Goal: Task Accomplishment & Management: Manage account settings

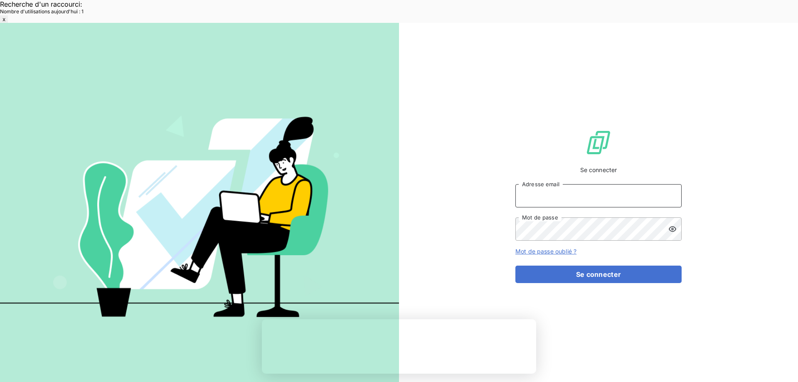
type input "met-france@recouvrement.met.com"
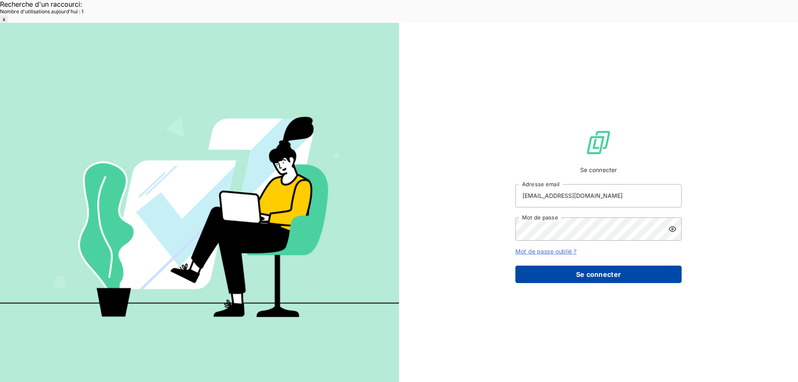
click at [607, 266] on button "Se connecter" at bounding box center [598, 274] width 166 height 17
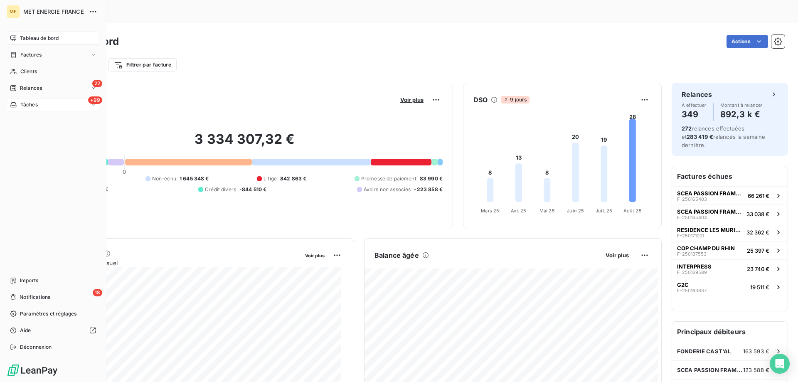
click at [45, 103] on div "+99 Tâches" at bounding box center [53, 104] width 93 height 13
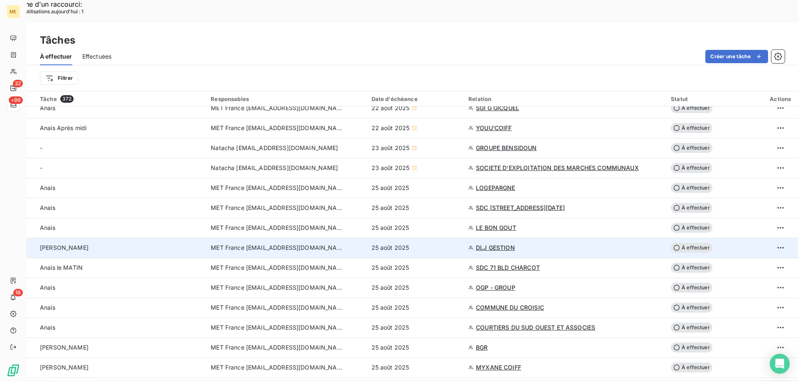
scroll to position [101, 0]
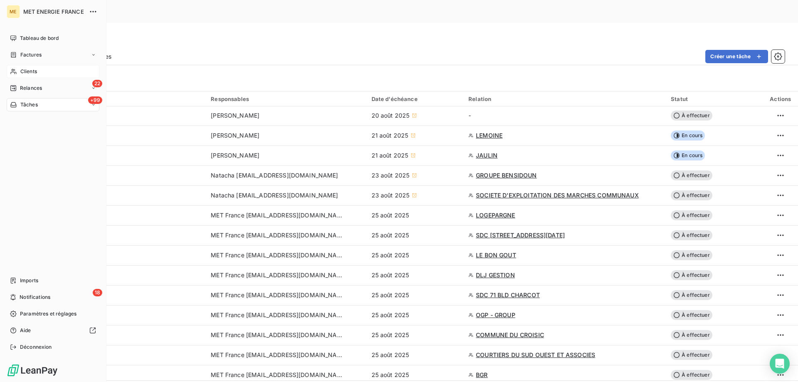
click at [44, 70] on div "Clients" at bounding box center [53, 71] width 93 height 13
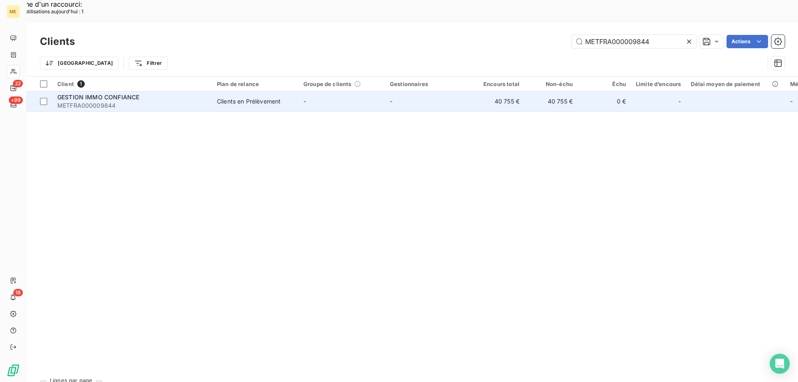
type input "METFRA000009844"
click at [155, 93] on div "GESTION IMMO CONFIANCE" at bounding box center [132, 97] width 150 height 8
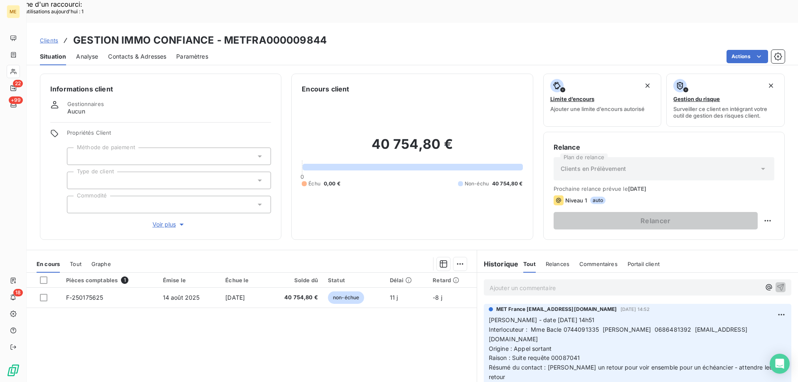
scroll to position [53, 0]
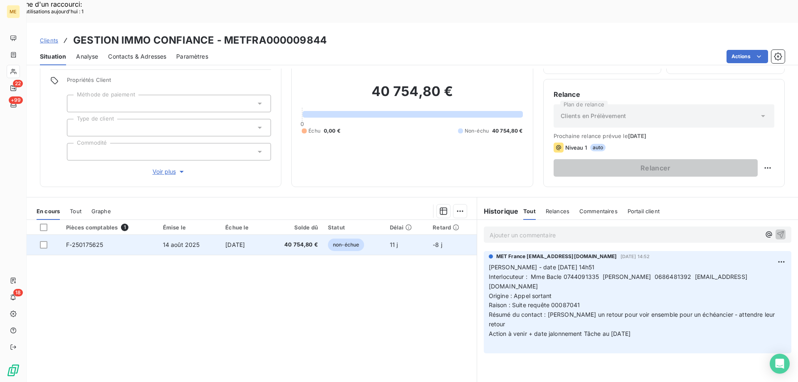
click at [92, 241] on span "F-250175625" at bounding box center [84, 244] width 37 height 7
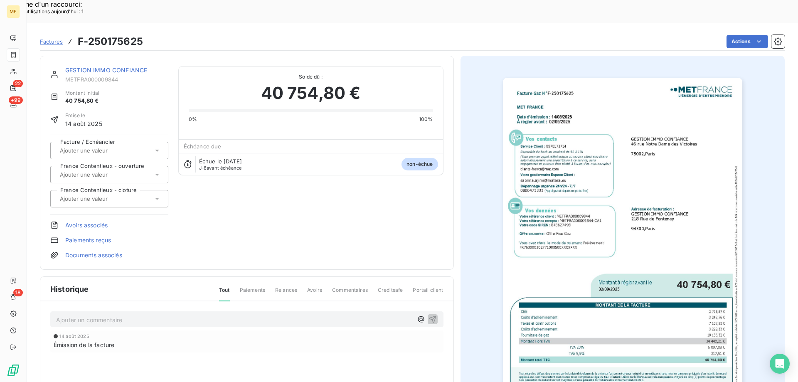
scroll to position [78, 0]
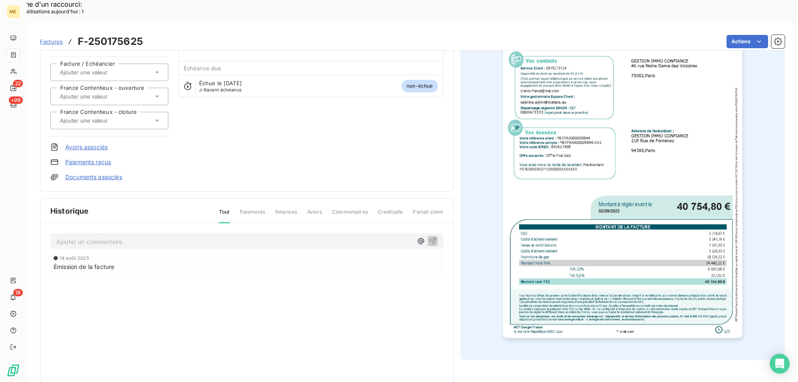
click at [640, 132] on img "button" at bounding box center [622, 169] width 239 height 338
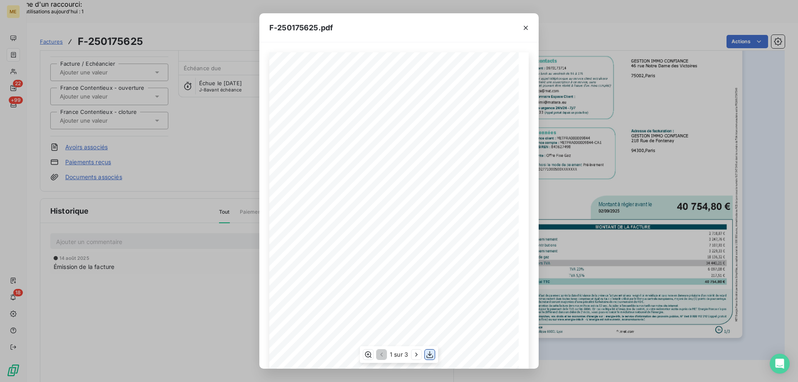
click at [428, 355] on icon "button" at bounding box center [429, 354] width 8 height 8
click at [525, 28] on icon "button" at bounding box center [526, 28] width 4 height 4
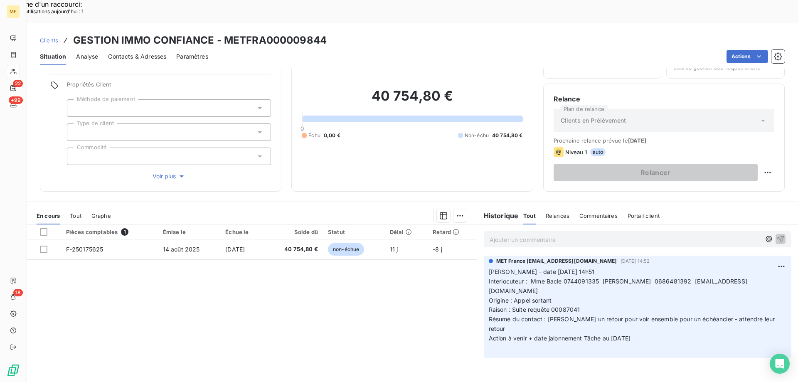
scroll to position [53, 0]
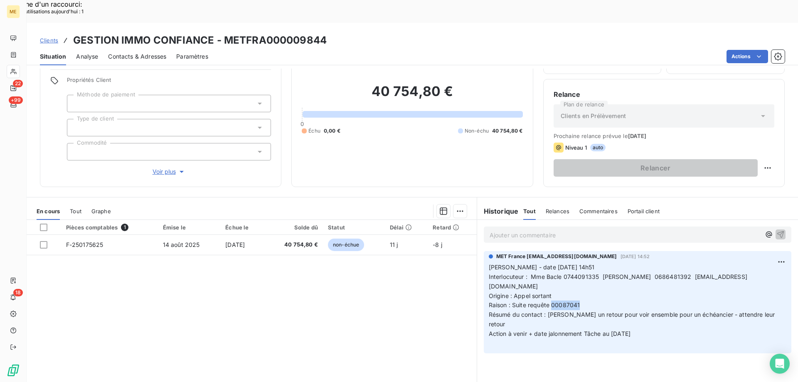
drag, startPoint x: 548, startPoint y: 272, endPoint x: 583, endPoint y: 271, distance: 34.9
click at [583, 271] on p "Valérie - date 22/08/2025 14h51 Interlocuteur : Mme Bacle 0744091335 Philippe S…" at bounding box center [638, 306] width 298 height 86
copy span "00087041"
drag, startPoint x: 647, startPoint y: 289, endPoint x: 483, endPoint y: 244, distance: 169.4
click at [484, 251] on div "MET France met-france@recouvrement.met.com 22 août 2025, 14:52 Valérie - date 2…" at bounding box center [637, 302] width 307 height 102
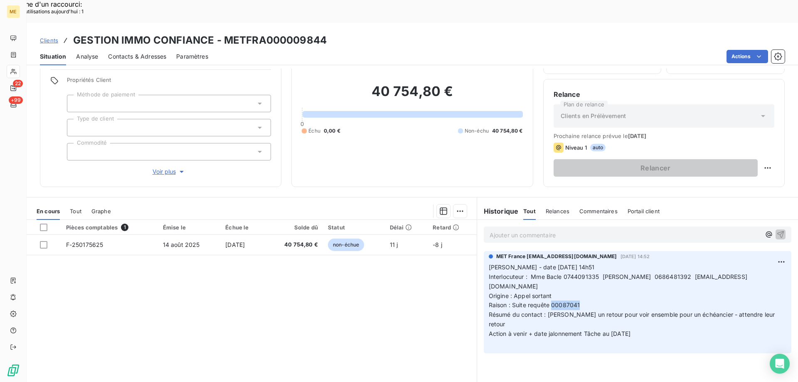
copy p "Valérie - date 22/08/2025 14h51 Interlocuteur : Mme Bacle 0744091335 Philippe S…"
click at [506, 230] on p "Ajouter un commentaire ﻿" at bounding box center [624, 235] width 271 height 10
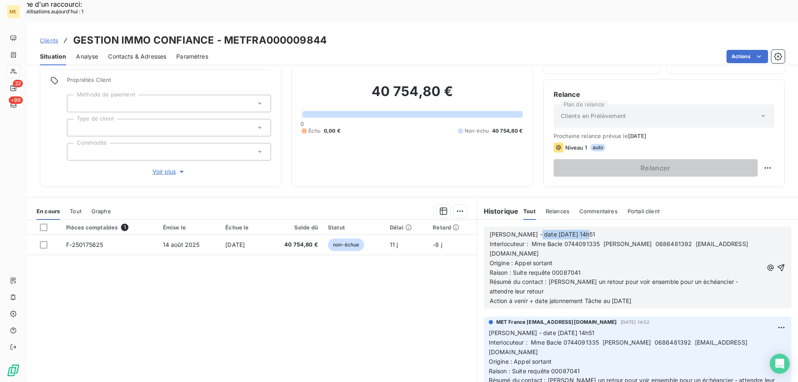
drag, startPoint x: 526, startPoint y: 212, endPoint x: 587, endPoint y: 202, distance: 62.2
click at [587, 220] on div "Valérie - date 22/08/2025 14h51 Interlocuteur : Mme Bacle 0744091335 Philippe S…" at bounding box center [637, 267] width 321 height 95
click at [600, 239] on p "Interlocuteur : Mme Bacle 0744091335 Philippe SCHNEIDER 0686481392 schneiderph@…" at bounding box center [625, 248] width 273 height 19
drag, startPoint x: 530, startPoint y: 219, endPoint x: 701, endPoint y: 220, distance: 171.2
click at [701, 239] on p "Interlocuteur : Mme Bacle 0744091335 Philippe SCHNEIDER 0686481392 schneiderph@…" at bounding box center [625, 248] width 273 height 19
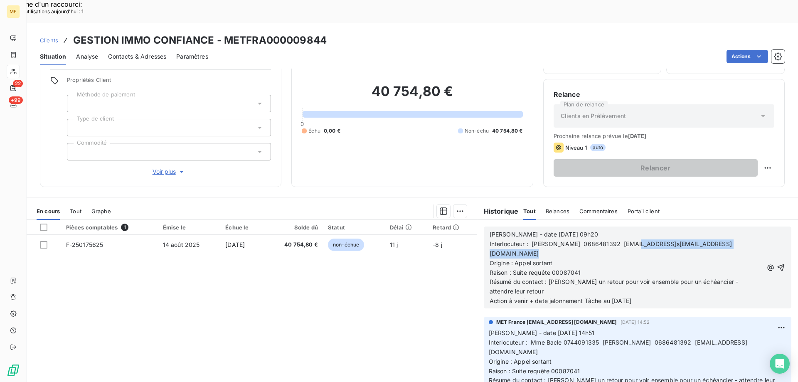
drag, startPoint x: 630, startPoint y: 221, endPoint x: 758, endPoint y: 225, distance: 127.6
click at [758, 229] on div "Valérie - date 25/08/2025 09h20 Interlocuteur : Philippe SCHNEIDER 0686481392 s…" at bounding box center [637, 267] width 296 height 77
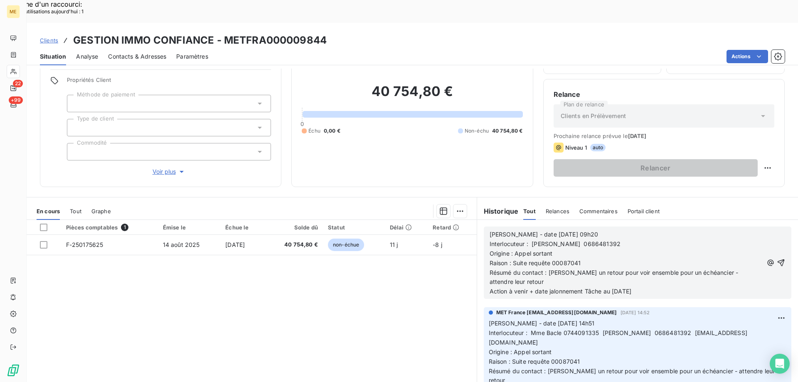
click at [635, 239] on p "Interlocuteur : Philippe SCHNEIDER 0686481392" at bounding box center [625, 244] width 273 height 10
click at [563, 249] on p "Origine : Appel sortant" at bounding box center [625, 254] width 273 height 10
click at [700, 239] on p "Interlocuteur : Philippe SCHNEIDER 0686481392 schneiderph@gmail" at bounding box center [625, 244] width 273 height 10
click at [686, 240] on span "Interlocuteur : Philippe SCHNEIDER 0686481392 schneiderph@gmail Matera sabrina …" at bounding box center [618, 243] width 259 height 7
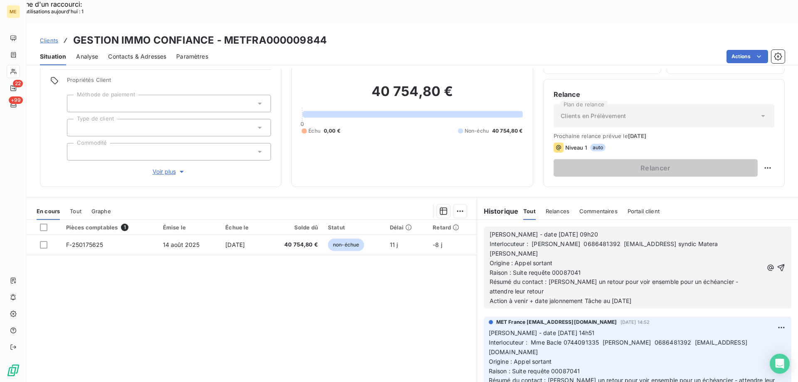
click at [684, 240] on span "Interlocuteur : Philippe SCHNEIDER 0686481392 schneiderph@gmail syndic Matera s…" at bounding box center [604, 248] width 230 height 17
drag, startPoint x: 531, startPoint y: 243, endPoint x: 569, endPoint y: 237, distance: 38.7
click at [569, 258] on p "Origine : Appel sortant" at bounding box center [626, 263] width 274 height 10
drag, startPoint x: 514, startPoint y: 249, endPoint x: 603, endPoint y: 248, distance: 88.9
click at [600, 268] on p "Raison : Suite requête 00087041" at bounding box center [626, 273] width 274 height 10
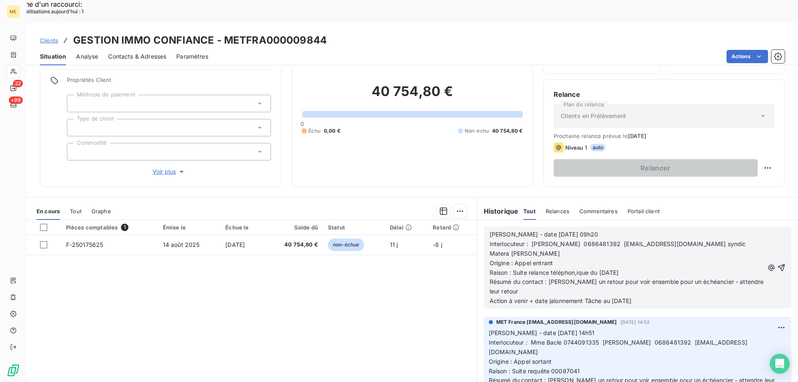
click at [573, 269] on span "Raison : Suite relance téléphon,ique du 22/08/2025" at bounding box center [553, 272] width 129 height 7
click at [650, 296] on p "Action à venir + date jalonnement Tâche au 27/08/2025" at bounding box center [626, 301] width 274 height 10
drag, startPoint x: 545, startPoint y: 260, endPoint x: 667, endPoint y: 272, distance: 122.8
click at [667, 277] on p "Résumé du contact : Demande un retour pour voir ensemble pour un échéancier - a…" at bounding box center [626, 286] width 274 height 19
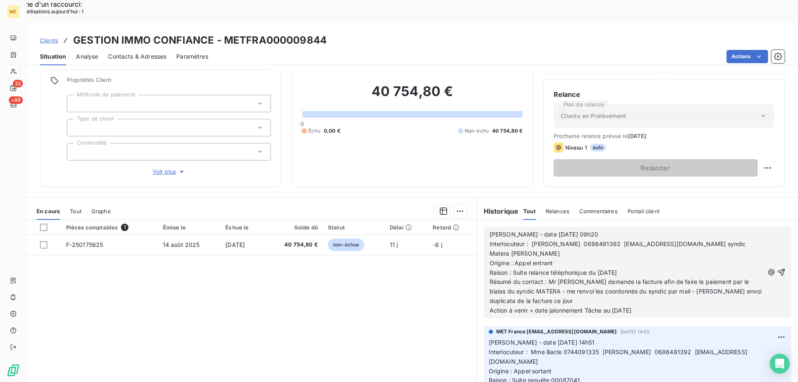
click at [721, 278] on span "Résumé du contact : Mr me demande la facture afin de faire le paiement par le b…" at bounding box center [626, 291] width 274 height 26
click at [655, 306] on p "Action à venir + date jalonnement Tâche au 27/08/2025" at bounding box center [626, 311] width 274 height 10
drag, startPoint x: 611, startPoint y: 287, endPoint x: 692, endPoint y: 286, distance: 81.0
click at [692, 306] on p "Action à venir + date jalonnement Tâche au 27/08/2025" at bounding box center [626, 311] width 274 height 10
drag, startPoint x: 713, startPoint y: 293, endPoint x: 713, endPoint y: 285, distance: 7.9
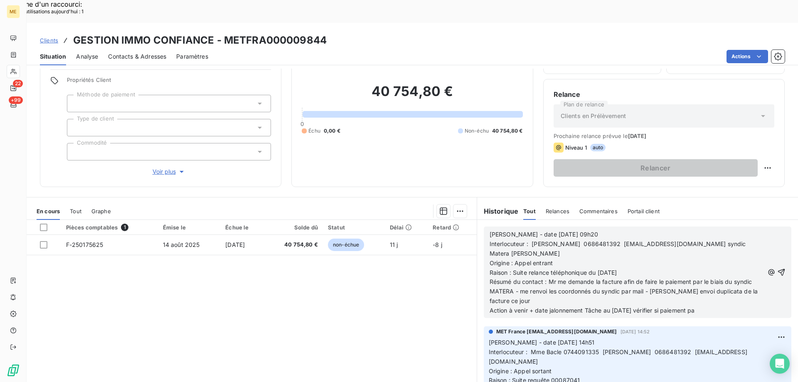
click at [713, 292] on div "Valérie - date 25/08/2025 09h20 Interlocuteur : Philippe SCHNEIDER 0686481392 s…" at bounding box center [637, 271] width 307 height 91
click at [711, 282] on p "Résumé du contact : Mr me demande la facture afin de faire le paiement par le b…" at bounding box center [626, 291] width 274 height 29
click at [711, 306] on p "Action à venir + date jalonnement Tâche au 05/09/2025 vérifier si paiement pa" at bounding box center [626, 311] width 274 height 10
click at [712, 307] on span "Action à venir + date jalonnement Tâche au 05/09/2025 vérifier si paiement par …" at bounding box center [606, 310] width 235 height 7
click at [777, 268] on icon "button" at bounding box center [781, 272] width 8 height 8
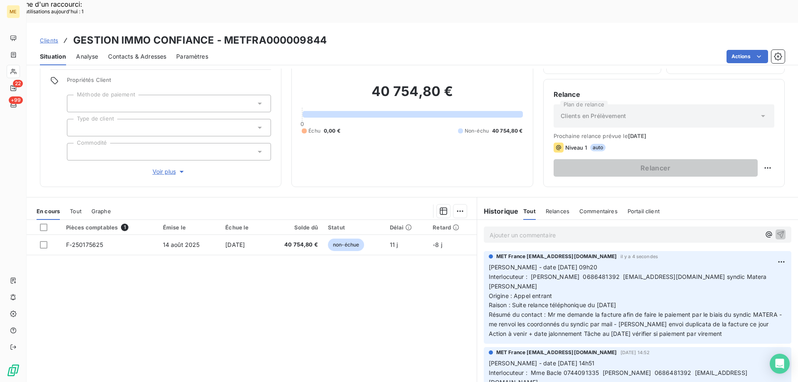
click at [484, 265] on div "MET France met-france@recouvrement.met.com il y a 4 secondes Valérie - date 25/…" at bounding box center [637, 297] width 307 height 93
click at [413, 276] on div "Pièces comptables 1 Émise le Échue le Solde dû Statut Délai Retard F-250175625 …" at bounding box center [252, 300] width 450 height 160
click at [552, 266] on p "Valérie - date 25/08/2025 09h20 Interlocuteur : Philippe SCHNEIDER 0686481392 s…" at bounding box center [638, 301] width 298 height 76
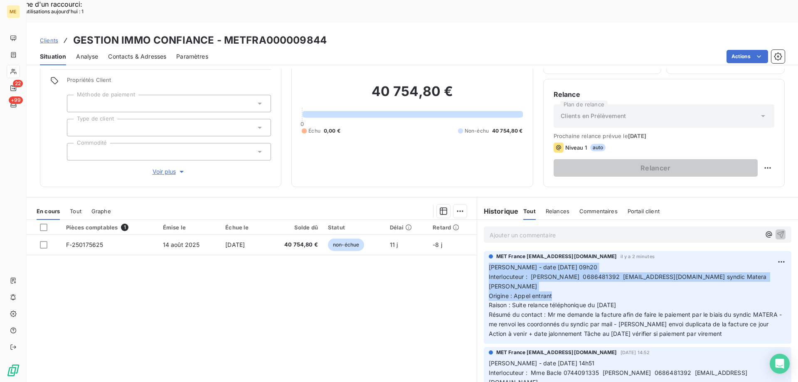
drag, startPoint x: 528, startPoint y: 273, endPoint x: 483, endPoint y: 242, distance: 54.5
click at [484, 251] on div "MET France met-france@recouvrement.met.com il y a 2 minutes Valérie - date 25/0…" at bounding box center [637, 297] width 307 height 93
copy p "Valérie - date 25/08/2025 09h20 Interlocuteur : Philippe SCHNEIDER 0686481392 s…"
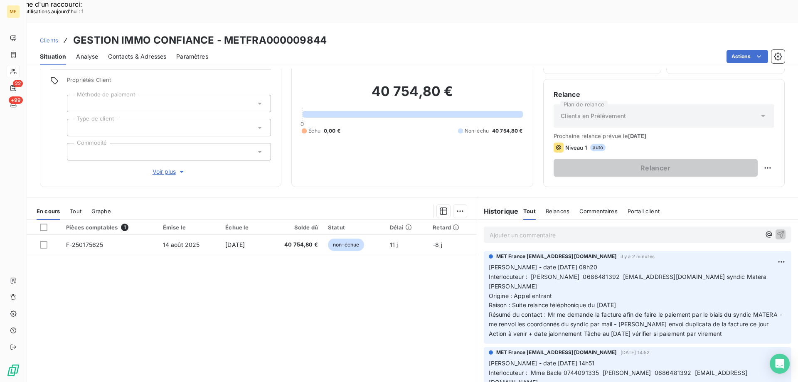
click at [747, 320] on div "MET France met-france@recouvrement.met.com il y a 2 minutes Valérie - date 25/0…" at bounding box center [637, 297] width 321 height 96
drag, startPoint x: 743, startPoint y: 311, endPoint x: 485, endPoint y: 243, distance: 266.5
click at [489, 263] on p "Valérie - date 25/08/2025 09h20 Interlocuteur : Philippe SCHNEIDER 0686481392 s…" at bounding box center [638, 301] width 298 height 76
copy p "Valérie - date 25/08/2025 09h20 Interlocuteur : Philippe SCHNEIDER 0686481392 s…"
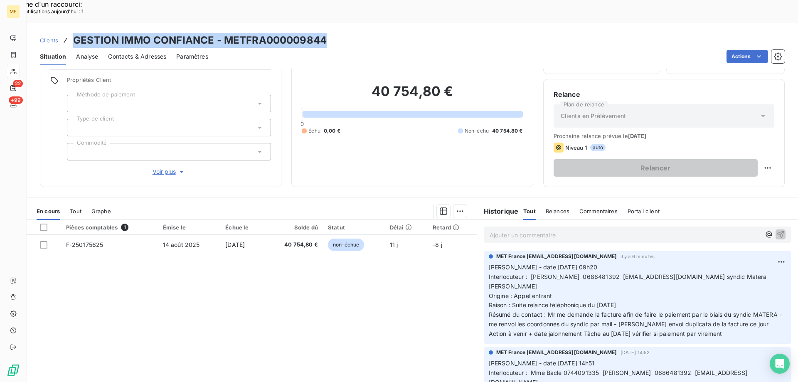
drag, startPoint x: 330, startPoint y: 19, endPoint x: 74, endPoint y: 16, distance: 256.8
click at [74, 33] on div "Clients GESTION IMMO CONFIANCE - METFRA000009844" at bounding box center [412, 40] width 771 height 15
copy h3 "GESTION IMMO CONFIANCE - METFRA000009844"
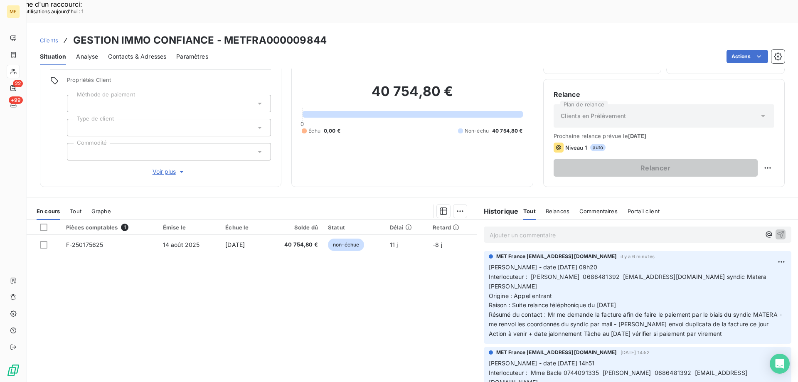
click at [509, 230] on p "Ajouter un commentaire ﻿" at bounding box center [624, 235] width 271 height 10
click at [510, 230] on p "@" at bounding box center [624, 235] width 271 height 10
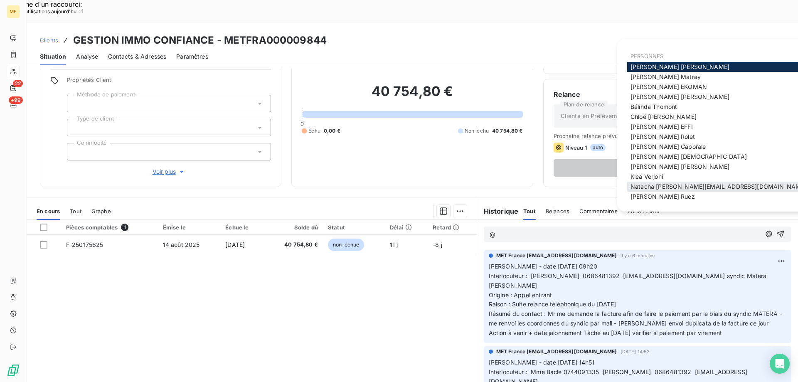
click at [646, 185] on span "Natacha natacha.procter@met.com" at bounding box center [718, 186] width 176 height 7
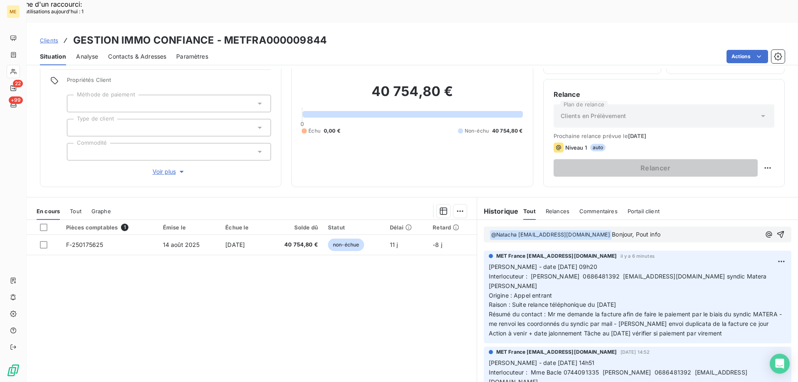
click at [623, 231] on span "Bonjour, Pout info" at bounding box center [636, 234] width 49 height 7
click at [645, 230] on p "﻿ @ Natacha natacha.procter@met.com ﻿ Bonjour, Pour info" at bounding box center [624, 235] width 271 height 10
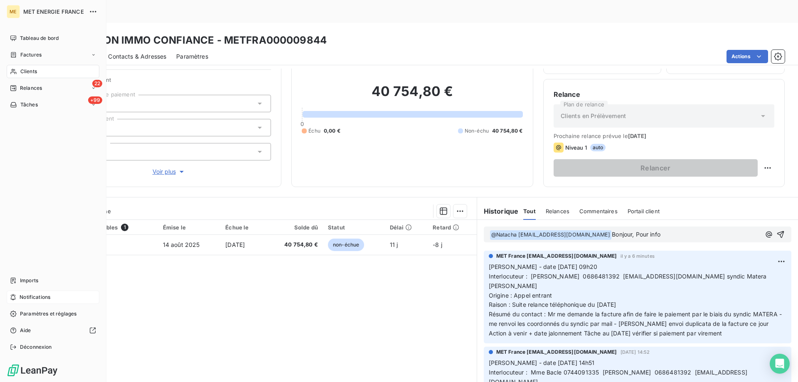
click at [31, 297] on span "Notifications" at bounding box center [35, 296] width 31 height 7
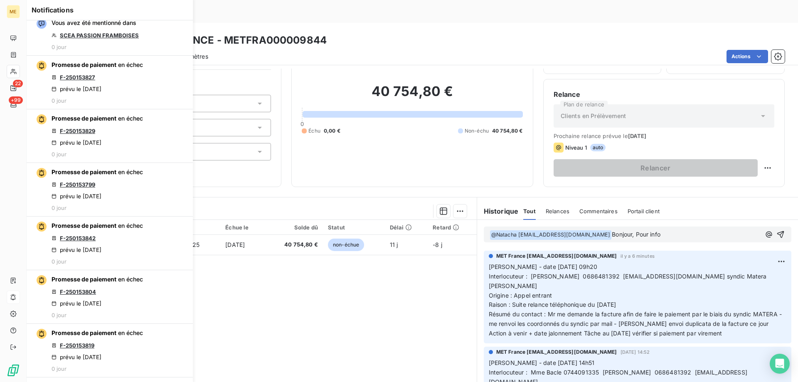
scroll to position [0, 0]
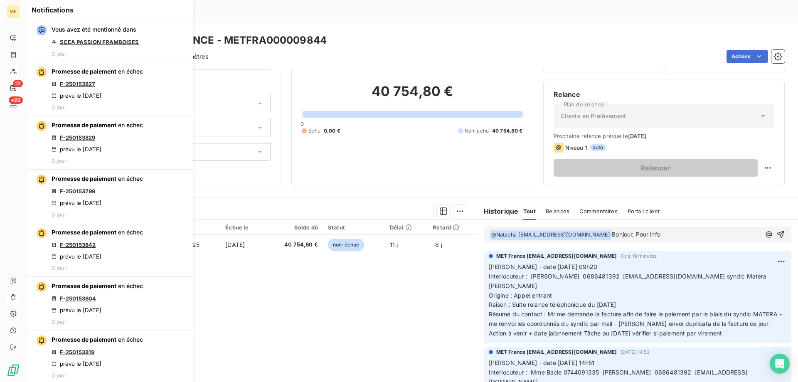
click at [660, 230] on p "﻿ @ Natacha natacha.procter@met.com ﻿ Bonjour, Pour info" at bounding box center [624, 235] width 271 height 10
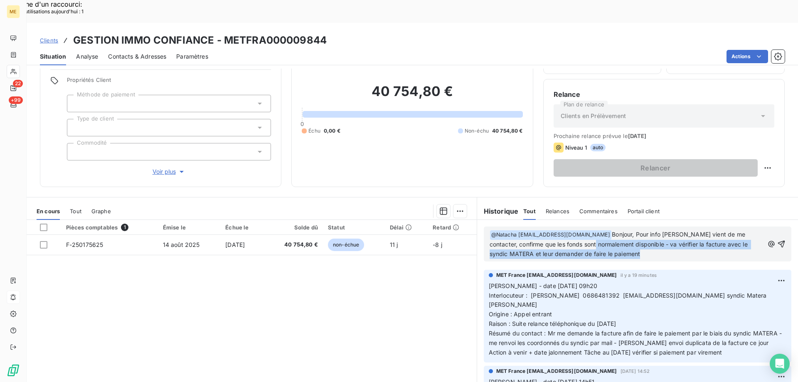
drag, startPoint x: 566, startPoint y: 223, endPoint x: 636, endPoint y: 232, distance: 70.9
click at [636, 232] on p "﻿ @ Natacha natacha.procter@met.com ﻿ Bonjour, Pour info Mr schneider vient de …" at bounding box center [626, 244] width 274 height 29
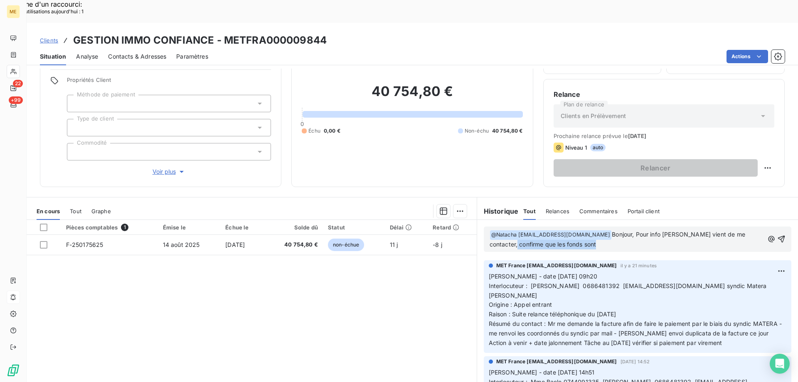
drag, startPoint x: 574, startPoint y: 222, endPoint x: 486, endPoint y: 228, distance: 88.3
click at [486, 228] on div "﻿ @ Natacha natacha.procter@met.com ﻿ Bonjour, Pour info Mr schneider vient de …" at bounding box center [637, 238] width 307 height 25
click at [562, 230] on p "﻿ @ Natacha natacha.procter@met.com ﻿ Bonjour, Pour info Mr schneider vient de …" at bounding box center [626, 240] width 274 height 20
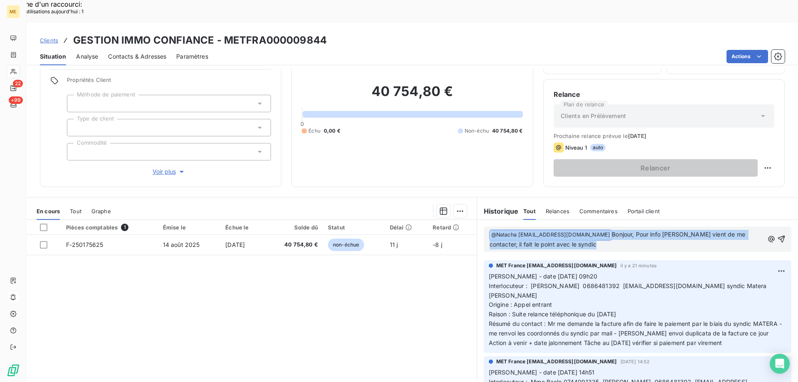
drag, startPoint x: 563, startPoint y: 220, endPoint x: 483, endPoint y: 207, distance: 81.3
click at [484, 226] on div "﻿ @ Natacha natacha.procter@met.com ﻿ Bonjour, Pour info Mr schneider vient de …" at bounding box center [637, 238] width 307 height 25
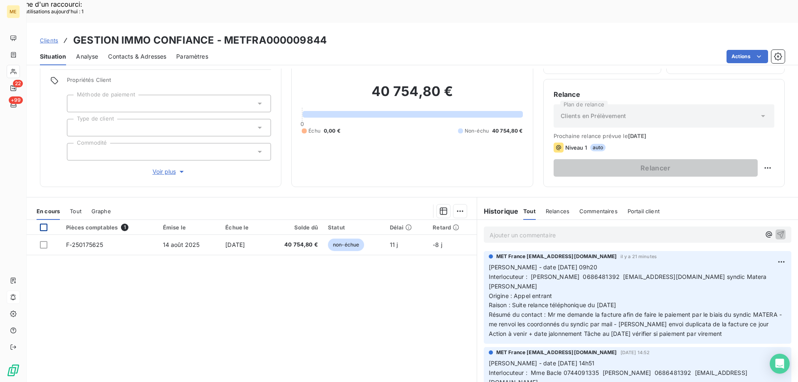
click at [45, 224] on div at bounding box center [43, 227] width 7 height 7
click at [413, 219] on div "Ajouter une promesse de paiement (1 facture)" at bounding box center [385, 221] width 147 height 13
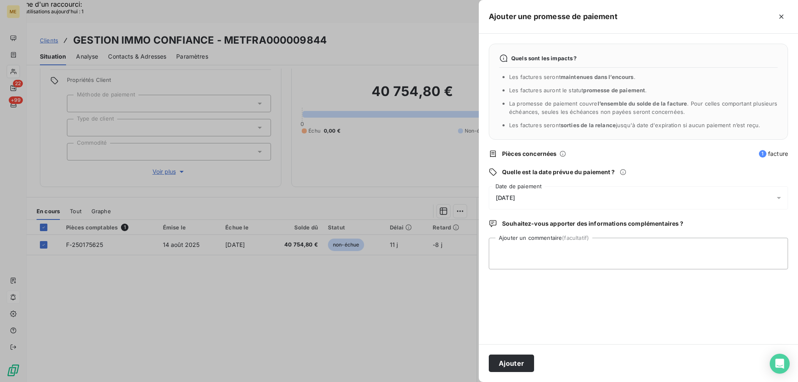
click at [565, 195] on div "[DATE]" at bounding box center [638, 197] width 299 height 23
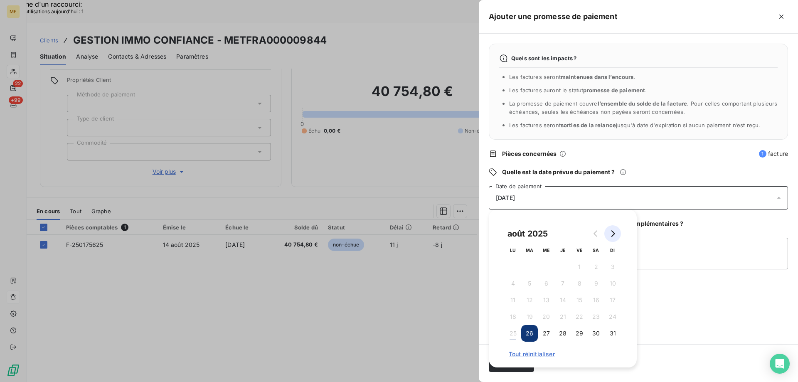
click at [612, 234] on icon "Go to next month" at bounding box center [612, 233] width 7 height 7
click at [580, 267] on button "5" at bounding box center [579, 266] width 17 height 17
click at [669, 251] on textarea "Ajouter un commentaire (facultatif)" at bounding box center [638, 254] width 299 height 32
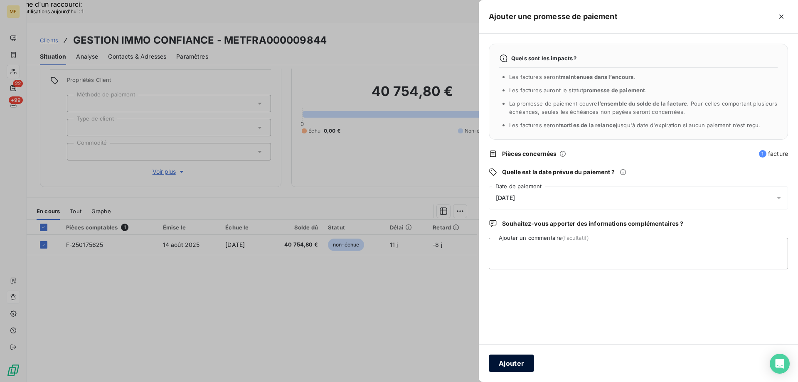
click at [512, 363] on button "Ajouter" at bounding box center [511, 362] width 45 height 17
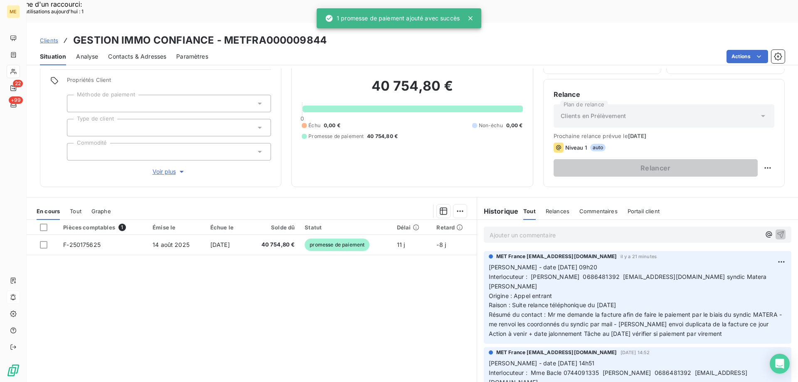
scroll to position [47, 0]
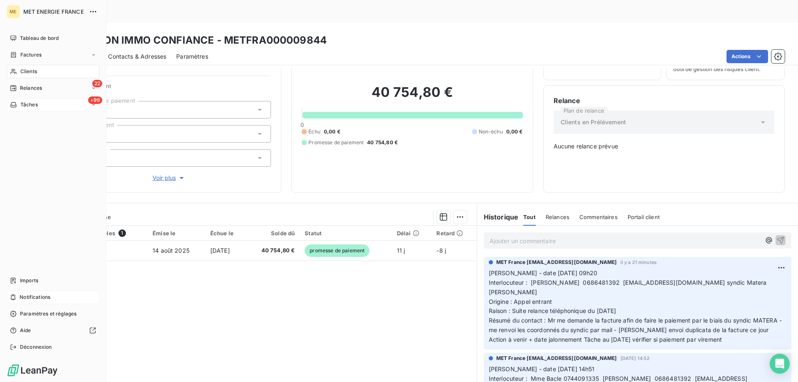
click at [57, 103] on div "+99 Tâches" at bounding box center [53, 104] width 93 height 13
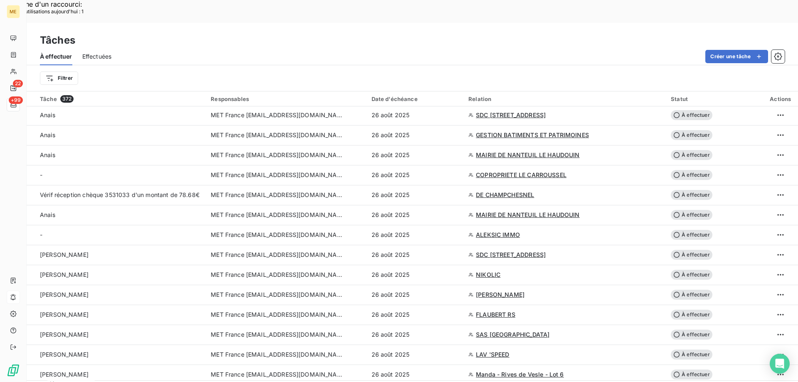
scroll to position [1721, 0]
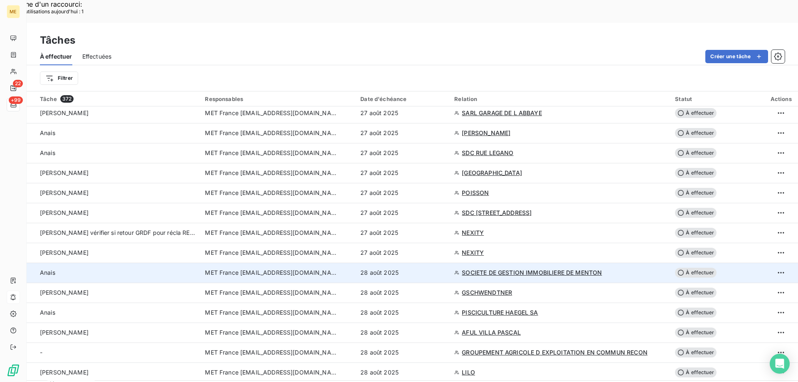
scroll to position [973, 0]
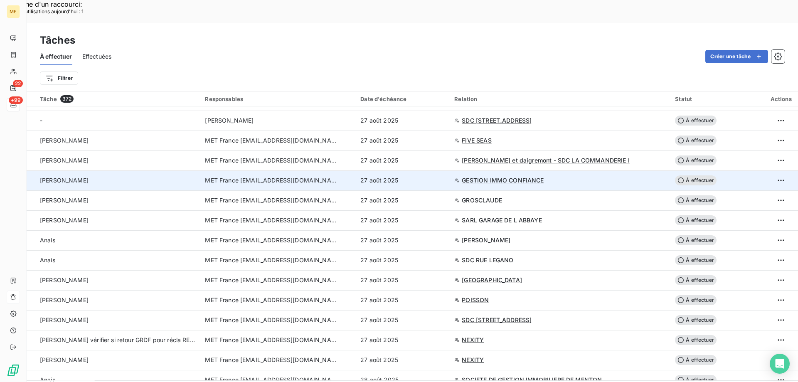
click at [521, 176] on span "GESTION IMMO CONFIANCE" at bounding box center [503, 180] width 82 height 8
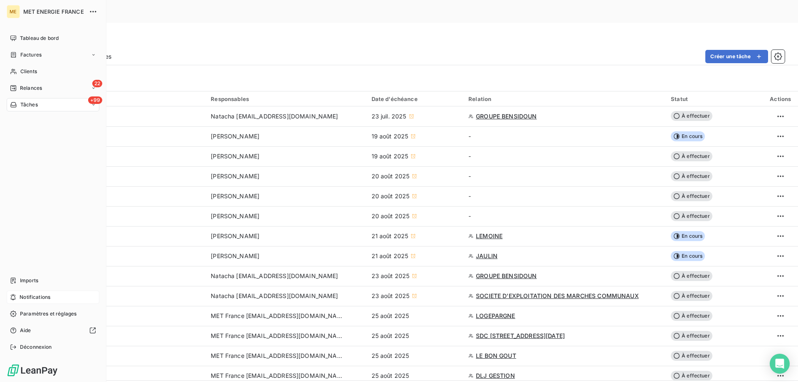
click at [63, 104] on div "+99 Tâches" at bounding box center [53, 104] width 93 height 13
click at [63, 103] on div "+99 Tâches" at bounding box center [53, 104] width 93 height 13
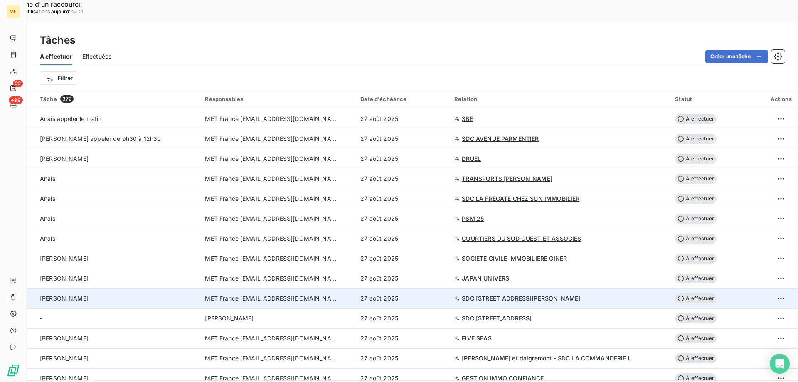
scroll to position [914, 0]
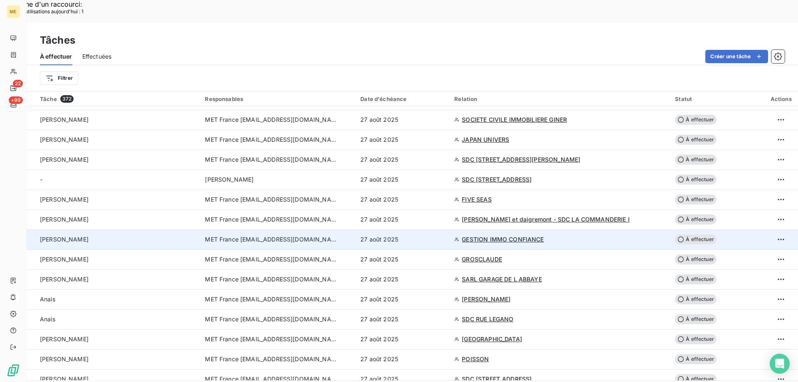
click at [694, 234] on span "À effectuer" at bounding box center [696, 239] width 42 height 10
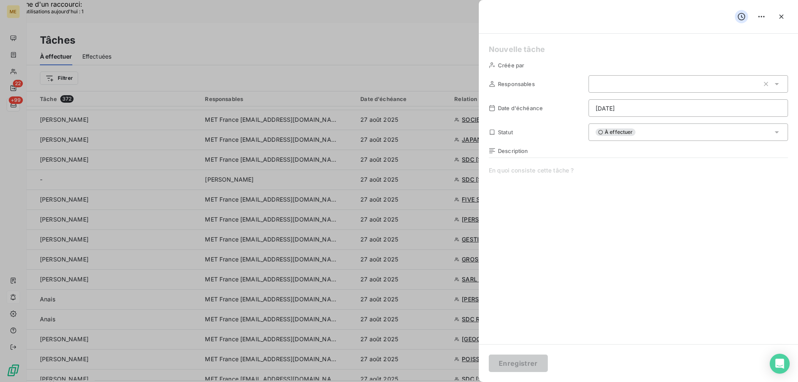
type input "27/08/2025"
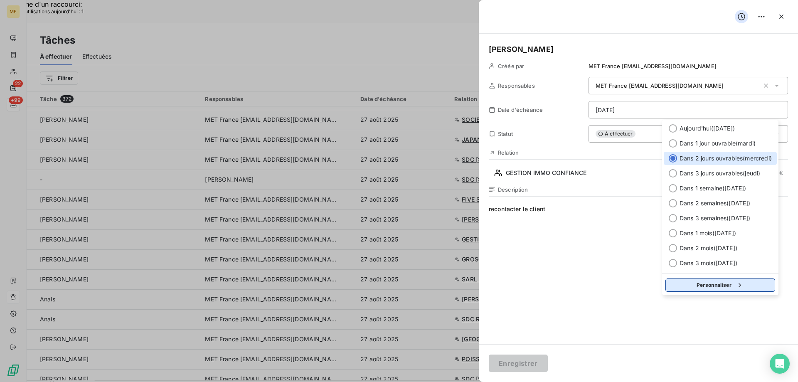
click at [704, 285] on button "Personnaliser" at bounding box center [720, 284] width 110 height 13
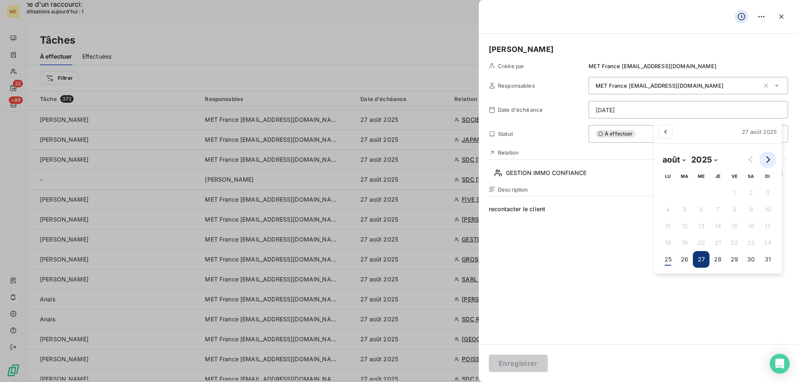
click at [765, 159] on icon "Go to next month" at bounding box center [767, 159] width 7 height 7
select select "8"
click at [733, 195] on button "5" at bounding box center [730, 192] width 17 height 17
type input "[DATE]"
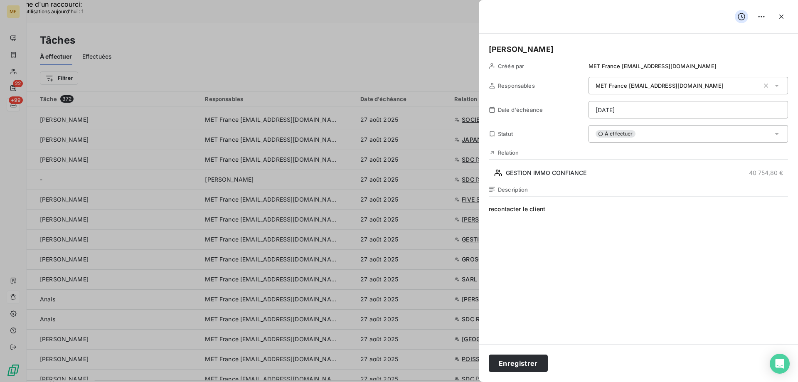
click at [558, 216] on span "recontacter le client" at bounding box center [638, 285] width 299 height 160
drag, startPoint x: 555, startPoint y: 214, endPoint x: 455, endPoint y: 206, distance: 100.5
click at [518, 364] on button "Enregistrer" at bounding box center [518, 362] width 59 height 17
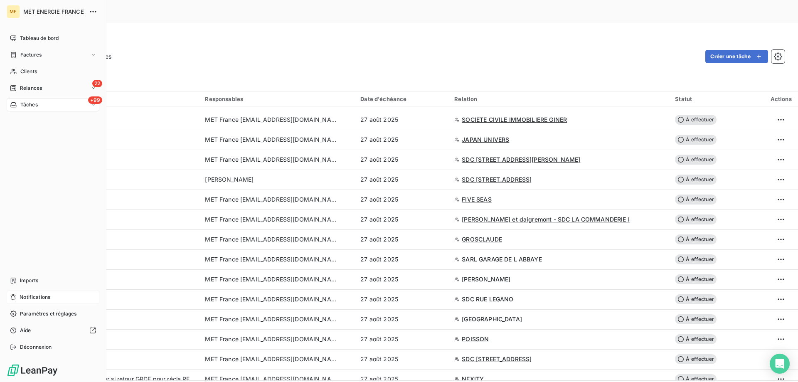
click at [46, 293] on div "Notifications" at bounding box center [53, 296] width 93 height 13
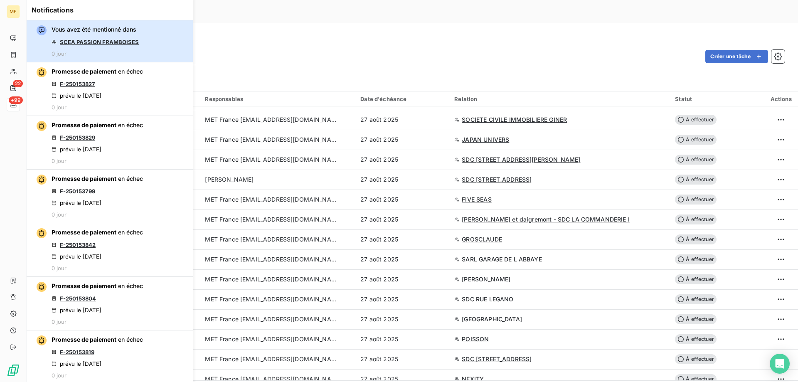
click at [150, 44] on button "Vous avez été mentionné dans SCEA PASSION FRAMBOISES 0 jour" at bounding box center [110, 41] width 166 height 42
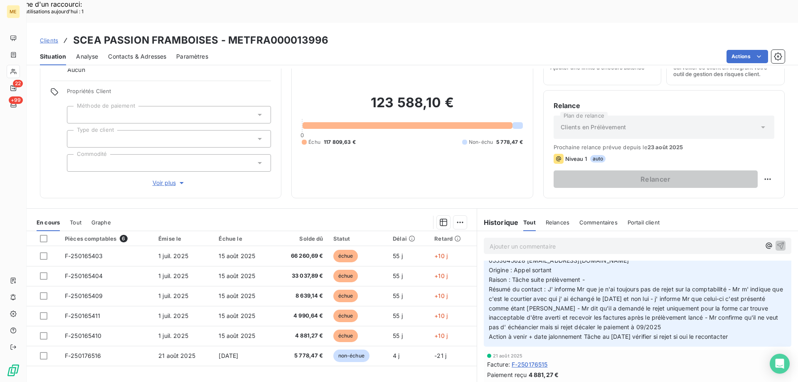
scroll to position [83, 0]
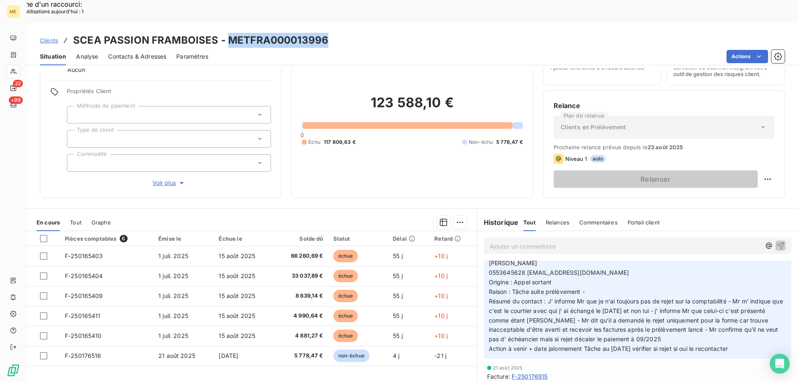
drag, startPoint x: 225, startPoint y: 17, endPoint x: 330, endPoint y: 12, distance: 105.2
click at [330, 33] on div "Clients SCEA PASSION FRAMBOISES - METFRA000013996" at bounding box center [412, 40] width 771 height 15
copy h3 "METFRA000013996"
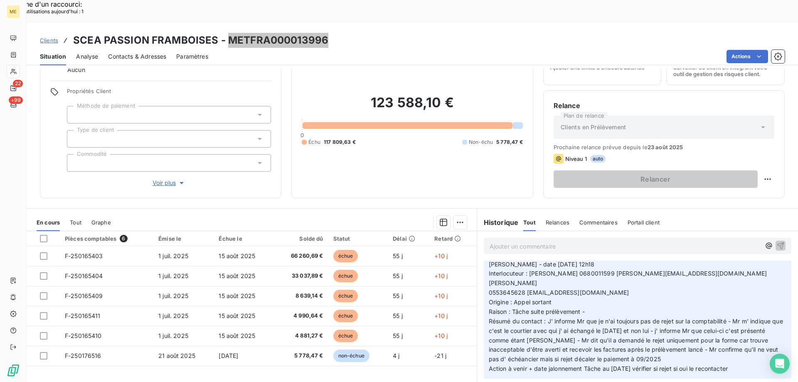
scroll to position [42, 0]
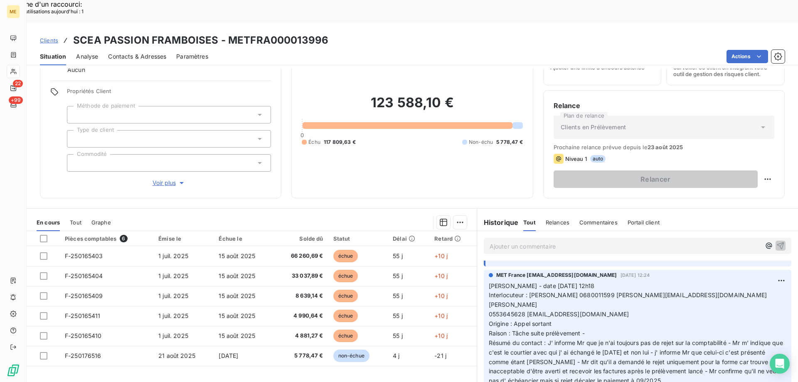
click at [567, 291] on span "Interlocuteur : Mr huber 0680011599 christophe.martaillac@orange.fr Cathy" at bounding box center [629, 299] width 280 height 17
copy span "0680011599"
click at [661, 302] on p "Valérie - date 21/08/2025 12h18 Interlocuteur : Mr huber 0680011599 christophe.…" at bounding box center [638, 338] width 298 height 114
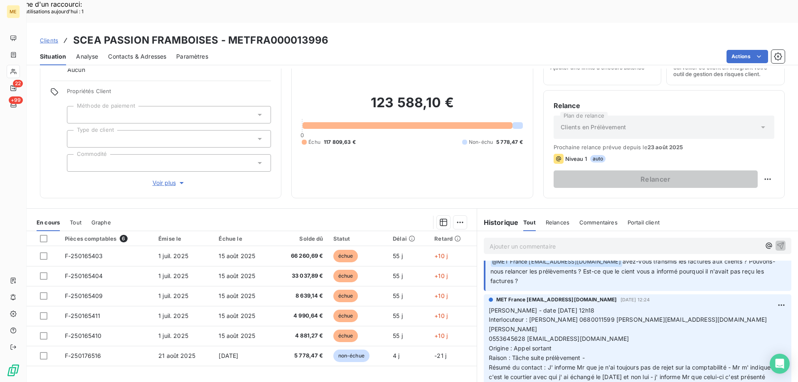
scroll to position [0, 0]
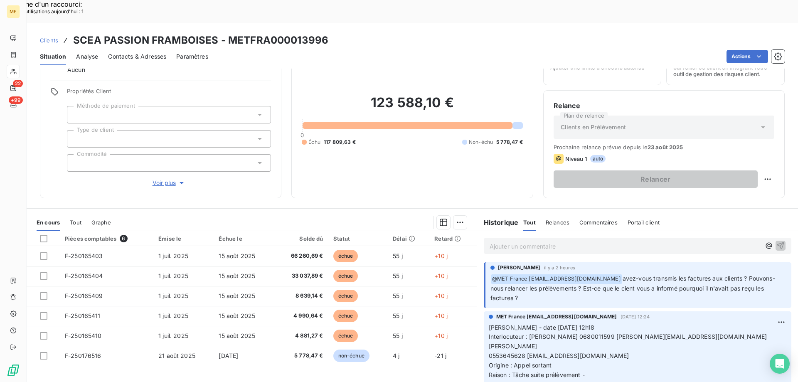
click at [505, 241] on p "Ajouter un commentaire ﻿" at bounding box center [624, 246] width 271 height 10
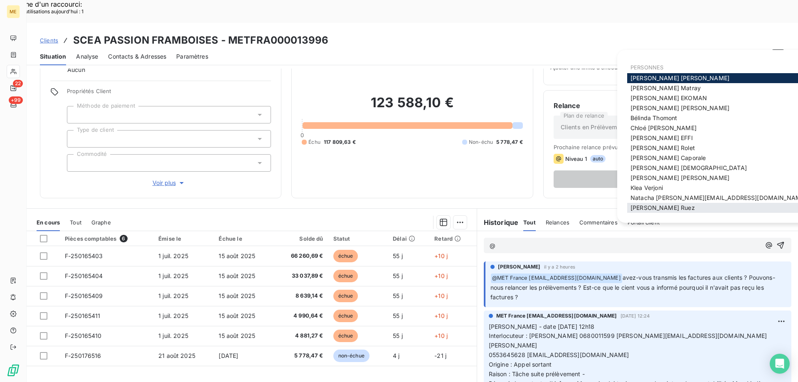
click at [669, 209] on div "Xavier Ruez" at bounding box center [718, 208] width 182 height 10
click at [662, 209] on span "Xavier Ruez" at bounding box center [662, 207] width 64 height 7
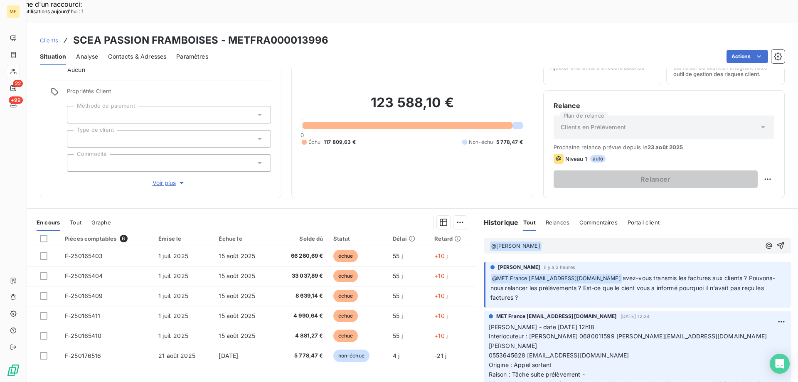
click at [585, 241] on p "﻿ @ Xavier Ruez ﻿ ﻿" at bounding box center [624, 246] width 271 height 10
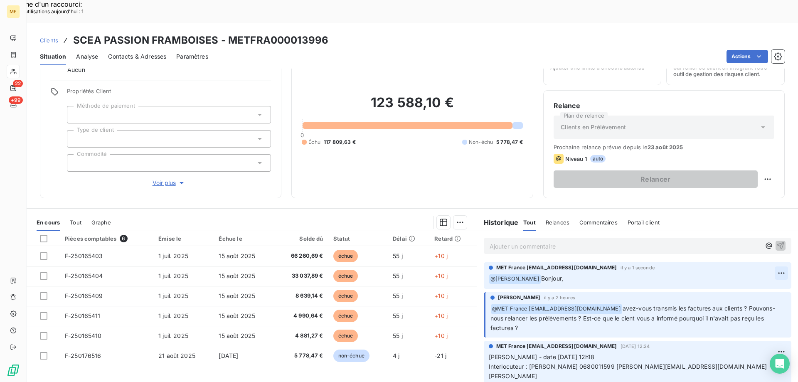
click at [730, 280] on div "Supprimer" at bounding box center [749, 283] width 47 height 13
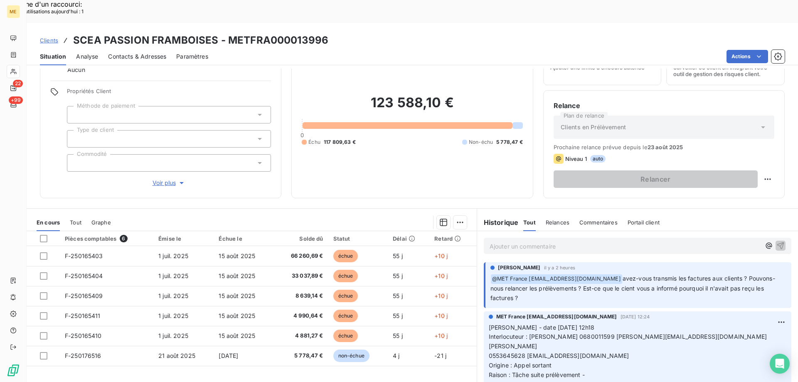
click at [548, 240] on div "Ajouter un commentaire ﻿" at bounding box center [624, 245] width 271 height 11
click at [537, 241] on p "Ajouter un commentaire ﻿" at bounding box center [624, 246] width 271 height 10
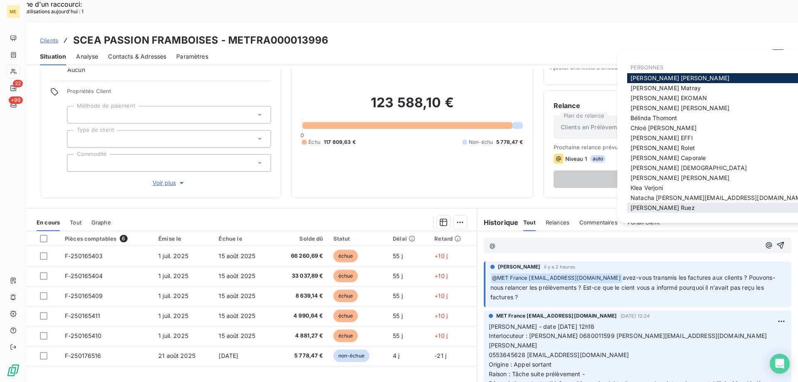
click at [649, 210] on span "Xavier Ruez" at bounding box center [662, 207] width 64 height 7
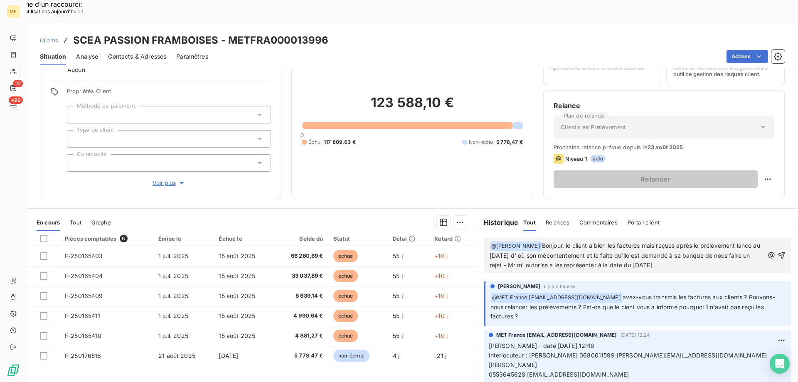
click at [639, 242] on span "Bonjour, le client a bien les factures mais reçues après le prélèvement lancé a…" at bounding box center [625, 255] width 272 height 27
click at [679, 244] on p "﻿ @ Xavier Ruez ﻿ Bonjour, le client a bien les factures mais reçues après le p…" at bounding box center [626, 255] width 274 height 29
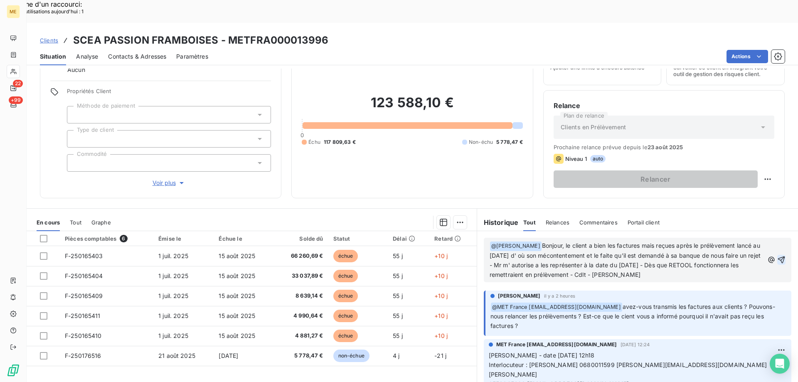
click at [777, 256] on icon "button" at bounding box center [781, 260] width 8 height 8
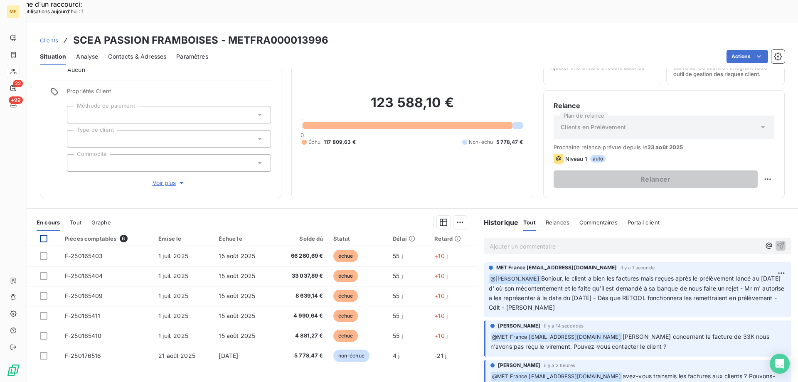
click at [44, 235] on div at bounding box center [43, 238] width 7 height 7
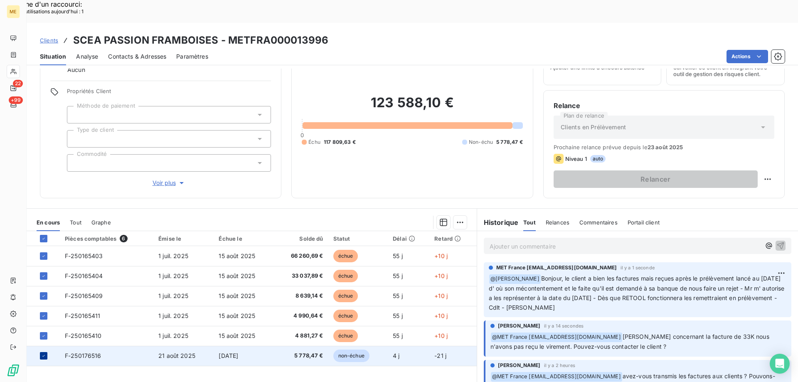
click at [44, 353] on icon at bounding box center [43, 355] width 5 height 5
click at [393, 231] on div "Ajouter une promesse de paiement (5 factures)" at bounding box center [383, 232] width 150 height 13
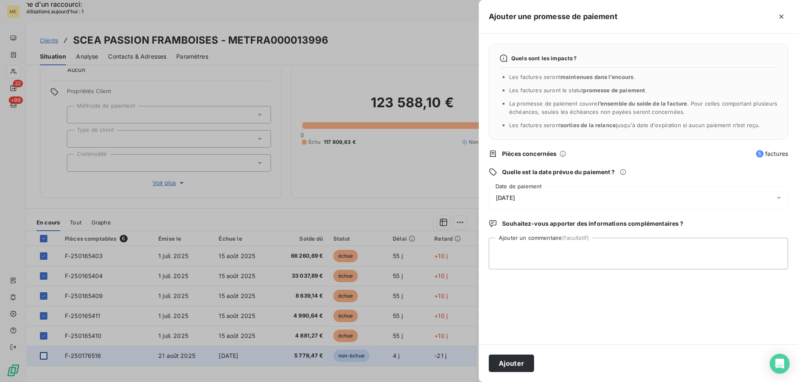
click at [573, 199] on div "[DATE]" at bounding box center [638, 197] width 299 height 23
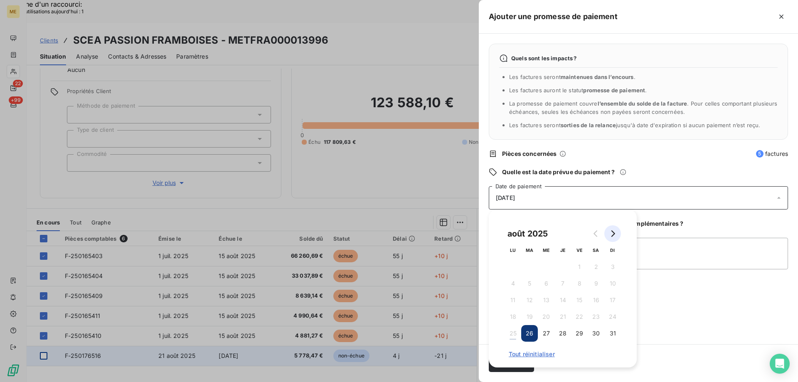
click at [615, 233] on icon "Go to next month" at bounding box center [612, 233] width 7 height 7
click at [580, 268] on button "5" at bounding box center [579, 266] width 17 height 17
click at [652, 245] on textarea "Ajouter un commentaire (facultatif)" at bounding box center [638, 254] width 299 height 32
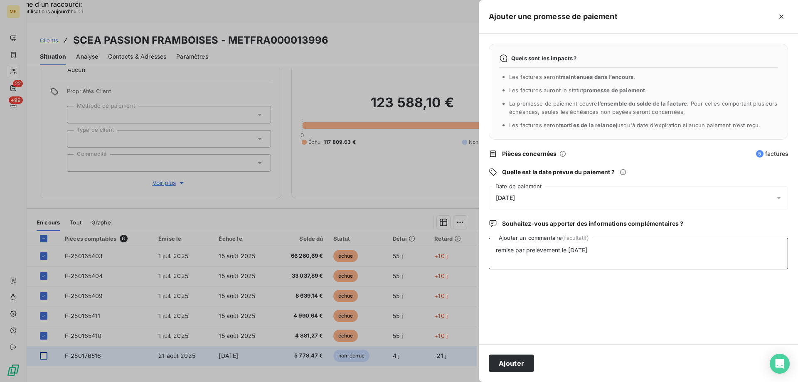
type textarea "remise par prélèvement le 05/09/2025"
click at [598, 196] on div "[DATE]" at bounding box center [638, 197] width 299 height 23
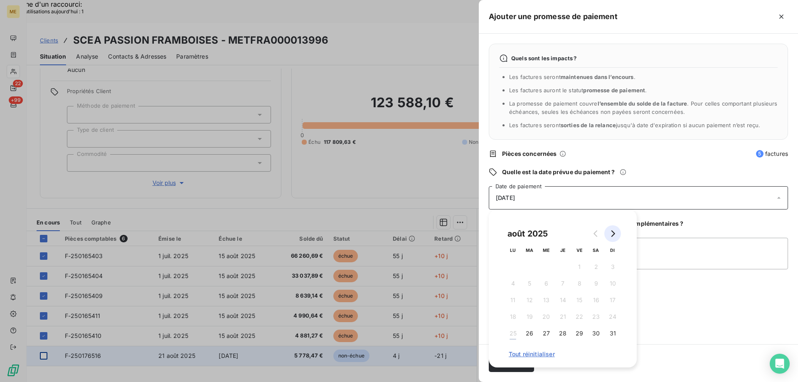
click at [612, 234] on icon "Go to next month" at bounding box center [612, 233] width 7 height 7
click at [547, 283] on button "10" at bounding box center [546, 283] width 17 height 17
click at [692, 314] on div "Quels sont les impacts ? Les factures seront maintenues dans l’encours . Les fa…" at bounding box center [638, 189] width 319 height 310
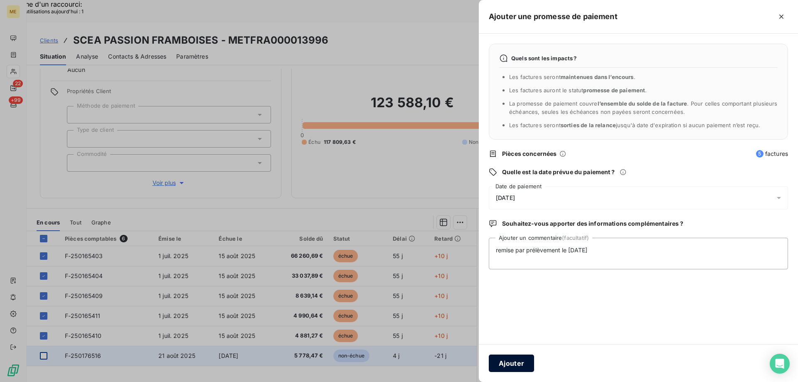
click at [516, 362] on button "Ajouter" at bounding box center [511, 362] width 45 height 17
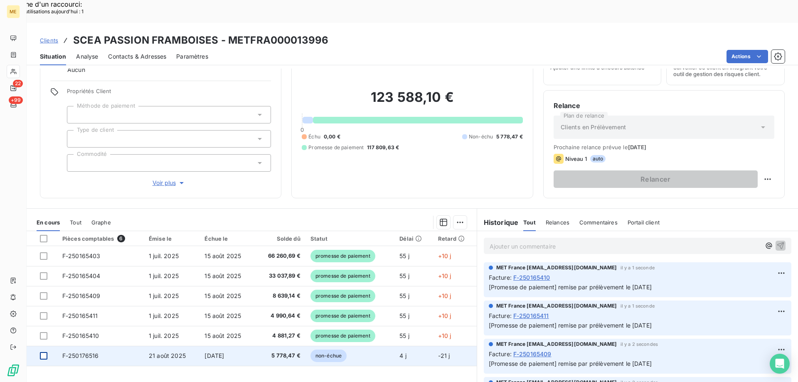
scroll to position [53, 0]
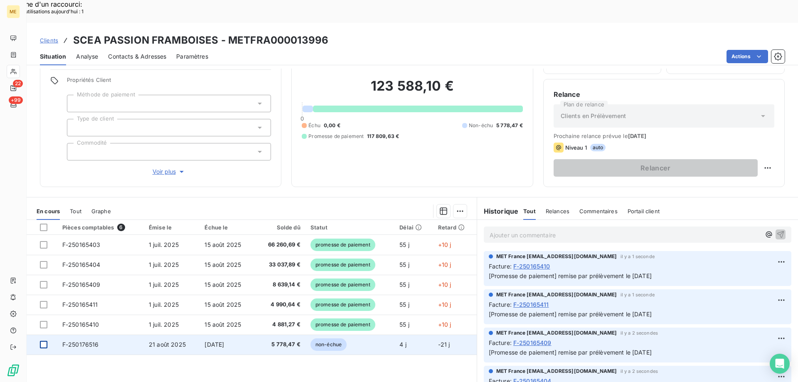
click at [388, 346] on div "Pièces comptables 6 Émise le Échue le Solde dû Statut Délai Retard F-250165403 …" at bounding box center [252, 300] width 450 height 160
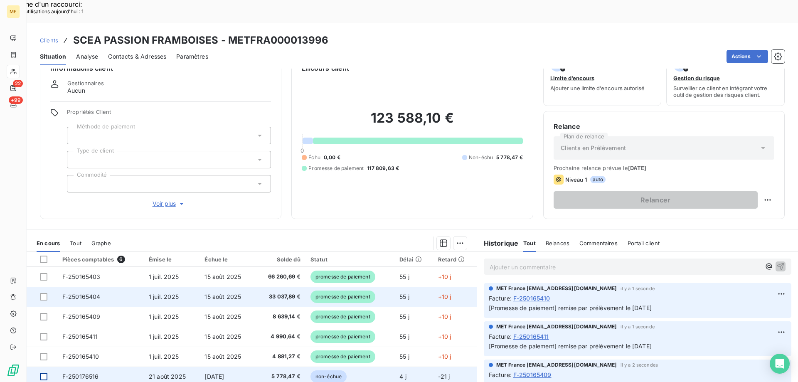
scroll to position [0, 0]
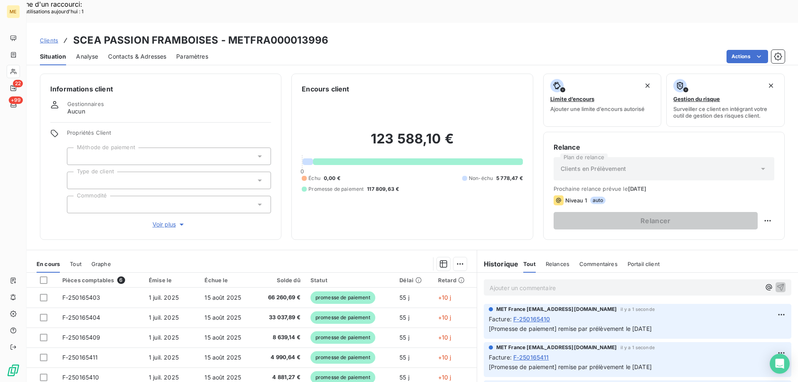
click at [368, 33] on div "Clients SCEA PASSION FRAMBOISES - METFRA000013996" at bounding box center [412, 40] width 771 height 15
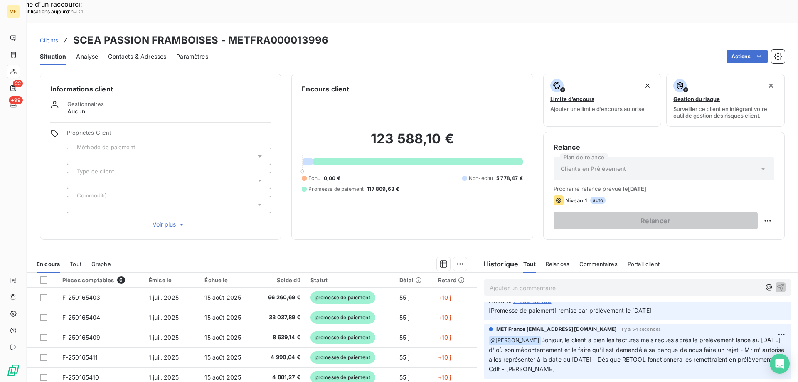
scroll to position [291, 0]
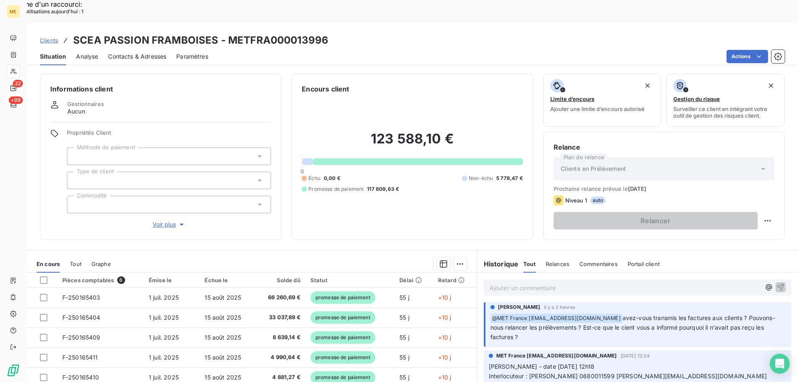
click at [396, 33] on div "Clients SCEA PASSION FRAMBOISES - METFRA000013996" at bounding box center [412, 40] width 771 height 15
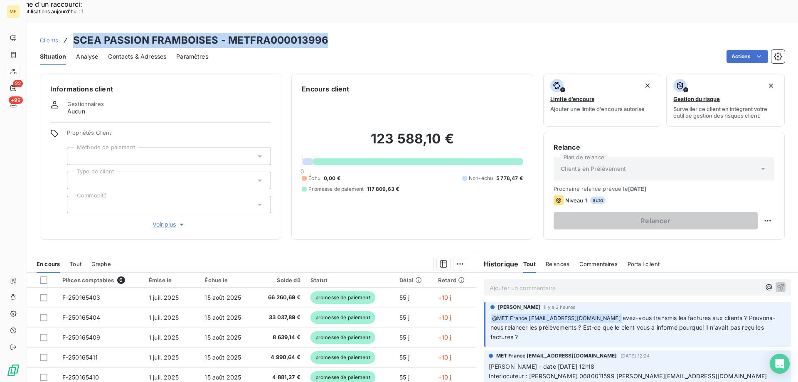
drag, startPoint x: 73, startPoint y: 17, endPoint x: 325, endPoint y: 12, distance: 251.9
click at [325, 33] on h3 "SCEA PASSION FRAMBOISES - METFRA000013996" at bounding box center [200, 40] width 255 height 15
copy h3 "SCEA PASSION FRAMBOISES - METFRA000013996"
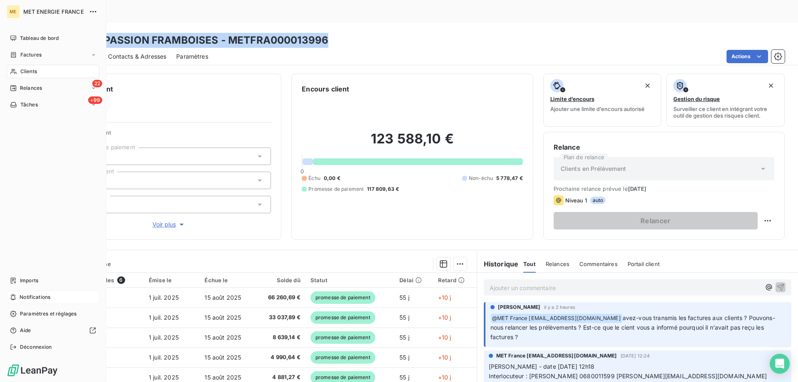
click at [51, 293] on div "Notifications" at bounding box center [53, 296] width 93 height 13
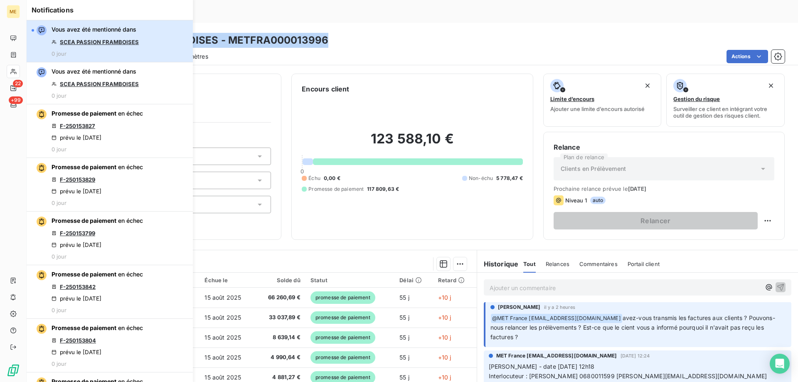
click at [148, 47] on button "Vous avez été mentionné dans SCEA PASSION FRAMBOISES 0 jour" at bounding box center [110, 41] width 166 height 42
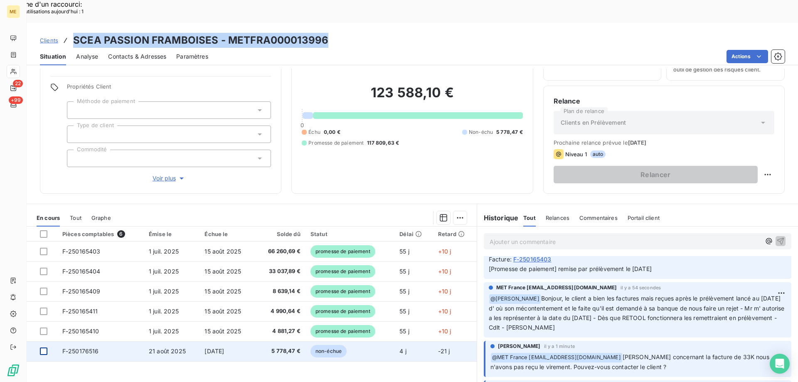
scroll to position [53, 0]
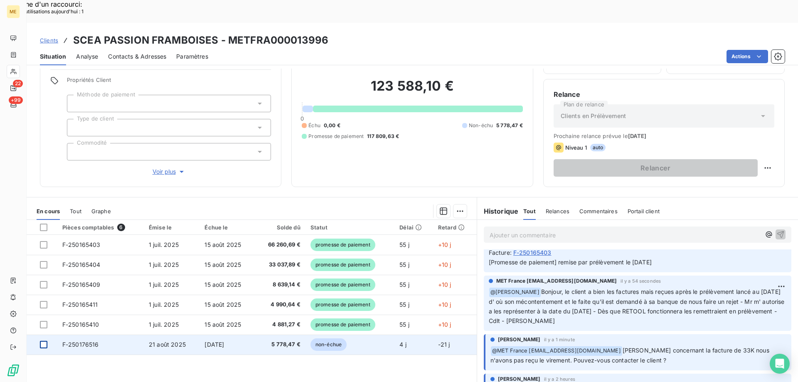
click at [686, 258] on p "[Promesse de paiement] remise par prélèvement le 05/09/2025" at bounding box center [638, 263] width 298 height 10
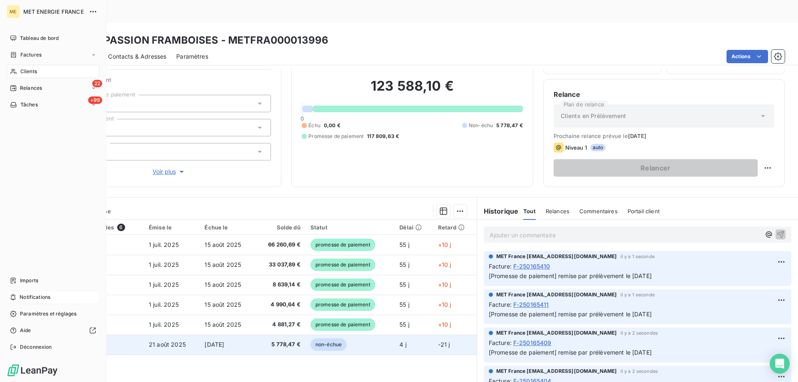
click at [49, 297] on span "Notifications" at bounding box center [35, 296] width 31 height 7
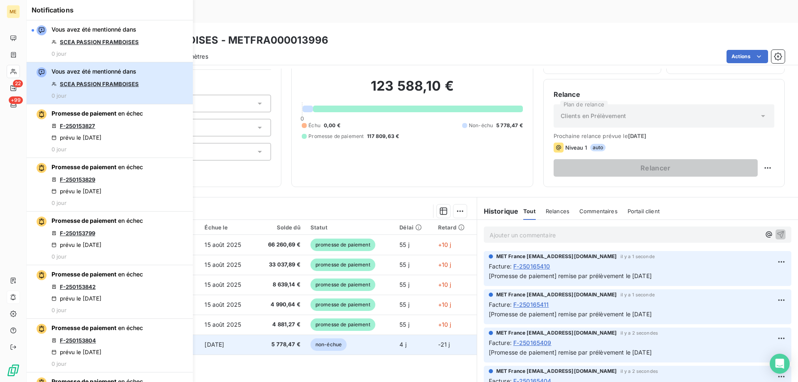
click at [147, 79] on button "Vous avez été mentionné dans SCEA PASSION FRAMBOISES 0 jour" at bounding box center [110, 83] width 166 height 42
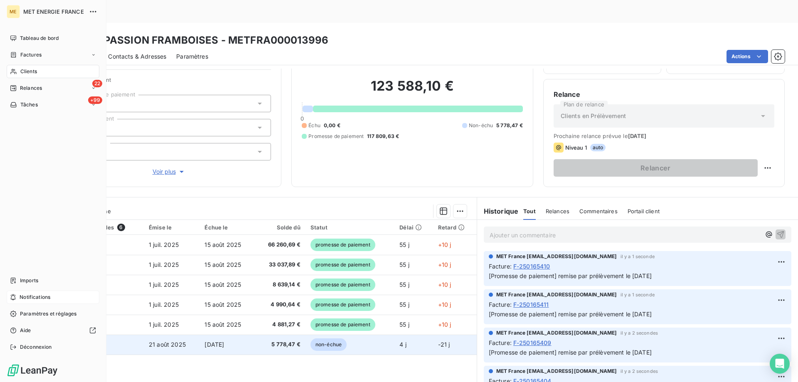
click at [43, 299] on span "Notifications" at bounding box center [35, 296] width 31 height 7
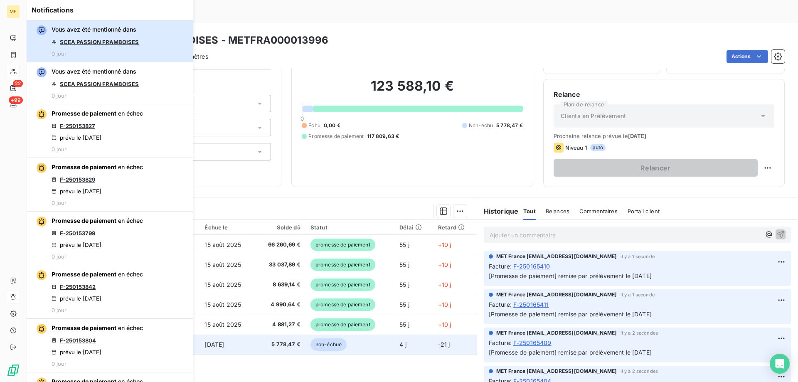
click at [150, 37] on button "Vous avez été mentionné dans SCEA PASSION FRAMBOISES 0 jour" at bounding box center [110, 41] width 166 height 42
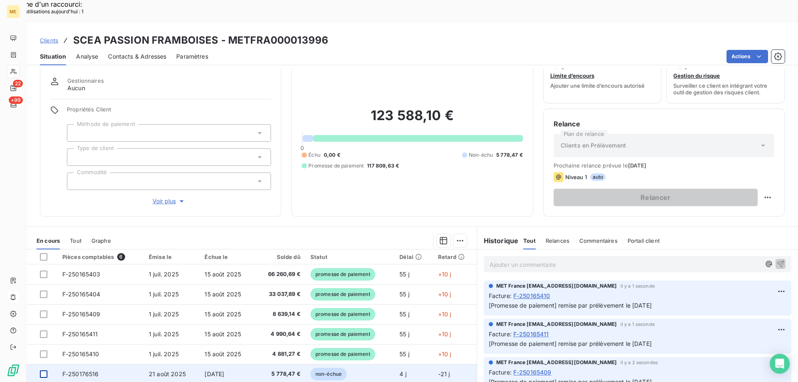
scroll to position [11, 0]
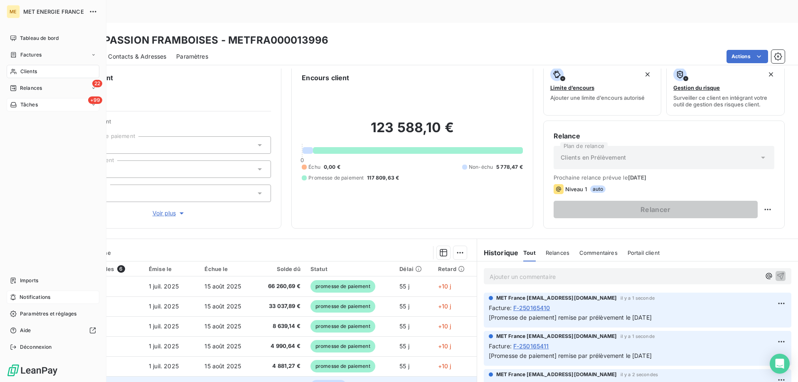
click at [46, 105] on div "+99 Tâches" at bounding box center [53, 104] width 93 height 13
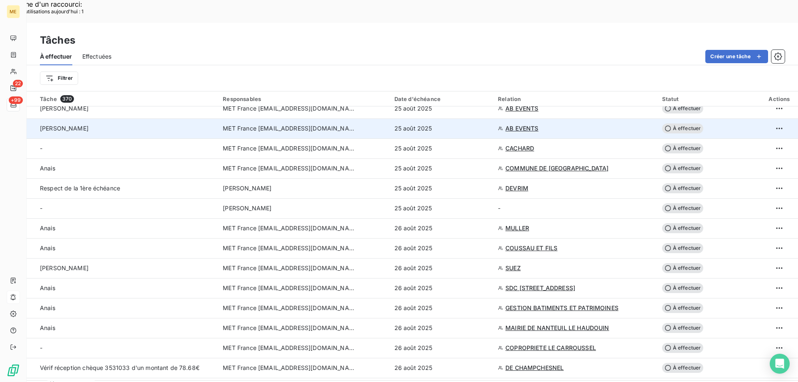
scroll to position [1496, 0]
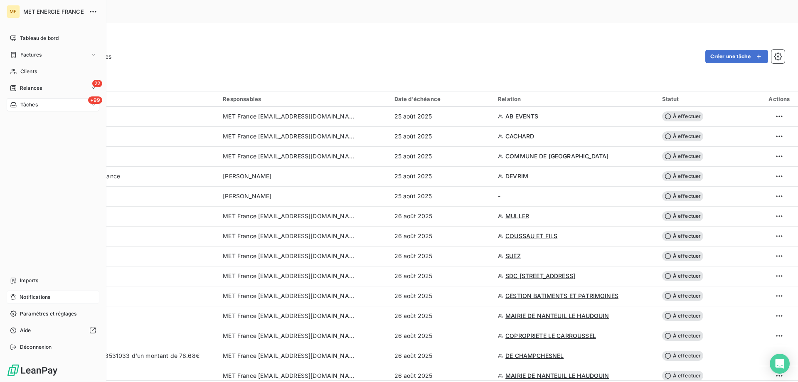
click at [64, 299] on div "Notifications" at bounding box center [53, 296] width 93 height 13
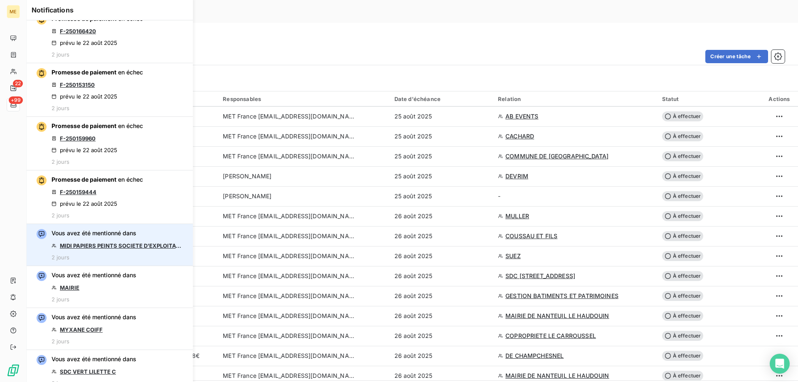
scroll to position [748, 0]
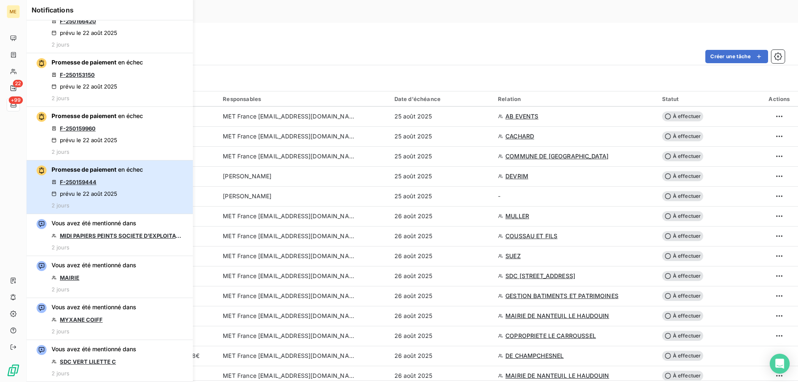
click at [137, 186] on div "Promesse de paiement en échec F-250159444 prévu le 22 août 2025 2 jours" at bounding box center [97, 186] width 91 height 43
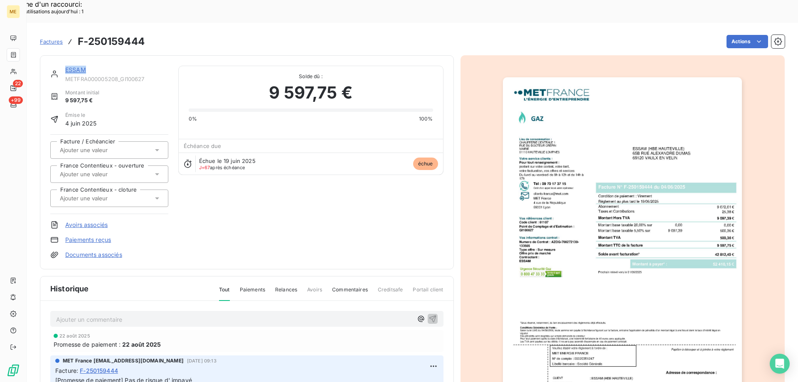
drag, startPoint x: 150, startPoint y: 50, endPoint x: 37, endPoint y: 48, distance: 112.2
click at [37, 48] on section "Factures F-250159444 Actions ESSAM METFRA000005208_GI100627 Montant initial 9 5…" at bounding box center [412, 214] width 771 height 382
click at [130, 89] on div "Montant initial 9 597,75 €" at bounding box center [109, 97] width 118 height 16
drag, startPoint x: 150, startPoint y: 57, endPoint x: 73, endPoint y: 18, distance: 86.2
click at [73, 23] on section "Factures F-250159444 Actions ESSAM METFRA000005208_GI100627 Montant initial 9 5…" at bounding box center [412, 214] width 771 height 382
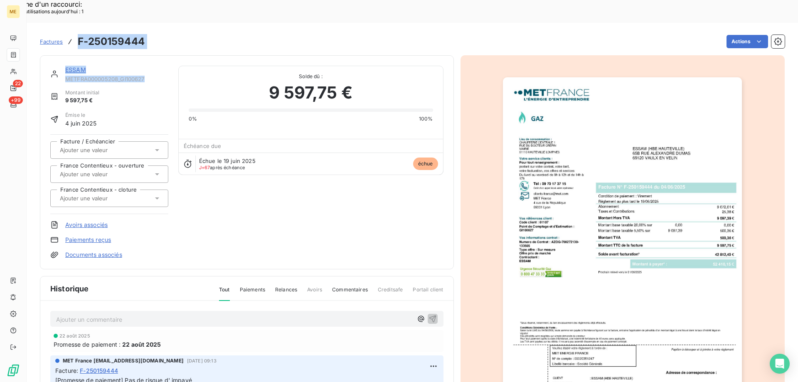
copy section "F-250159444 Actions ESSAM METFRA000005208_GI100627"
click at [74, 66] on link "ESSAM" at bounding box center [75, 69] width 21 height 7
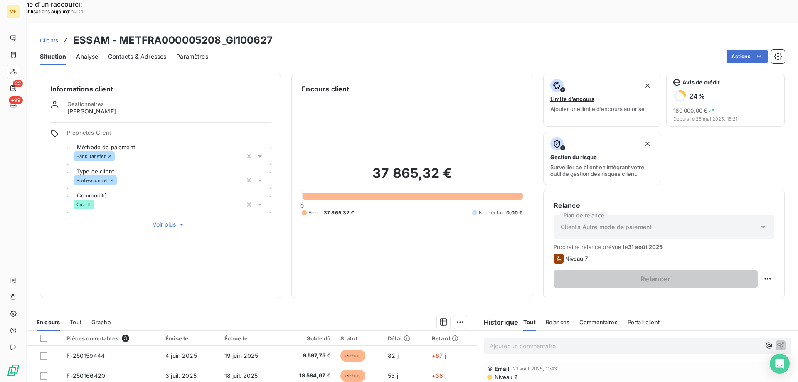
click at [161, 220] on span "Voir plus" at bounding box center [168, 224] width 33 height 8
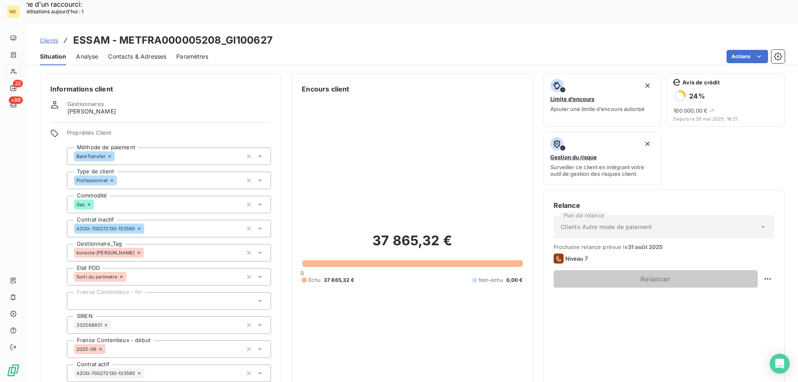
click at [340, 146] on div "37 865,32 € 0 Échu 37 865,32 € Non-échu 0,00 €" at bounding box center [412, 258] width 221 height 328
click at [350, 268] on div "37 865,32 € 0 Échu 37 865,32 € Non-échu 0,00 €" at bounding box center [412, 258] width 221 height 328
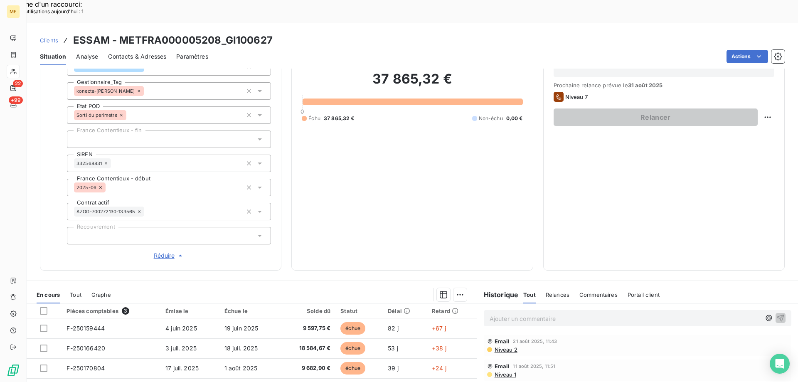
scroll to position [166, 0]
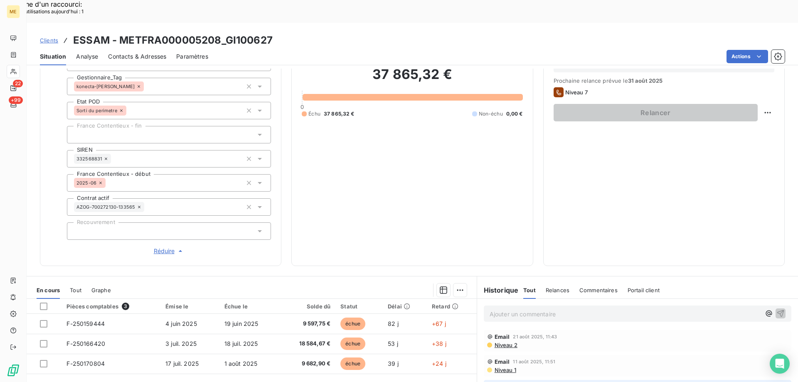
click at [162, 247] on span "Réduire" at bounding box center [169, 251] width 31 height 8
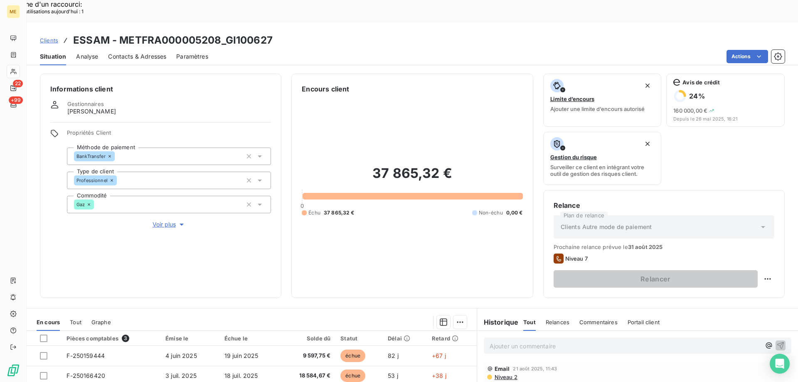
scroll to position [42, 0]
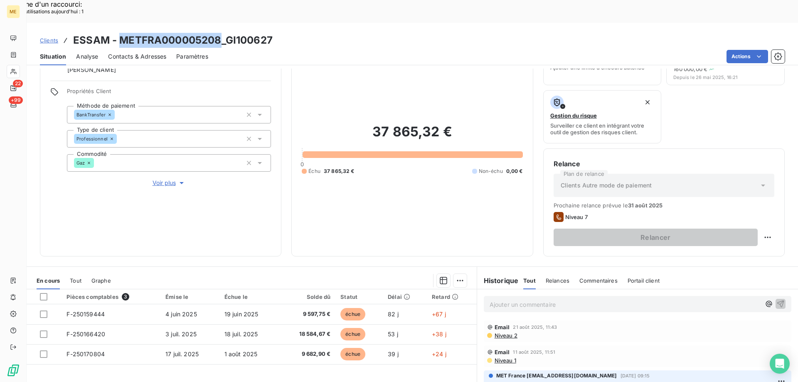
drag, startPoint x: 121, startPoint y: 17, endPoint x: 219, endPoint y: 15, distance: 98.5
click at [219, 33] on h3 "ESSAM - METFRA000005208_GI100627" at bounding box center [172, 40] width 199 height 15
copy h3 "METFRA000005208"
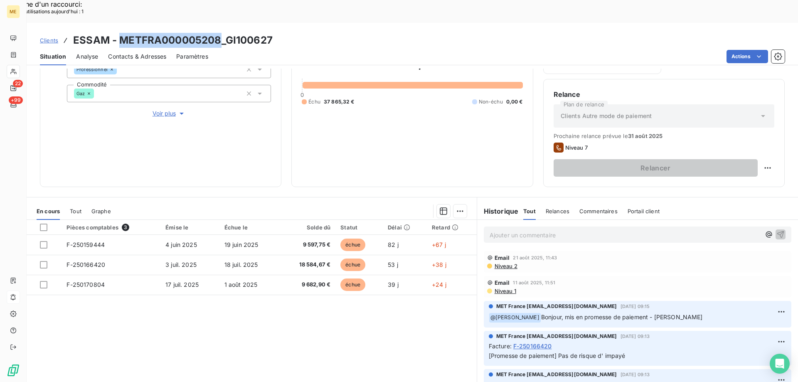
click at [16, 297] on icon at bounding box center [13, 297] width 6 height 7
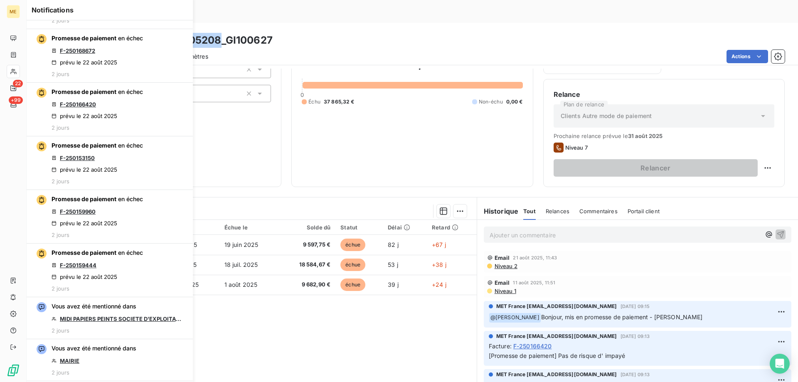
scroll to position [706, 0]
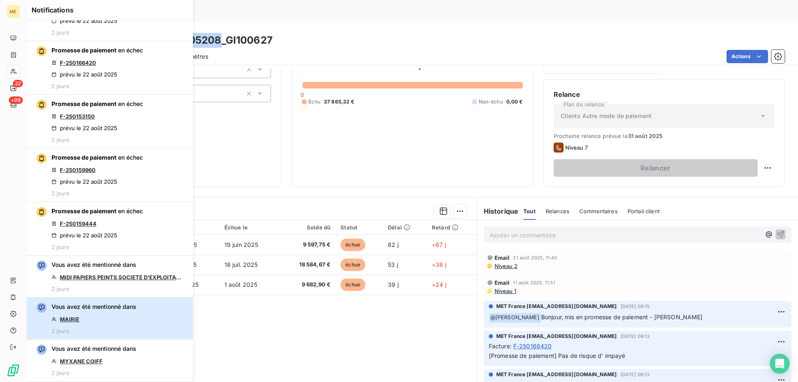
click at [102, 309] on span "Vous avez été mentionné dans" at bounding box center [94, 307] width 85 height 8
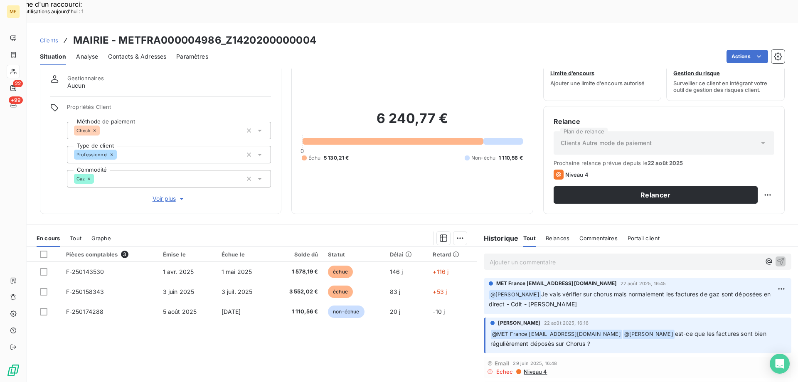
scroll to position [53, 0]
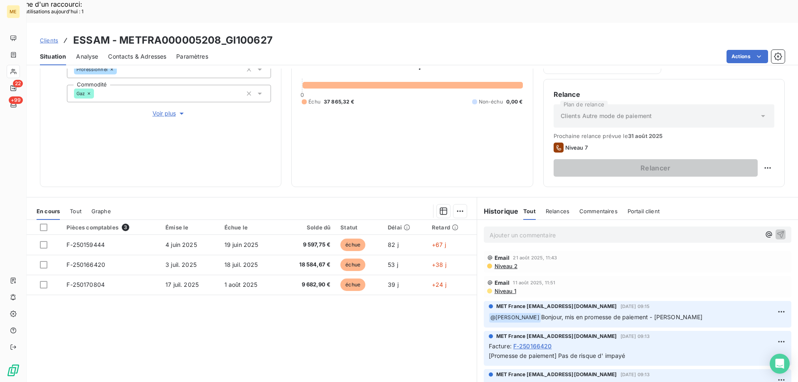
scroll to position [83, 0]
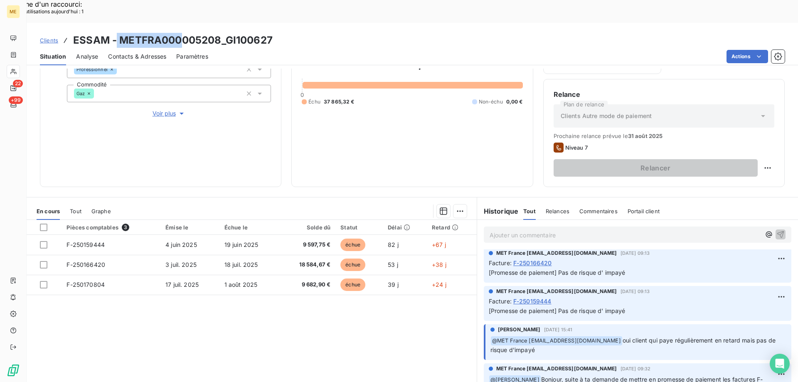
drag, startPoint x: 117, startPoint y: 18, endPoint x: 182, endPoint y: 13, distance: 65.0
click at [182, 33] on h3 "ESSAM - METFRA000005208_GI100627" at bounding box center [172, 40] width 199 height 15
drag, startPoint x: 220, startPoint y: 17, endPoint x: 118, endPoint y: 9, distance: 102.1
click at [118, 23] on div "Clients ESSAM - METFRA000005208_GI100627 Situation Analyse Contacts & Adresses …" at bounding box center [412, 44] width 771 height 42
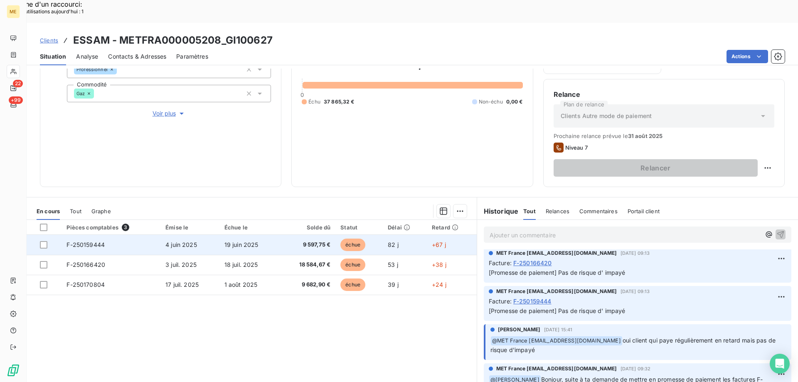
click at [85, 241] on span "F-250159444" at bounding box center [85, 244] width 38 height 7
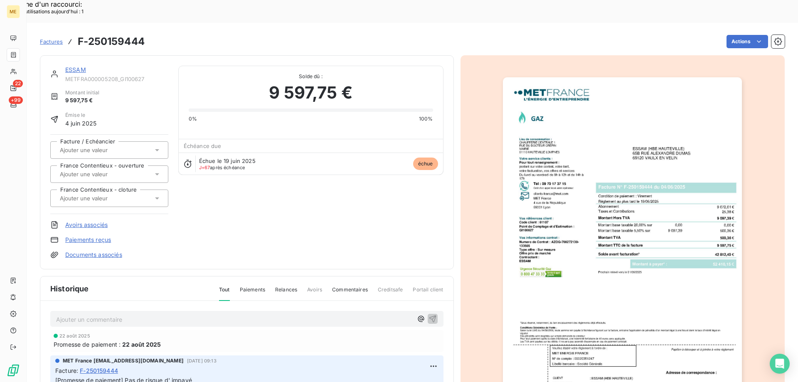
click at [648, 288] on img "button" at bounding box center [622, 246] width 239 height 338
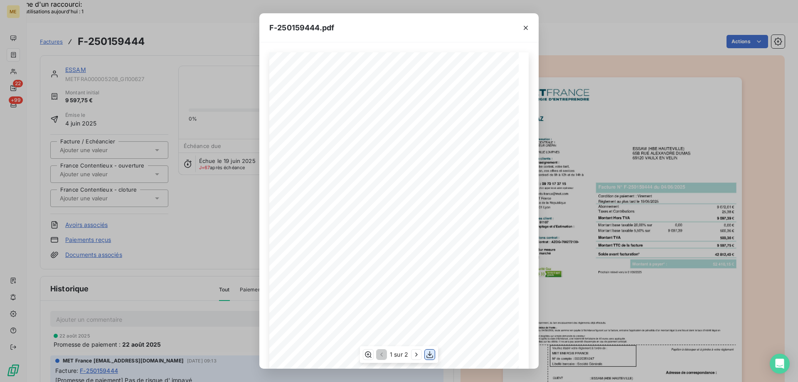
click at [430, 352] on icon "button" at bounding box center [429, 354] width 8 height 8
click at [527, 27] on icon "button" at bounding box center [525, 28] width 8 height 8
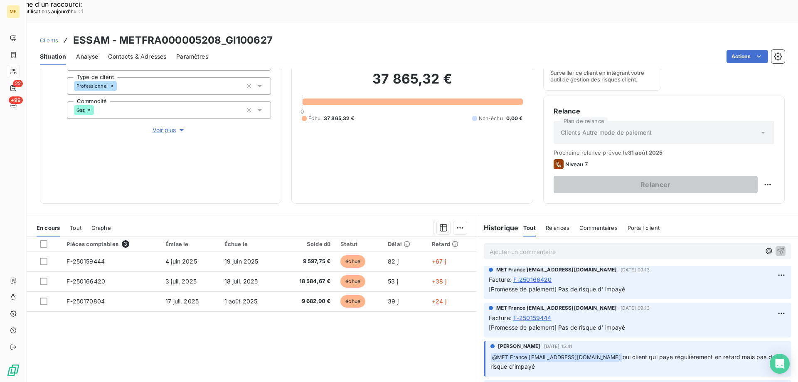
scroll to position [111, 0]
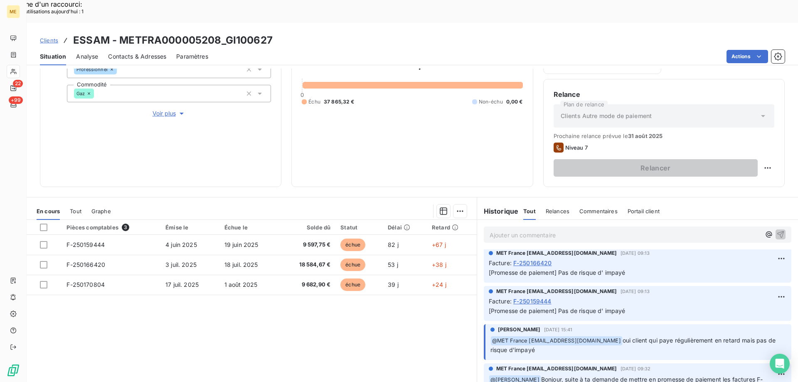
click at [559, 230] on p "Ajouter un commentaire ﻿" at bounding box center [624, 235] width 271 height 10
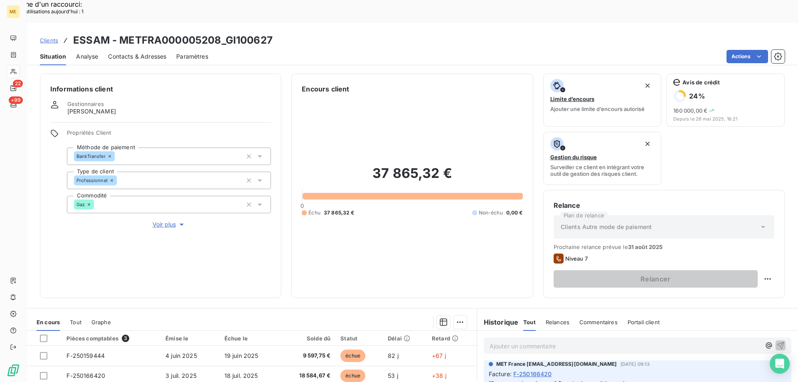
scroll to position [42, 0]
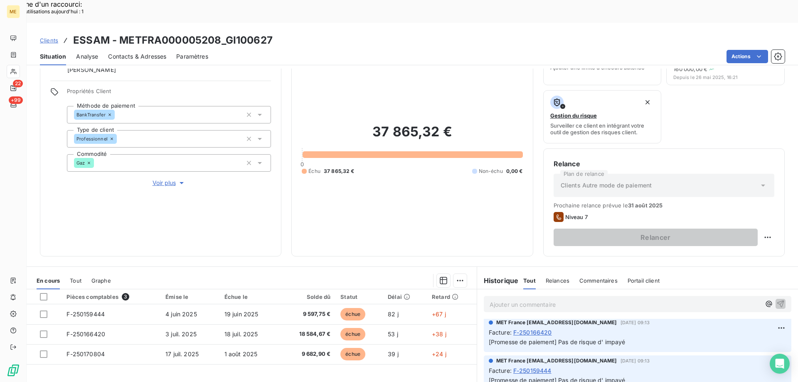
click at [160, 179] on span "Voir plus" at bounding box center [168, 183] width 33 height 8
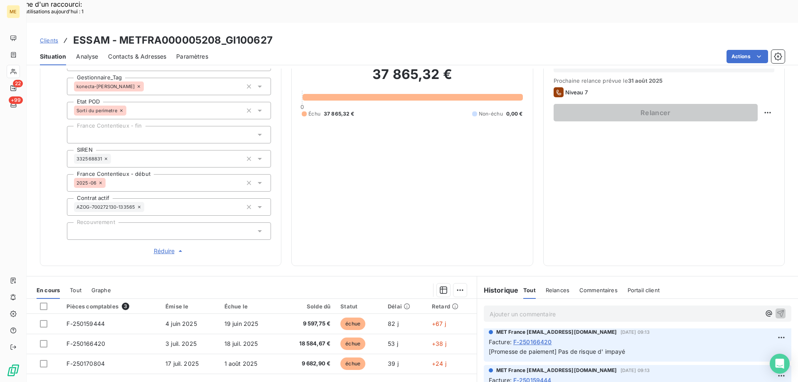
scroll to position [239, 0]
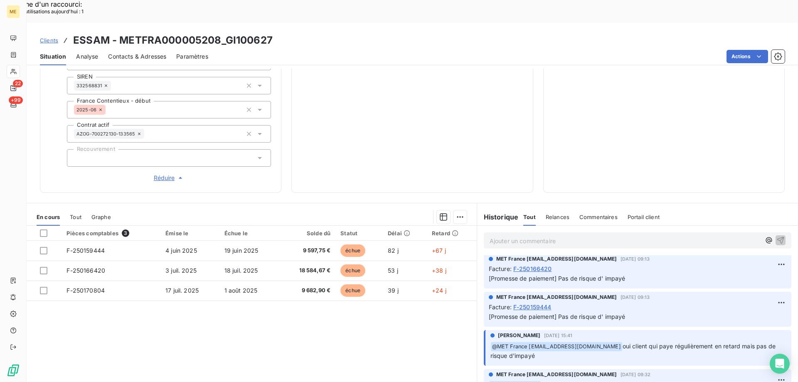
click at [160, 174] on span "Réduire" at bounding box center [169, 178] width 31 height 8
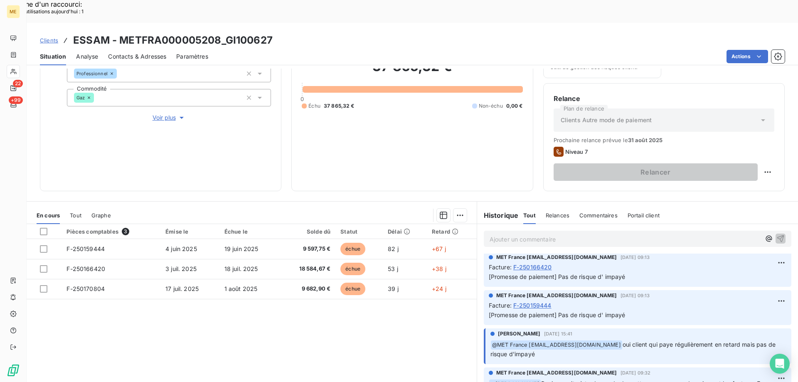
scroll to position [111, 0]
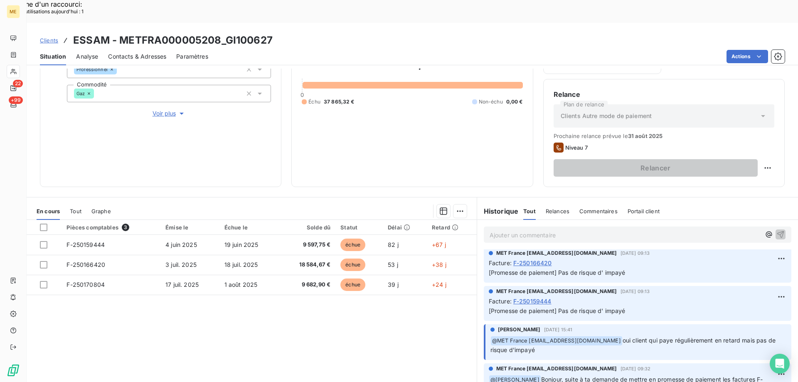
click at [512, 230] on p "Ajouter un commentaire ﻿" at bounding box center [624, 235] width 271 height 10
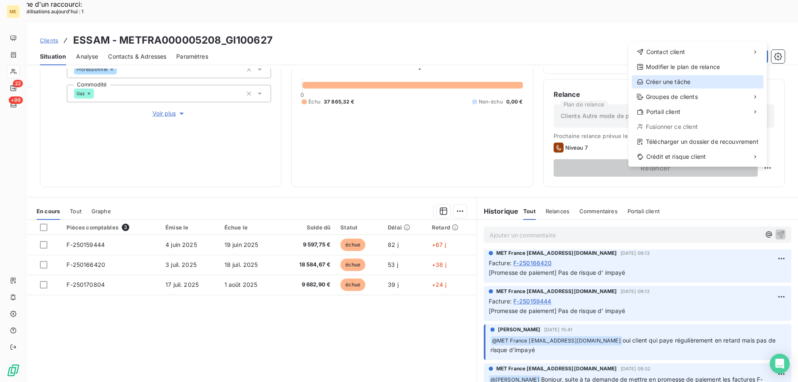
click at [665, 78] on div "Créer une tâche" at bounding box center [698, 81] width 132 height 13
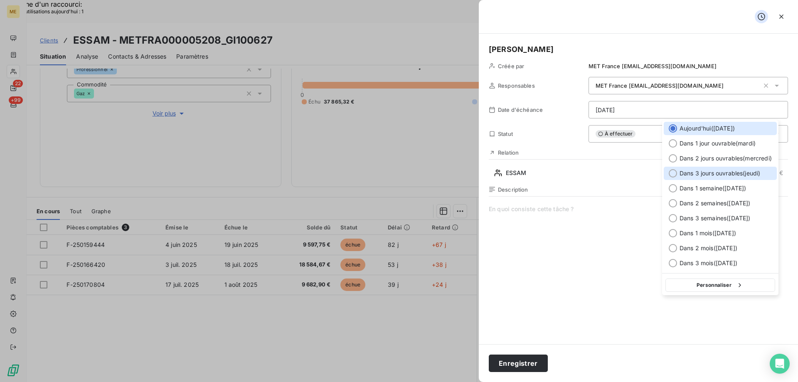
click at [675, 173] on div at bounding box center [673, 173] width 8 height 8
type input "[DATE]"
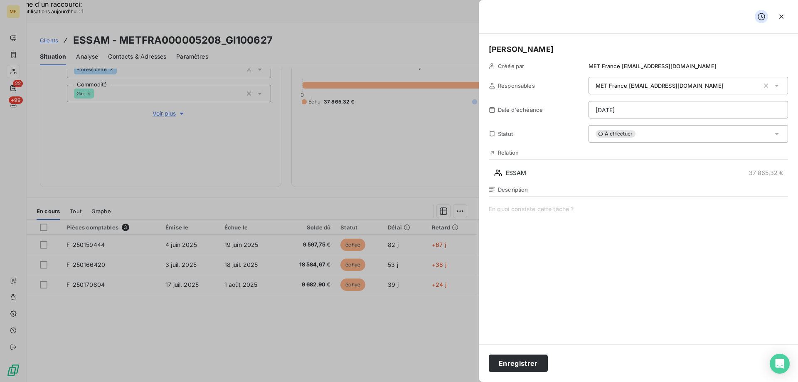
click at [541, 212] on span at bounding box center [638, 285] width 299 height 160
click at [518, 361] on button "Enregistrer" at bounding box center [518, 362] width 59 height 17
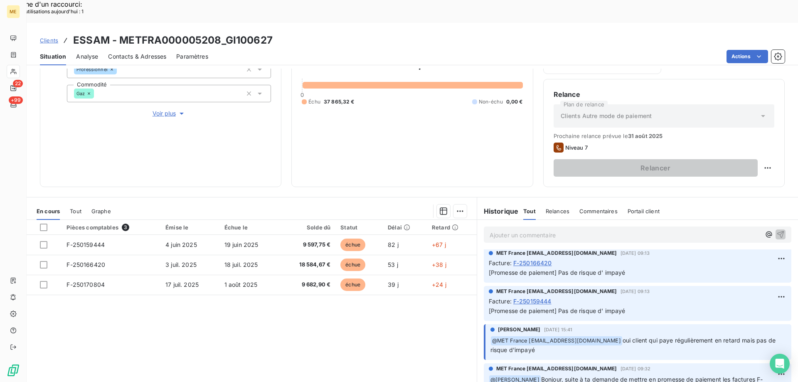
click at [499, 230] on p "Ajouter un commentaire ﻿" at bounding box center [624, 235] width 271 height 10
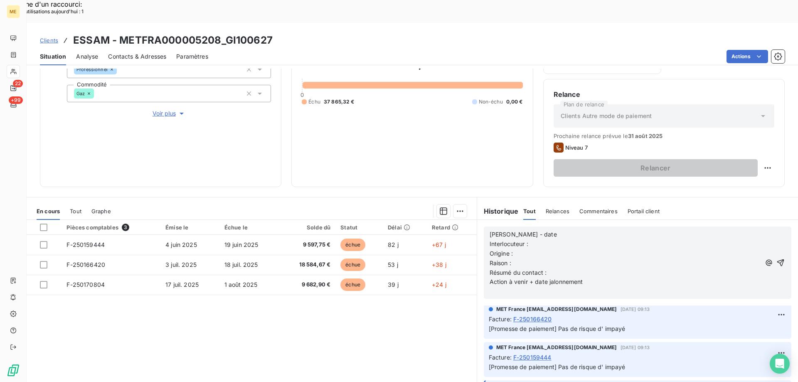
scroll to position [139, 0]
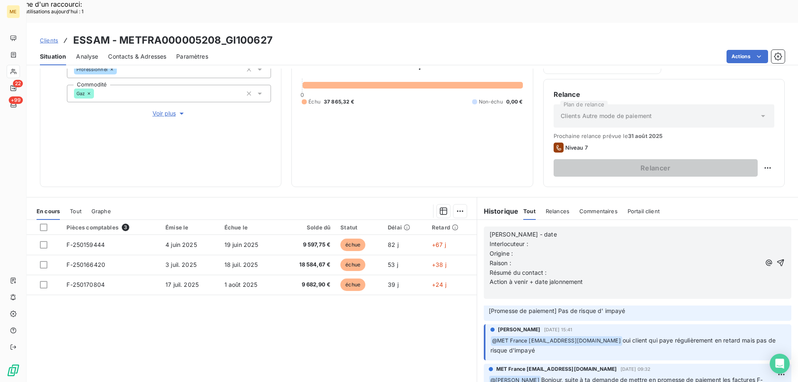
click at [551, 230] on p "[PERSON_NAME] - date" at bounding box center [624, 235] width 271 height 10
click at [553, 239] on p "Interlocuteur :" at bounding box center [624, 244] width 271 height 10
click at [541, 239] on p "Interlocuteur :" at bounding box center [624, 244] width 271 height 10
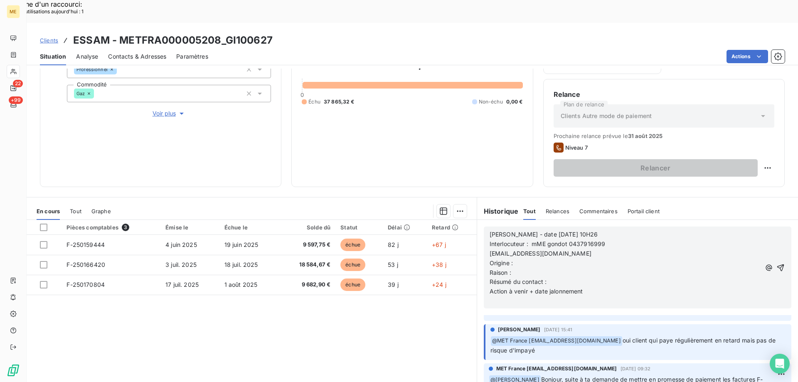
click at [532, 240] on span "Interlocuteur : mME gondot 0437916999" at bounding box center [547, 243] width 116 height 7
click at [517, 258] on p "Origine :" at bounding box center [624, 263] width 271 height 10
click at [516, 268] on p "Raison :" at bounding box center [624, 273] width 271 height 10
click at [553, 277] on p "Résumé du contact :" at bounding box center [624, 282] width 271 height 10
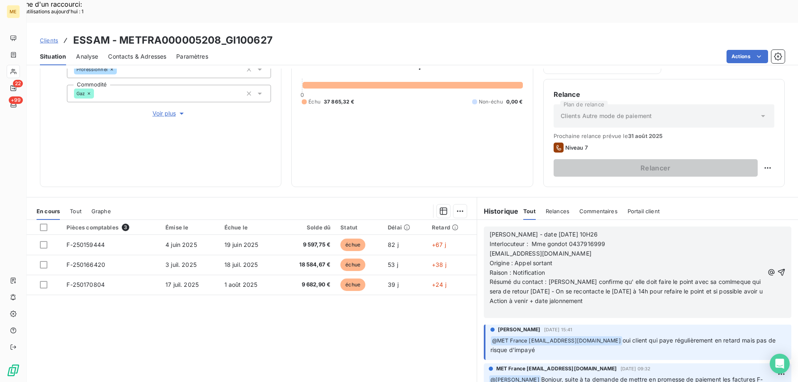
scroll to position [168, 0]
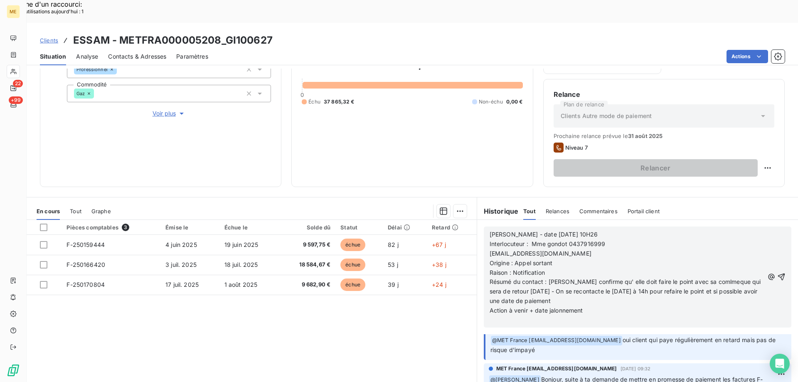
click at [595, 306] on p "Action à venir + date jalonnement" at bounding box center [626, 311] width 274 height 10
drag, startPoint x: 694, startPoint y: 261, endPoint x: 698, endPoint y: 281, distance: 20.8
click at [690, 306] on p "Action à venir + date jalonnement Tâche au 28/08/2025 à 14h" at bounding box center [626, 311] width 274 height 10
click at [705, 278] on span "Résumé du contact : Mme confirme qu' elle doit faire le point avec sa comlmeque…" at bounding box center [625, 291] width 273 height 26
click at [692, 315] on p "﻿" at bounding box center [626, 320] width 274 height 10
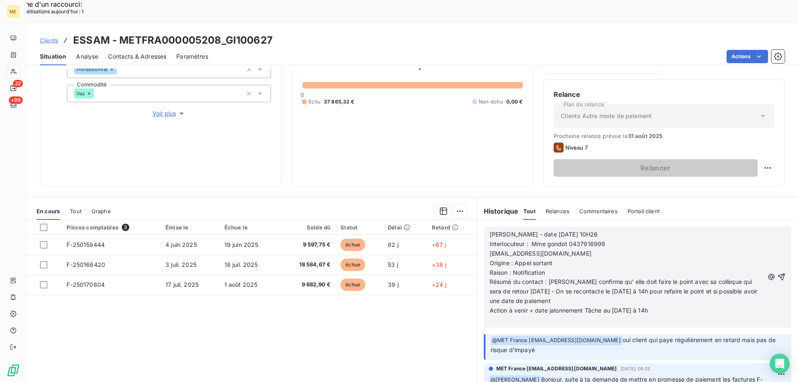
drag, startPoint x: 691, startPoint y: 261, endPoint x: 697, endPoint y: 256, distance: 8.3
click at [681, 306] on p "Action à venir + date jalonnement Tâche au 28/08/2025 à 14h" at bounding box center [626, 311] width 274 height 10
click at [777, 273] on icon "button" at bounding box center [781, 277] width 8 height 8
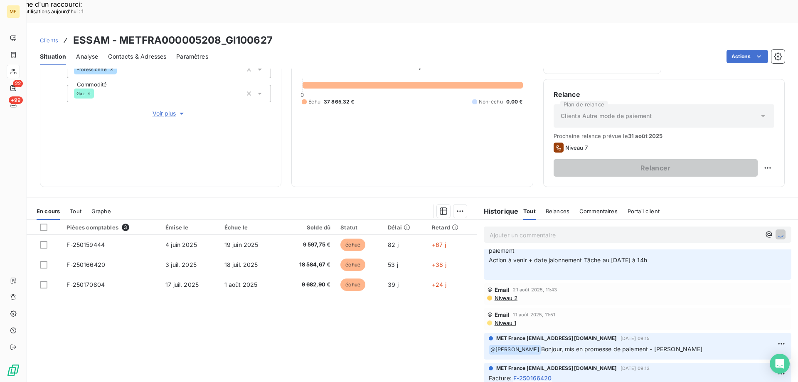
scroll to position [198, 0]
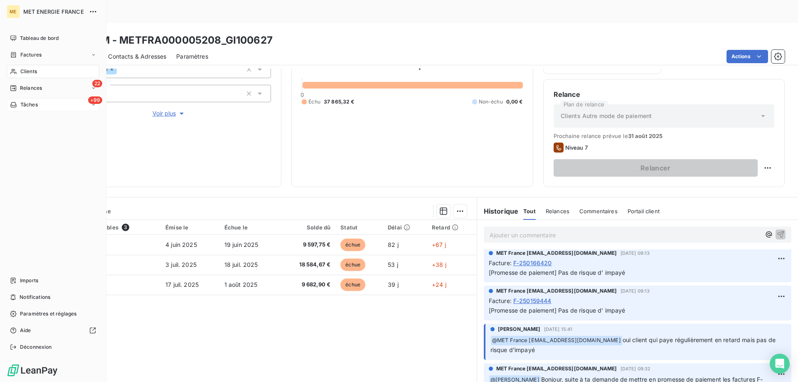
click at [44, 103] on div "+99 Tâches" at bounding box center [53, 104] width 93 height 13
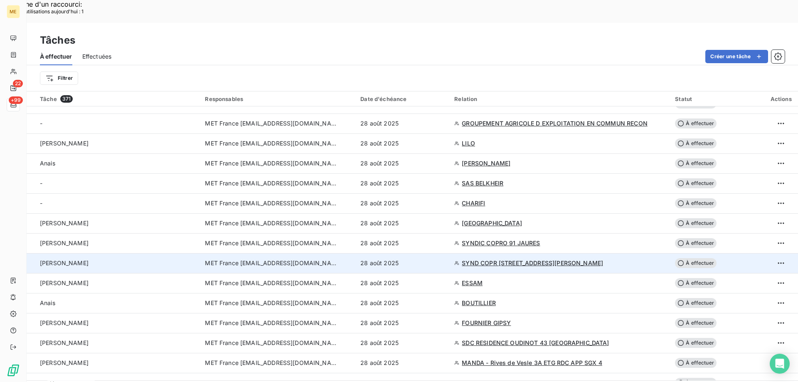
scroll to position [1205, 0]
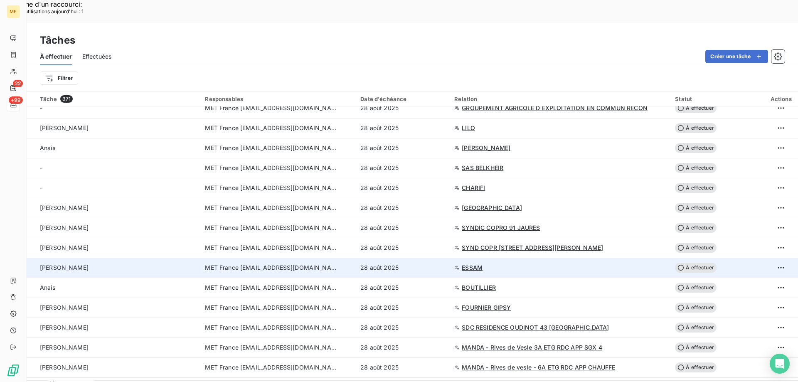
click at [691, 263] on span "À effectuer" at bounding box center [696, 268] width 42 height 10
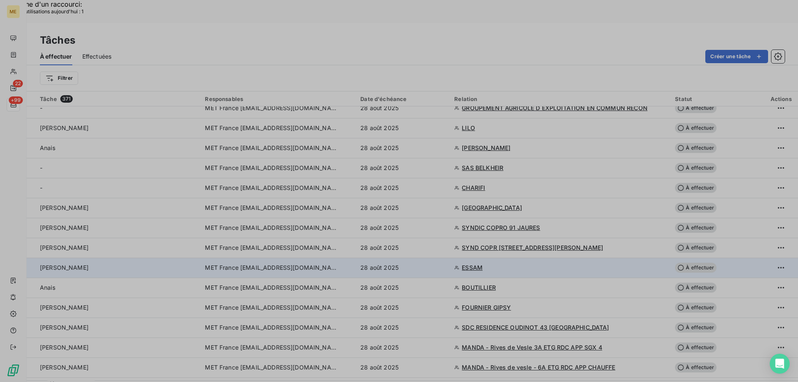
type input "[DATE]"
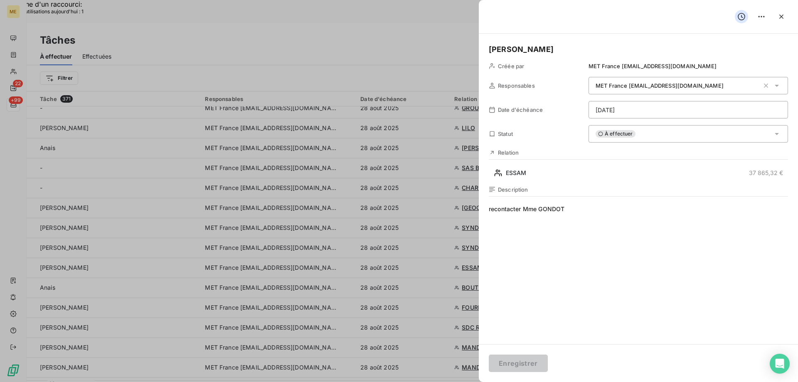
click at [541, 50] on h5 "[PERSON_NAME]" at bounding box center [638, 50] width 299 height 12
click at [511, 362] on button "Enregistrer" at bounding box center [518, 362] width 59 height 17
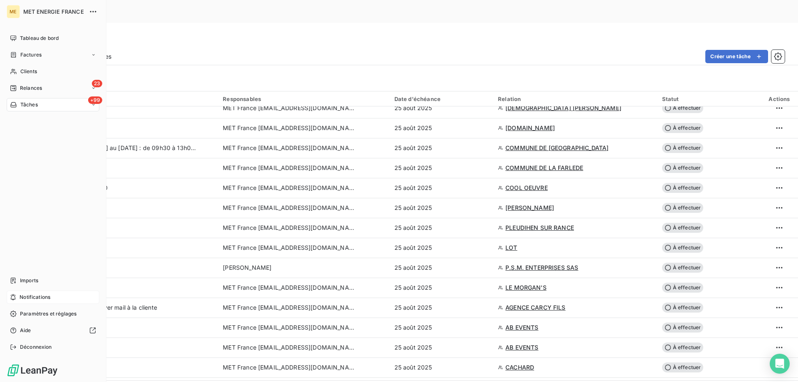
click at [43, 297] on span "Notifications" at bounding box center [35, 296] width 31 height 7
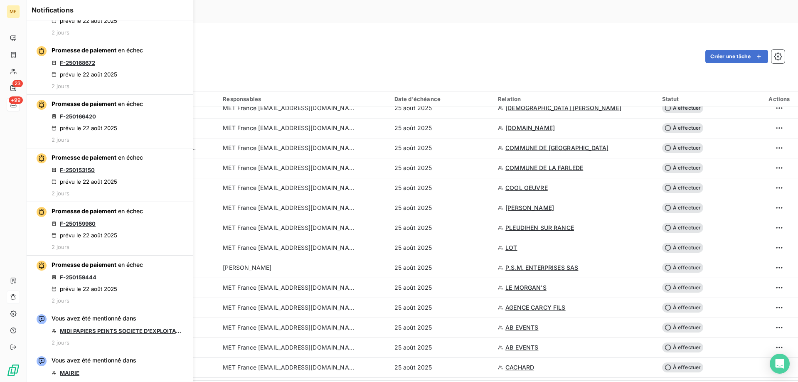
scroll to position [665, 0]
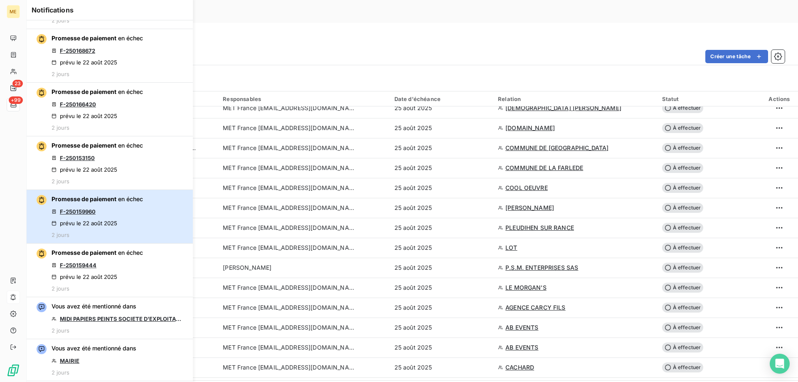
click at [114, 204] on div "Promesse de paiement en échec F-250159960 prévu le 22 août 2025 2 jours" at bounding box center [97, 216] width 91 height 43
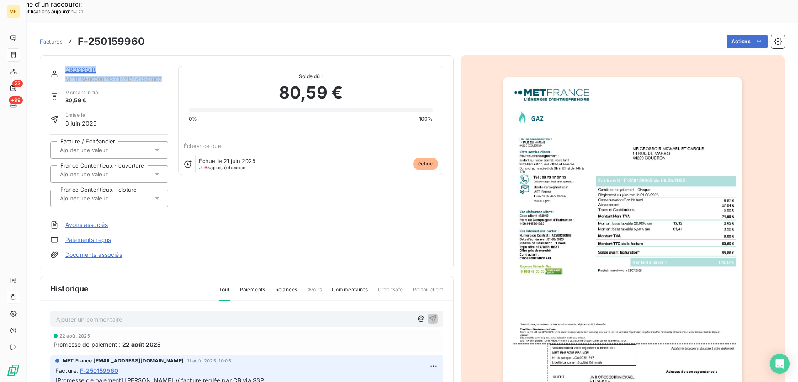
drag, startPoint x: 170, startPoint y: 58, endPoint x: 65, endPoint y: 48, distance: 105.6
click at [65, 66] on div "CROSSOIR METFRA000007427_14212445591882 Montant initial 80,59 € Émise le 6 juin…" at bounding box center [246, 162] width 393 height 193
click at [81, 66] on link "CROSSOIR" at bounding box center [80, 69] width 30 height 7
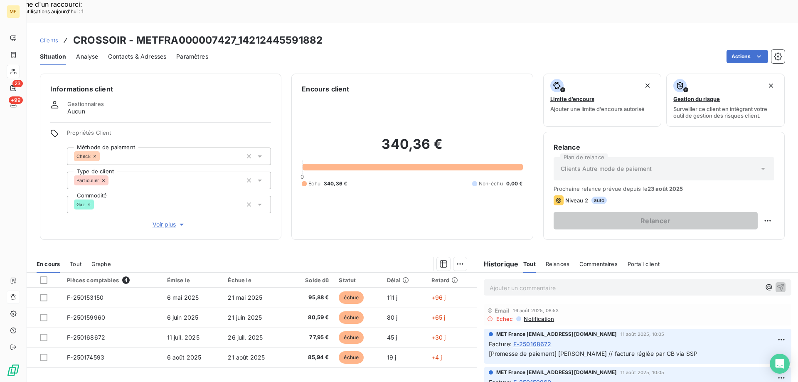
click at [160, 220] on span "Voir plus" at bounding box center [168, 224] width 33 height 8
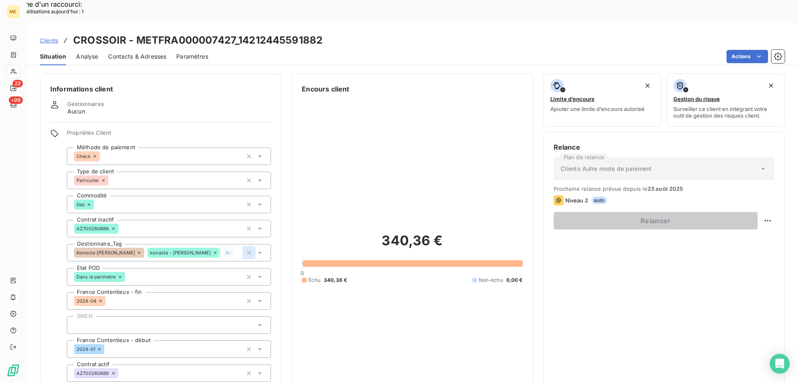
click at [248, 248] on icon "button" at bounding box center [249, 252] width 8 height 8
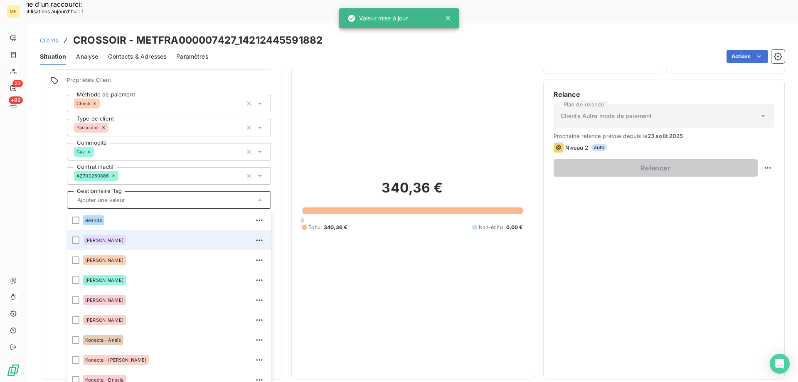
scroll to position [239, 0]
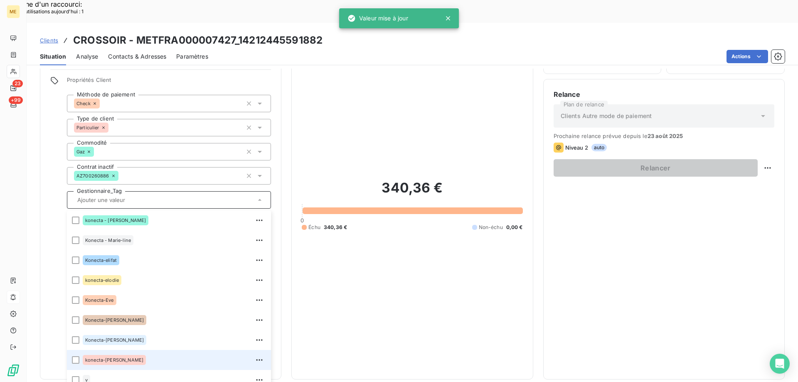
drag, startPoint x: 74, startPoint y: 332, endPoint x: 396, endPoint y: 249, distance: 332.1
click at [75, 356] on div at bounding box center [75, 359] width 7 height 7
click at [408, 235] on div "340,36 € 0 Échu 340,36 € Non-échu 0,00 €" at bounding box center [412, 205] width 221 height 328
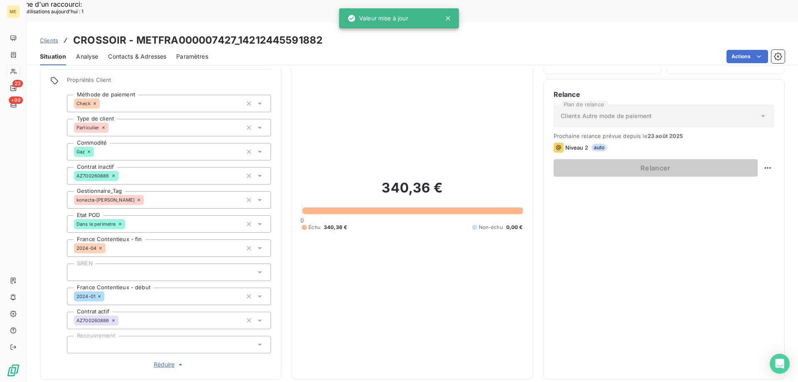
click at [158, 360] on span "Réduire" at bounding box center [169, 364] width 31 height 8
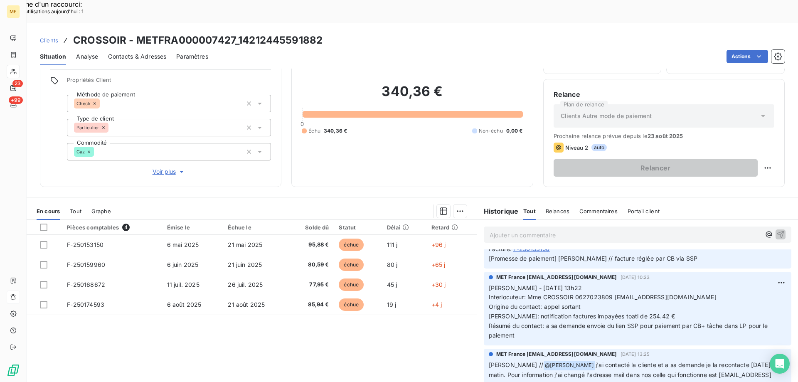
scroll to position [125, 0]
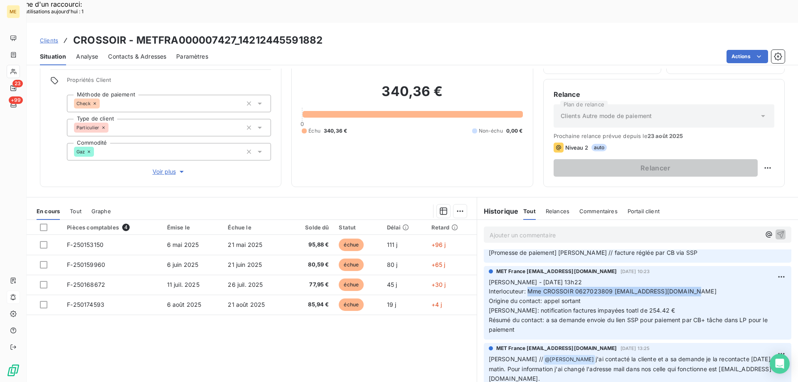
drag, startPoint x: 524, startPoint y: 269, endPoint x: 699, endPoint y: 268, distance: 175.4
click at [699, 278] on span "Sylvain - 07/08/2025 - 13h22 Interlocuteur: Mme CROSSOIR 0627023809 CROSSOIRFAM…" at bounding box center [629, 305] width 280 height 54
click at [652, 306] on p "Sylvain - 07/08/2025 - 13h22 Interlocuteur: Mme CROSSOIR 0627023809 CROSSOIRFAM…" at bounding box center [638, 306] width 298 height 57
click at [298, 307] on div "Pièces comptables 4 Émise le Échue le Solde dû Statut Délai Retard F-250153150 …" at bounding box center [252, 300] width 450 height 160
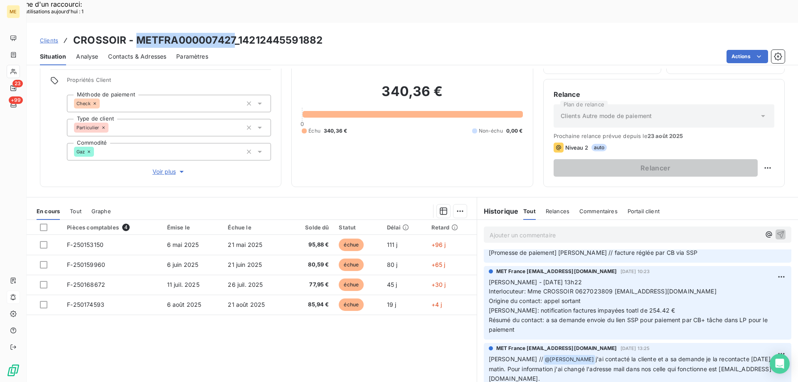
drag, startPoint x: 136, startPoint y: 17, endPoint x: 233, endPoint y: 15, distance: 96.4
click at [233, 33] on h3 "CROSSOIR - METFRA000007427_14212445591882" at bounding box center [197, 40] width 249 height 15
click at [89, 241] on span "F-250153150" at bounding box center [85, 244] width 37 height 7
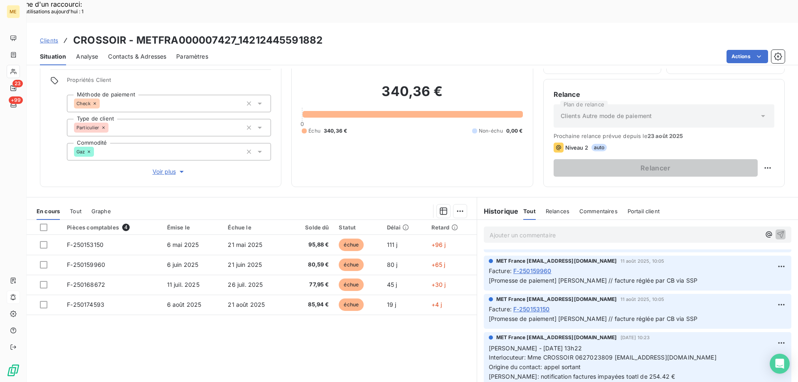
scroll to position [42, 0]
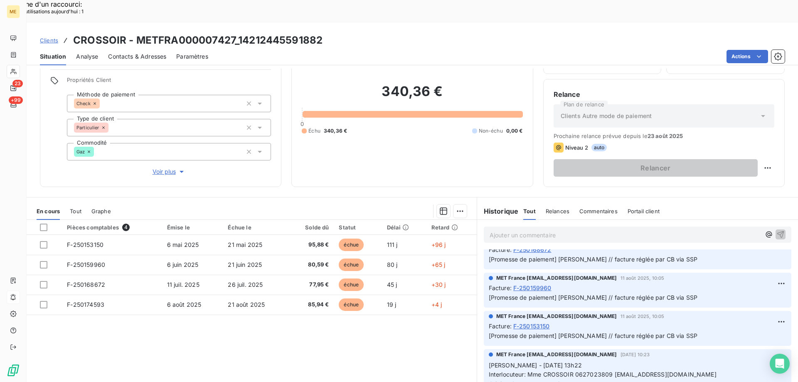
click at [587, 230] on p "Ajouter un commentaire ﻿" at bounding box center [624, 235] width 271 height 10
click at [509, 229] on div "Ajouter un commentaire ﻿" at bounding box center [624, 234] width 271 height 11
click at [503, 230] on p "Ajouter un commentaire ﻿" at bounding box center [624, 235] width 271 height 10
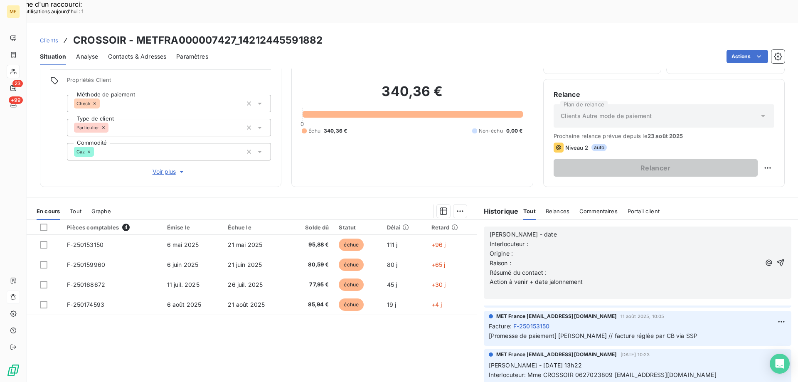
click at [542, 230] on p "[PERSON_NAME] - date" at bounding box center [624, 235] width 271 height 10
click at [532, 239] on p "Interlocuteur :" at bounding box center [624, 244] width 271 height 10
click at [538, 230] on p "Valérie - date 25/08/2025 10h47" at bounding box center [624, 235] width 271 height 10
click at [532, 239] on p "Interlocuteur :" at bounding box center [624, 244] width 271 height 10
click at [517, 249] on p "Origine :" at bounding box center [624, 254] width 271 height 10
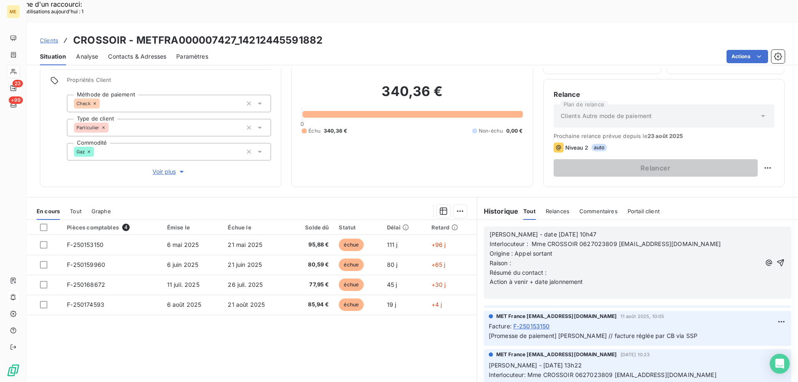
click at [512, 258] on p "Raison :" at bounding box center [624, 263] width 271 height 10
click at [547, 268] on p "Résumé du contact :" at bounding box center [624, 273] width 271 height 10
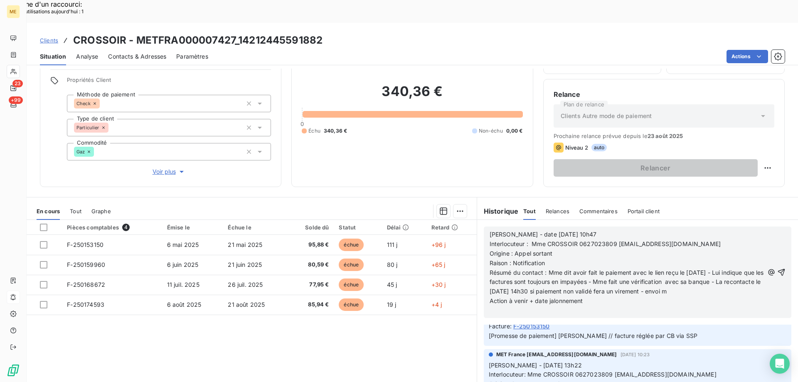
scroll to position [126, 0]
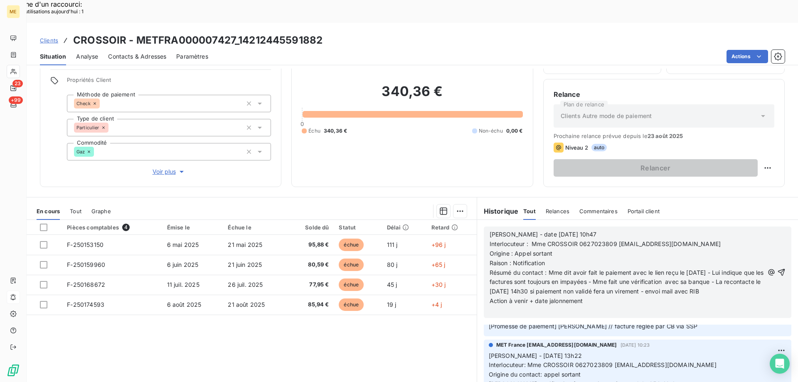
click at [605, 296] on p "Action à venir + date jalonnement" at bounding box center [626, 301] width 274 height 10
click at [777, 268] on icon "button" at bounding box center [781, 272] width 8 height 8
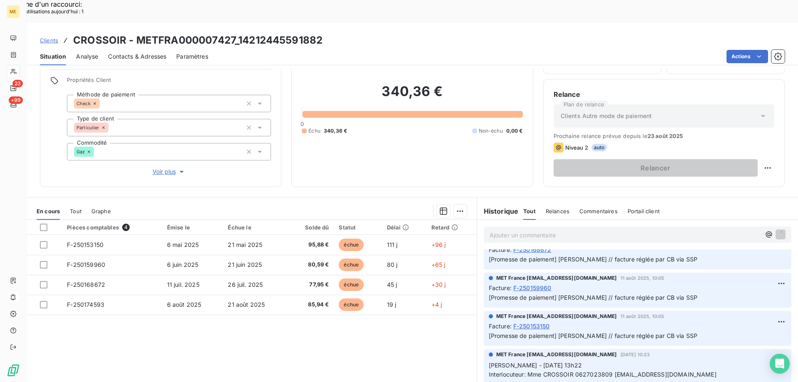
scroll to position [147, 0]
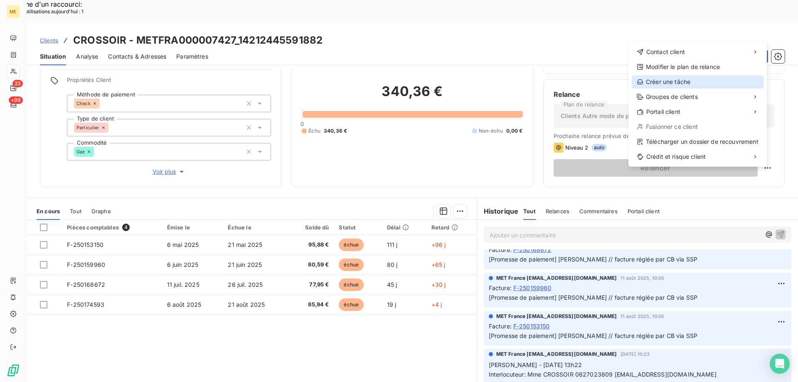
click at [655, 79] on div "Créer une tâche" at bounding box center [698, 81] width 132 height 13
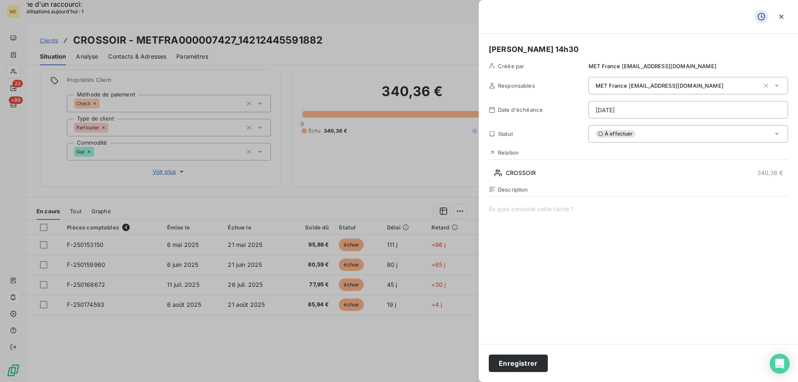
click at [517, 207] on span at bounding box center [638, 285] width 299 height 160
click at [508, 361] on button "Enregistrer" at bounding box center [518, 362] width 59 height 17
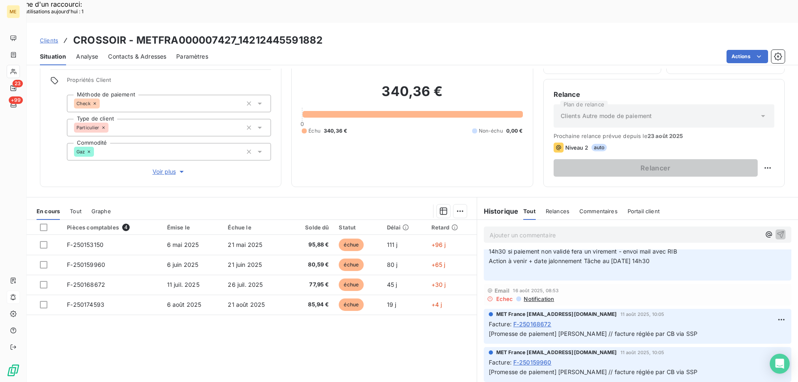
scroll to position [0, 0]
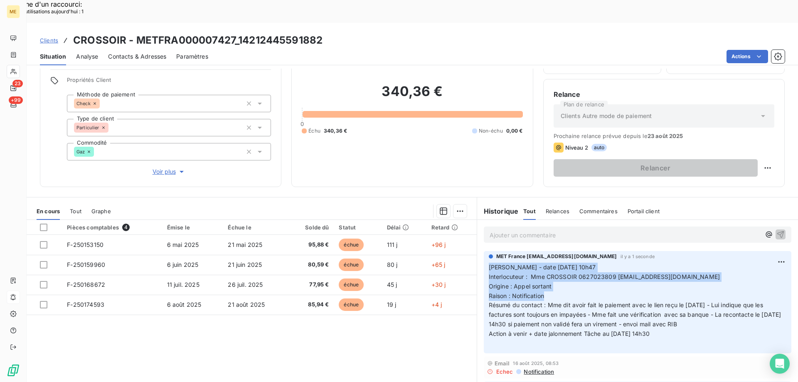
drag, startPoint x: 550, startPoint y: 271, endPoint x: 484, endPoint y: 249, distance: 69.2
click at [484, 251] on div "MET France met-france@recouvrement.met.com il y a 1 seconde Valérie - date 25/0…" at bounding box center [637, 302] width 307 height 102
drag, startPoint x: 671, startPoint y: 312, endPoint x: 486, endPoint y: 241, distance: 198.9
click at [479, 249] on div "MET France met-france@recouvrement.met.com il y a 1 seconde Valérie - date 25/0…" at bounding box center [637, 302] width 321 height 106
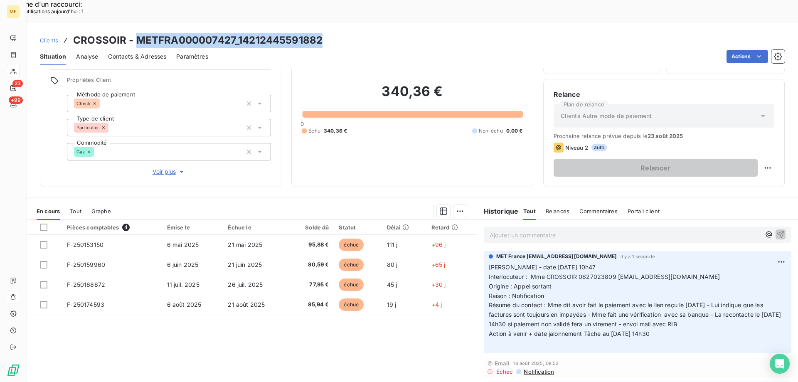
drag, startPoint x: 137, startPoint y: 15, endPoint x: 320, endPoint y: 17, distance: 182.8
click at [320, 33] on h3 "CROSSOIR - METFRA000007427_14212445591882" at bounding box center [197, 40] width 249 height 15
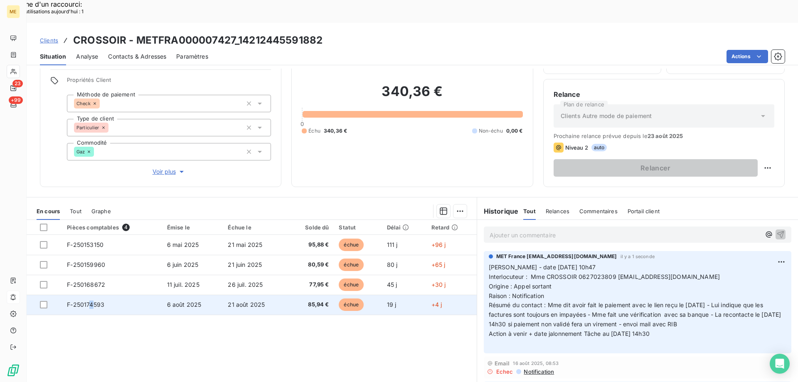
click at [90, 301] on span "F-250174593" at bounding box center [85, 304] width 37 height 7
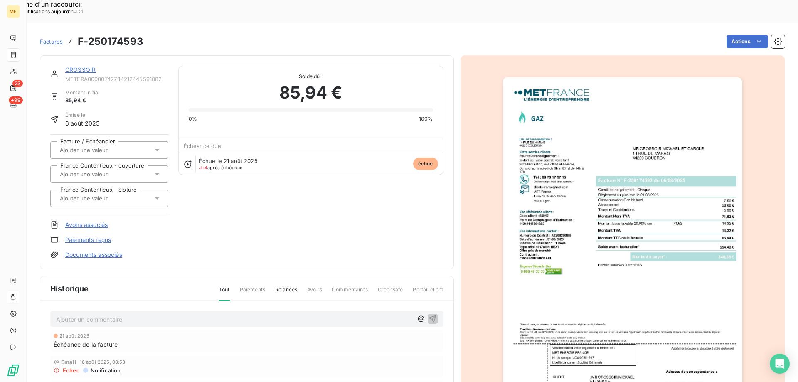
click at [628, 287] on img "button" at bounding box center [622, 246] width 239 height 338
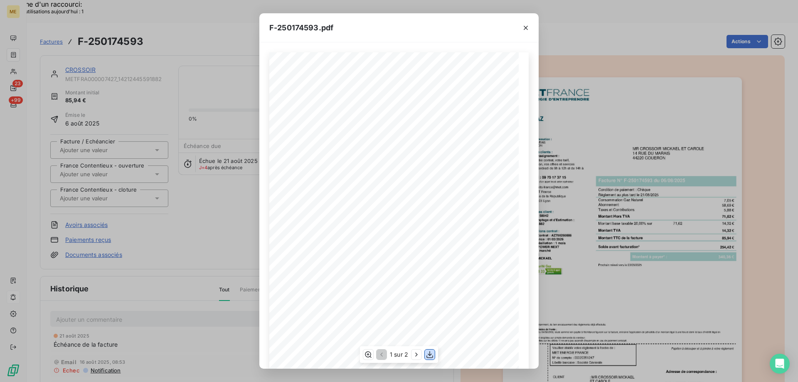
drag, startPoint x: 430, startPoint y: 355, endPoint x: 438, endPoint y: 351, distance: 9.1
click at [430, 355] on icon "button" at bounding box center [429, 354] width 7 height 7
click at [524, 27] on icon "button" at bounding box center [525, 28] width 8 height 8
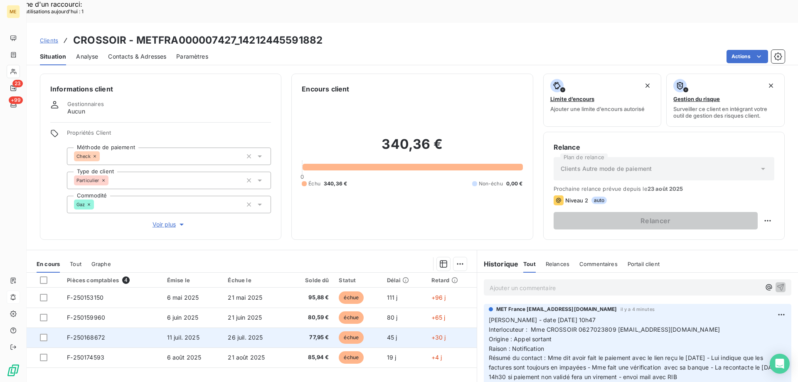
click at [93, 334] on span "F-250168672" at bounding box center [86, 337] width 38 height 7
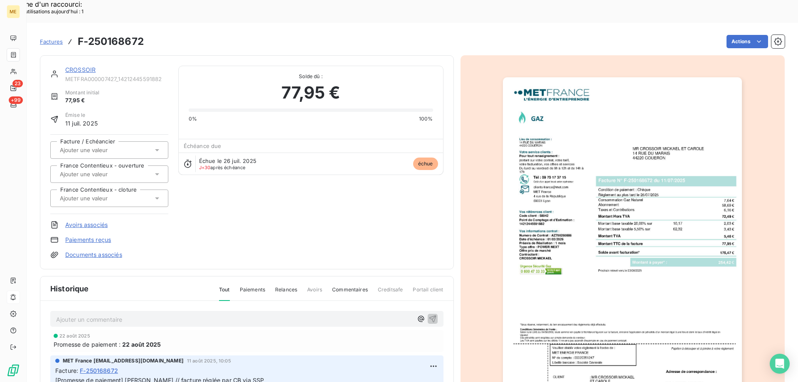
click at [630, 255] on img "button" at bounding box center [622, 246] width 239 height 338
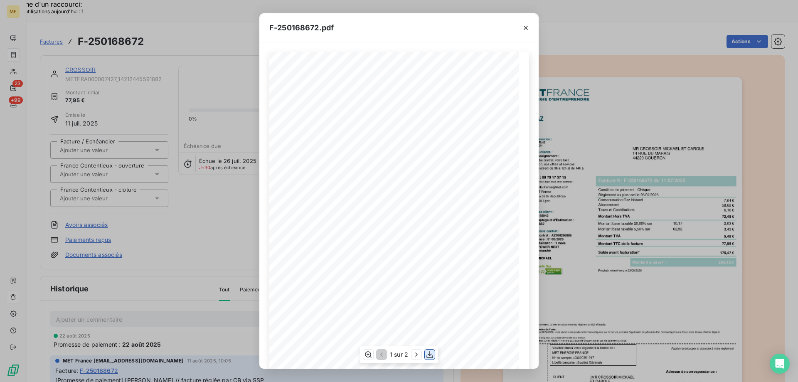
click at [430, 352] on icon "button" at bounding box center [429, 354] width 7 height 7
click at [526, 31] on icon "button" at bounding box center [525, 28] width 8 height 8
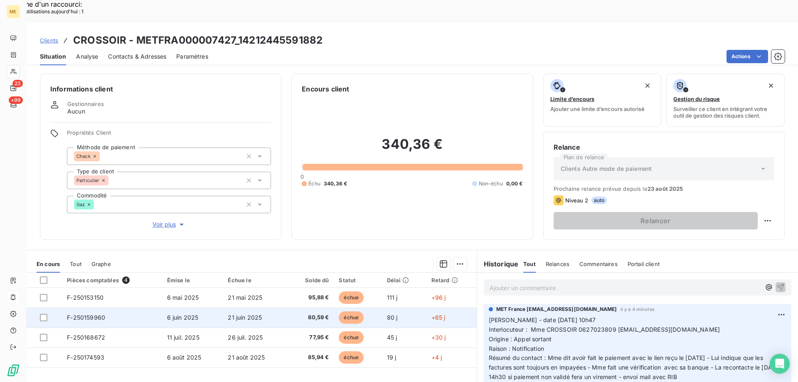
click at [93, 314] on span "F-250159960" at bounding box center [86, 317] width 38 height 7
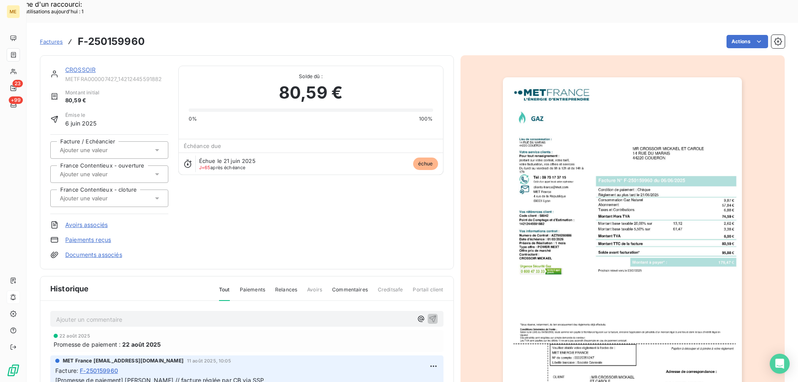
click at [580, 267] on img "button" at bounding box center [622, 246] width 239 height 338
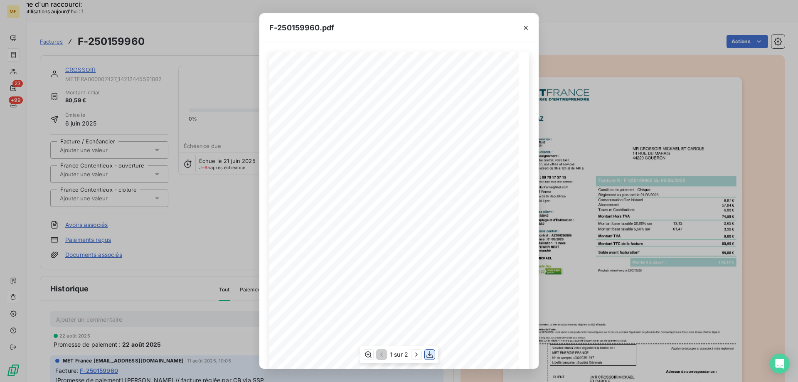
click at [428, 354] on icon "button" at bounding box center [429, 354] width 8 height 8
click at [632, 110] on div "F-250159960.pdf *Sous réserve, notamment, du bon encaissement des règlements dé…" at bounding box center [399, 191] width 798 height 382
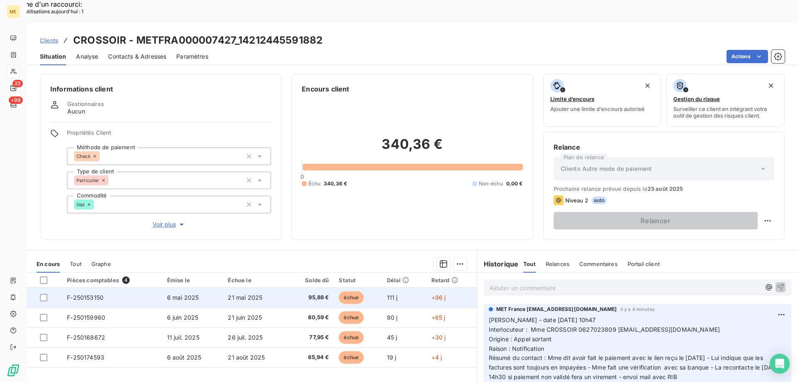
click at [69, 294] on span "F-250153150" at bounding box center [85, 297] width 37 height 7
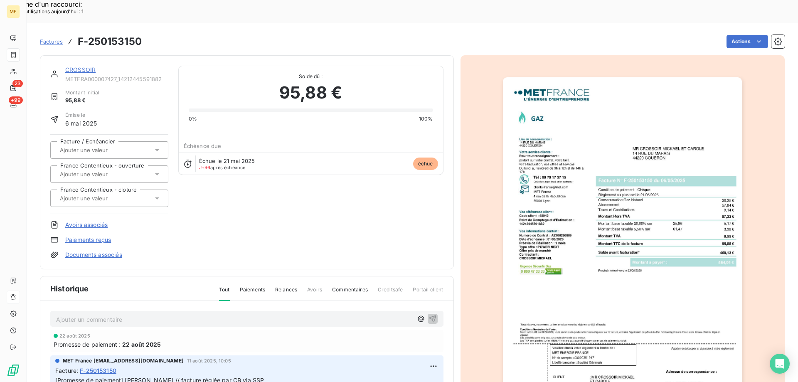
click at [631, 260] on img "button" at bounding box center [622, 246] width 239 height 338
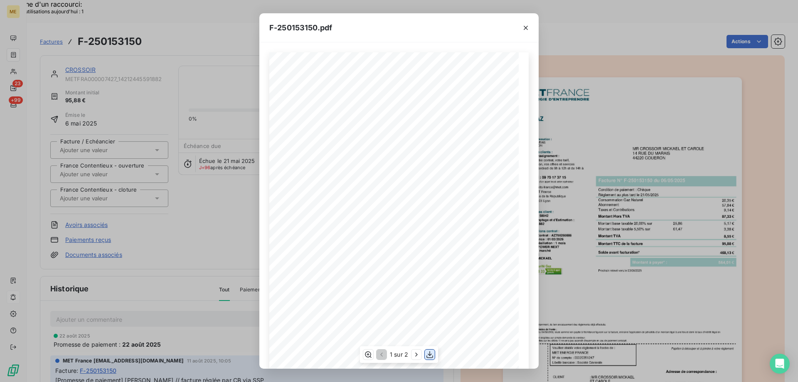
click at [427, 354] on icon "button" at bounding box center [429, 354] width 8 height 8
click at [528, 30] on icon "button" at bounding box center [525, 28] width 8 height 8
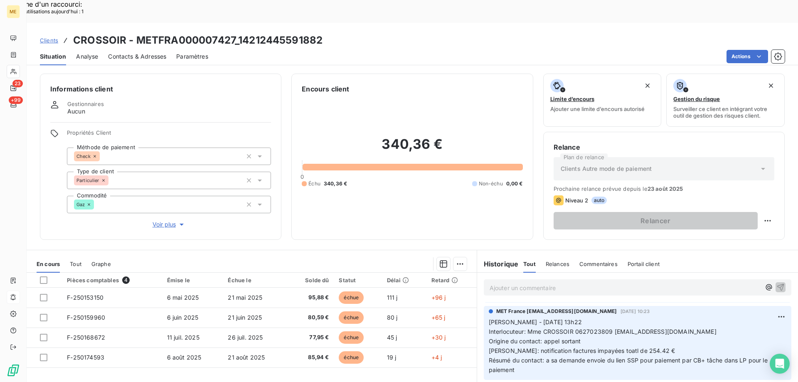
scroll to position [249, 0]
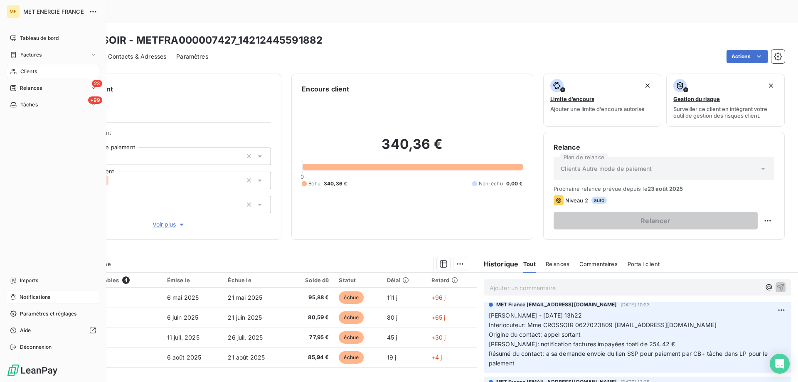
click at [58, 293] on div "Notifications" at bounding box center [53, 296] width 93 height 13
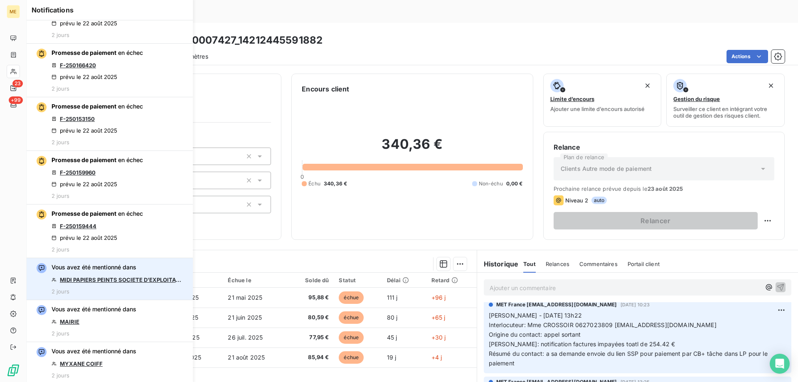
scroll to position [665, 0]
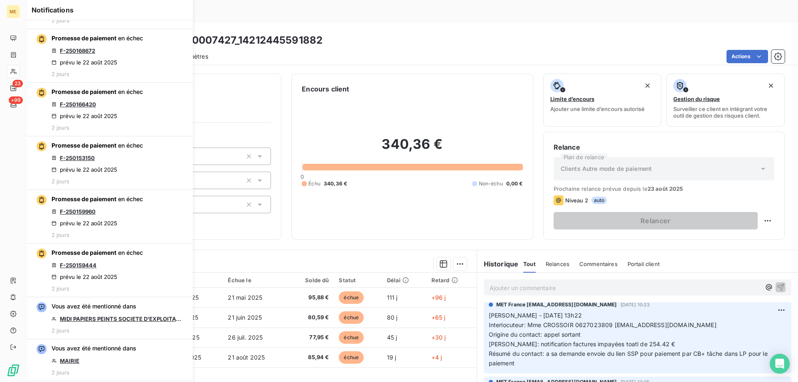
click at [351, 197] on div "340,36 € 0 Échu 340,36 € Non-échu 0,00 €" at bounding box center [412, 161] width 221 height 135
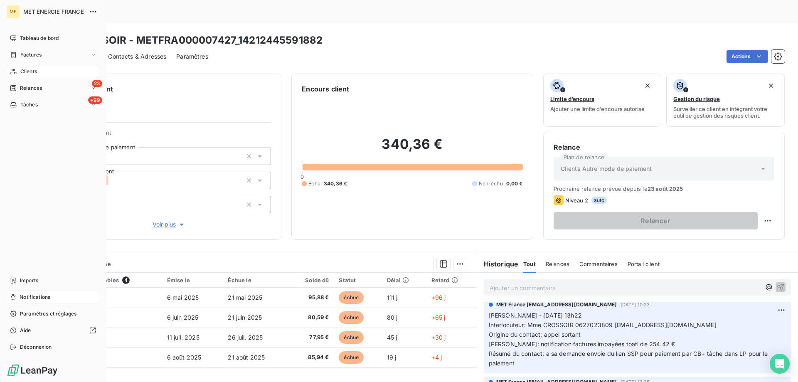
click at [52, 298] on div "Notifications" at bounding box center [53, 296] width 93 height 13
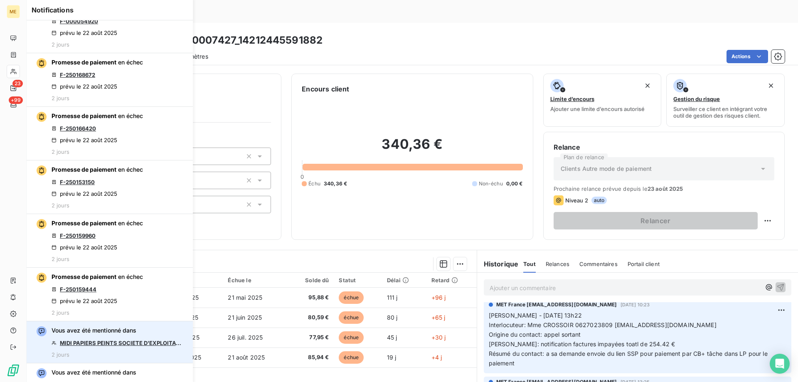
scroll to position [622, 0]
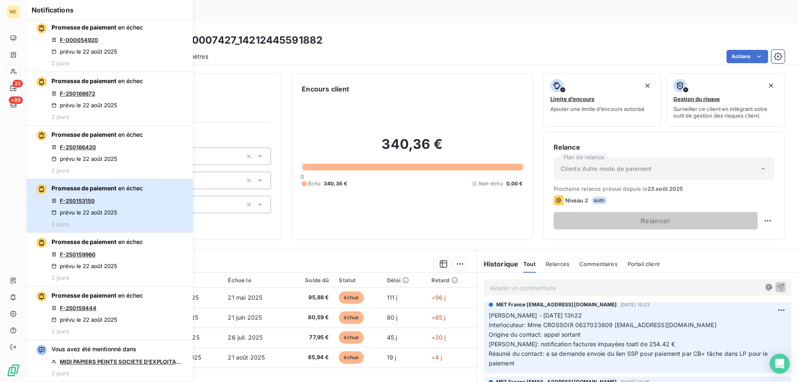
click at [129, 193] on div "Promesse de paiement en échec F-250153150 prévu le 22 août 2025 2 jours" at bounding box center [97, 205] width 91 height 43
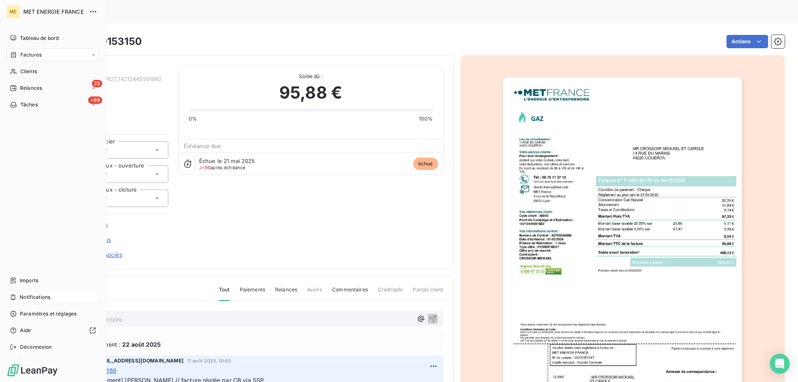
click at [37, 298] on span "Notifications" at bounding box center [35, 296] width 31 height 7
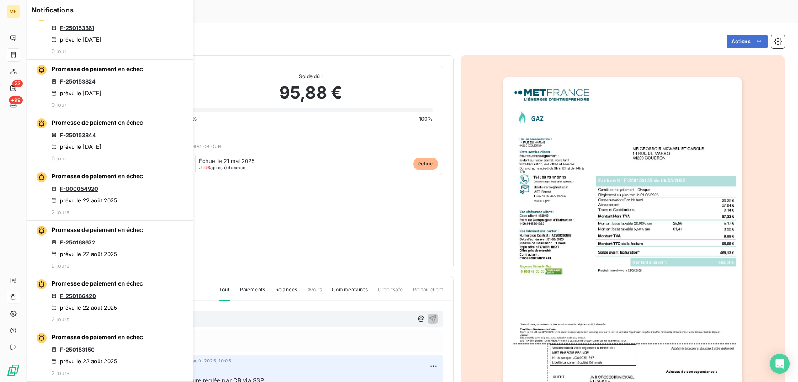
scroll to position [499, 0]
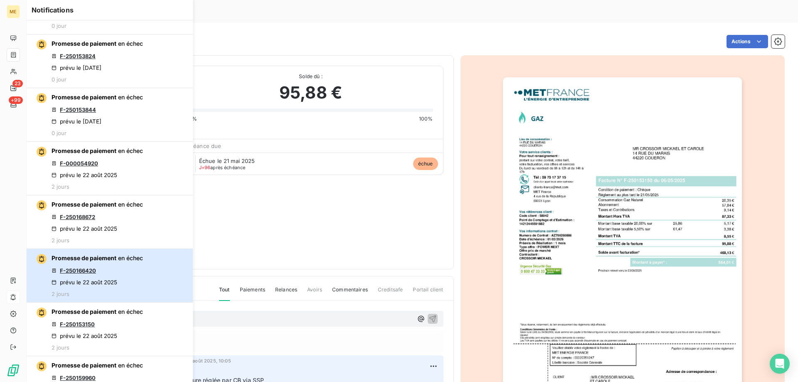
click at [124, 271] on div "Promesse de paiement en échec F-250166420 prévu le 22 août 2025 2 jours" at bounding box center [97, 275] width 91 height 43
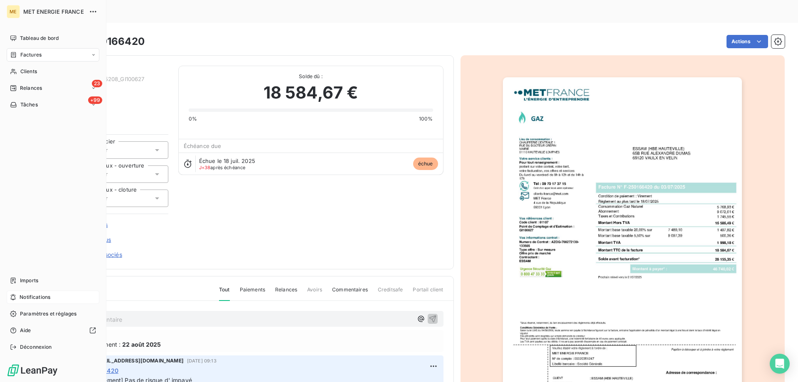
click at [57, 294] on div "Notifications" at bounding box center [53, 296] width 93 height 13
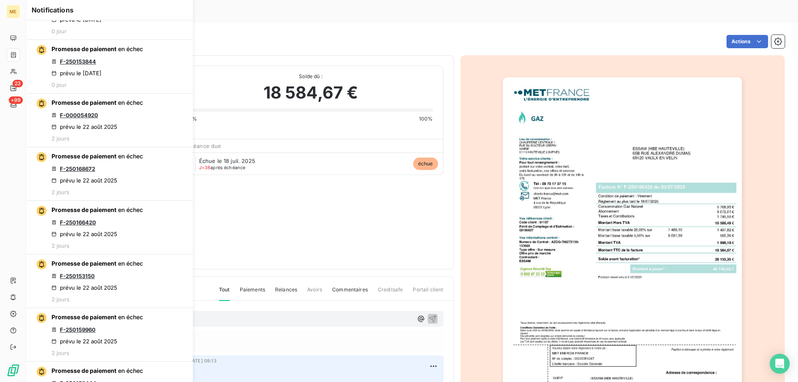
scroll to position [582, 0]
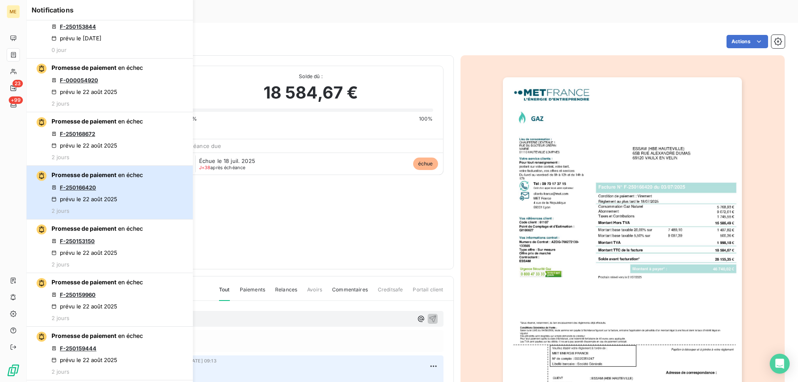
click at [129, 182] on div "Promesse de paiement en échec F-250166420 prévu le 22 août 2025 2 jours" at bounding box center [97, 192] width 91 height 43
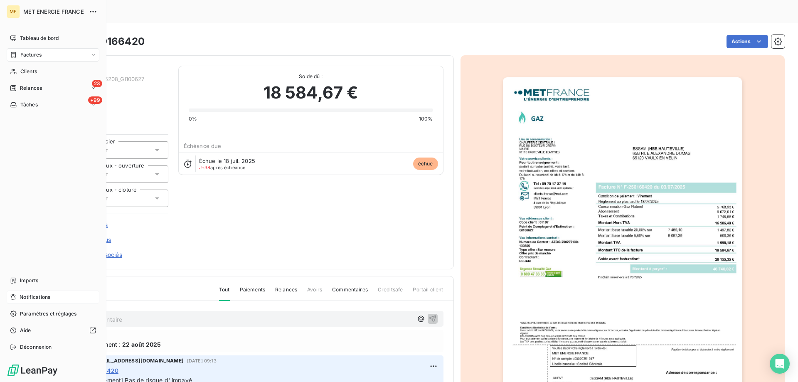
click at [48, 295] on span "Notifications" at bounding box center [35, 296] width 31 height 7
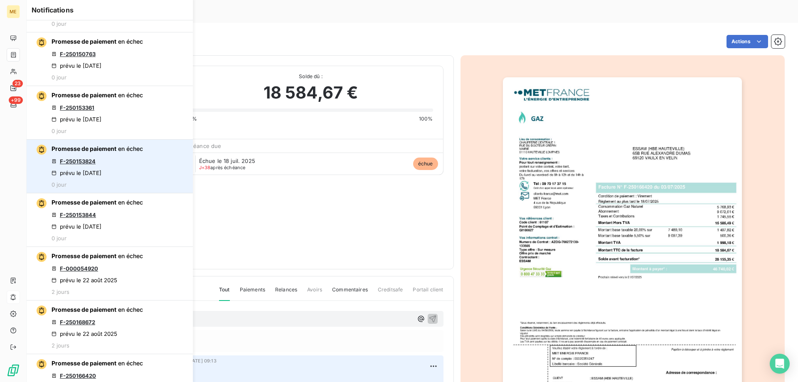
scroll to position [457, 0]
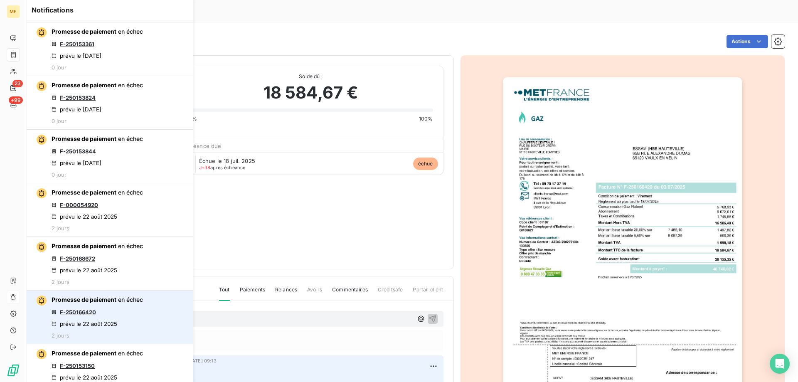
click at [79, 309] on link "F-250166420" at bounding box center [78, 312] width 36 height 7
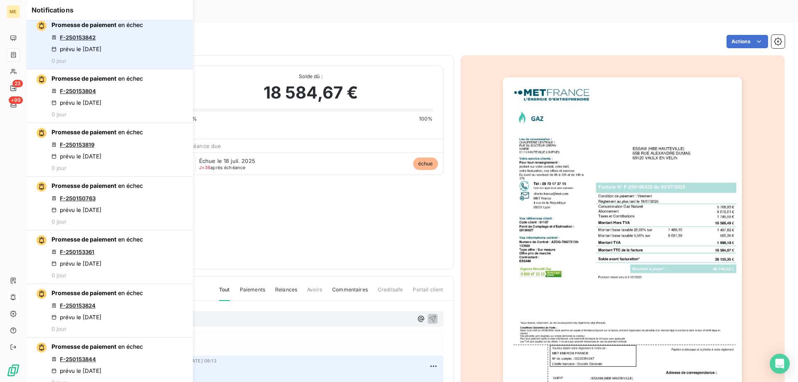
scroll to position [0, 0]
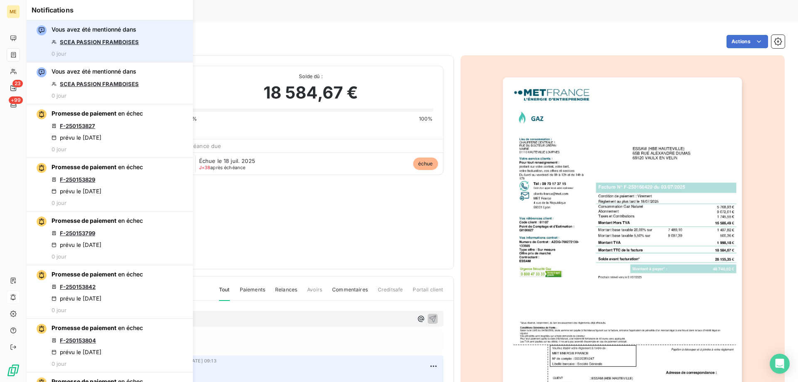
click at [110, 41] on link "SCEA PASSION FRAMBOISES" at bounding box center [99, 42] width 79 height 7
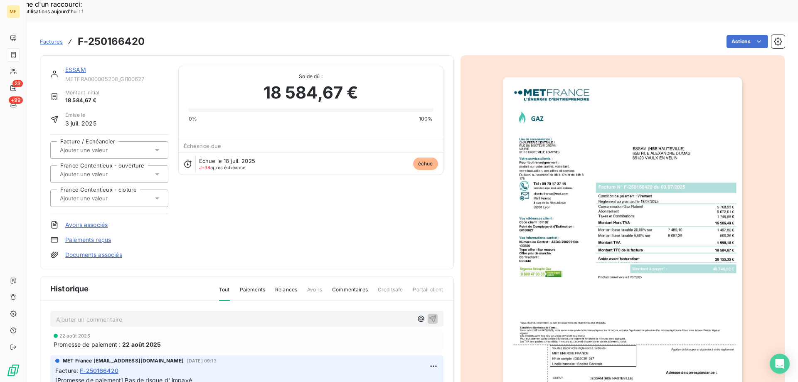
click at [71, 66] on link "ESSAM" at bounding box center [75, 69] width 21 height 7
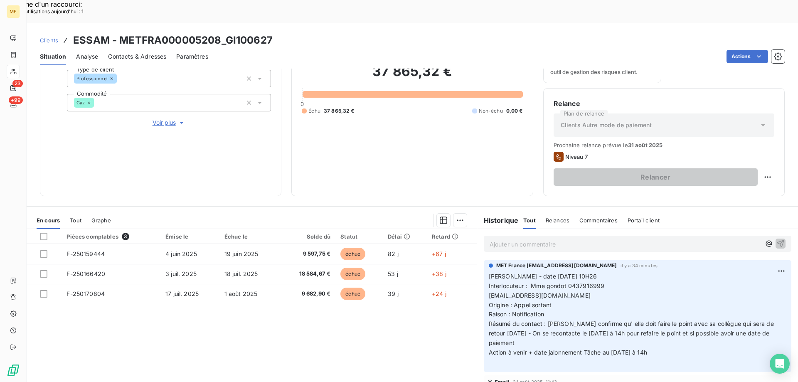
scroll to position [111, 0]
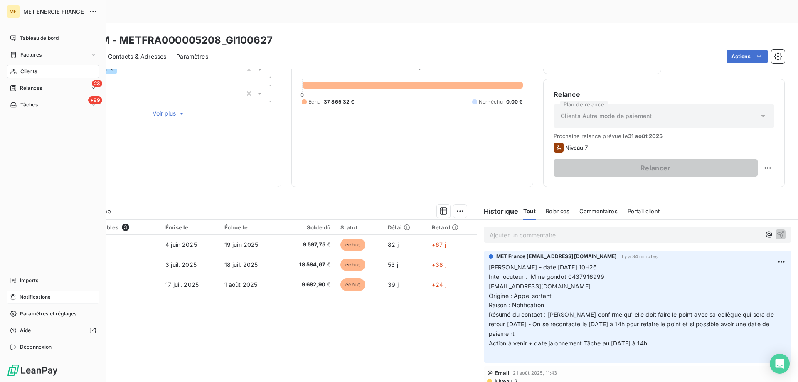
click at [41, 296] on span "Notifications" at bounding box center [35, 296] width 31 height 7
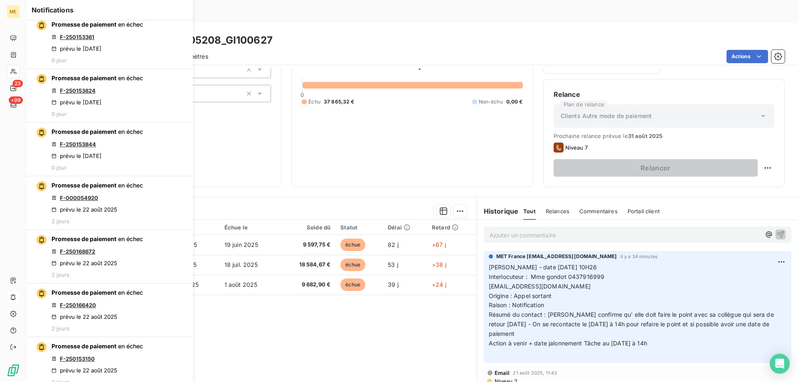
scroll to position [540, 0]
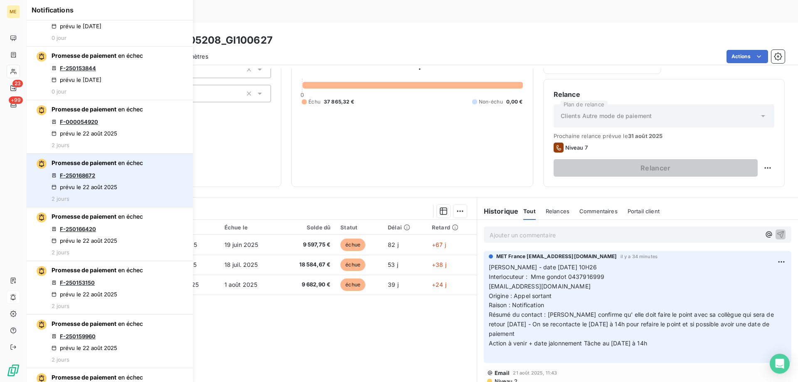
click at [77, 172] on link "F-250168672" at bounding box center [77, 175] width 35 height 7
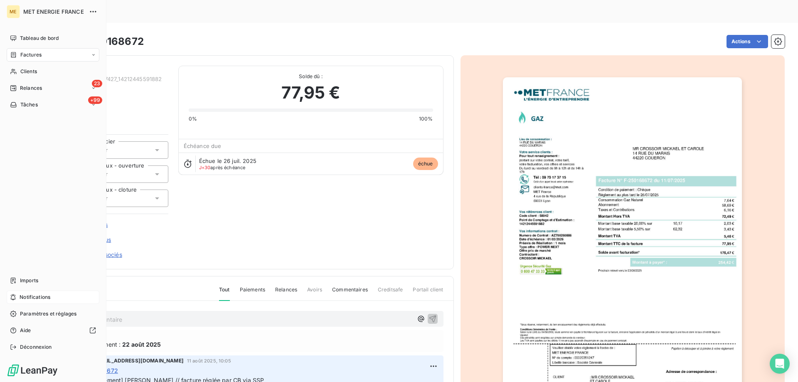
click at [54, 296] on div "Notifications" at bounding box center [53, 296] width 93 height 13
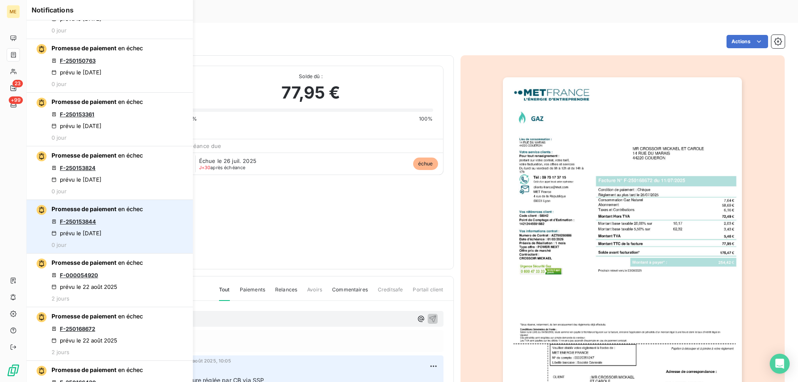
scroll to position [416, 0]
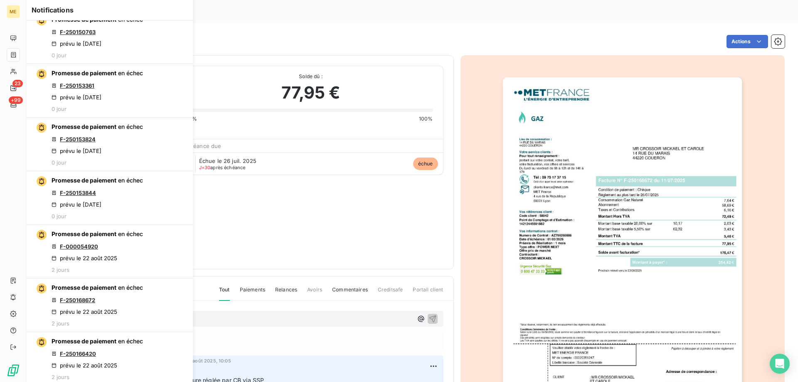
click at [355, 188] on div "CROSSOIR METFRA000007427_14212445591882 Montant initial 77,95 € Émise le 11 jui…" at bounding box center [246, 162] width 393 height 193
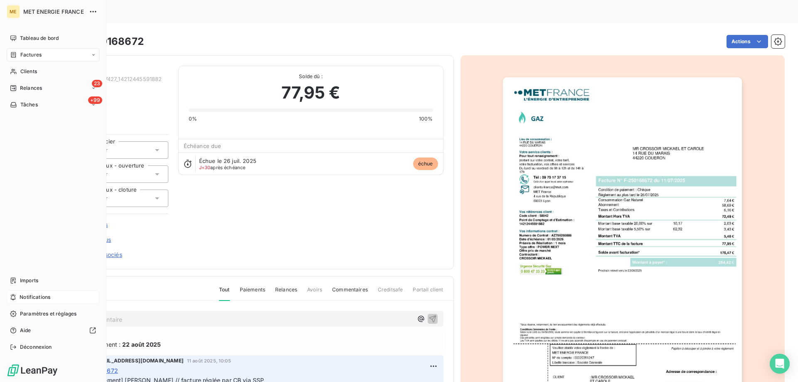
click at [66, 298] on div "Notifications" at bounding box center [53, 296] width 93 height 13
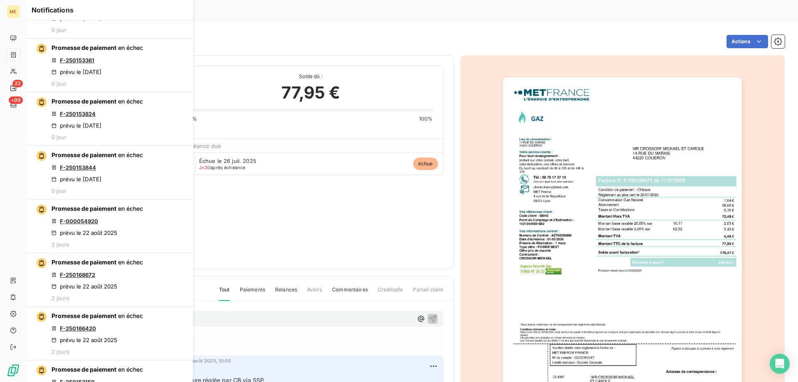
scroll to position [457, 0]
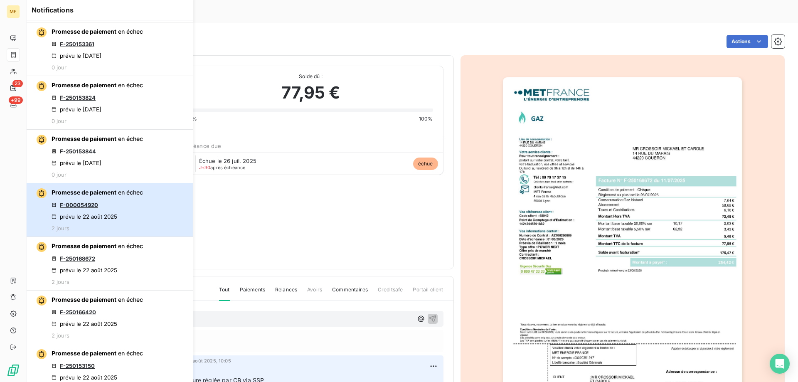
click at [104, 201] on div "Promesse de paiement en échec F-000054920 prévu le 22 août 2025 2 jours" at bounding box center [97, 209] width 91 height 43
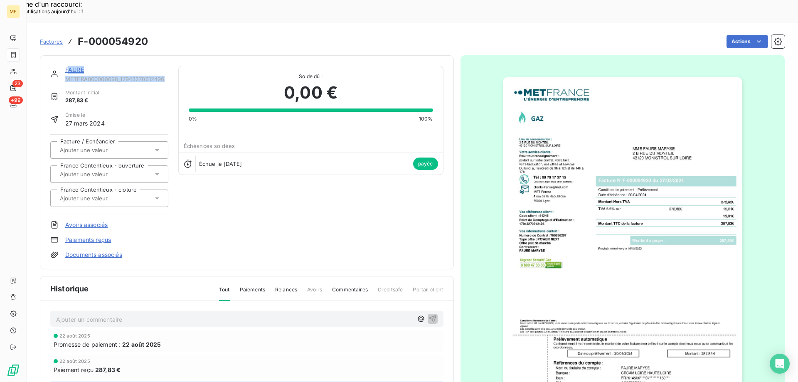
drag, startPoint x: 168, startPoint y: 54, endPoint x: 67, endPoint y: 42, distance: 101.7
click at [67, 55] on div "FAURE METFRA000008698_17943270612496 Montant initial 287,83 € Émise le 27 mars …" at bounding box center [247, 162] width 414 height 214
click at [111, 89] on div "Montant initial 287,83 €" at bounding box center [109, 97] width 118 height 16
drag, startPoint x: 167, startPoint y: 57, endPoint x: 61, endPoint y: 47, distance: 105.6
click at [61, 66] on div "FAURE METFRA000008698_17943270612496" at bounding box center [109, 74] width 118 height 17
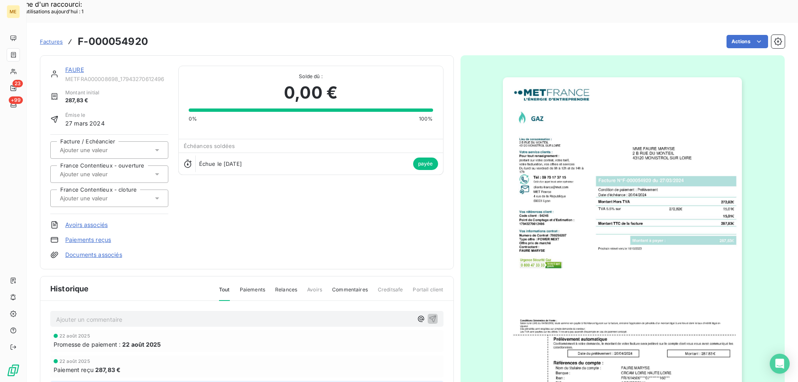
drag, startPoint x: 61, startPoint y: 47, endPoint x: 152, endPoint y: 35, distance: 90.9
click at [152, 55] on div "FAURE METFRA000008698_17943270612496 Montant initial 287,83 € Émise le 27 mars …" at bounding box center [247, 162] width 414 height 214
drag, startPoint x: 143, startPoint y: 57, endPoint x: 77, endPoint y: 17, distance: 77.5
click at [77, 23] on section "Factures F-000054920 Actions FAURE METFRA000008698_17943270612496 Montant initi…" at bounding box center [412, 214] width 771 height 382
copy section "F-000054920 Actions FAURE METFRA000008698_17943270612496"
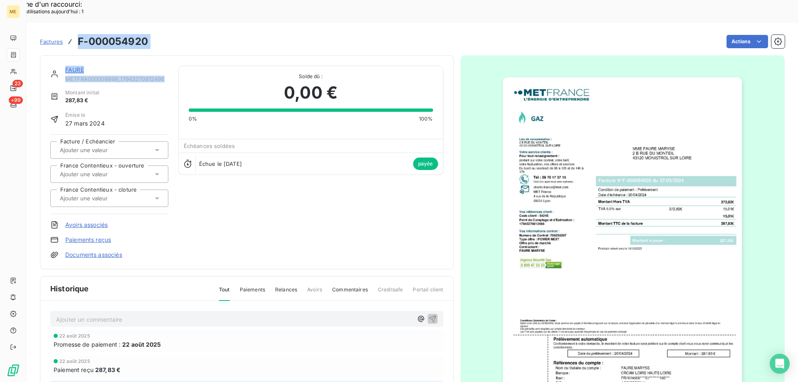
click at [69, 66] on link "FAURE" at bounding box center [74, 69] width 19 height 7
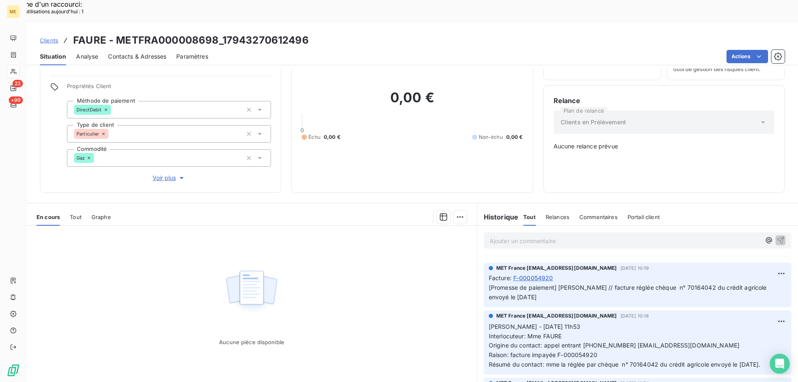
scroll to position [42, 0]
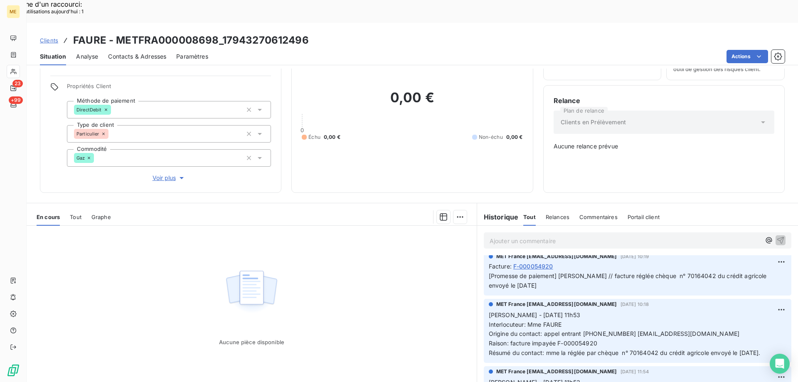
click at [590, 311] on span "Sylvain - 22/07/2025 - 11h53 Interlocuteur: Mme FAURE Origine du contact: appel…" at bounding box center [625, 333] width 272 height 45
copy span "0629231358"
click at [76, 214] on span "Tout" at bounding box center [76, 217] width 12 height 7
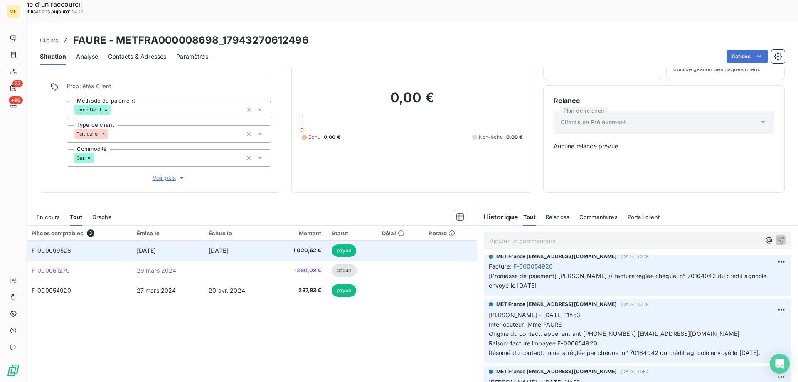
click at [53, 247] on span "F-000099528" at bounding box center [52, 250] width 40 height 7
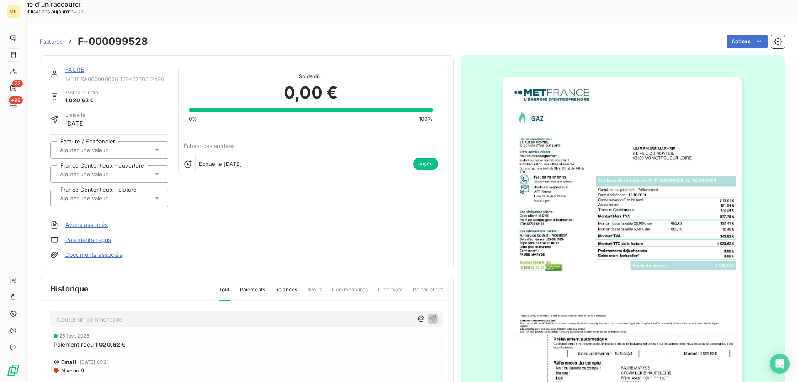
click at [595, 253] on img "button" at bounding box center [622, 246] width 239 height 338
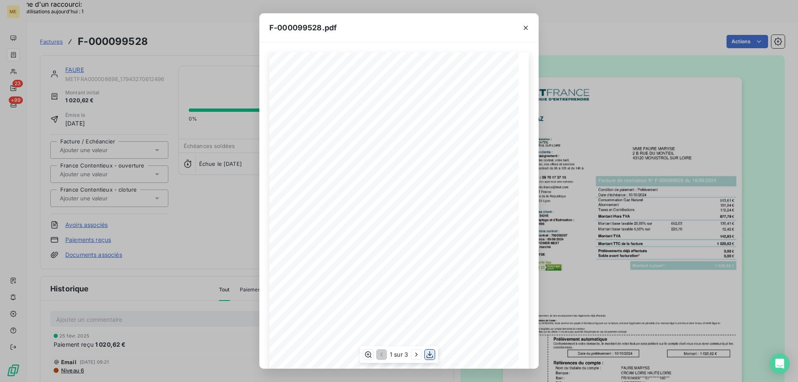
click at [432, 357] on icon "button" at bounding box center [429, 354] width 7 height 7
click at [523, 29] on icon "button" at bounding box center [525, 28] width 8 height 8
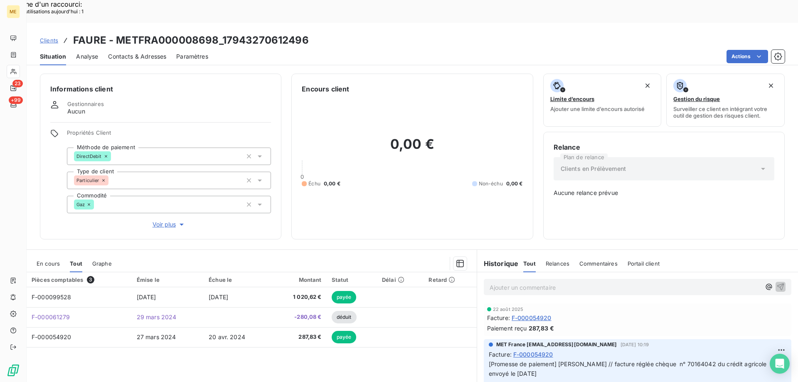
click at [159, 220] on span "Voir plus" at bounding box center [168, 224] width 33 height 8
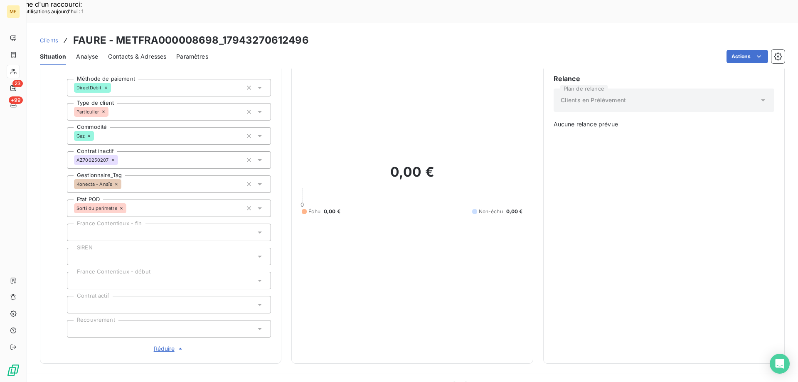
scroll to position [208, 0]
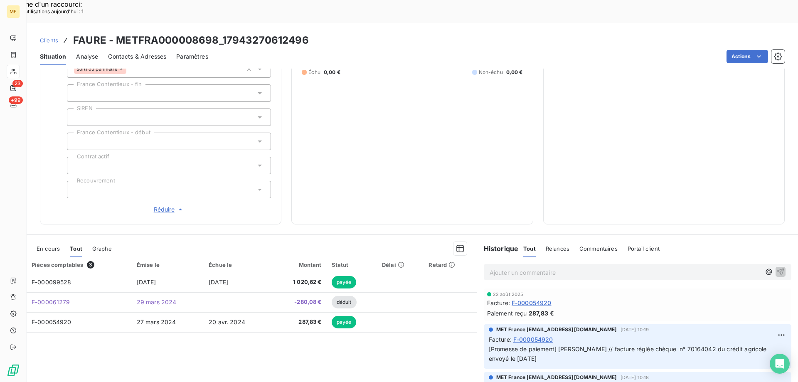
click at [161, 205] on span "Réduire" at bounding box center [169, 209] width 31 height 8
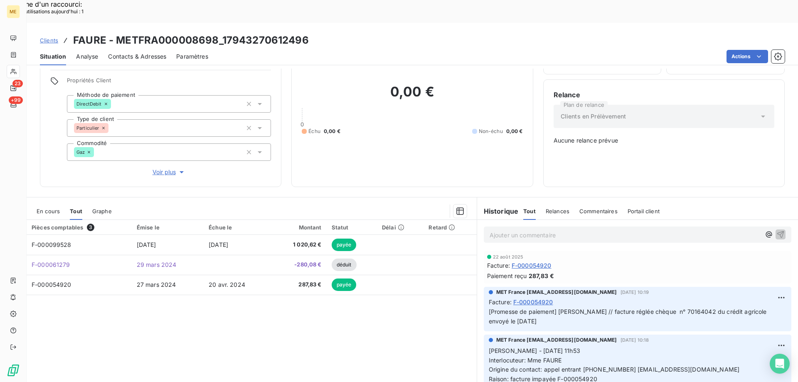
scroll to position [15, 0]
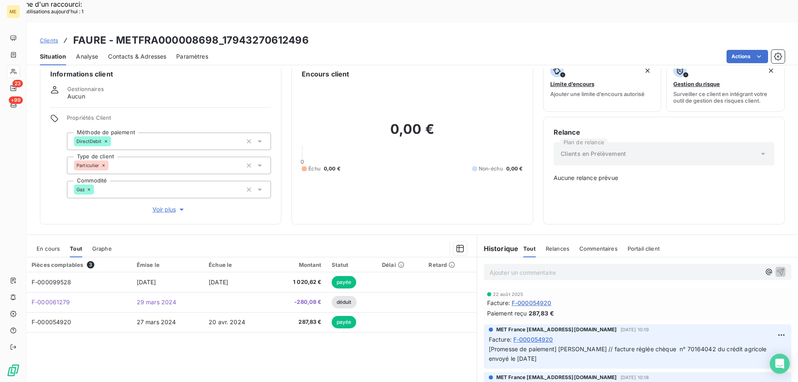
click at [161, 205] on span "Voir plus" at bounding box center [168, 209] width 33 height 8
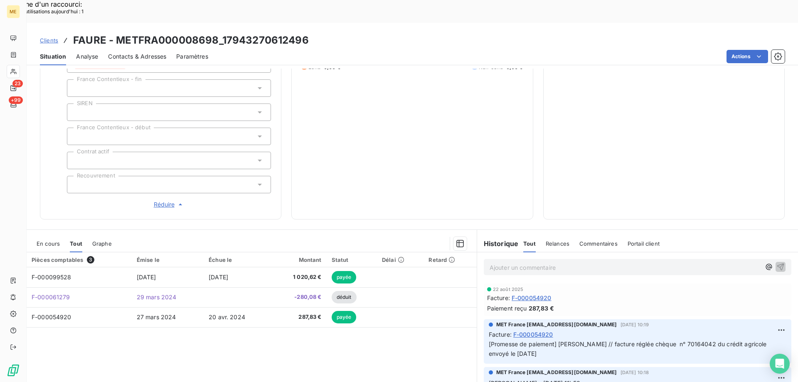
scroll to position [198, 0]
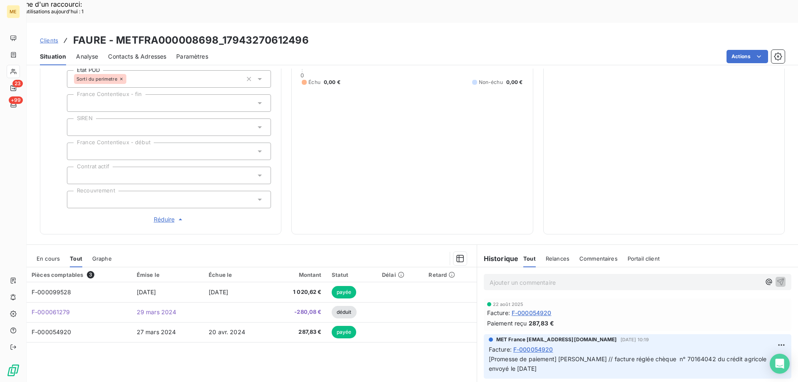
click at [164, 215] on span "Réduire" at bounding box center [169, 219] width 31 height 8
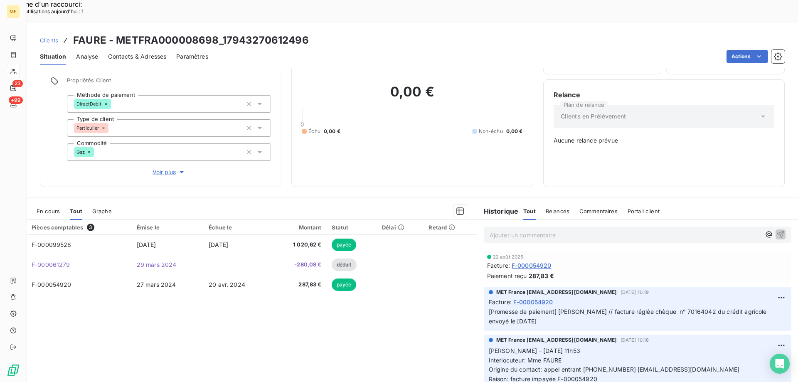
scroll to position [5, 0]
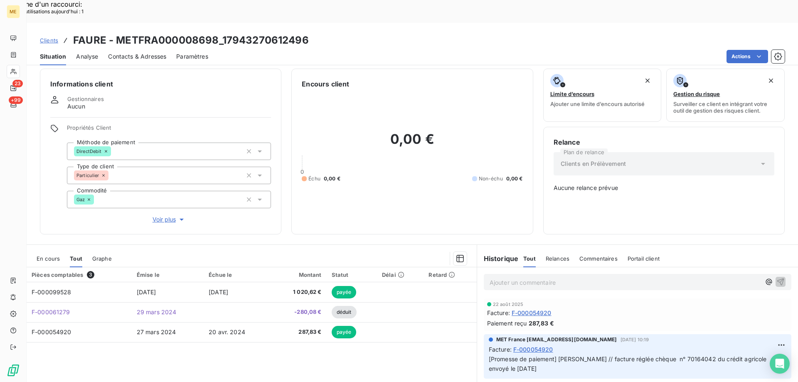
click at [164, 215] on span "Voir plus" at bounding box center [168, 219] width 33 height 8
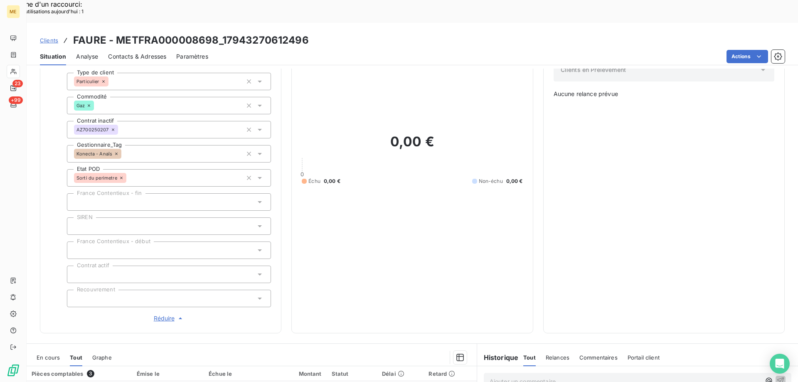
scroll to position [73, 0]
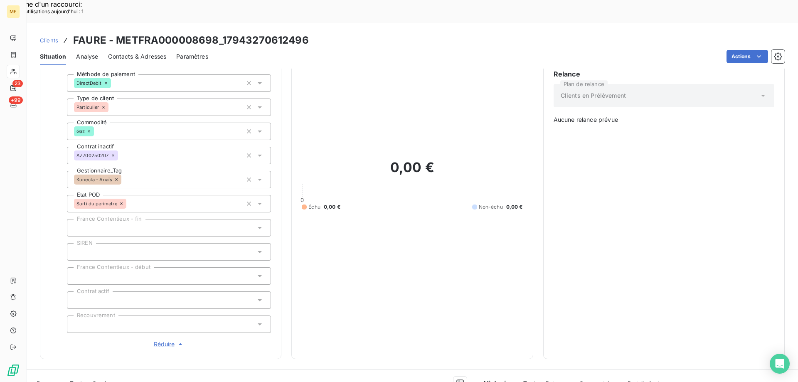
click at [165, 340] on span "Réduire" at bounding box center [169, 344] width 31 height 8
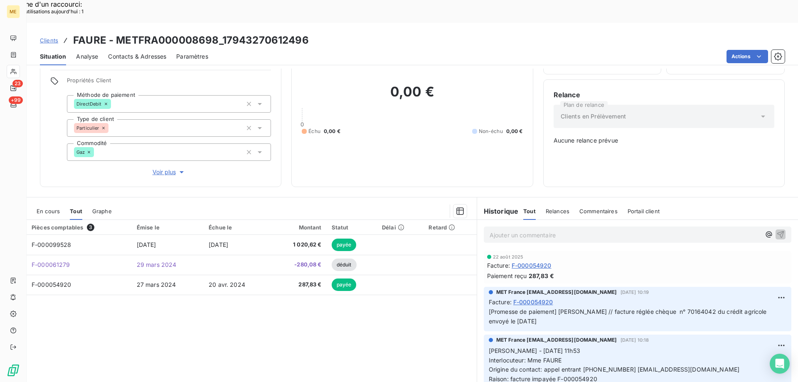
scroll to position [47, 0]
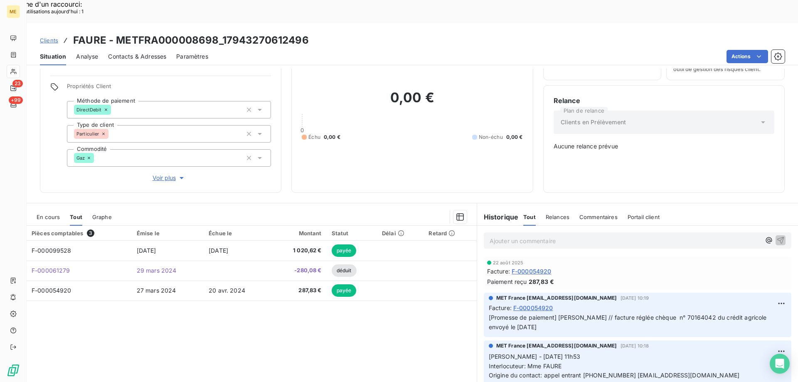
click at [536, 236] on p "Ajouter un commentaire ﻿" at bounding box center [624, 241] width 271 height 10
click at [776, 236] on icon "button" at bounding box center [780, 240] width 8 height 8
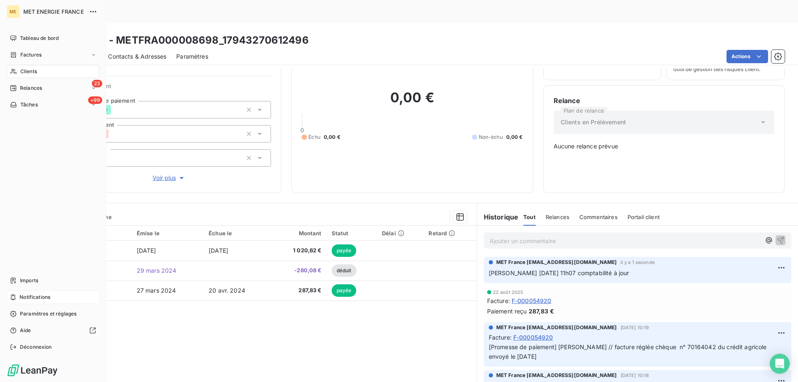
click at [42, 295] on span "Notifications" at bounding box center [35, 296] width 31 height 7
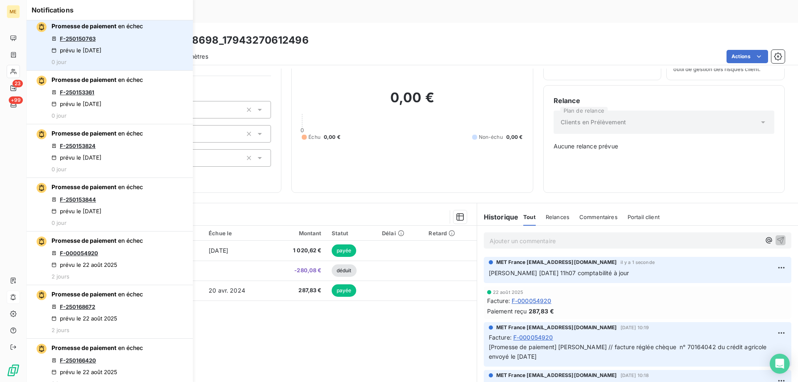
scroll to position [416, 0]
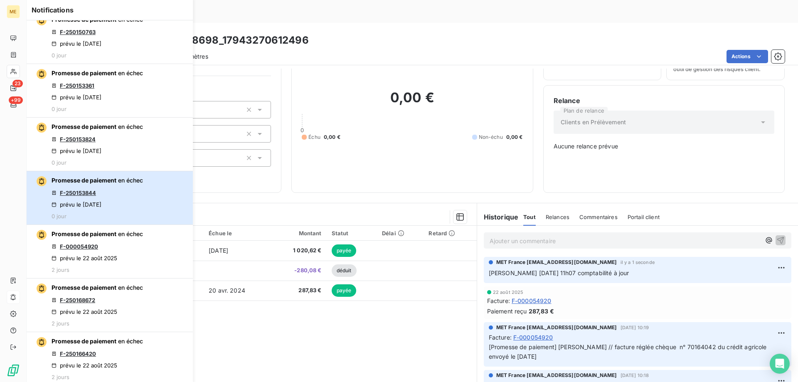
click at [106, 193] on div "Promesse de paiement en échec F-250153844 prévu le 24 août 2025 0 jour" at bounding box center [97, 197] width 91 height 43
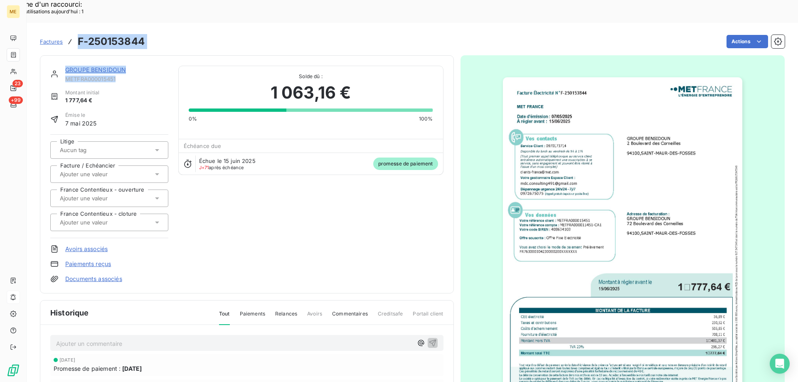
drag, startPoint x: 122, startPoint y: 56, endPoint x: 79, endPoint y: 18, distance: 57.7
click at [79, 23] on section "Factures F-250153844 Actions GROUPE BENSIDOUN METFRA000015451 Montant initial 1…" at bounding box center [412, 214] width 771 height 382
copy section "F-250153844 Actions GROUPE BENSIDOUN METFRA000015451"
click at [84, 66] on link "GROUPE BENSIDOUN" at bounding box center [95, 69] width 61 height 7
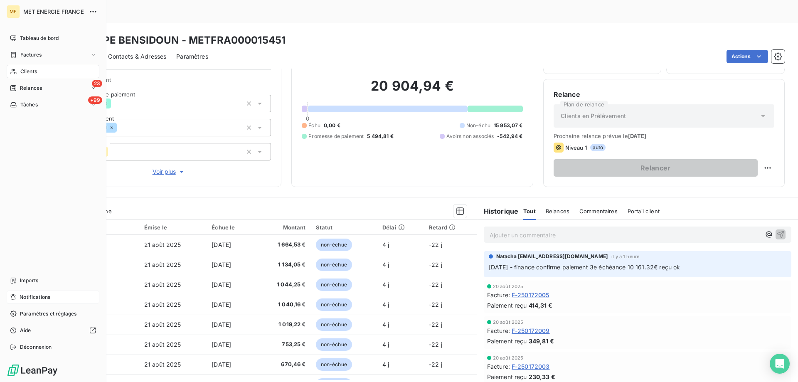
click at [58, 296] on div "Notifications" at bounding box center [53, 296] width 93 height 13
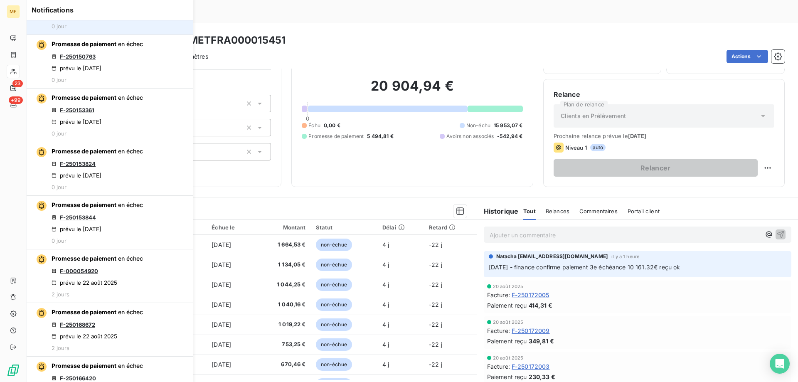
scroll to position [416, 0]
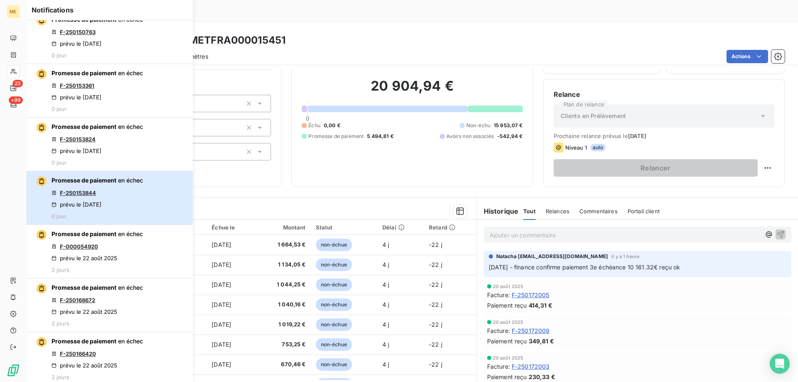
click at [120, 192] on div "Promesse de paiement en échec F-250153844 prévu le 24 août 2025 0 jour" at bounding box center [97, 197] width 91 height 43
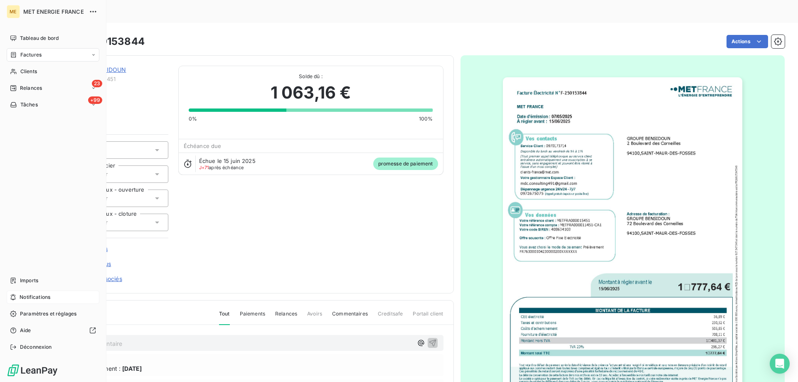
click at [42, 291] on div "Notifications" at bounding box center [53, 296] width 93 height 13
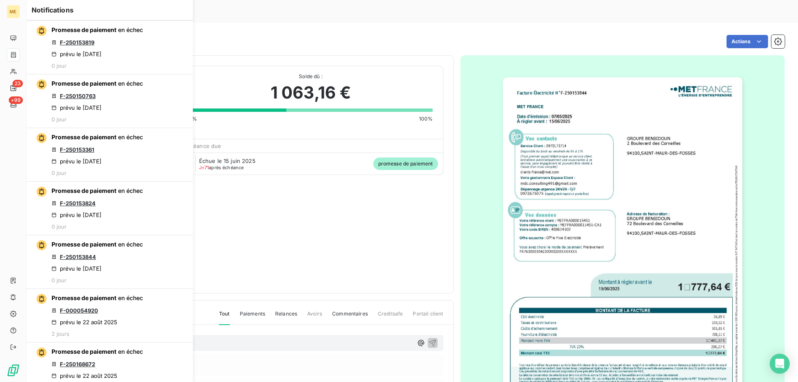
scroll to position [374, 0]
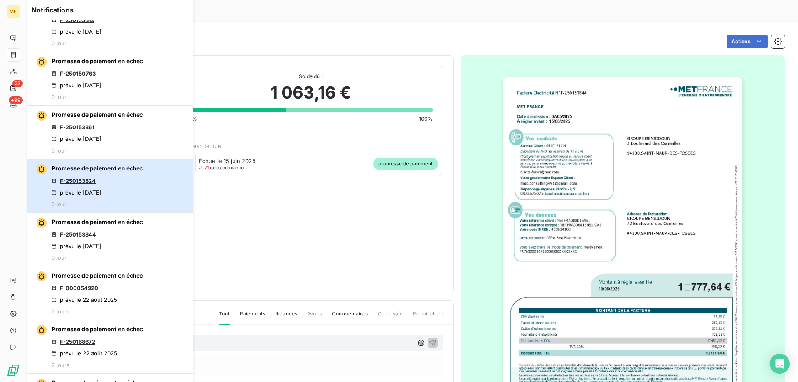
click at [118, 178] on div "Promesse de paiement en échec F-250153824 prévu le 24 août 2025 0 jour" at bounding box center [97, 185] width 91 height 43
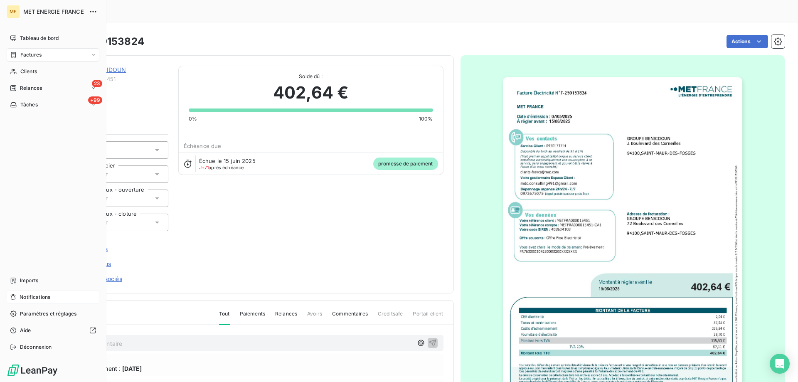
click at [63, 295] on div "Notifications" at bounding box center [53, 296] width 93 height 13
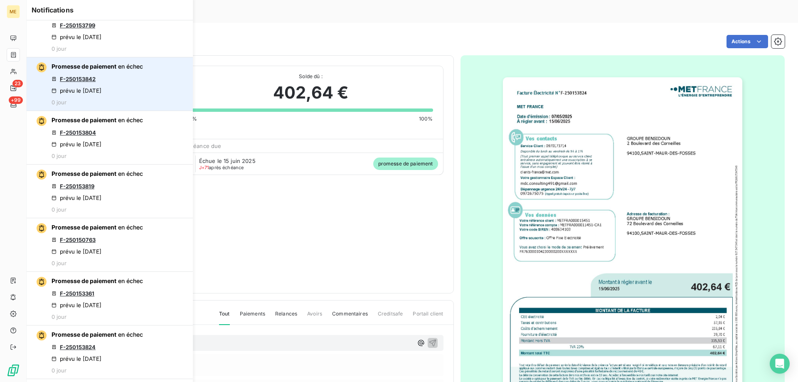
scroll to position [249, 0]
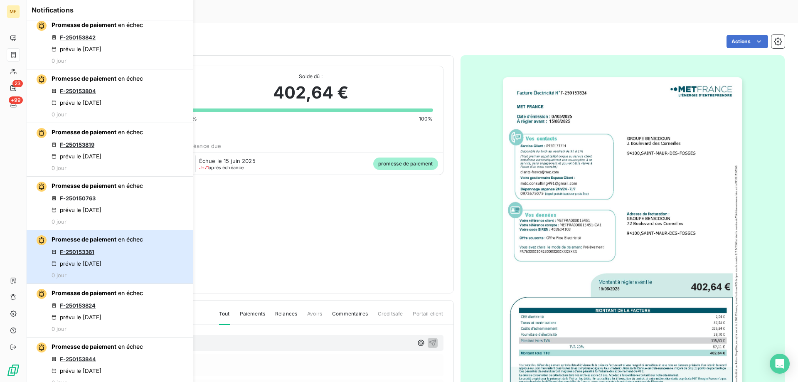
click at [116, 254] on div "Promesse de paiement en échec F-250153361 prévu le 24 août 2025 0 jour" at bounding box center [97, 256] width 91 height 43
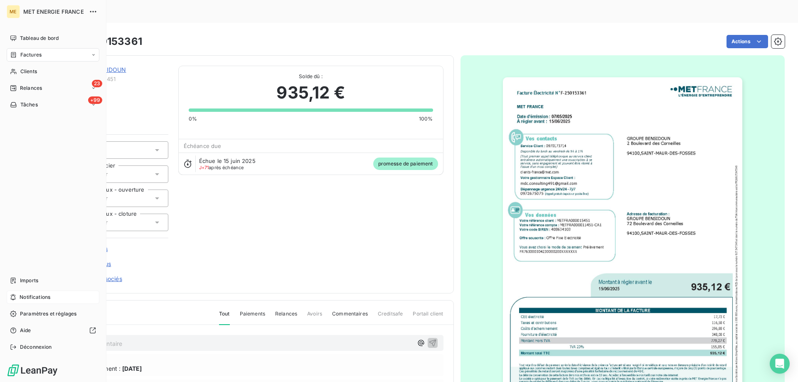
click at [54, 296] on div "Notifications" at bounding box center [53, 296] width 93 height 13
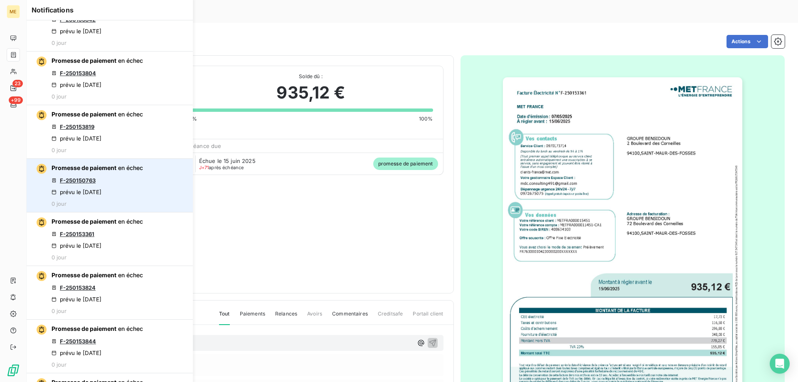
scroll to position [291, 0]
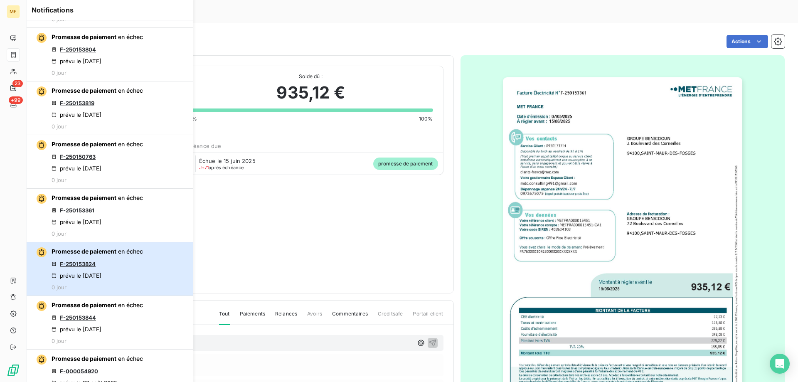
click at [121, 263] on div "Promesse de paiement en échec F-250153824 prévu le 24 août 2025 0 jour" at bounding box center [97, 268] width 91 height 43
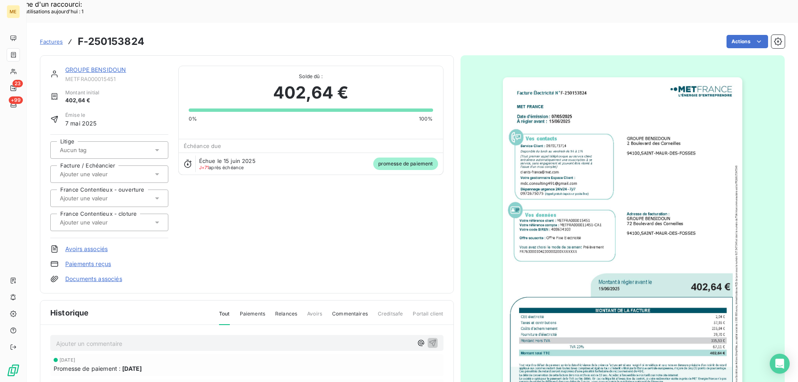
click at [94, 66] on link "GROUPE BENSIDOUN" at bounding box center [95, 69] width 61 height 7
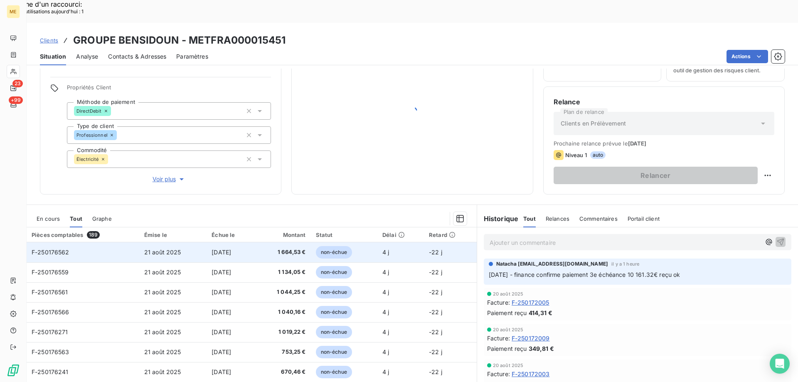
scroll to position [53, 0]
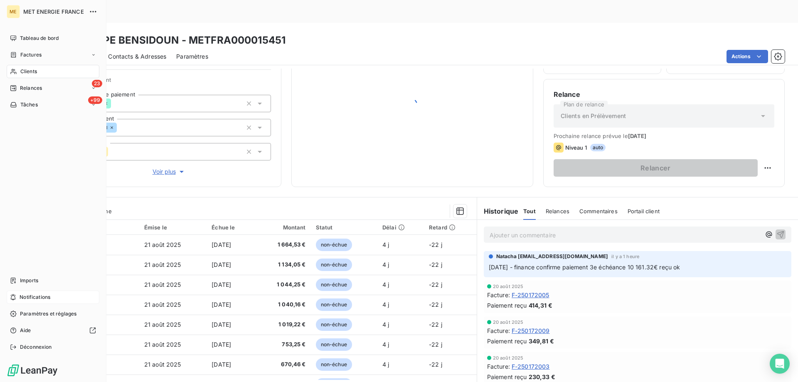
click at [64, 295] on div "Notifications" at bounding box center [53, 296] width 93 height 13
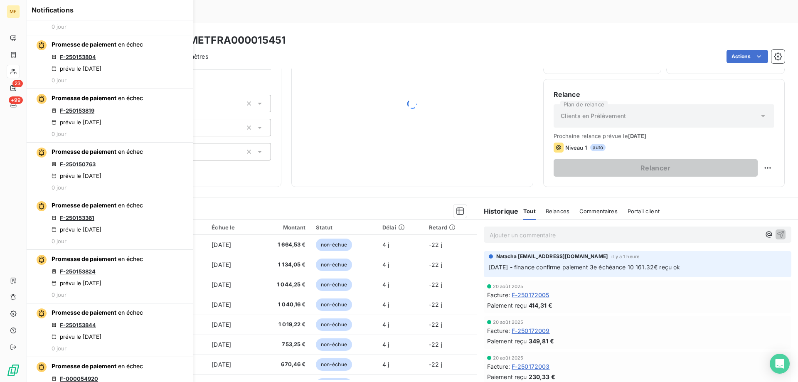
scroll to position [291, 0]
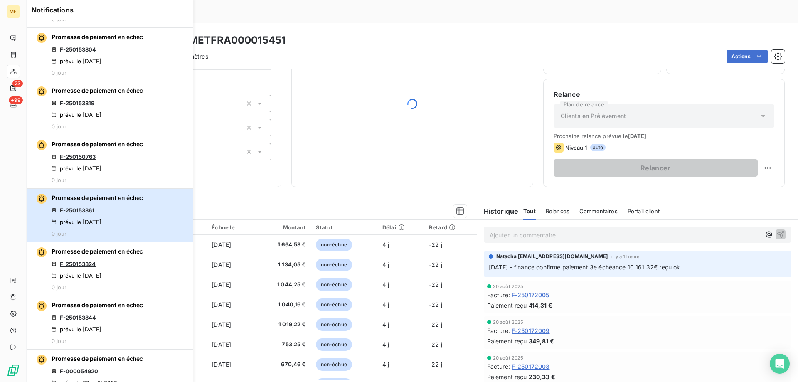
click at [120, 206] on div "Promesse de paiement en échec F-250153361 prévu le 24 août 2025 0 jour" at bounding box center [97, 215] width 91 height 43
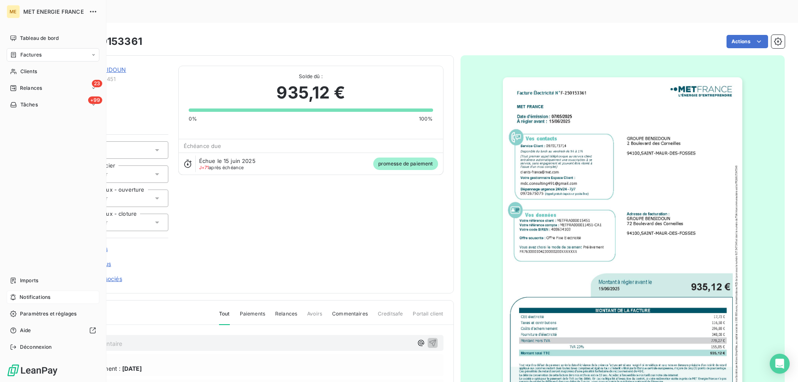
click at [54, 297] on div "Notifications" at bounding box center [53, 296] width 93 height 13
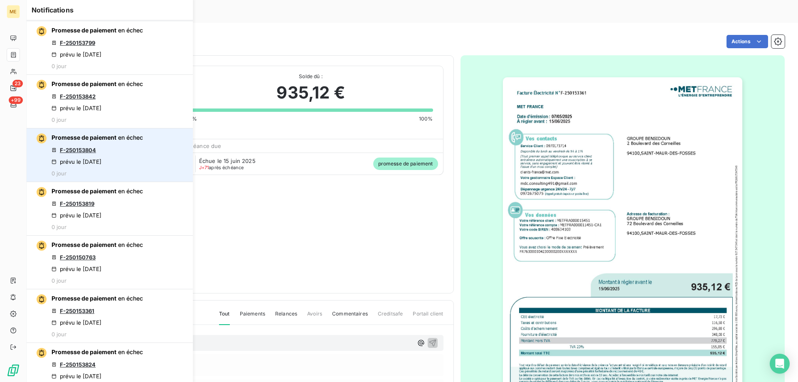
scroll to position [208, 0]
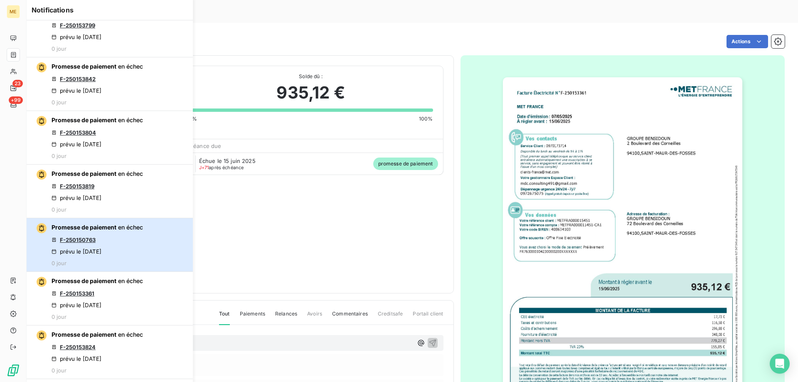
click at [120, 232] on div "Promesse de paiement en échec F-250150763 prévu le 24 août 2025 0 jour" at bounding box center [97, 244] width 91 height 43
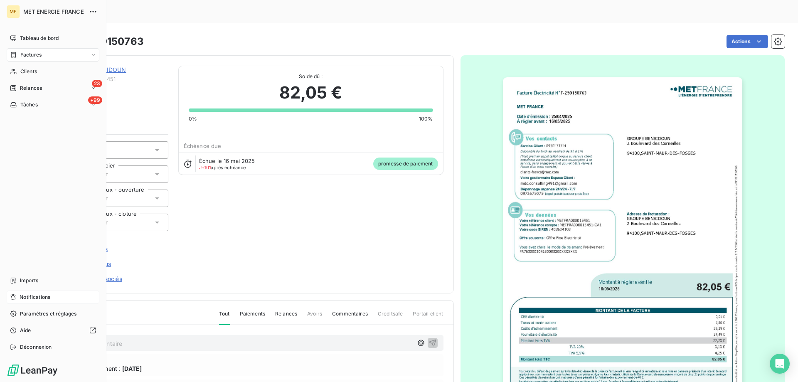
click at [57, 296] on div "Notifications" at bounding box center [53, 296] width 93 height 13
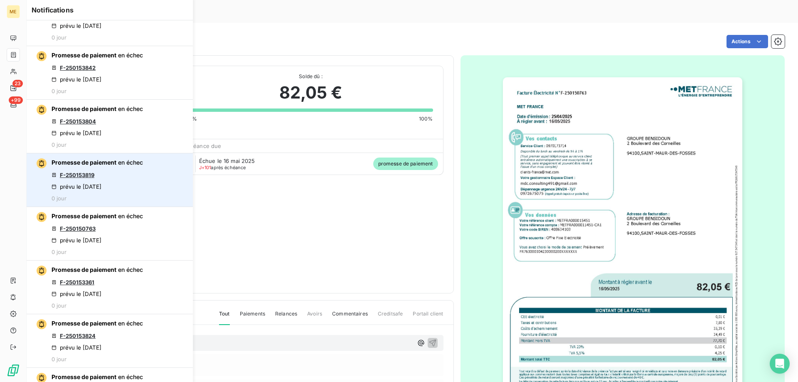
scroll to position [208, 0]
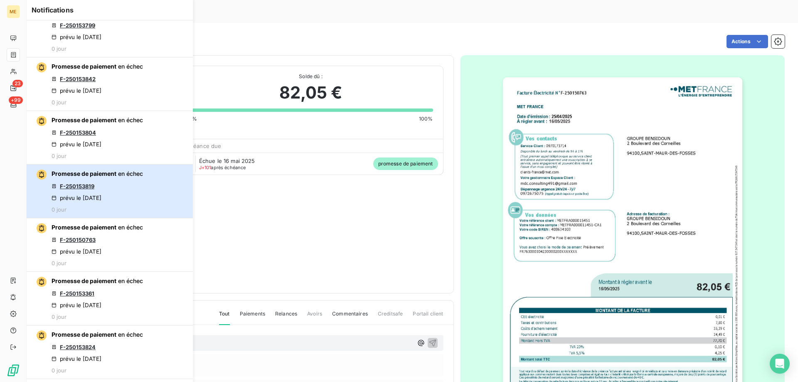
click at [112, 184] on div "Promesse de paiement en échec F-250153819 prévu le 24 août 2025 0 jour" at bounding box center [97, 191] width 91 height 43
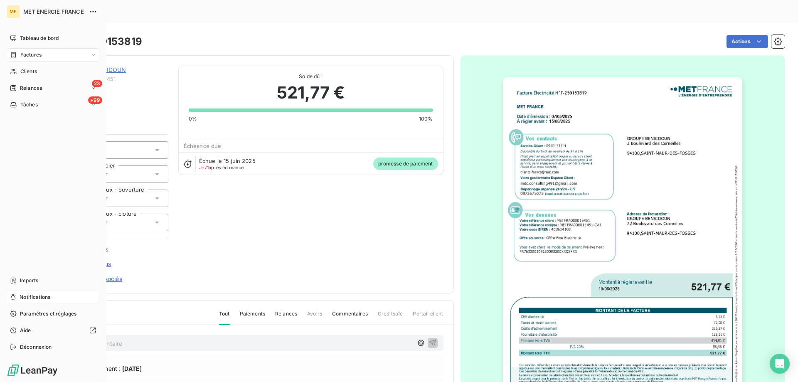
click at [46, 297] on span "Notifications" at bounding box center [35, 296] width 31 height 7
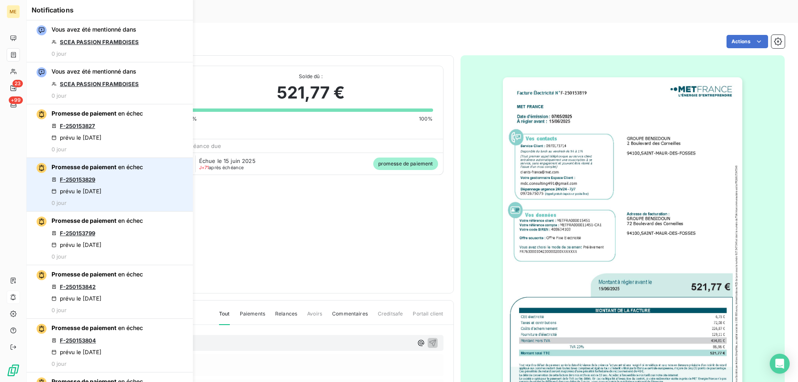
scroll to position [42, 0]
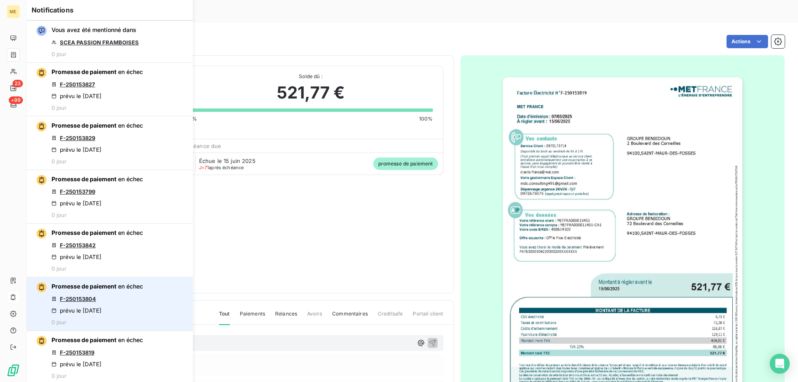
click at [94, 301] on link "F-250153804" at bounding box center [78, 298] width 36 height 7
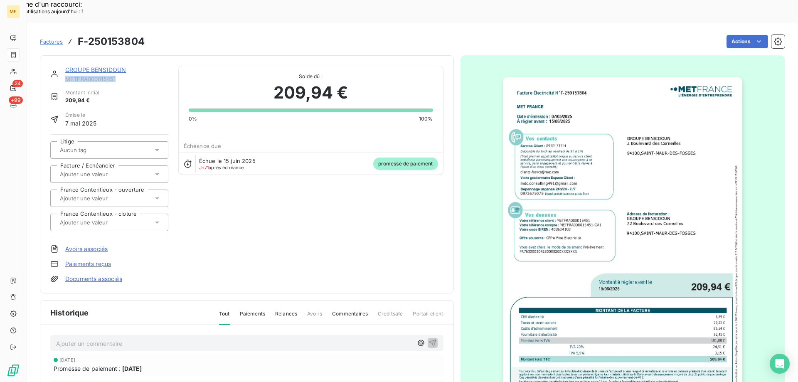
drag, startPoint x: 117, startPoint y: 54, endPoint x: 64, endPoint y: 56, distance: 53.2
click at [64, 66] on div "GROUPE BENSIDOUN METFRA000015451" at bounding box center [109, 74] width 118 height 17
copy span "METFRA000015451"
click at [101, 66] on link "GROUPE BENSIDOUN" at bounding box center [95, 69] width 61 height 7
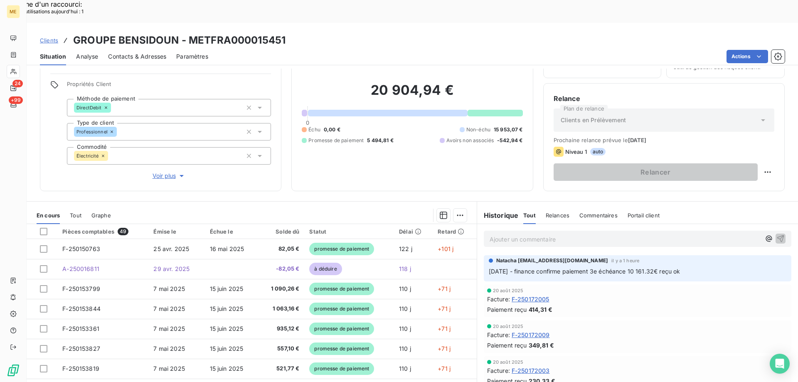
scroll to position [53, 0]
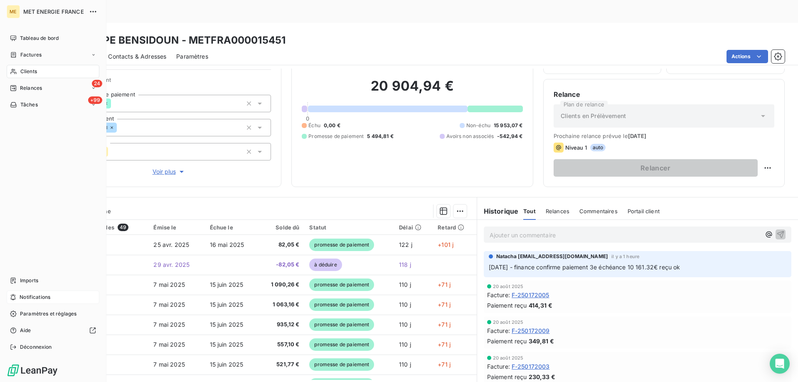
click at [39, 294] on span "Notifications" at bounding box center [35, 296] width 31 height 7
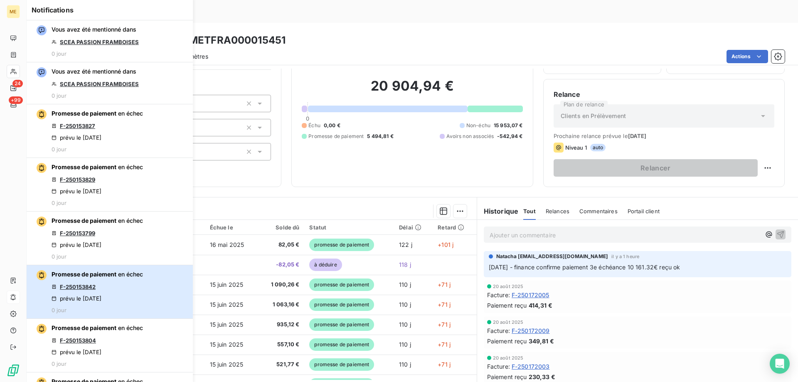
click at [113, 285] on div "Promesse de paiement en échec F-250153842 prévu le [DATE] 0 jour" at bounding box center [97, 291] width 91 height 43
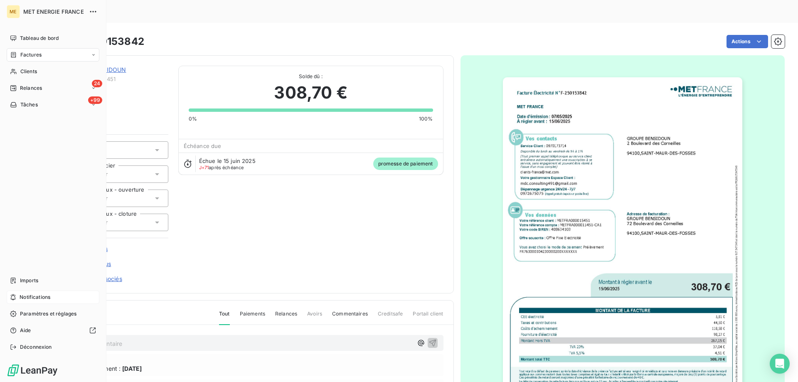
click at [62, 300] on div "Notifications" at bounding box center [53, 296] width 93 height 13
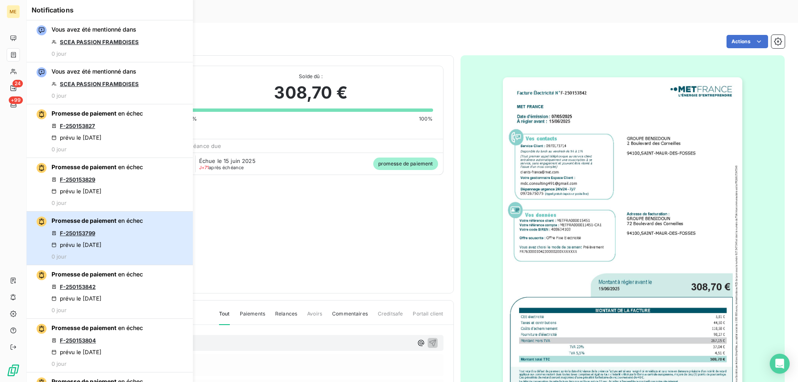
click at [131, 236] on div "Promesse de paiement en échec F-250153799 prévu le [DATE] 0 jour" at bounding box center [97, 237] width 91 height 43
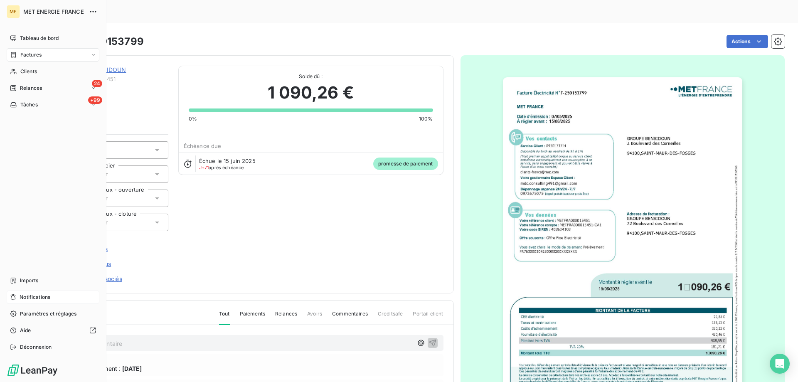
click at [35, 293] on div "Notifications" at bounding box center [53, 296] width 93 height 13
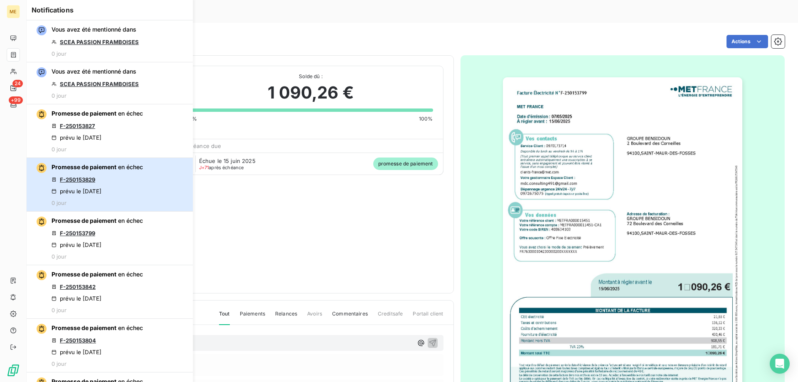
click at [122, 177] on div "Promesse de paiement en échec F-250153829 prévu le [DATE] 0 jour" at bounding box center [97, 184] width 91 height 43
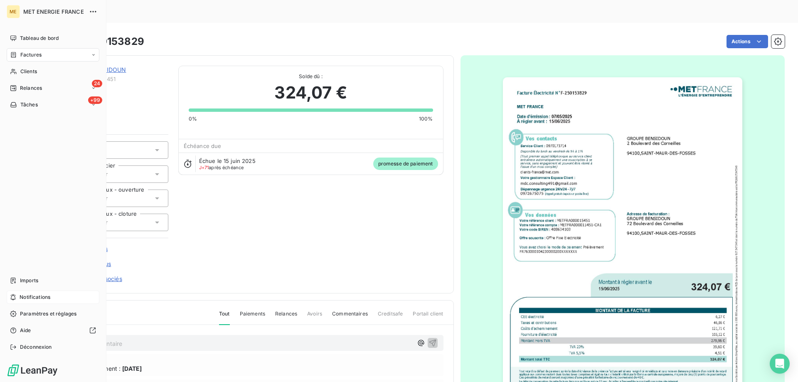
click at [52, 297] on div "Notifications" at bounding box center [53, 296] width 93 height 13
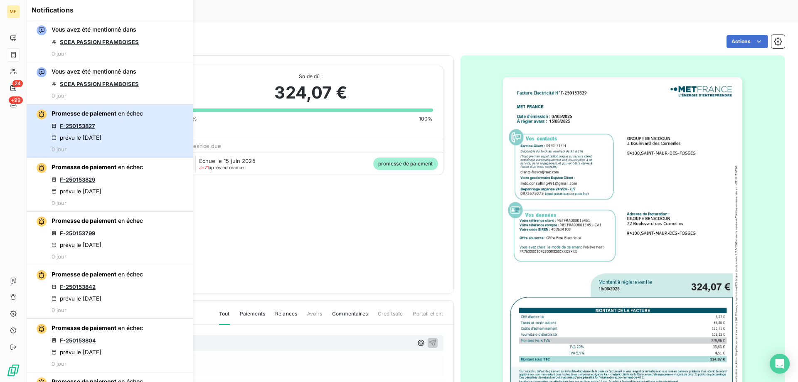
click at [136, 114] on span "en échec" at bounding box center [130, 113] width 25 height 7
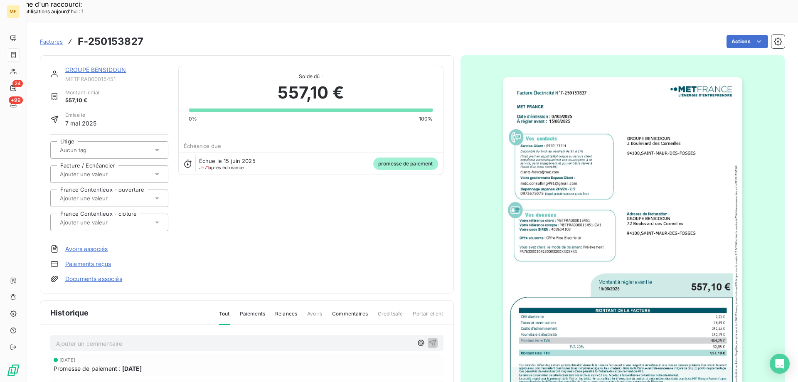
click at [91, 66] on link "GROUPE BENSIDOUN" at bounding box center [95, 69] width 61 height 7
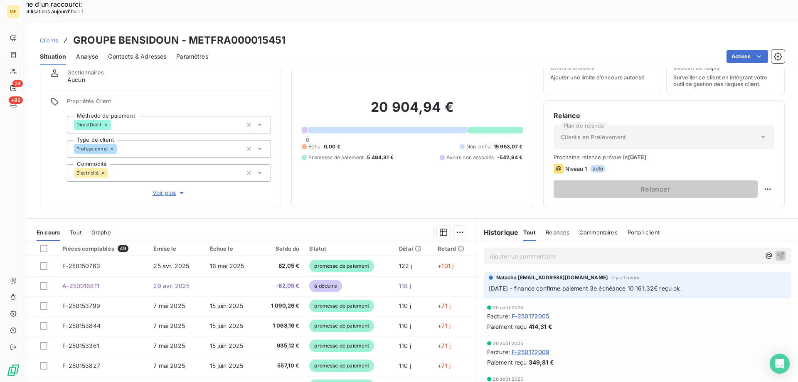
scroll to position [53, 0]
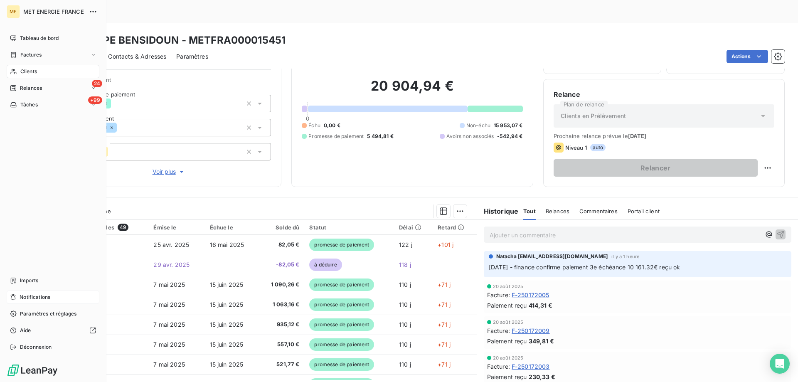
click at [62, 297] on div "Notifications" at bounding box center [53, 296] width 93 height 13
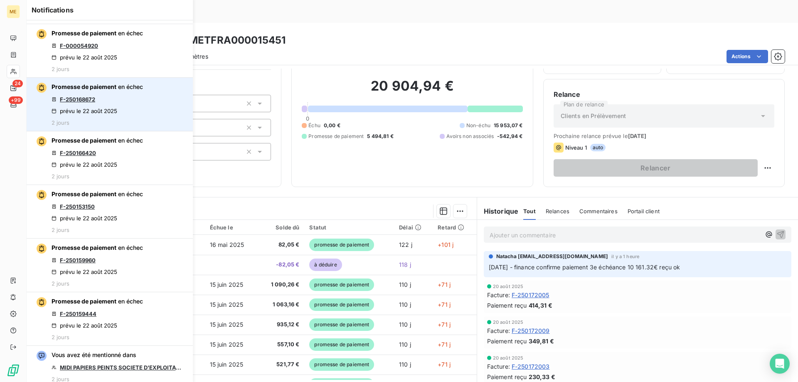
scroll to position [623, 0]
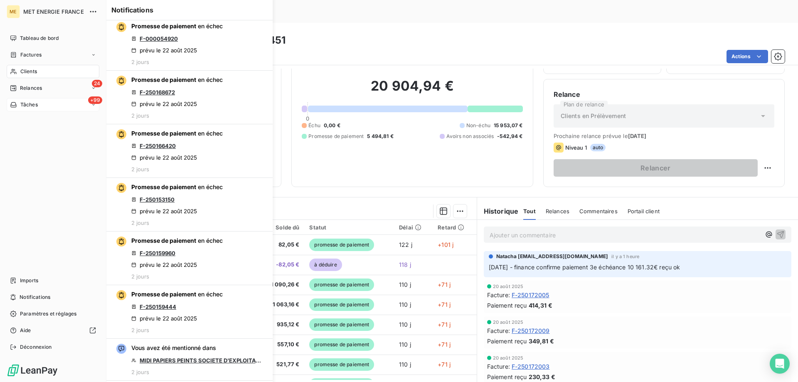
click at [50, 101] on div "+99 Tâches" at bounding box center [53, 104] width 93 height 13
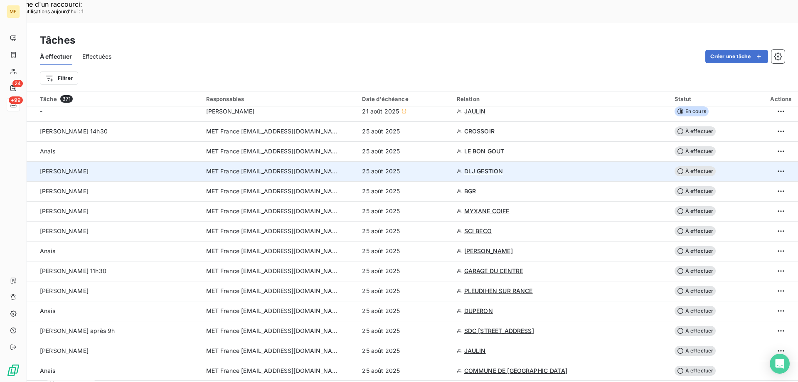
scroll to position [83, 0]
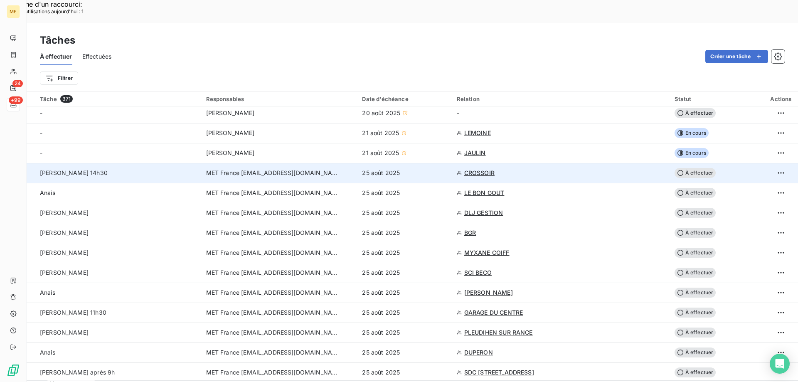
click at [690, 168] on span "À effectuer" at bounding box center [695, 173] width 42 height 10
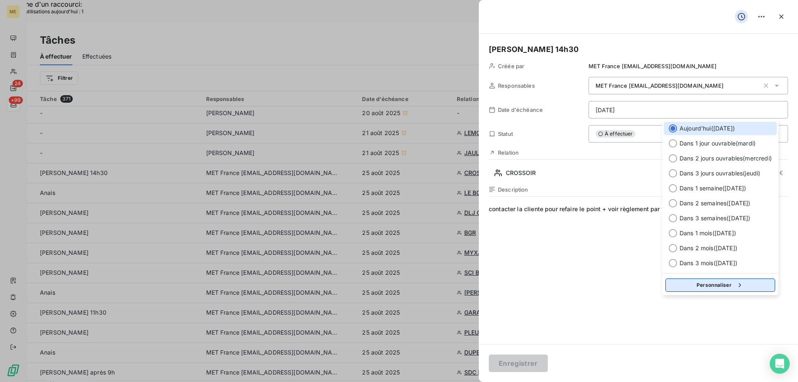
click at [684, 284] on button "Personnaliser" at bounding box center [720, 284] width 110 height 13
select select "7"
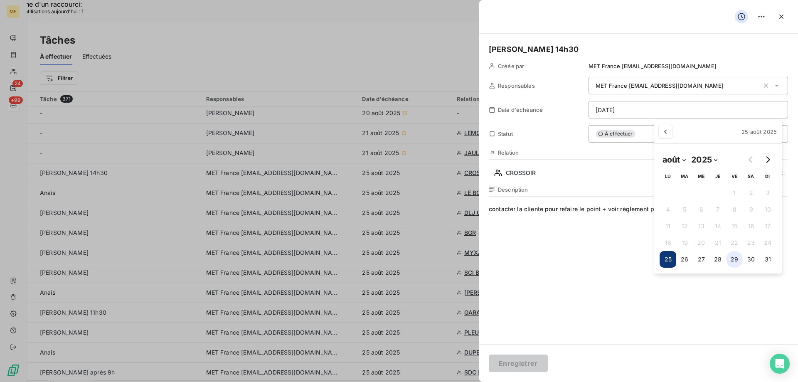
click at [735, 258] on button "29" at bounding box center [734, 259] width 17 height 17
type input "[DATE]"
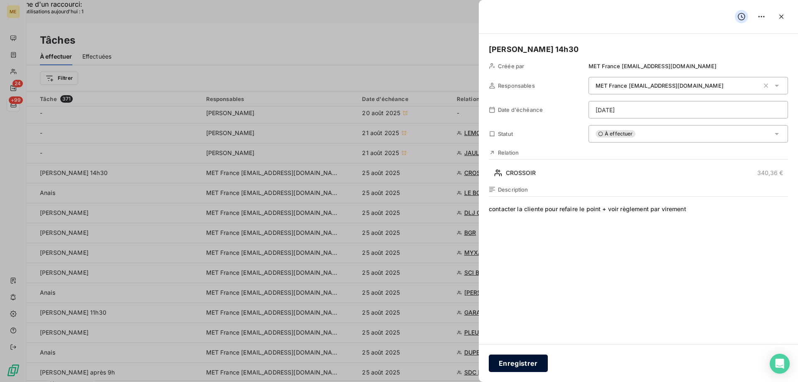
click at [519, 364] on button "Enregistrer" at bounding box center [518, 362] width 59 height 17
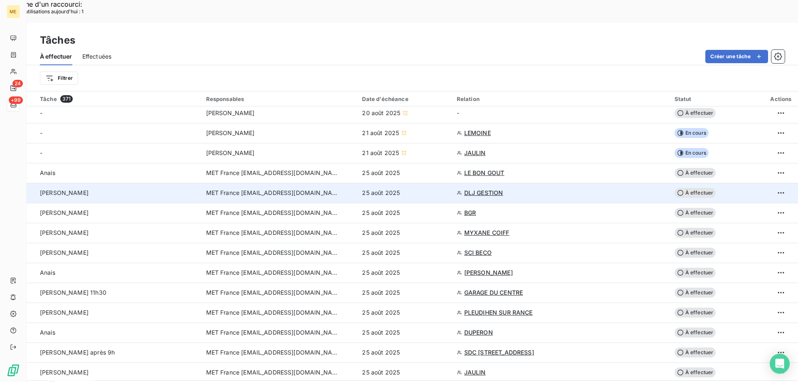
click at [481, 189] on span "DLJ GESTION" at bounding box center [483, 193] width 39 height 8
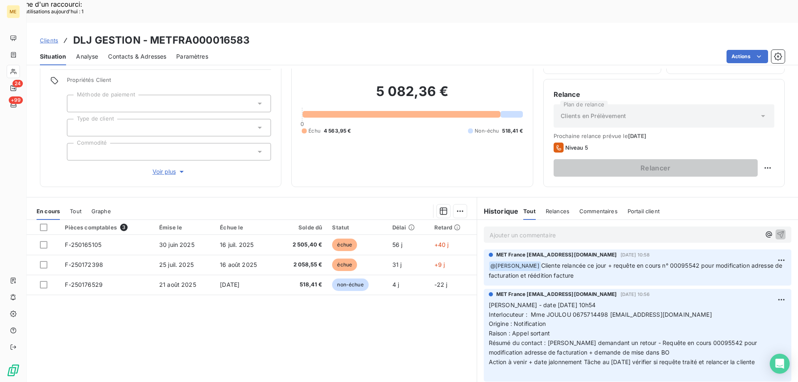
scroll to position [42, 0]
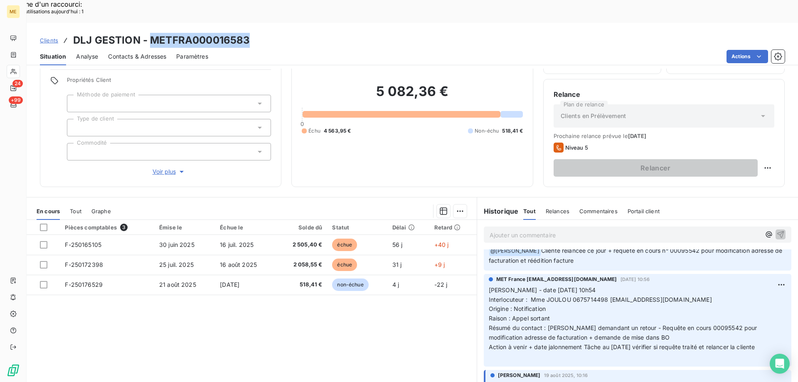
drag, startPoint x: 150, startPoint y: 15, endPoint x: 251, endPoint y: 19, distance: 101.0
click at [251, 33] on div "Clients DLJ GESTION - METFRA000016583" at bounding box center [412, 40] width 771 height 15
copy h3 "METFRA000016583"
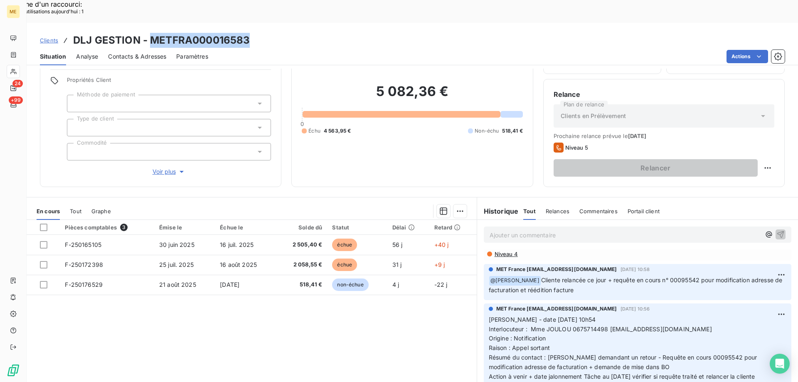
scroll to position [0, 0]
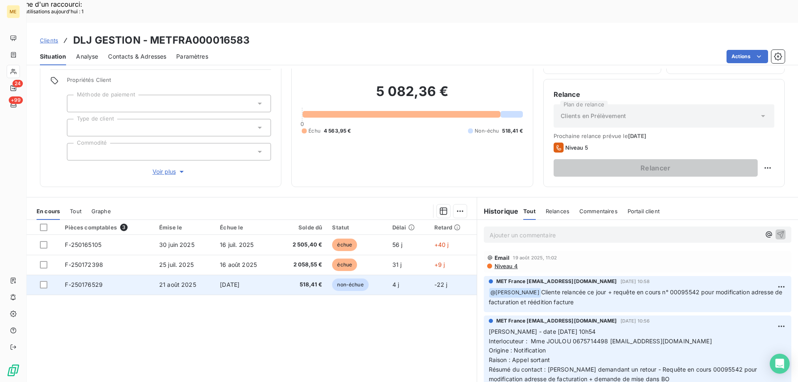
click at [81, 281] on span "F-250176529" at bounding box center [84, 284] width 38 height 7
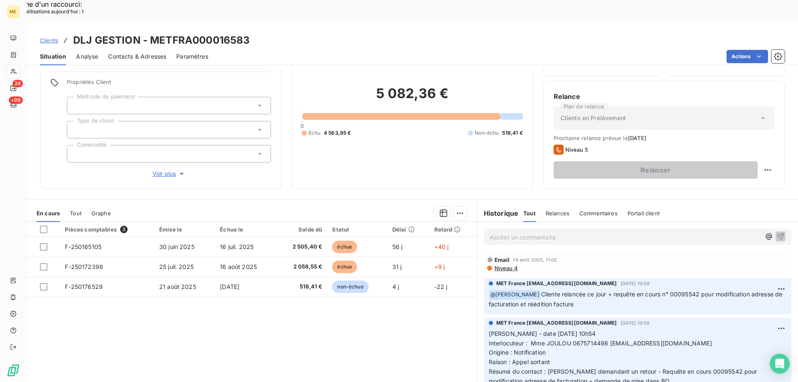
scroll to position [53, 0]
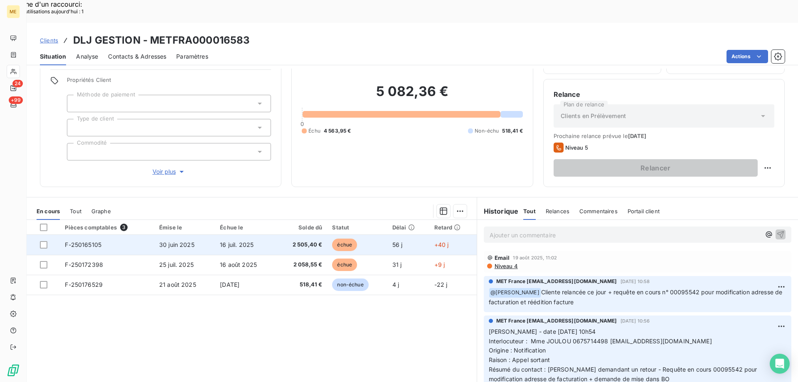
click at [79, 241] on span "F-250165105" at bounding box center [83, 244] width 37 height 7
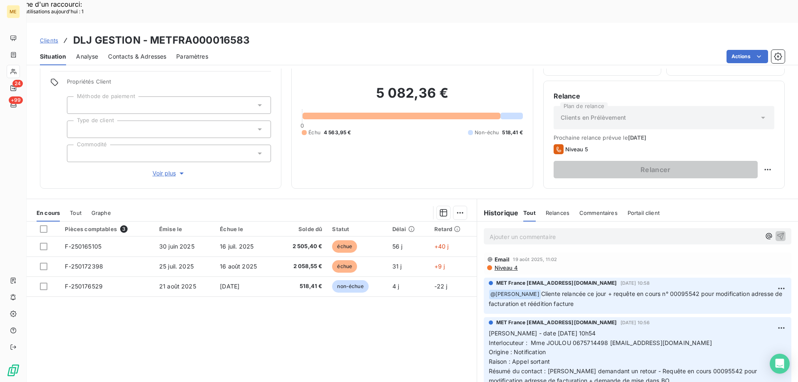
scroll to position [53, 0]
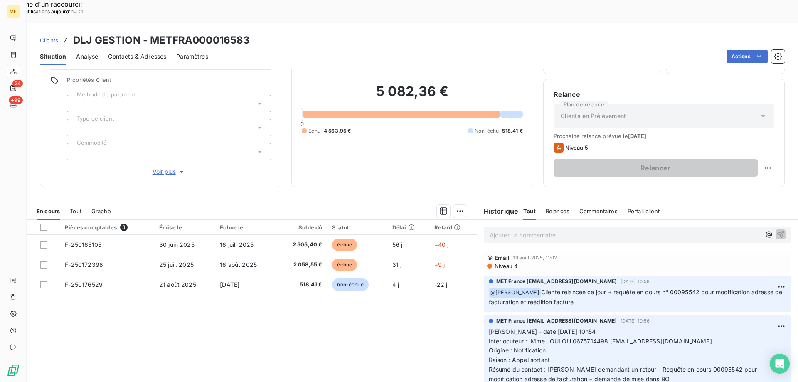
drag, startPoint x: 767, startPoint y: 367, endPoint x: 484, endPoint y: 312, distance: 288.6
click at [484, 315] on div "MET France [EMAIL_ADDRESS][DOMAIN_NAME] [DATE] 10:56 [PERSON_NAME] - date [DATE…" at bounding box center [637, 361] width 307 height 93
copy p "[PERSON_NAME] - date [DATE] 10h54 Interlocuteur : Mme JOULOU 0675714498 [PERSON…"
click at [500, 230] on p "Ajouter un commentaire ﻿" at bounding box center [624, 235] width 271 height 10
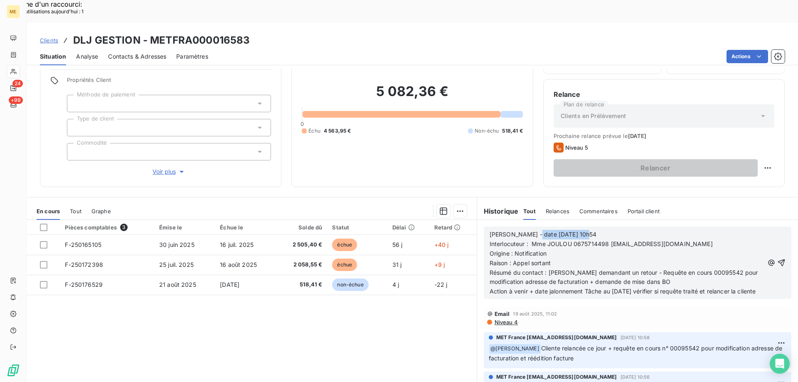
drag, startPoint x: 526, startPoint y: 212, endPoint x: 593, endPoint y: 212, distance: 66.9
click at [593, 230] on p "[PERSON_NAME] - date [DATE] 10h54" at bounding box center [626, 235] width 274 height 10
click at [546, 249] on p "Origine : Notification" at bounding box center [626, 254] width 274 height 10
drag, startPoint x: 546, startPoint y: 230, endPoint x: 513, endPoint y: 229, distance: 33.7
click at [513, 249] on p "Origine : Notification" at bounding box center [626, 254] width 274 height 10
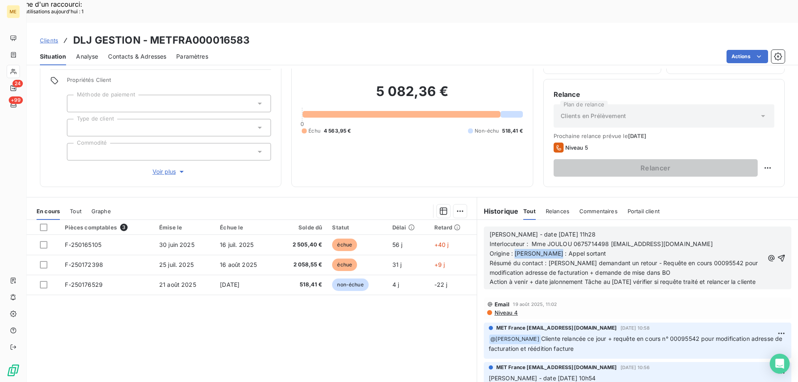
drag, startPoint x: 511, startPoint y: 231, endPoint x: 542, endPoint y: 231, distance: 31.2
click at [542, 250] on span "Origine : [PERSON_NAME] : Appel sortant" at bounding box center [547, 253] width 117 height 7
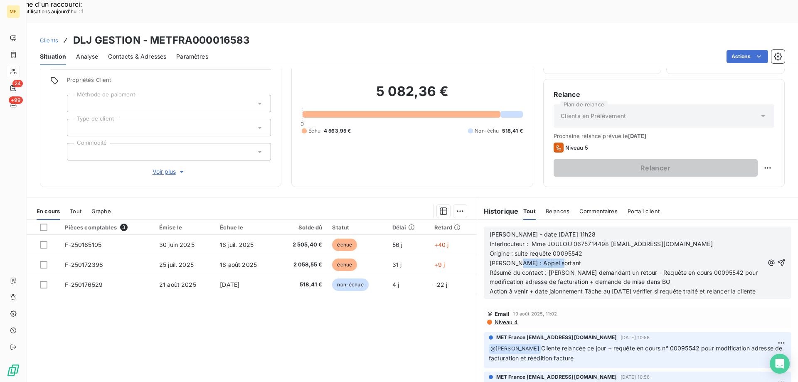
drag, startPoint x: 509, startPoint y: 240, endPoint x: 551, endPoint y: 239, distance: 42.0
click at [551, 249] on p "Origine : suite requête 00095542 [PERSON_NAME] : Appel sortant" at bounding box center [626, 258] width 274 height 19
click at [544, 269] on span "Résumé du contact : [PERSON_NAME] demandant un retour - Requête en cours 000955…" at bounding box center [624, 277] width 270 height 17
click at [552, 269] on span "Résumé du contact : [PERSON_NAME] demandant un retour - Requête en cours 000955…" at bounding box center [624, 277] width 270 height 17
drag, startPoint x: 544, startPoint y: 249, endPoint x: 565, endPoint y: 251, distance: 21.3
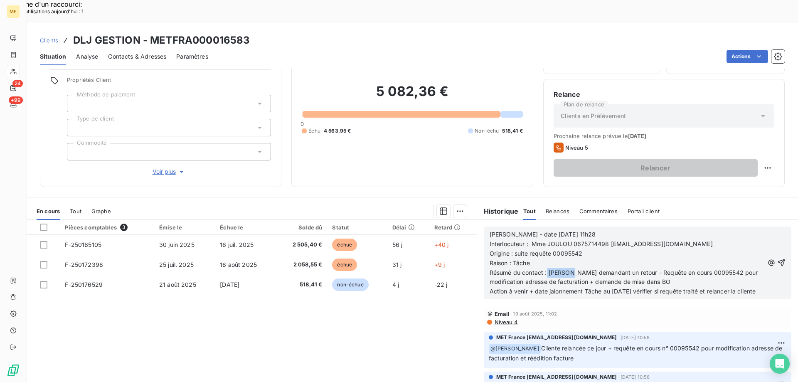
click at [565, 269] on span "Résumé du contact : [PERSON_NAME] demandant un retour - Requête en cours 000955…" at bounding box center [624, 277] width 270 height 17
drag, startPoint x: 546, startPoint y: 251, endPoint x: 691, endPoint y: 250, distance: 145.9
click at [691, 269] on span "Résumé du contact : [PERSON_NAME] demandant un retour - Requête en cours 000955…" at bounding box center [624, 277] width 270 height 17
click at [612, 268] on p "Résumé du contact : vérifier si retour de la requête00095542 pour modification …" at bounding box center [626, 277] width 274 height 19
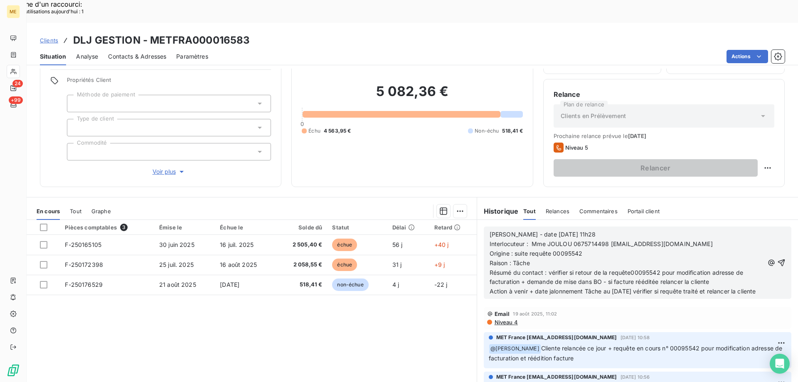
drag, startPoint x: 661, startPoint y: 258, endPoint x: 727, endPoint y: 257, distance: 66.1
click at [727, 268] on p "Résumé du contact : vérifier si retour de la requête00095542 pour modification …" at bounding box center [626, 277] width 274 height 19
drag, startPoint x: 611, startPoint y: 268, endPoint x: 628, endPoint y: 279, distance: 19.6
click at [628, 287] on p "Action à venir + date jalonnement Tâche au [DATE] vérifier si requête traité et…" at bounding box center [626, 292] width 274 height 10
click at [777, 258] on icon "button" at bounding box center [781, 262] width 8 height 8
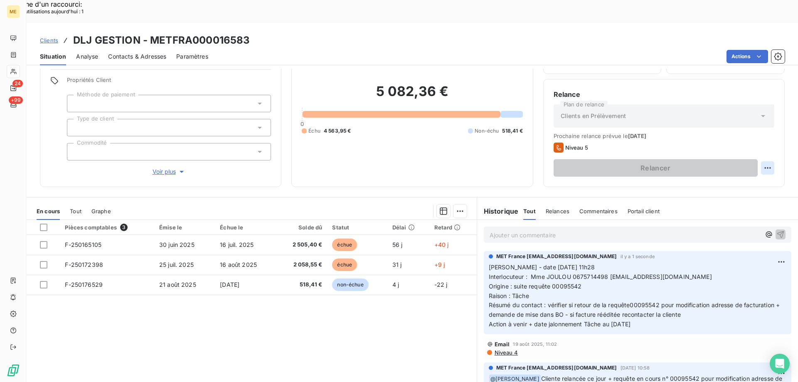
click at [726, 163] on div "Replanifier cette action" at bounding box center [727, 163] width 74 height 13
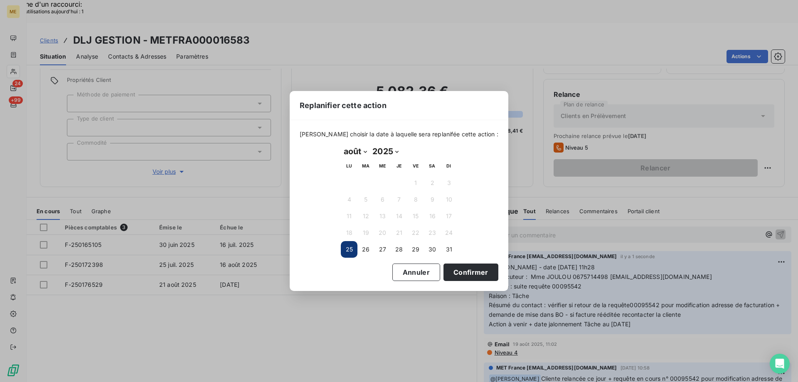
click at [365, 151] on select "janvier février mars avril mai juin juillet août septembre octobre novembre déc…" at bounding box center [355, 151] width 29 height 13
select select "8"
click at [341, 145] on select "janvier février mars avril mai juin juillet août septembre octobre novembre déc…" at bounding box center [355, 151] width 29 height 13
click at [414, 178] on button "5" at bounding box center [415, 183] width 17 height 17
click at [458, 273] on button "Confirmer" at bounding box center [470, 271] width 55 height 17
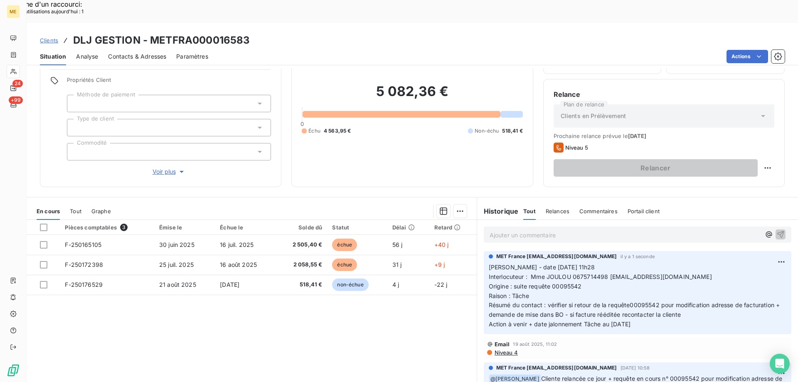
click at [160, 167] on span "Voir plus" at bounding box center [168, 171] width 33 height 8
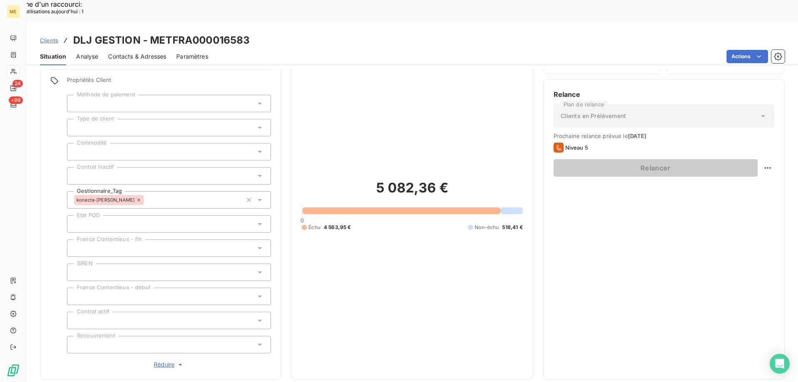
click at [162, 360] on span "Réduire" at bounding box center [169, 364] width 31 height 8
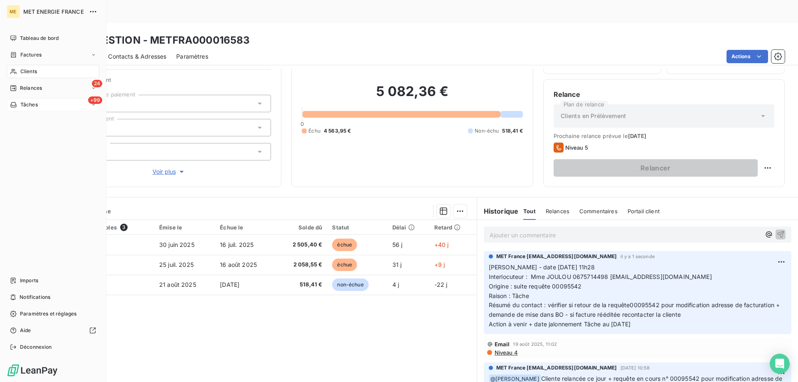
click at [37, 101] on div "+99 Tâches" at bounding box center [53, 104] width 93 height 13
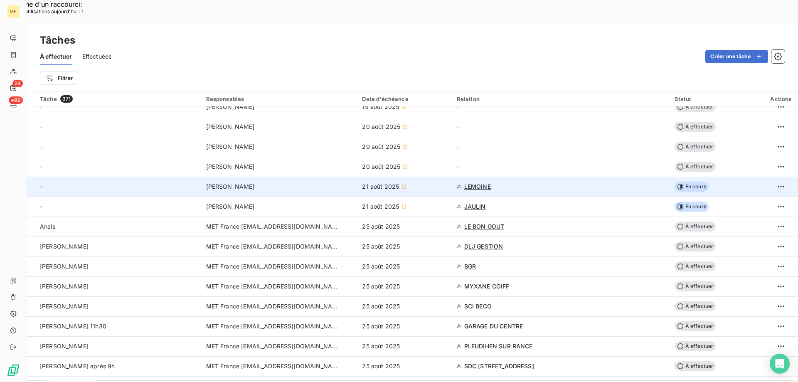
scroll to position [42, 0]
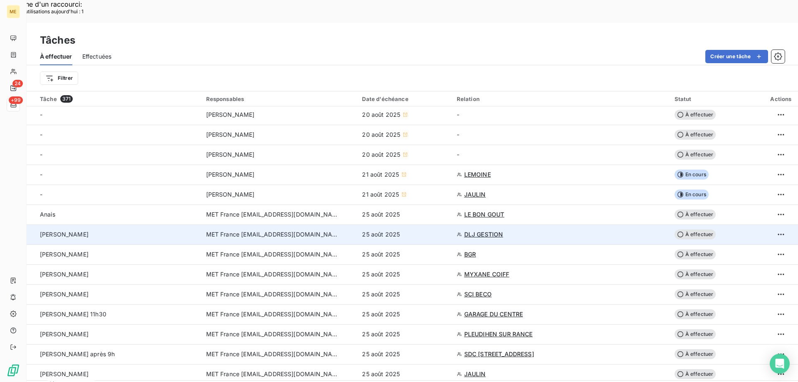
click at [700, 229] on span "À effectuer" at bounding box center [695, 234] width 42 height 10
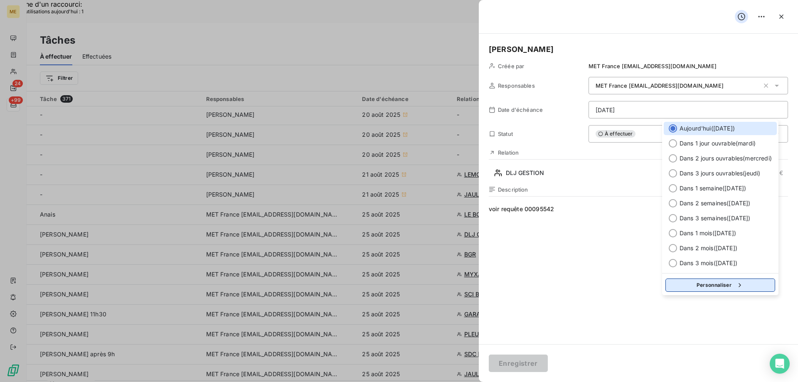
click at [696, 285] on button "Personnaliser" at bounding box center [720, 284] width 110 height 13
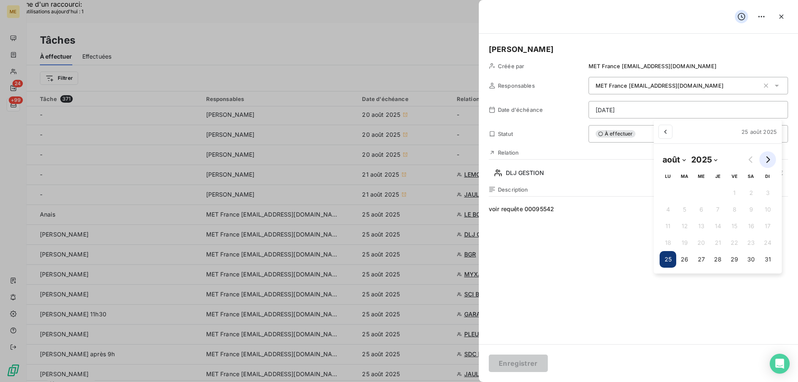
click at [767, 162] on icon "Go to next month" at bounding box center [767, 159] width 7 height 7
select select "8"
click at [731, 192] on button "5" at bounding box center [730, 192] width 17 height 17
type input "[DATE]"
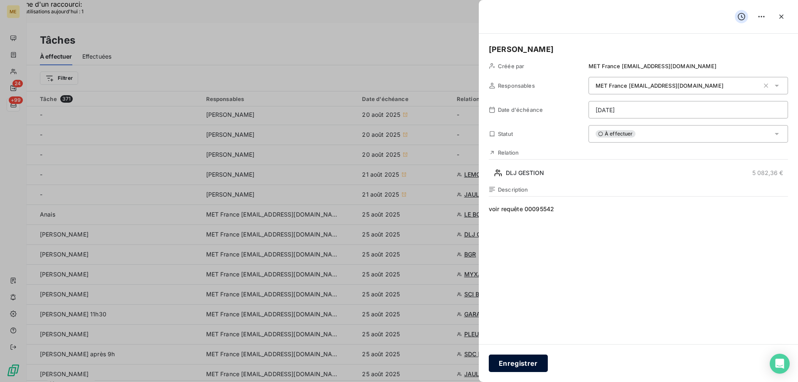
click at [517, 364] on button "Enregistrer" at bounding box center [518, 362] width 59 height 17
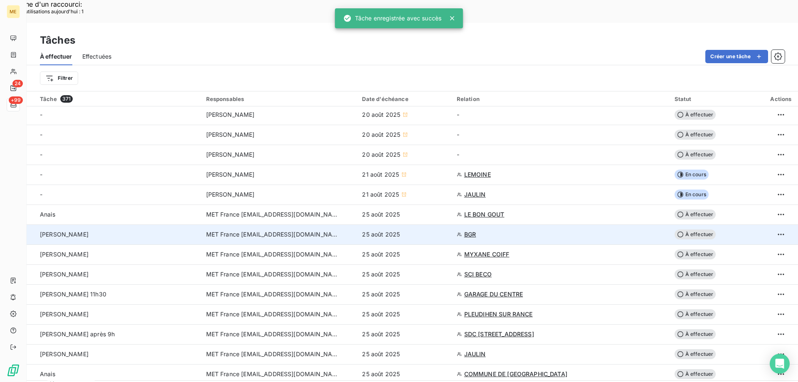
click at [467, 230] on span "BGR" at bounding box center [470, 234] width 12 height 8
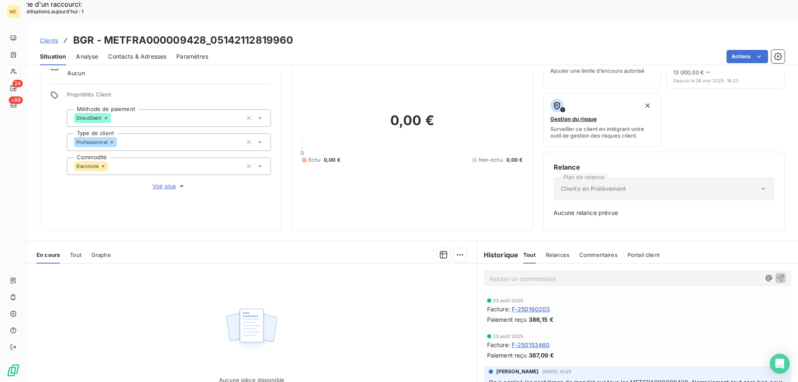
scroll to position [82, 0]
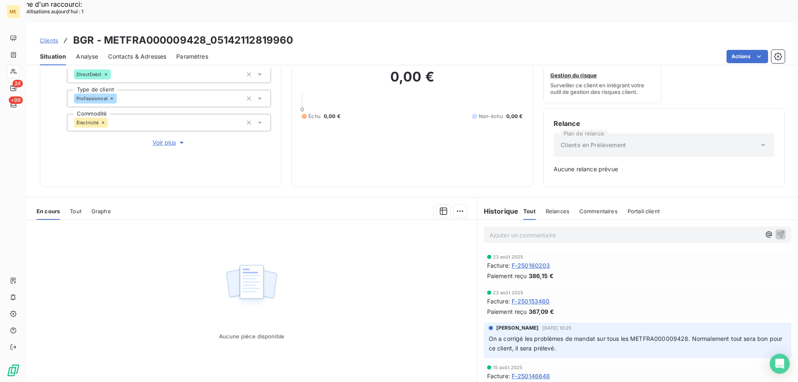
click at [530, 230] on p "Ajouter un commentaire ﻿" at bounding box center [624, 235] width 271 height 10
click at [776, 230] on icon "button" at bounding box center [780, 234] width 8 height 8
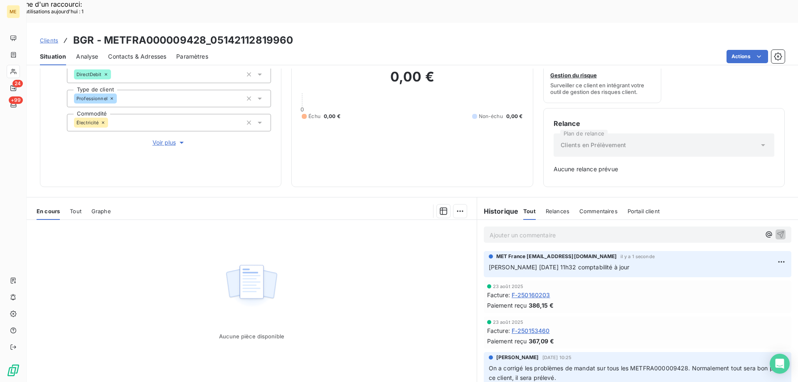
click at [157, 138] on span "Voir plus" at bounding box center [168, 142] width 33 height 8
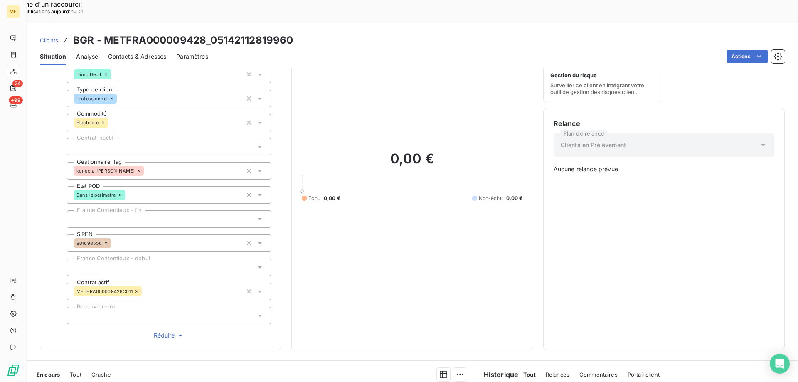
click at [162, 331] on span "Réduire" at bounding box center [169, 335] width 31 height 8
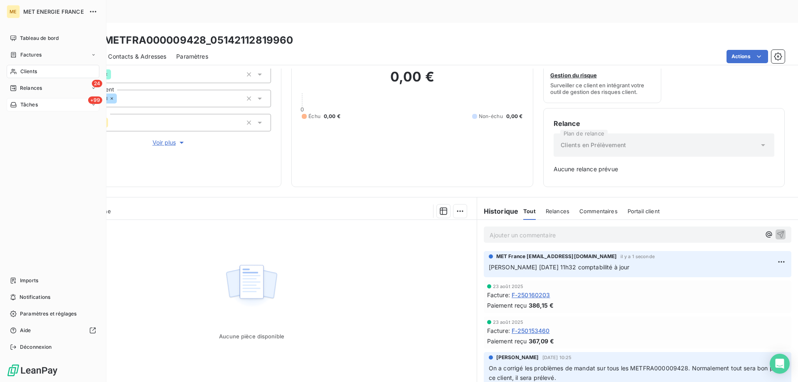
click at [56, 104] on div "+99 Tâches" at bounding box center [53, 104] width 93 height 13
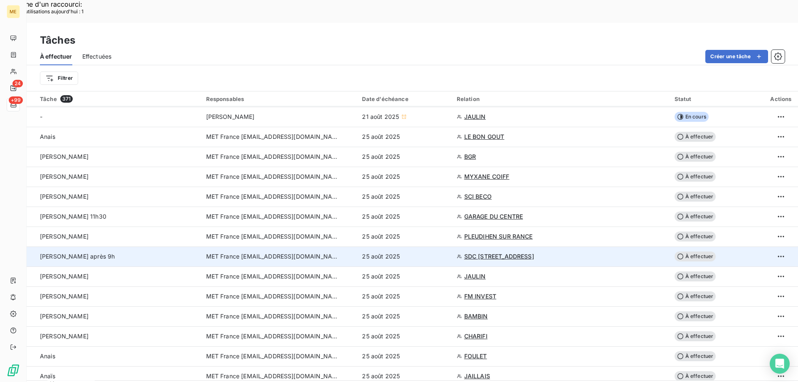
scroll to position [125, 0]
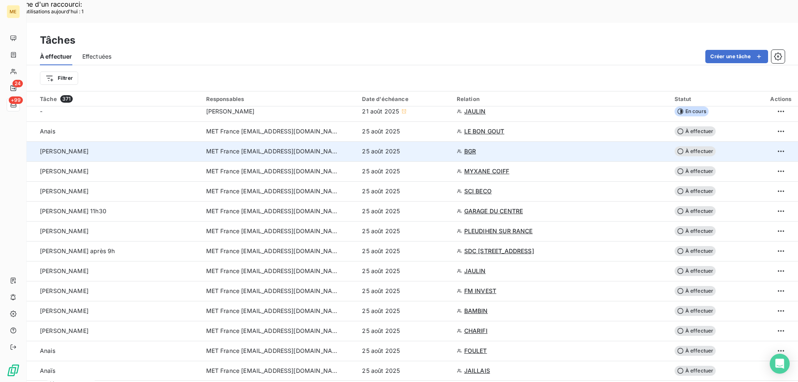
click at [693, 146] on span "À effectuer" at bounding box center [695, 151] width 42 height 10
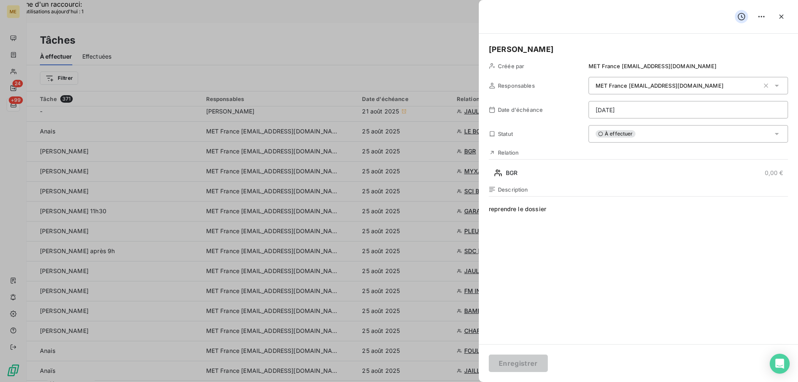
click at [638, 130] on div "À effectuer" at bounding box center [687, 133] width 199 height 17
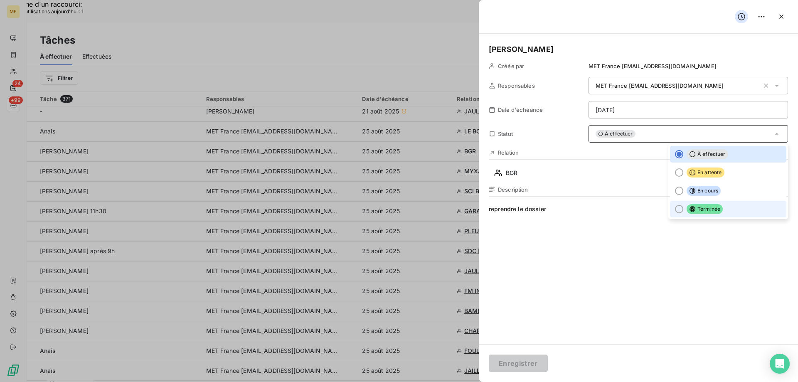
click at [675, 211] on div at bounding box center [679, 209] width 8 height 8
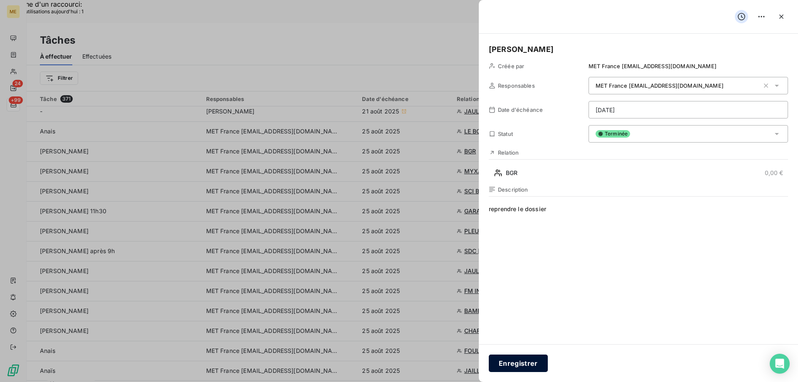
click at [519, 361] on button "Enregistrer" at bounding box center [518, 362] width 59 height 17
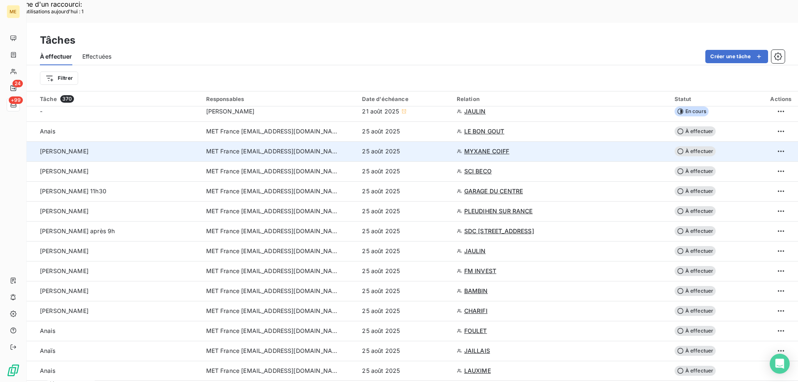
click at [481, 147] on span "MYXANE COIFF" at bounding box center [486, 151] width 45 height 8
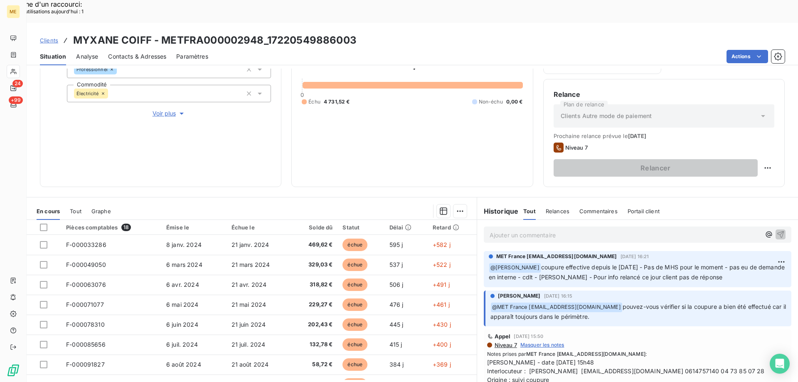
scroll to position [42, 0]
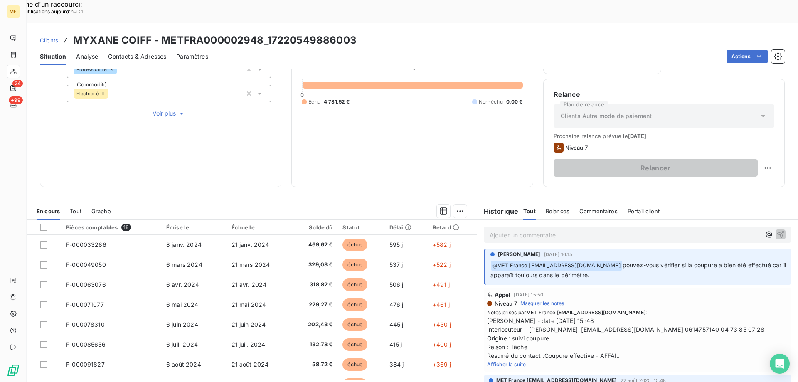
click at [673, 316] on span "[PERSON_NAME] - date [DATE] 15h48 Interlocuteur : [PERSON_NAME] [EMAIL_ADDRESS]…" at bounding box center [637, 338] width 301 height 44
copy span "0614757140"
click at [162, 109] on span "Voir plus" at bounding box center [168, 113] width 33 height 8
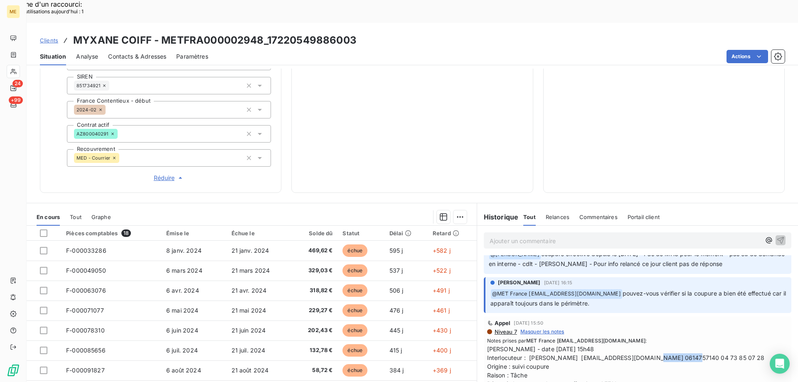
scroll to position [0, 0]
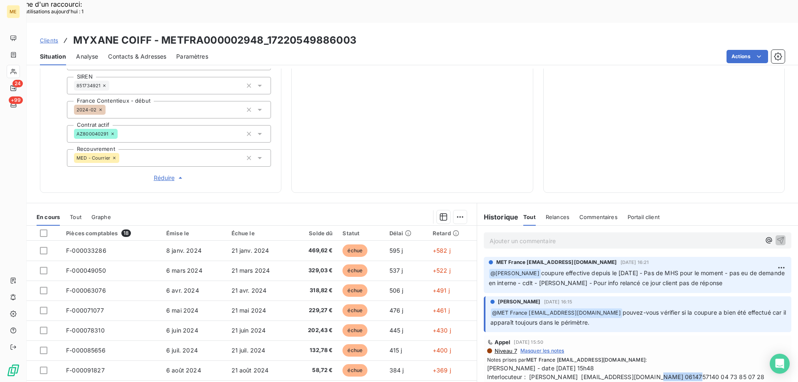
click at [159, 174] on span "Réduire" at bounding box center [169, 178] width 31 height 8
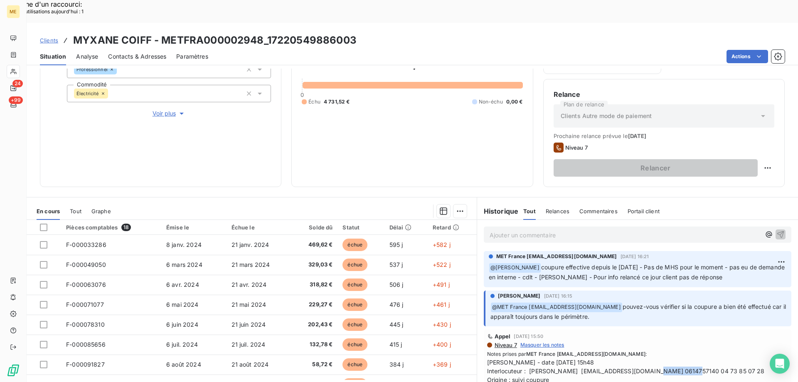
scroll to position [47, 0]
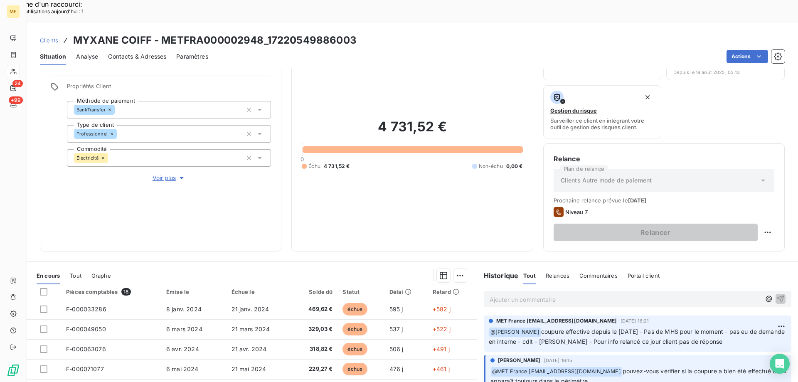
click at [158, 174] on span "Voir plus" at bounding box center [168, 178] width 33 height 8
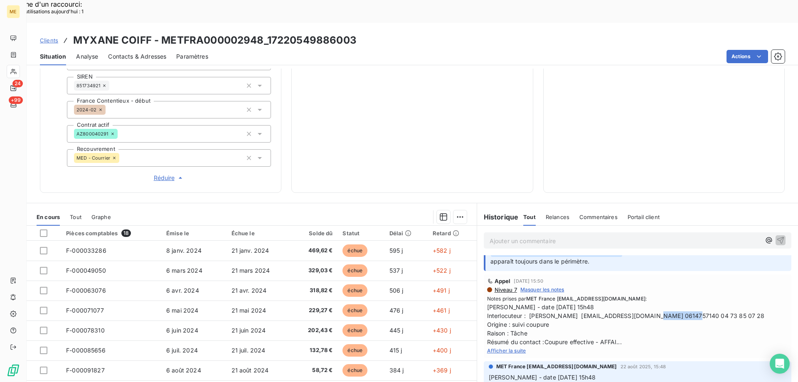
scroll to position [83, 0]
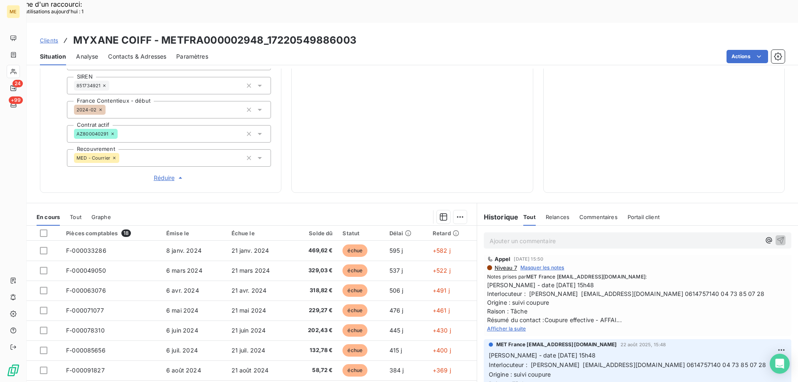
click at [504, 325] on span "Afficher la suite" at bounding box center [506, 328] width 39 height 6
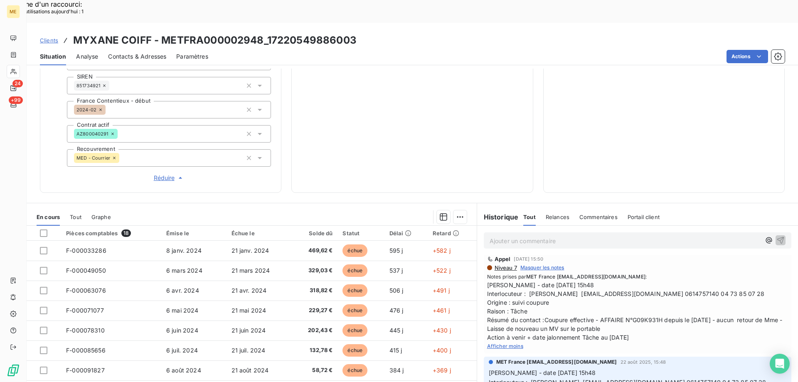
drag, startPoint x: 646, startPoint y: 310, endPoint x: 485, endPoint y: 256, distance: 170.0
click at [487, 280] on span "[PERSON_NAME] - date [DATE] 15h48 Interlocuteur : [PERSON_NAME] [EMAIL_ADDRESS]…" at bounding box center [637, 310] width 301 height 61
copy span "[PERSON_NAME] - date [DATE] 15h48 Interlocuteur : [PERSON_NAME] [EMAIL_ADDRESS]…"
click at [505, 236] on p "Ajouter un commentaire ﻿" at bounding box center [624, 241] width 271 height 10
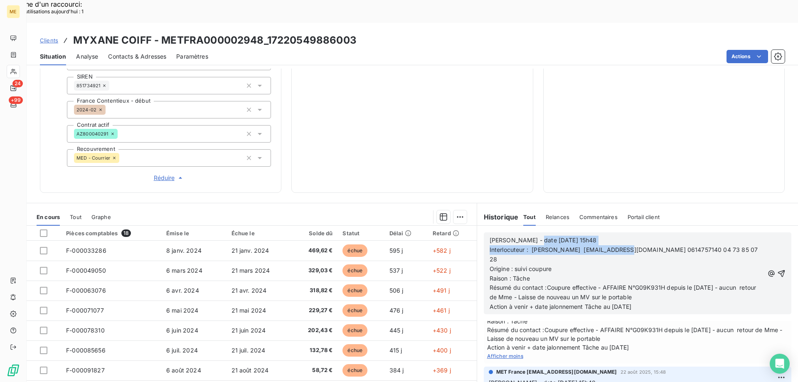
drag, startPoint x: 528, startPoint y: 212, endPoint x: 627, endPoint y: 216, distance: 99.8
click at [627, 236] on p "[PERSON_NAME] - date [DATE] 15h48" at bounding box center [626, 241] width 274 height 10
drag, startPoint x: 608, startPoint y: 270, endPoint x: 745, endPoint y: 267, distance: 136.7
click at [740, 302] on p "Action à venir + date jalonnement Tâche au [DATE]" at bounding box center [626, 307] width 274 height 10
click at [778, 270] on icon "button" at bounding box center [781, 273] width 7 height 7
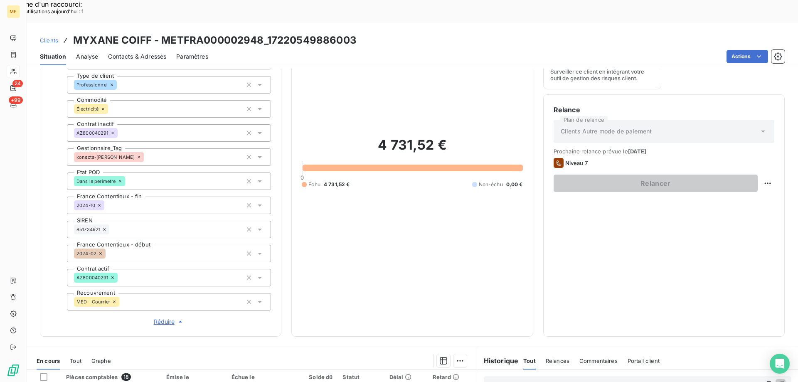
scroll to position [73, 0]
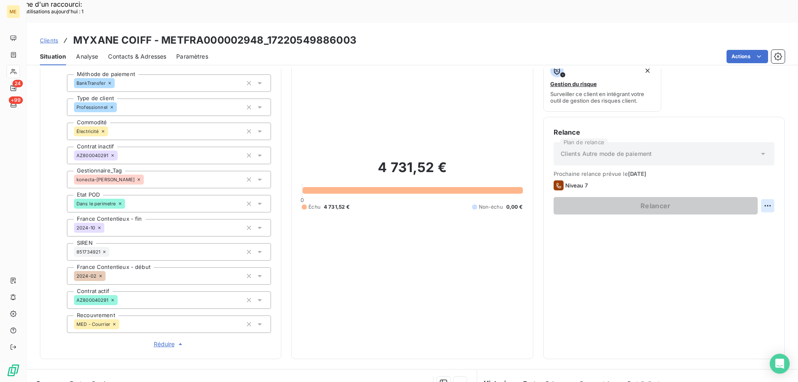
click at [720, 201] on div "Replanifier cette action" at bounding box center [727, 200] width 74 height 13
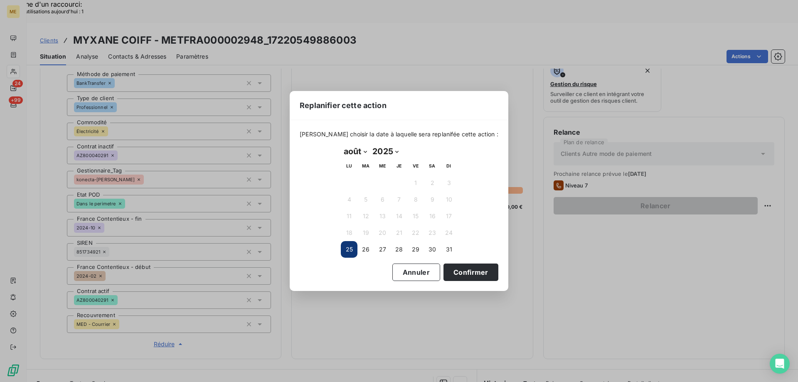
click at [364, 152] on select "janvier février mars avril mai juin juillet août septembre octobre novembre déc…" at bounding box center [355, 151] width 29 height 13
select select "8"
click at [341, 145] on select "janvier février mars avril mai juin juillet août septembre octobre novembre déc…" at bounding box center [355, 151] width 29 height 13
click at [415, 184] on button "5" at bounding box center [415, 183] width 17 height 17
click at [450, 273] on button "Confirmer" at bounding box center [470, 271] width 55 height 17
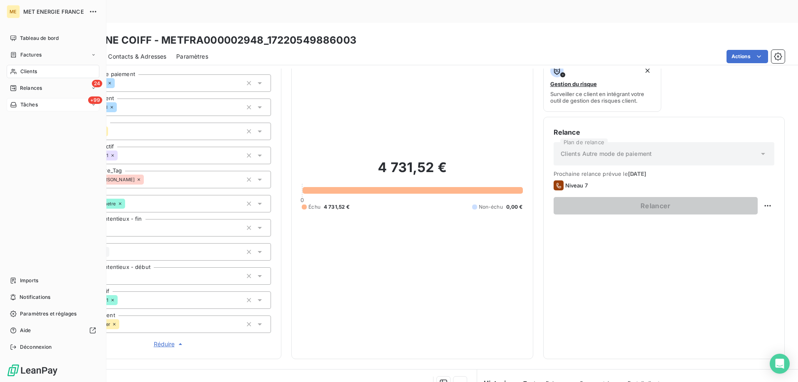
click at [69, 109] on div "+99 Tâches" at bounding box center [53, 104] width 93 height 13
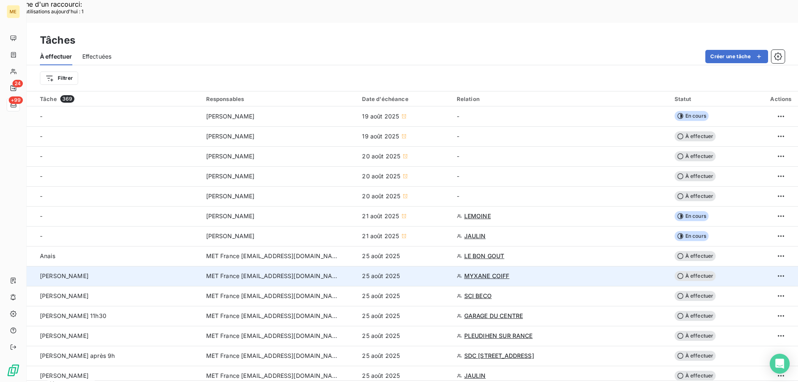
click at [698, 271] on span "À effectuer" at bounding box center [695, 276] width 42 height 10
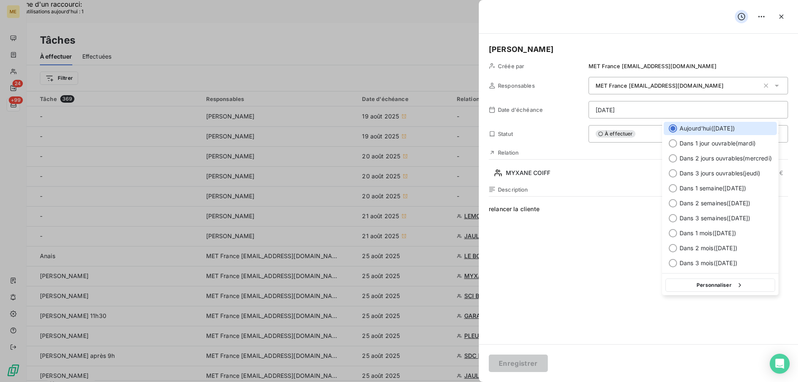
click at [692, 288] on button "Personnaliser" at bounding box center [720, 284] width 110 height 13
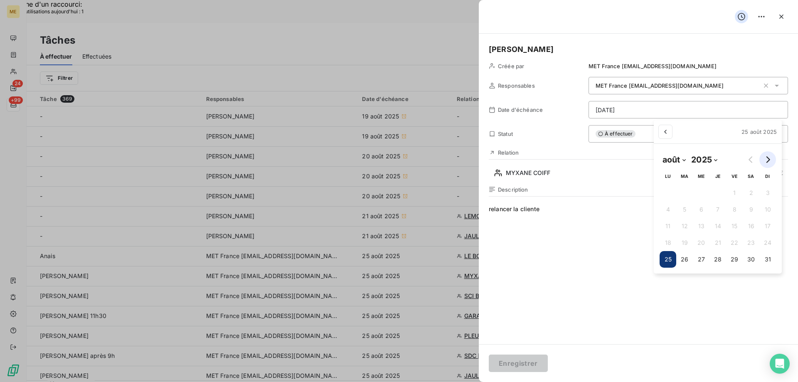
click at [768, 160] on icon "Go to next month" at bounding box center [768, 159] width 4 height 7
select select "8"
click at [730, 191] on button "5" at bounding box center [730, 192] width 17 height 17
type input "[DATE]"
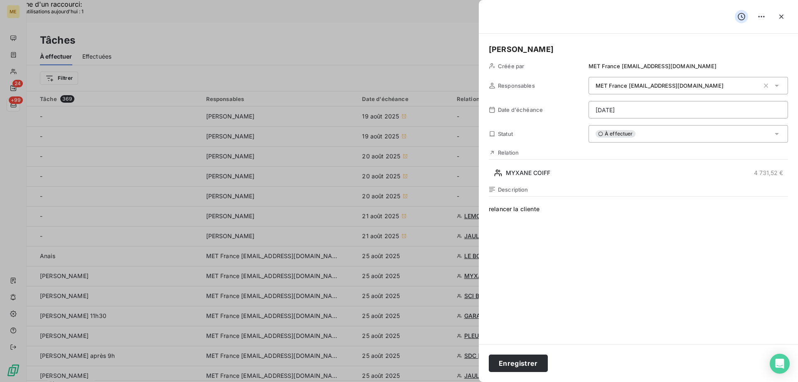
click at [551, 209] on span "relancer la cliente" at bounding box center [638, 285] width 299 height 160
drag, startPoint x: 509, startPoint y: 364, endPoint x: 513, endPoint y: 362, distance: 4.6
click at [511, 363] on button "Enregistrer" at bounding box center [518, 362] width 59 height 17
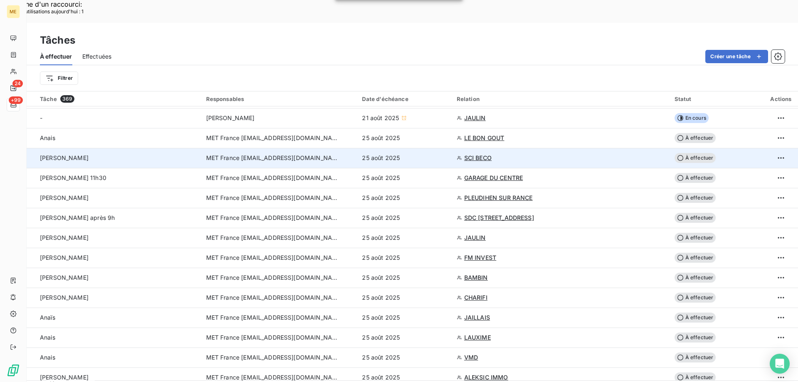
scroll to position [125, 0]
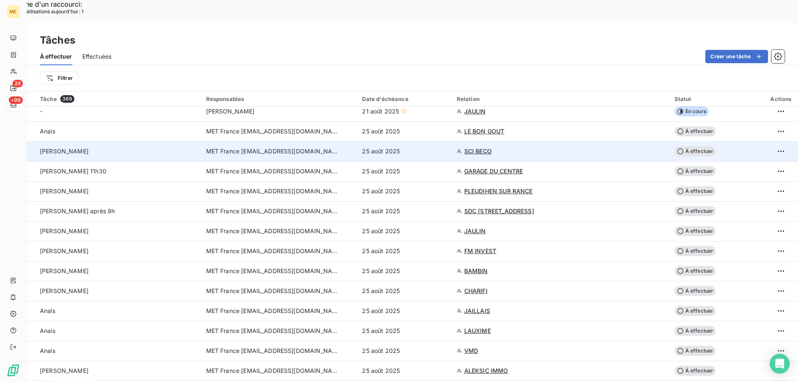
click at [471, 147] on span "SCI BECO" at bounding box center [477, 151] width 27 height 8
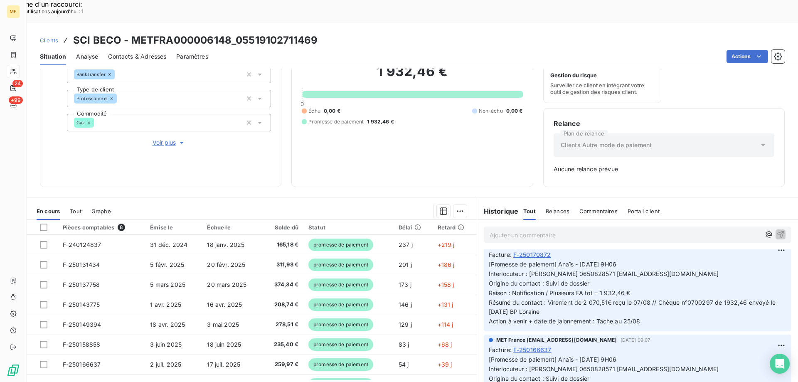
scroll to position [42, 0]
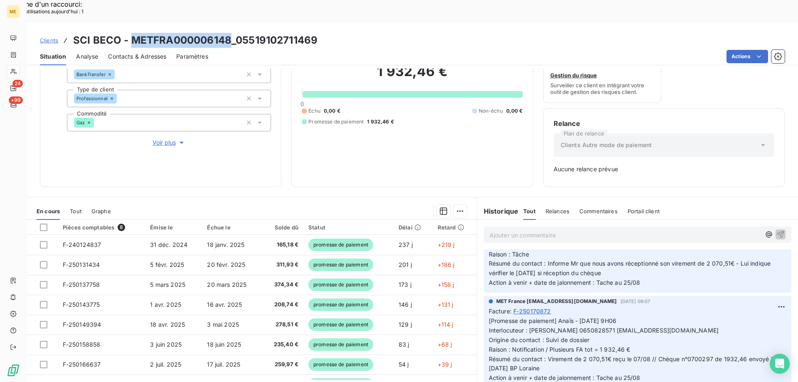
drag, startPoint x: 133, startPoint y: 14, endPoint x: 231, endPoint y: 15, distance: 97.7
click at [231, 33] on h3 "SCI BECO - METFRA000006148_05519102711469" at bounding box center [195, 40] width 244 height 15
copy h3 "METFRA000006148"
click at [571, 317] on span "[Promesse de paiement] Anaïs - [DATE] 9H06 Interlocuteur : [PERSON_NAME] 065082…" at bounding box center [633, 349] width 289 height 64
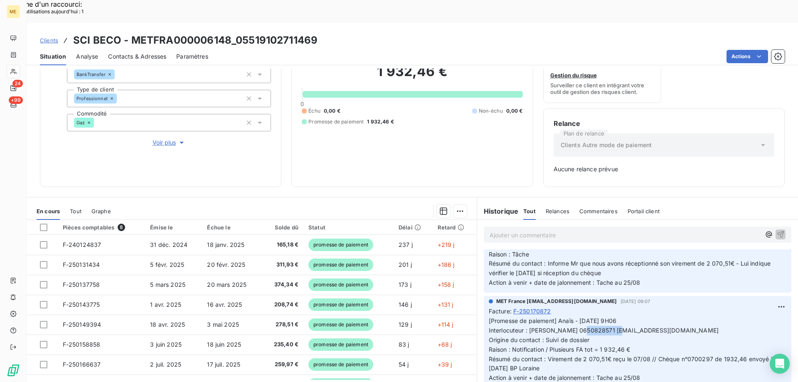
copy span "0650828571"
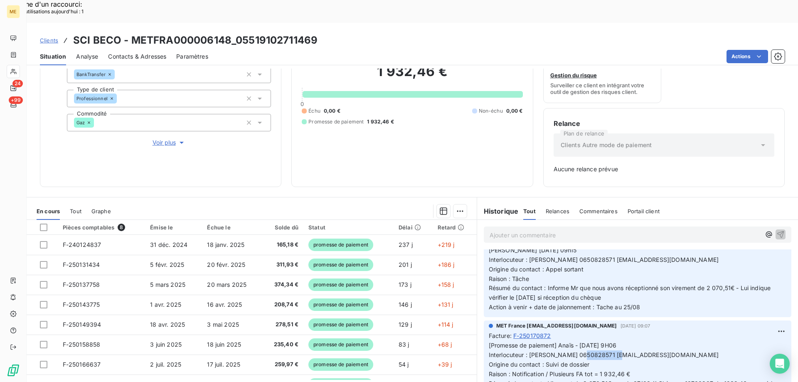
scroll to position [0, 0]
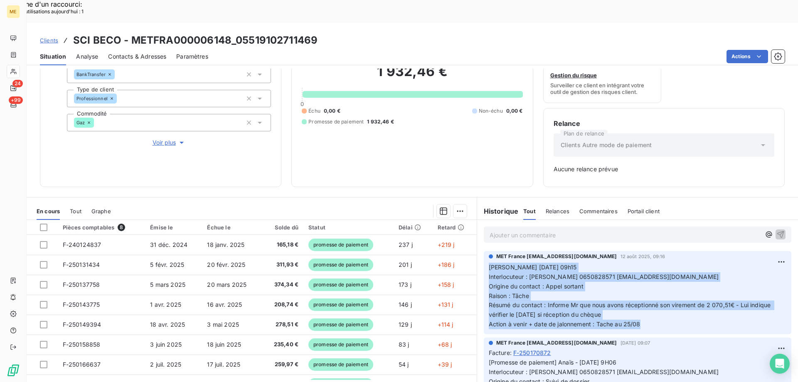
drag, startPoint x: 644, startPoint y: 302, endPoint x: 484, endPoint y: 241, distance: 171.2
click at [484, 251] on div "MET France [EMAIL_ADDRESS][DOMAIN_NAME] [DATE] 09:16 [PERSON_NAME] [DATE] 09h15…" at bounding box center [637, 292] width 307 height 83
copy p "[PERSON_NAME] [DATE] 09h15 Interlocuteur : [PERSON_NAME] 0650828571 [EMAIL_ADDR…"
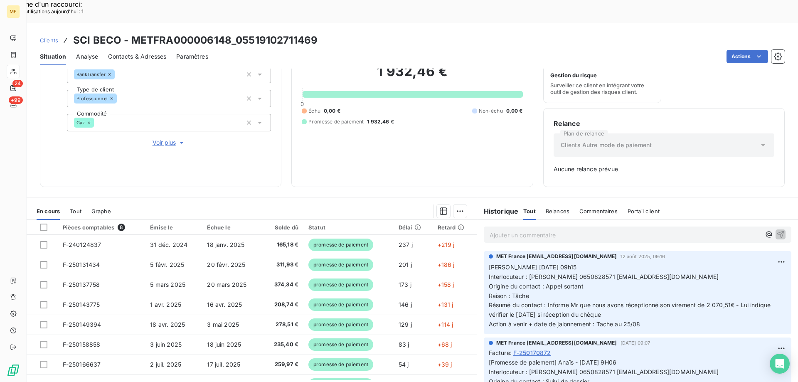
click at [506, 230] on p "Ajouter un commentaire ﻿" at bounding box center [624, 235] width 271 height 10
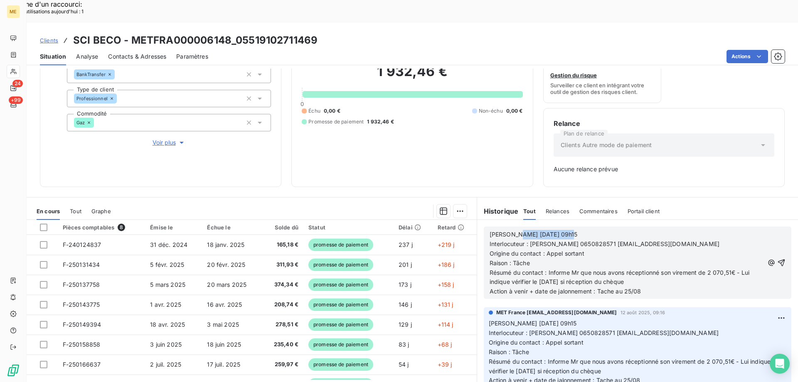
drag, startPoint x: 508, startPoint y: 210, endPoint x: 577, endPoint y: 211, distance: 69.0
click at [577, 230] on p "[PERSON_NAME] [DATE] 09h15" at bounding box center [626, 235] width 274 height 10
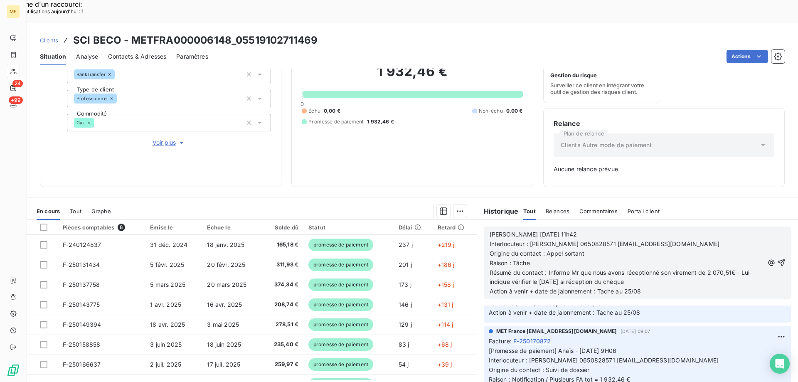
scroll to position [83, 0]
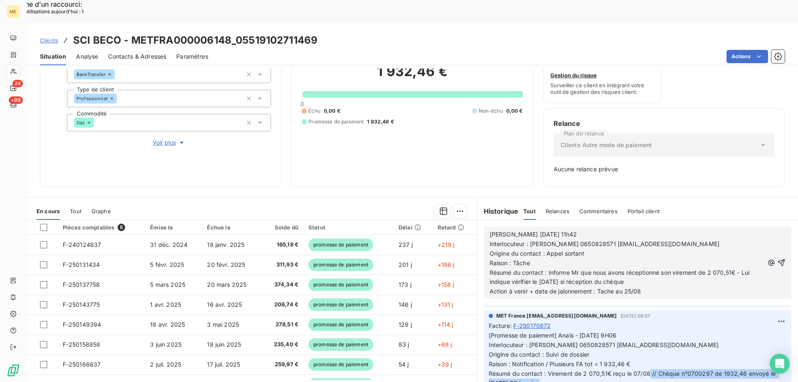
drag, startPoint x: 654, startPoint y: 351, endPoint x: 752, endPoint y: 360, distance: 98.5
click at [752, 360] on p "[Promesse de paiement] Anaïs - [DATE] 9H06 Interlocuteur : [PERSON_NAME] 065082…" at bounding box center [638, 364] width 298 height 66
copy span "Chèque n°0700297 de 1932,46 envoyé le [DATE] BP [PERSON_NAME]"
drag, startPoint x: 590, startPoint y: 248, endPoint x: 670, endPoint y: 261, distance: 80.8
click at [670, 268] on p "Résumé du contact : Informe Mr que nous avons réceptionné son virement de 2 070…" at bounding box center [626, 277] width 274 height 19
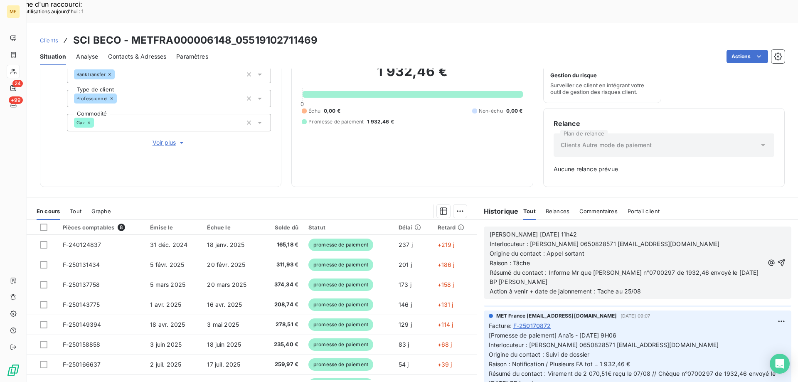
click at [577, 269] on span "Résumé du contact : Informe Mr que [PERSON_NAME] n°0700297 de 1932,46 envoyé le…" at bounding box center [624, 277] width 271 height 17
click at [590, 269] on span "Résumé du contact : Informe Mr que [PERSON_NAME] n°0700297 de 1932,46 envoyé le…" at bounding box center [624, 277] width 271 height 17
click at [661, 268] on p "Résumé du contact : Informe Mr que nous n' avons toujours pas réceptionné Chèqu…" at bounding box center [626, 277] width 274 height 19
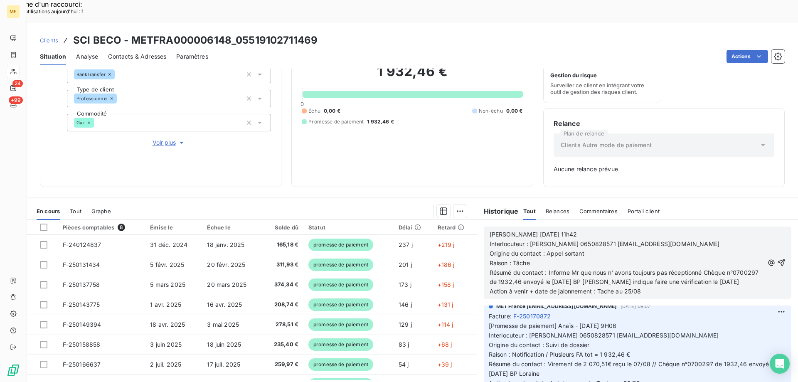
click at [627, 288] on span "Action à venir + date de jalonnement : Tache au 25/08" at bounding box center [565, 291] width 152 height 7
click at [777, 258] on icon "button" at bounding box center [781, 262] width 8 height 8
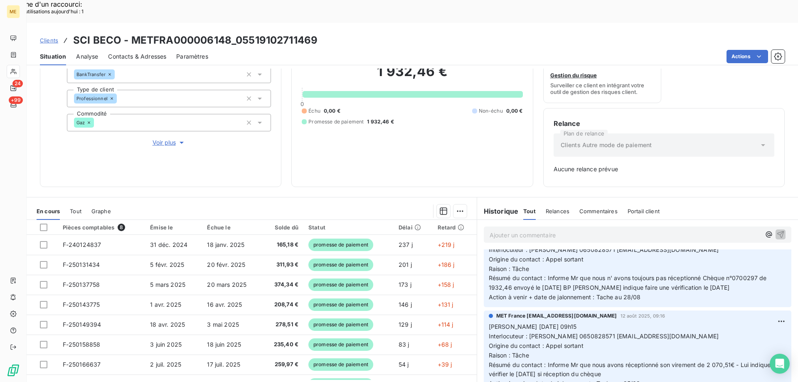
scroll to position [113, 0]
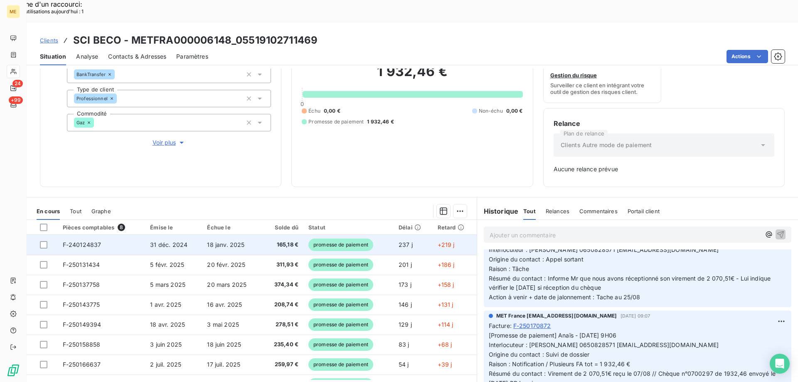
click at [348, 239] on span "promesse de paiement" at bounding box center [340, 245] width 65 height 12
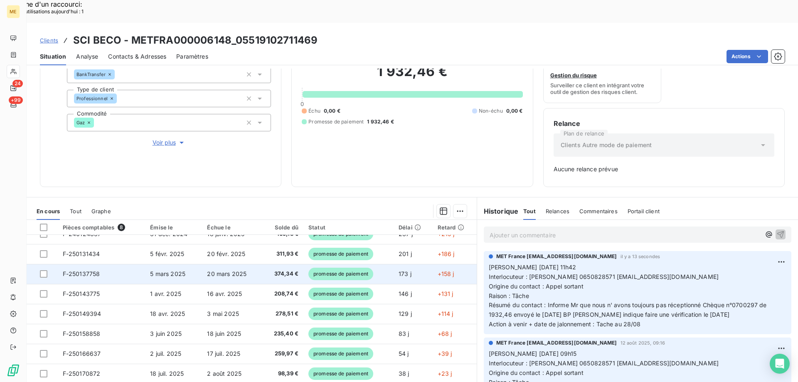
scroll to position [15, 0]
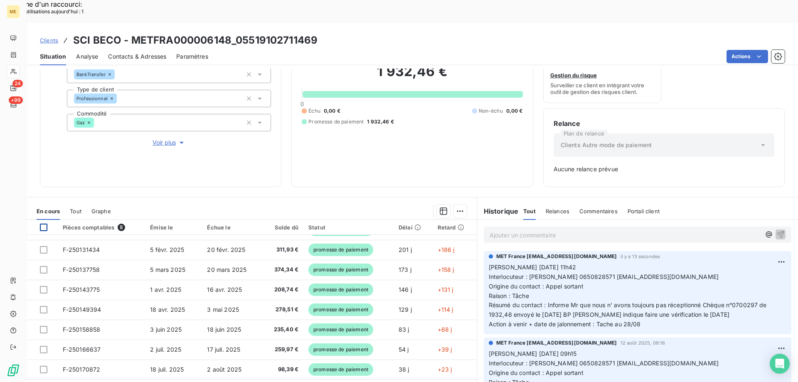
click at [41, 224] on div at bounding box center [43, 227] width 7 height 7
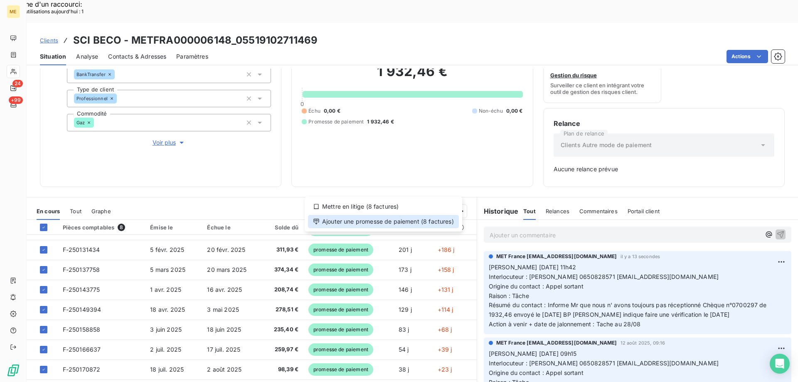
click at [376, 220] on div "Ajouter une promesse de paiement (8 factures)" at bounding box center [383, 221] width 151 height 13
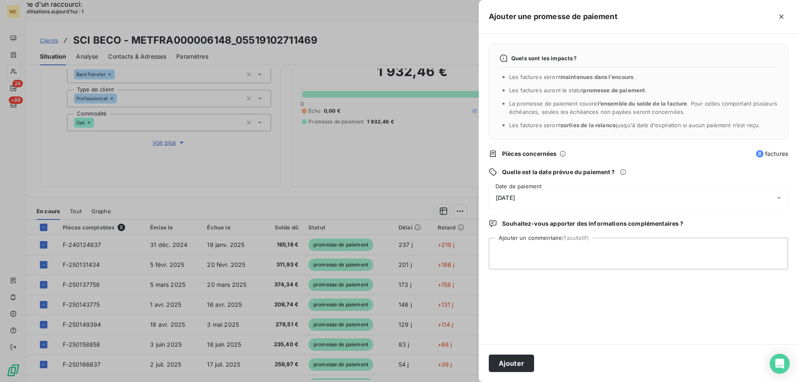
click at [585, 194] on div "[DATE]" at bounding box center [638, 197] width 299 height 23
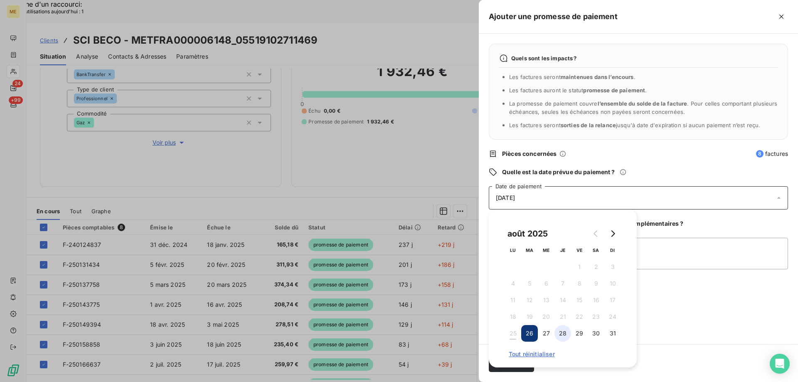
click at [563, 334] on button "28" at bounding box center [562, 333] width 17 height 17
click at [662, 249] on textarea "Ajouter un commentaire (facultatif)" at bounding box center [638, 254] width 299 height 32
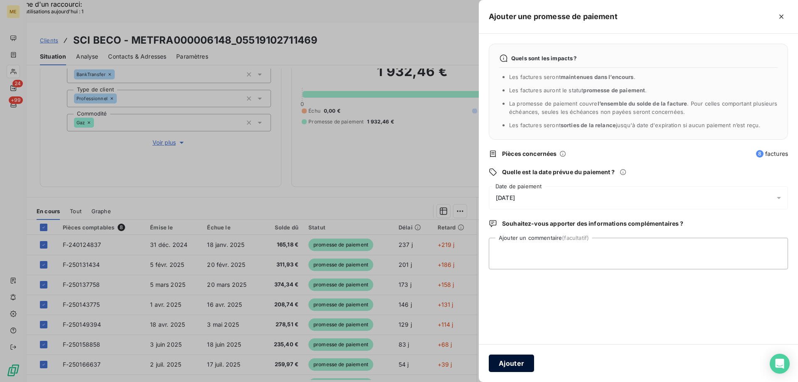
click at [512, 364] on button "Ajouter" at bounding box center [511, 362] width 45 height 17
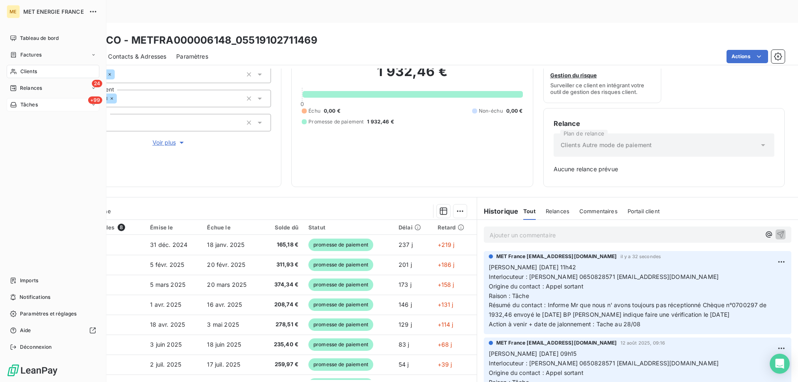
click at [48, 108] on div "+99 Tâches" at bounding box center [53, 104] width 93 height 13
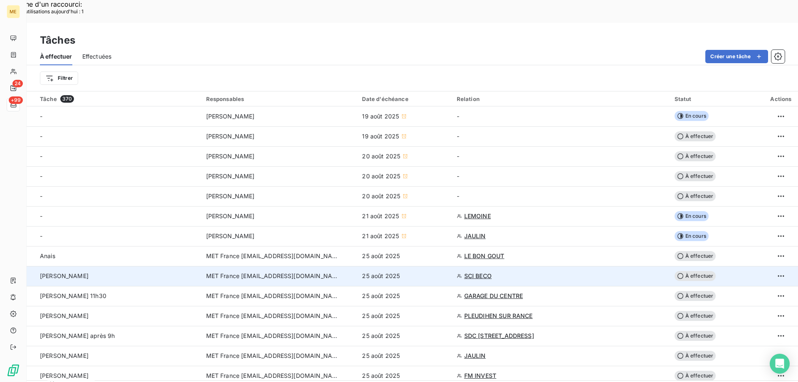
click at [690, 271] on span "À effectuer" at bounding box center [695, 276] width 42 height 10
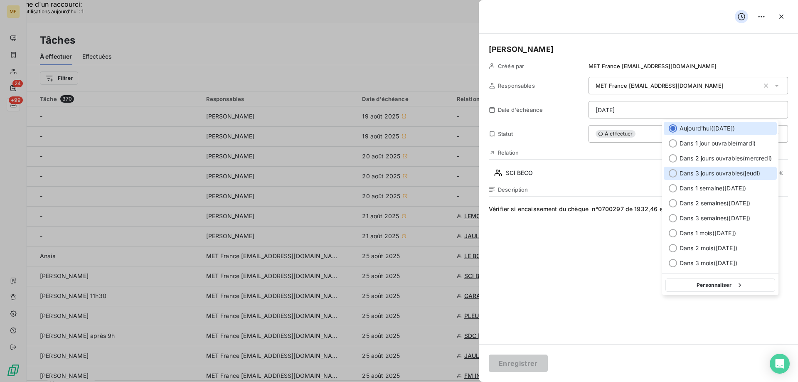
click at [669, 174] on div at bounding box center [673, 173] width 8 height 8
type input "[DATE]"
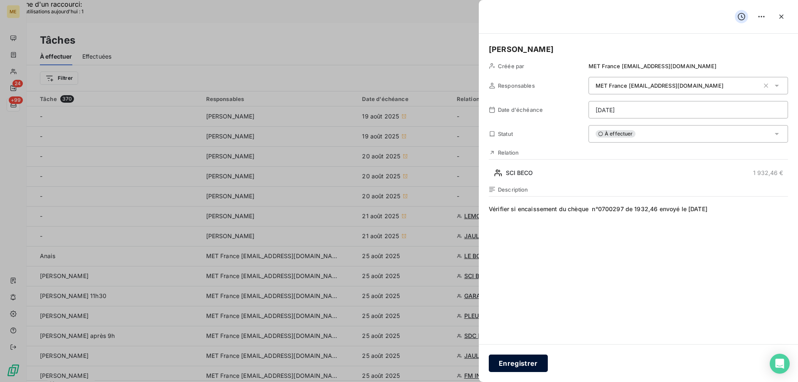
click at [524, 364] on button "Enregistrer" at bounding box center [518, 362] width 59 height 17
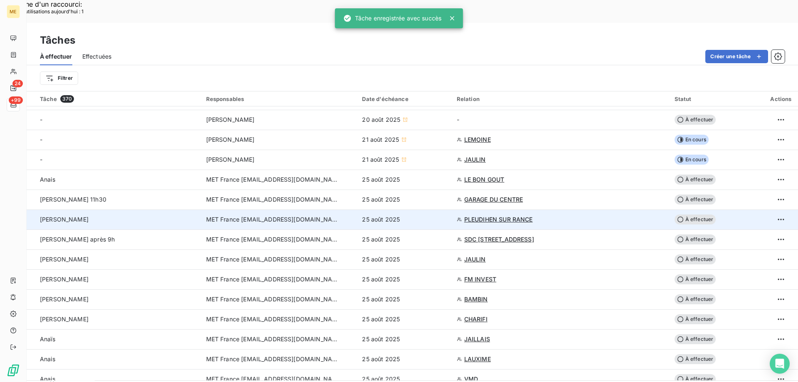
scroll to position [125, 0]
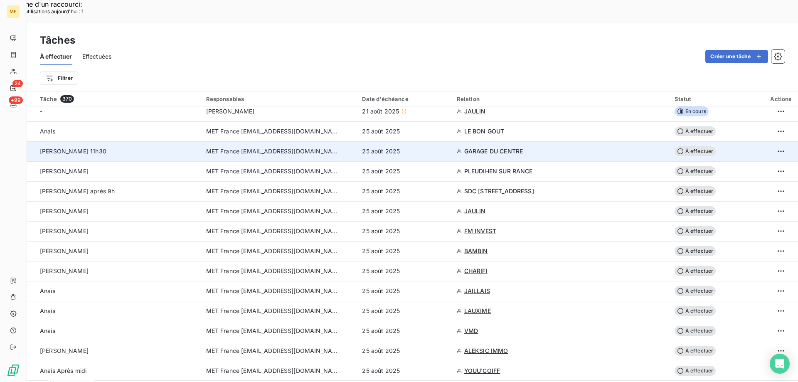
click at [487, 147] on span "GARAGE DU CENTRE" at bounding box center [493, 151] width 59 height 8
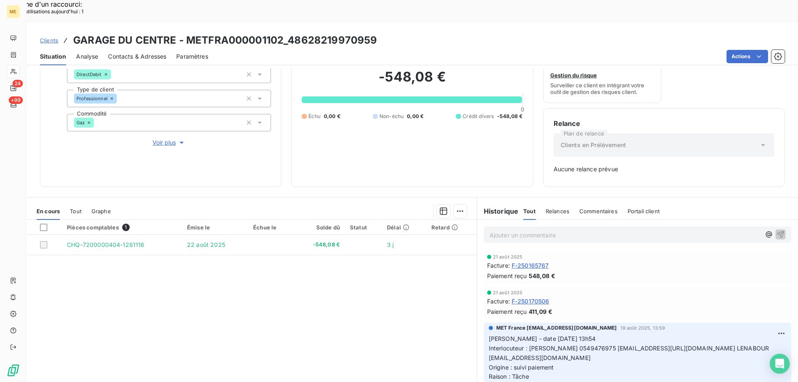
scroll to position [42, 0]
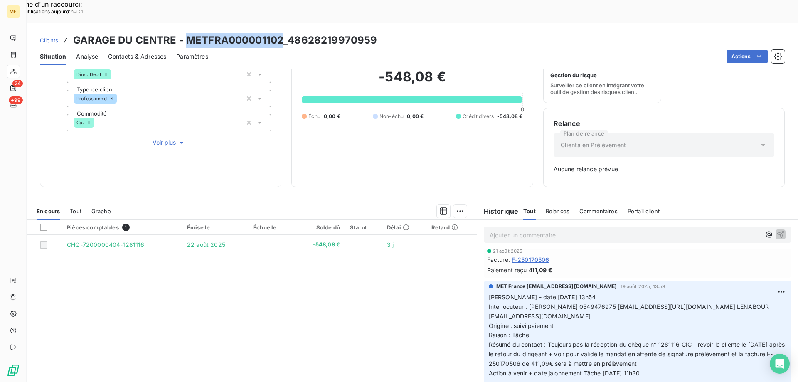
drag, startPoint x: 187, startPoint y: 17, endPoint x: 280, endPoint y: 15, distance: 93.5
click at [280, 33] on h3 "GARAGE DU CENTRE - METFRA000001102_48628219970959" at bounding box center [225, 40] width 304 height 15
copy h3 "METFRA000001102"
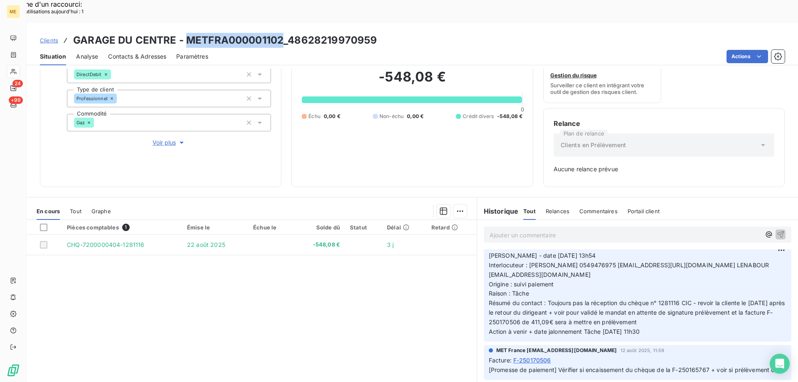
click at [609, 261] on span "Interlocuteur : [PERSON_NAME] 0549476975 [EMAIL_ADDRESS][URL][DOMAIN_NAME] LENA…" at bounding box center [630, 269] width 282 height 17
drag, startPoint x: 662, startPoint y: 311, endPoint x: 486, endPoint y: 231, distance: 193.6
click at [489, 251] on p "[PERSON_NAME] - date [DATE] 13h54 Interlocuteur : [PERSON_NAME] 0549476975 [EMA…" at bounding box center [638, 294] width 298 height 86
click at [511, 230] on p "Ajouter un commentaire ﻿" at bounding box center [624, 235] width 271 height 10
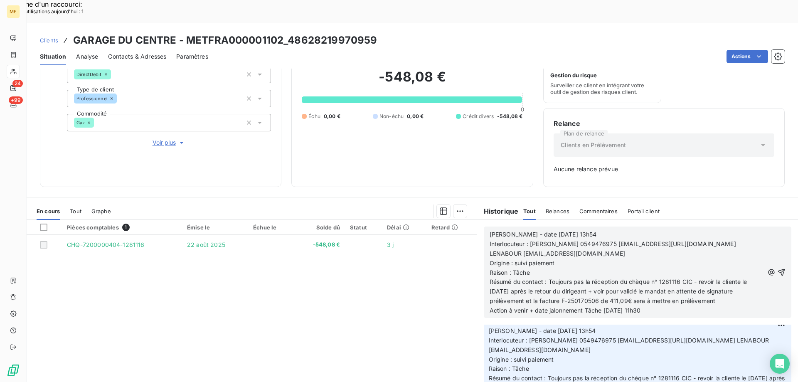
scroll to position [158, 0]
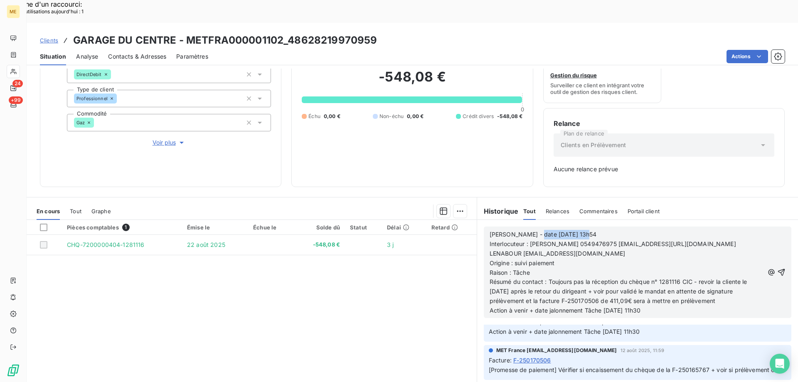
drag, startPoint x: 526, startPoint y: 211, endPoint x: 595, endPoint y: 212, distance: 69.0
click at [595, 230] on p "[PERSON_NAME] - date [DATE] 13h54" at bounding box center [626, 235] width 274 height 10
click at [166, 138] on span "Voir plus" at bounding box center [168, 142] width 33 height 8
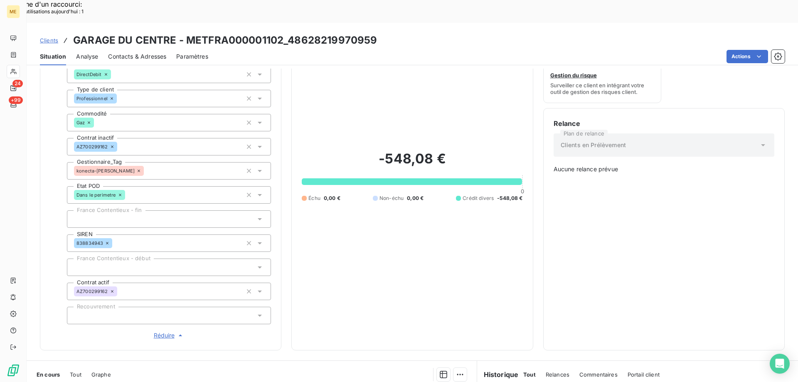
click at [160, 331] on span "Réduire" at bounding box center [169, 335] width 31 height 8
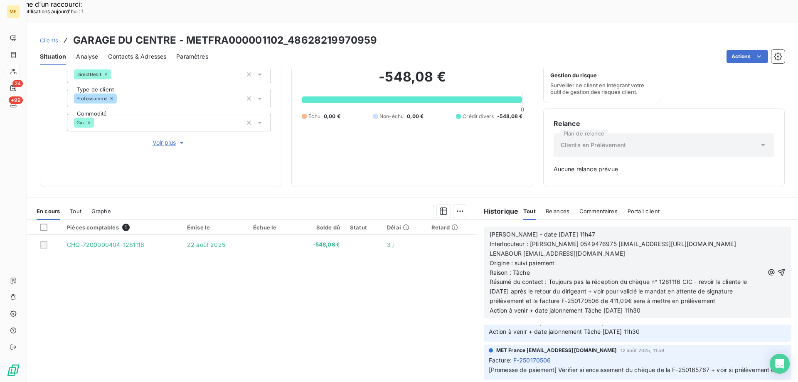
drag, startPoint x: 546, startPoint y: 258, endPoint x: 735, endPoint y: 274, distance: 190.6
click at [735, 277] on p "Résumé du contact : Toujours pas la réception du chèque n° 1281116 CIC - revoir…" at bounding box center [626, 291] width 274 height 29
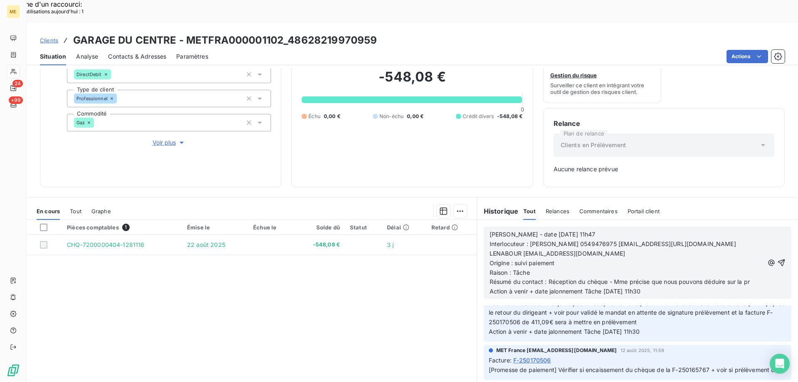
scroll to position [149, 0]
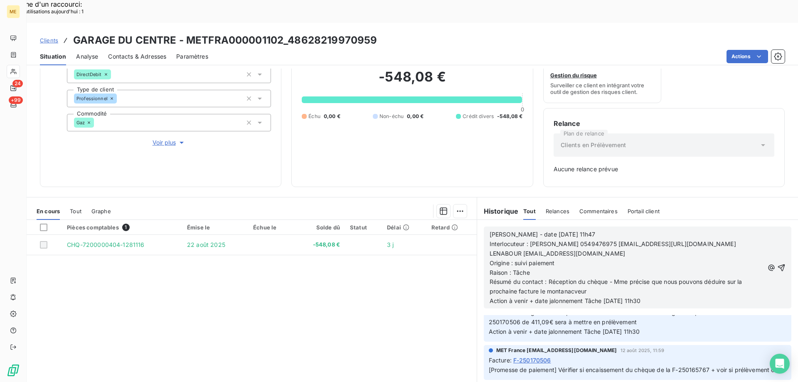
click at [587, 277] on p "Résumé du contact : Réception du chèque - Mme précise que nous pouvons déduire …" at bounding box center [626, 286] width 274 height 19
drag, startPoint x: 584, startPoint y: 278, endPoint x: 692, endPoint y: 283, distance: 107.7
click at [692, 296] on p "Action à venir + date jalonnement Tâche [DATE] 11h30" at bounding box center [626, 301] width 274 height 10
click at [777, 263] on icon "button" at bounding box center [781, 267] width 8 height 8
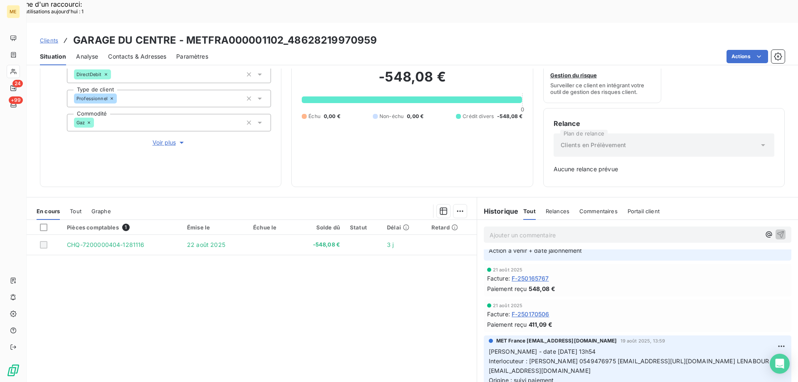
scroll to position [179, 0]
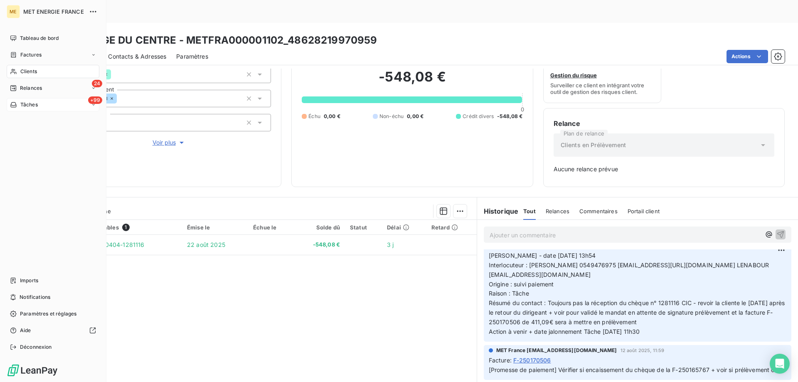
click at [56, 107] on div "+99 Tâches" at bounding box center [53, 104] width 93 height 13
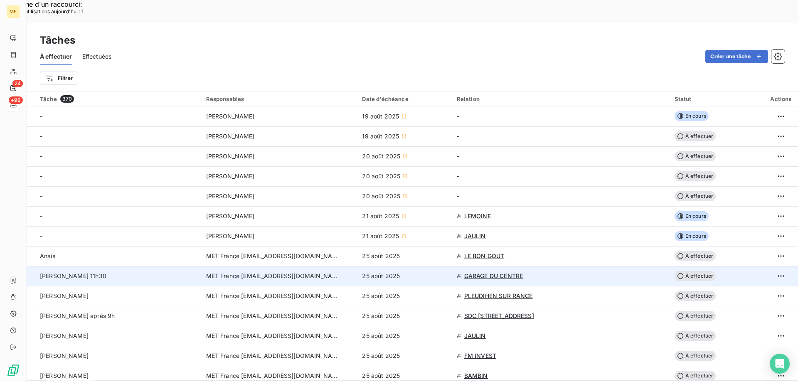
click at [702, 271] on span "À effectuer" at bounding box center [695, 276] width 42 height 10
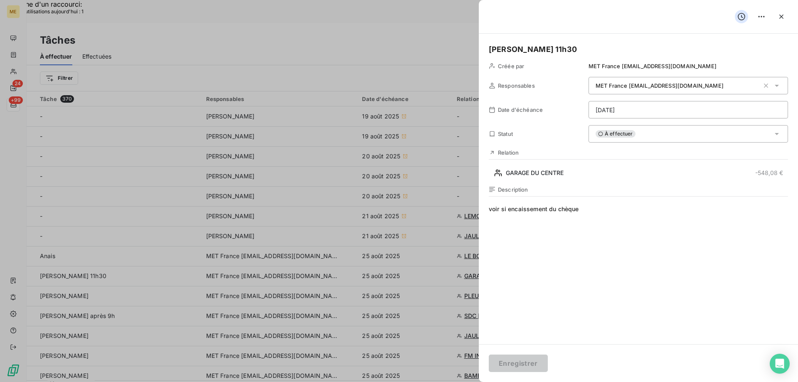
click at [648, 135] on div "À effectuer" at bounding box center [687, 133] width 199 height 17
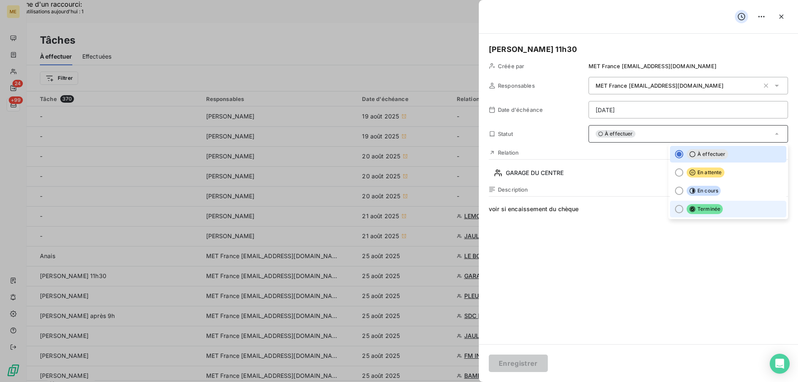
click at [675, 208] on div at bounding box center [679, 209] width 8 height 8
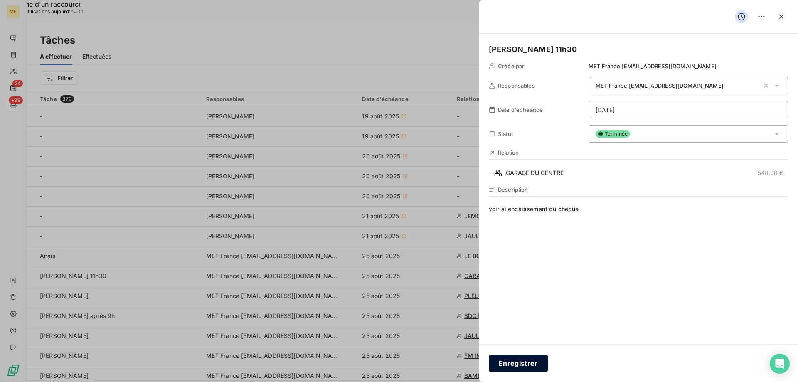
drag, startPoint x: 511, startPoint y: 364, endPoint x: 521, endPoint y: 362, distance: 10.8
click at [511, 365] on button "Enregistrer" at bounding box center [518, 362] width 59 height 17
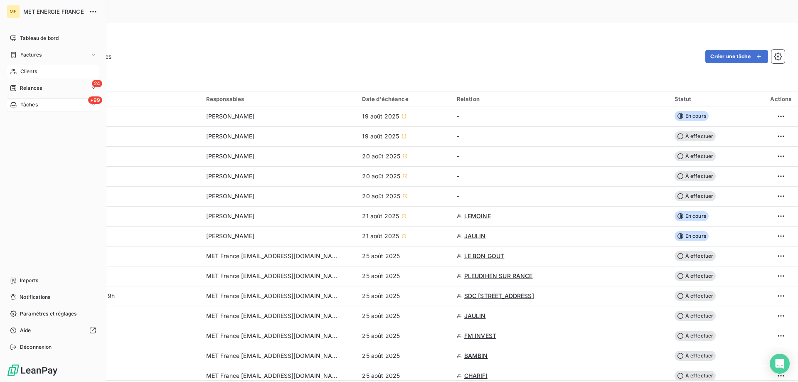
click at [42, 74] on div "Clients" at bounding box center [53, 71] width 93 height 13
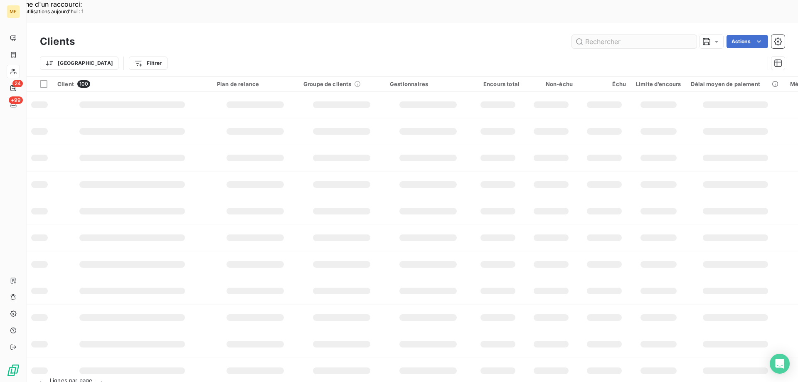
click at [596, 35] on input "text" at bounding box center [634, 41] width 125 height 13
click at [592, 35] on input "text" at bounding box center [634, 41] width 125 height 13
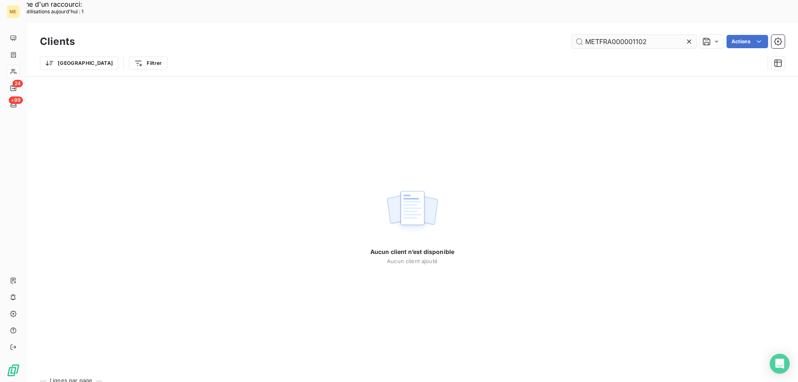
click at [599, 35] on input "METFRA000001102" at bounding box center [634, 41] width 125 height 13
click at [601, 35] on input "METFRA000001102" at bounding box center [634, 41] width 125 height 13
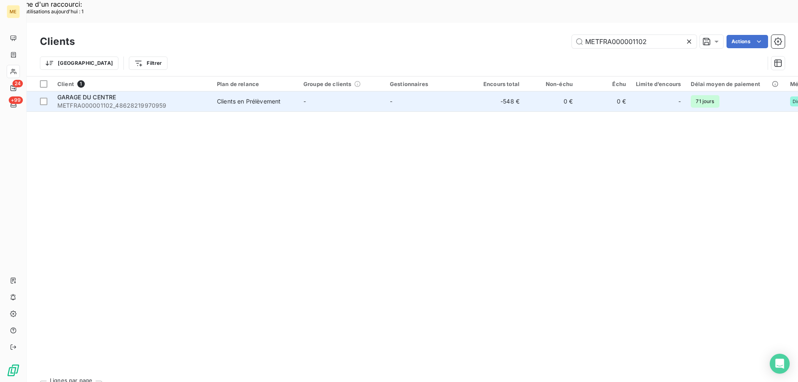
type input "METFRA000001102"
click at [106, 93] on span "GARAGE DU CENTRE" at bounding box center [86, 96] width 59 height 7
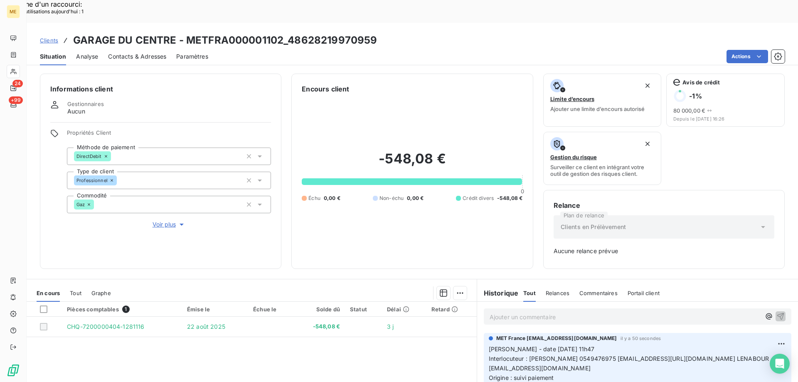
click at [162, 220] on span "Voir plus" at bounding box center [168, 224] width 33 height 8
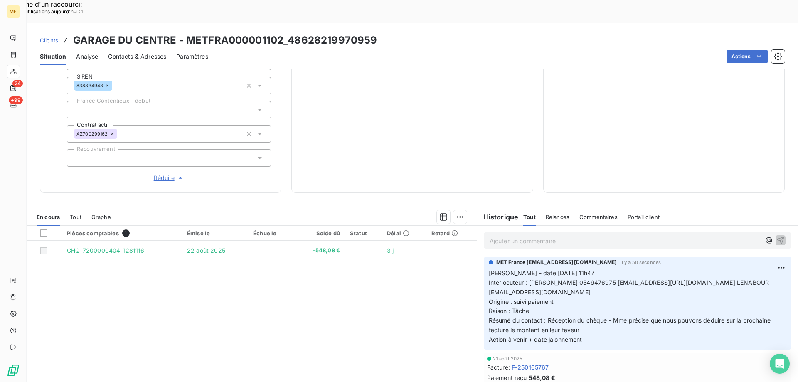
click at [162, 174] on span "Réduire" at bounding box center [169, 178] width 31 height 8
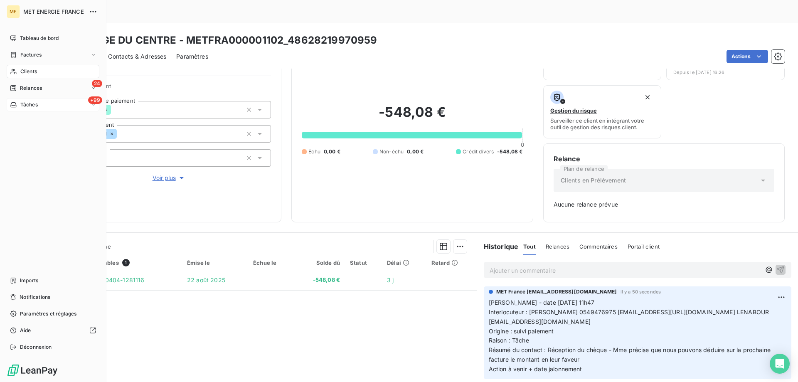
click at [49, 108] on div "+99 Tâches" at bounding box center [53, 104] width 93 height 13
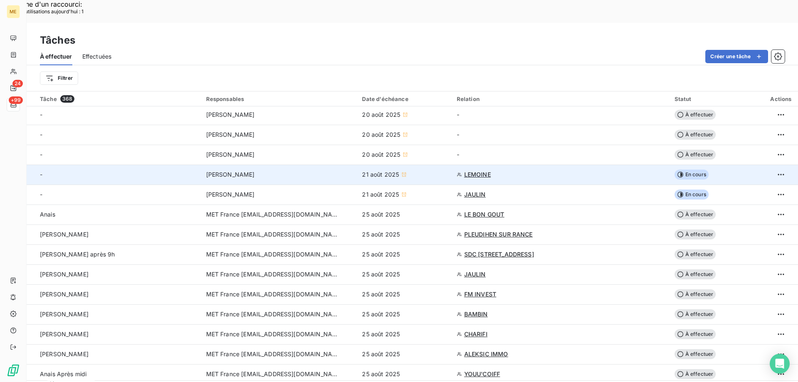
scroll to position [125, 0]
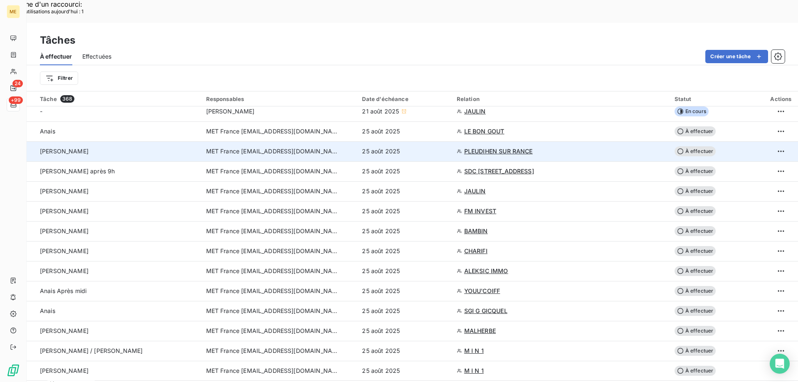
click at [484, 147] on span "PLEUDIHEN SUR RANCE" at bounding box center [498, 151] width 69 height 8
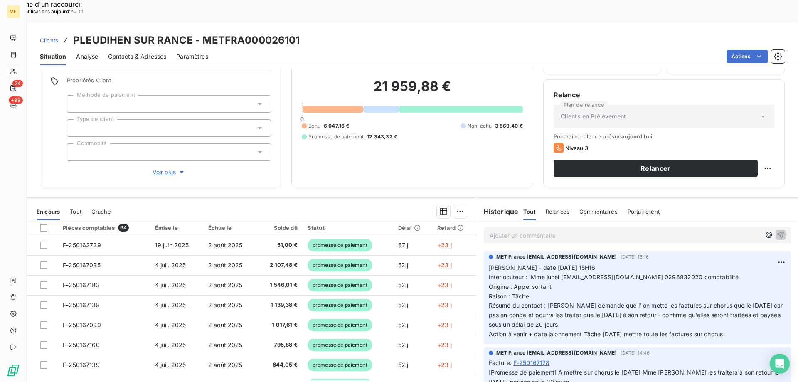
scroll to position [53, 0]
click at [164, 167] on span "Voir plus" at bounding box center [168, 171] width 33 height 8
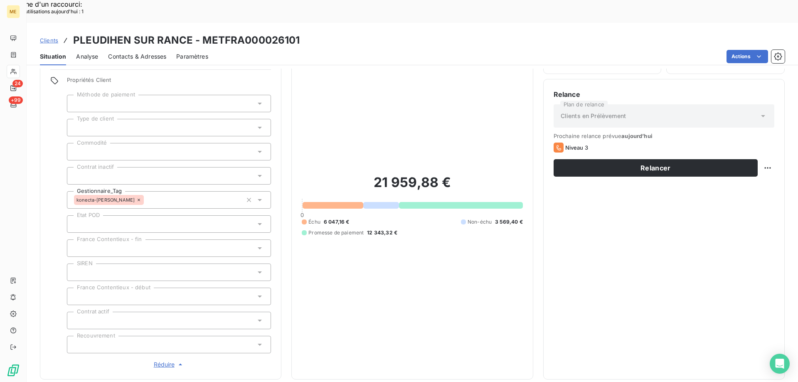
click at [161, 360] on span "Réduire" at bounding box center [169, 364] width 31 height 8
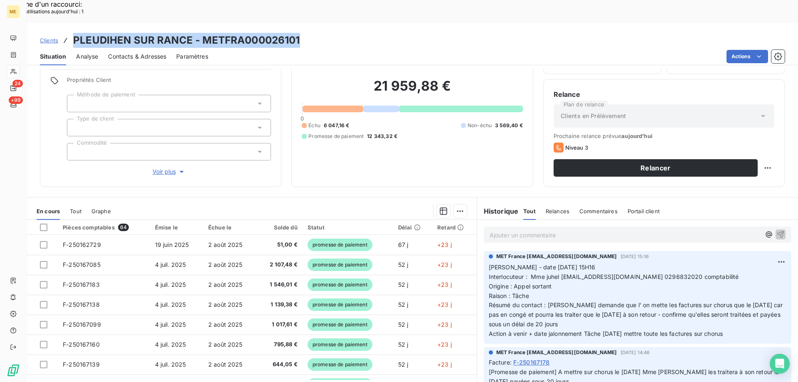
drag, startPoint x: 307, startPoint y: 17, endPoint x: 79, endPoint y: 14, distance: 228.1
click at [69, 33] on div "Clients PLEUDIHEN SUR RANCE - METFRA000026101" at bounding box center [412, 40] width 771 height 15
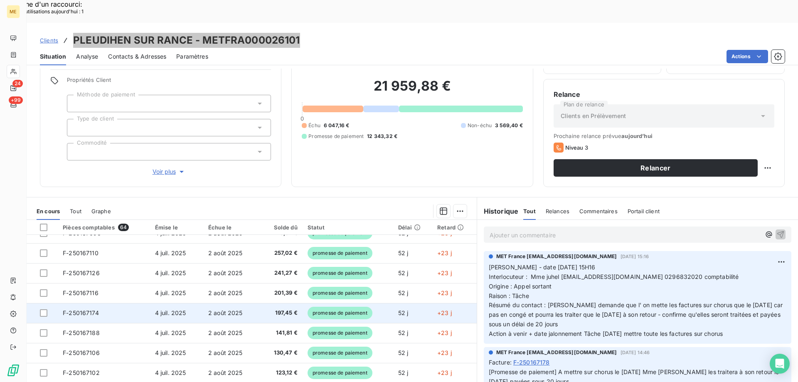
scroll to position [354, 0]
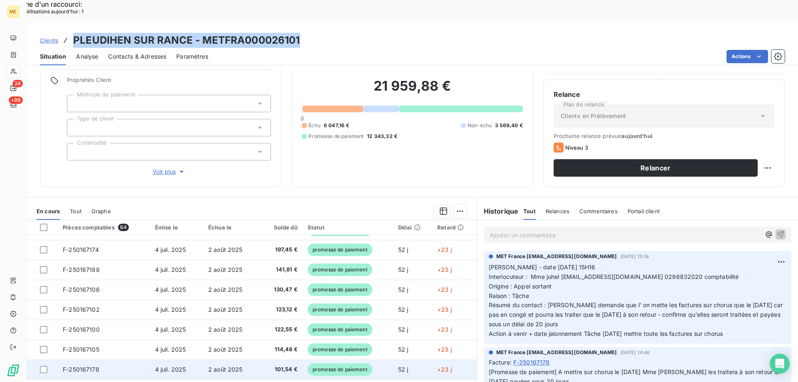
click at [82, 366] on span "F-250167178" at bounding box center [81, 369] width 37 height 7
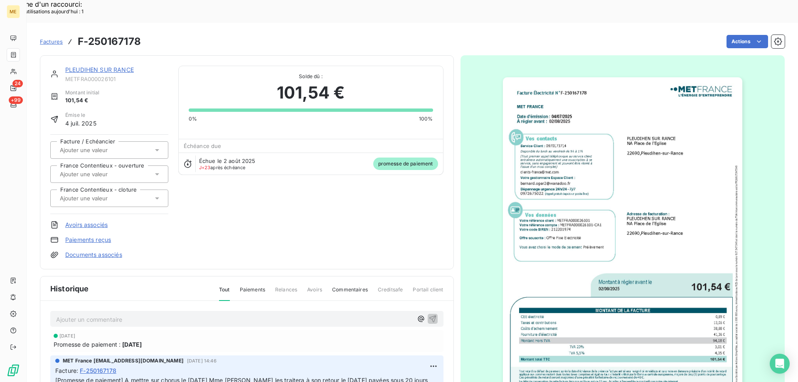
click at [564, 263] on img "button" at bounding box center [622, 246] width 239 height 338
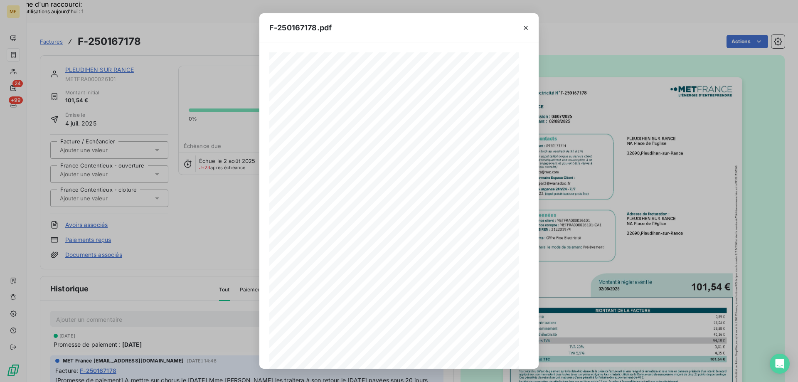
click at [453, 310] on div at bounding box center [398, 233] width 259 height 363
click at [675, 142] on div "F-250167178.pdf Facture Électricité N° F-250167178 MET Energie France [STREET_A…" at bounding box center [399, 191] width 798 height 382
click at [655, 148] on div "F-250167178.pdf Facture Électricité N° F-250167178 MET Energie France [STREET_A…" at bounding box center [399, 191] width 798 height 382
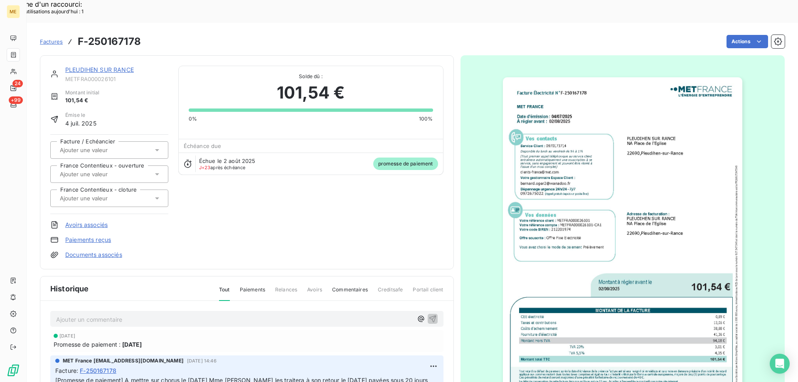
scroll to position [57, 0]
click at [691, 152] on img "button" at bounding box center [622, 246] width 239 height 338
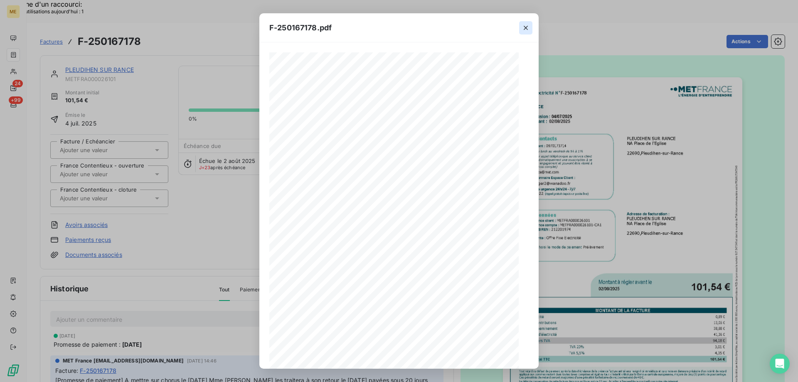
click at [526, 27] on icon "button" at bounding box center [525, 28] width 8 height 8
click at [525, 27] on icon "button" at bounding box center [526, 28] width 4 height 4
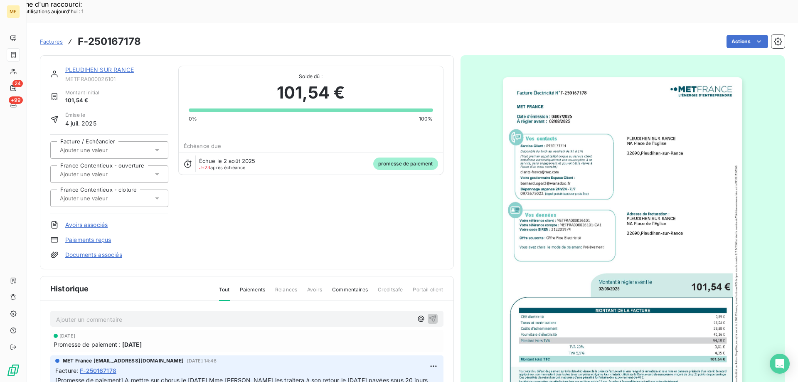
click at [706, 138] on img "button" at bounding box center [622, 246] width 239 height 338
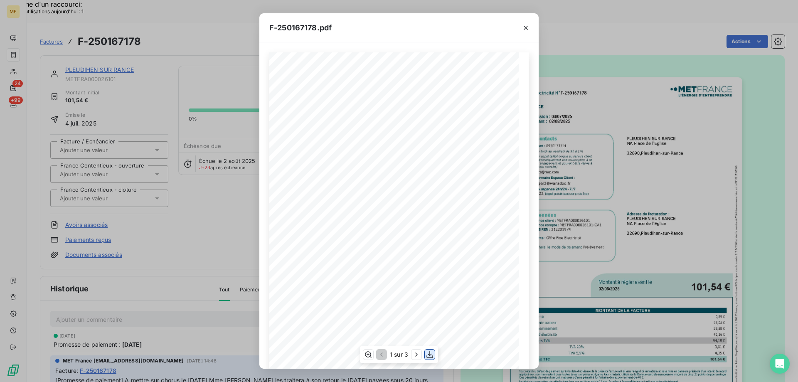
click at [427, 357] on icon "button" at bounding box center [429, 354] width 8 height 8
click at [525, 29] on icon "button" at bounding box center [525, 28] width 8 height 8
click at [596, 97] on div "F-250167178.pdf Facture Électricité N° F-250167178 MET Energie France [STREET_A…" at bounding box center [399, 191] width 798 height 382
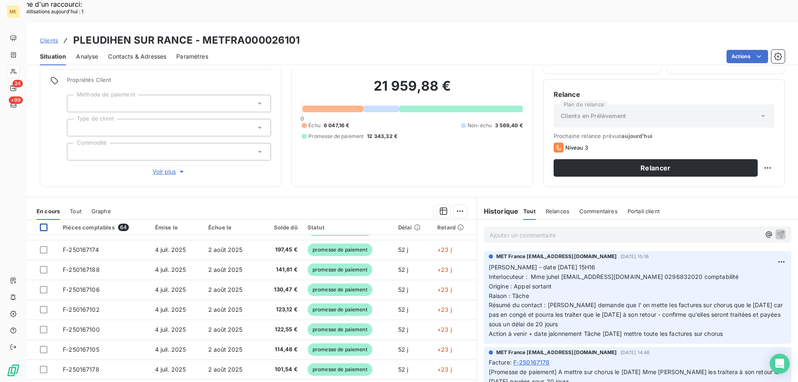
click at [44, 224] on div at bounding box center [43, 227] width 7 height 7
drag, startPoint x: 161, startPoint y: 182, endPoint x: 332, endPoint y: 185, distance: 171.6
click at [332, 204] on div at bounding box center [294, 210] width 346 height 13
click at [45, 225] on icon at bounding box center [43, 227] width 5 height 5
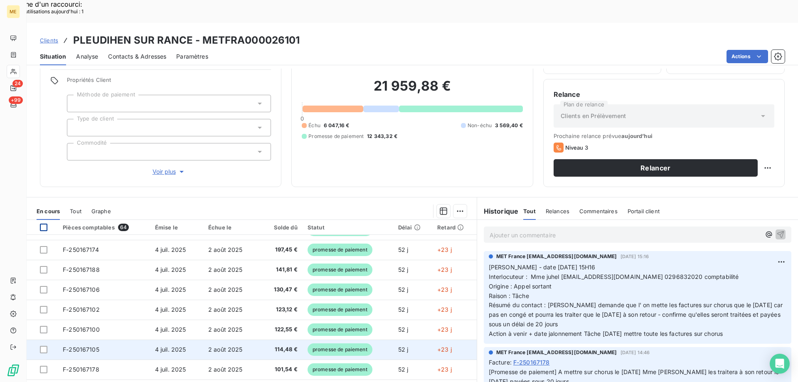
click at [81, 346] on span "F-250167105" at bounding box center [81, 349] width 37 height 7
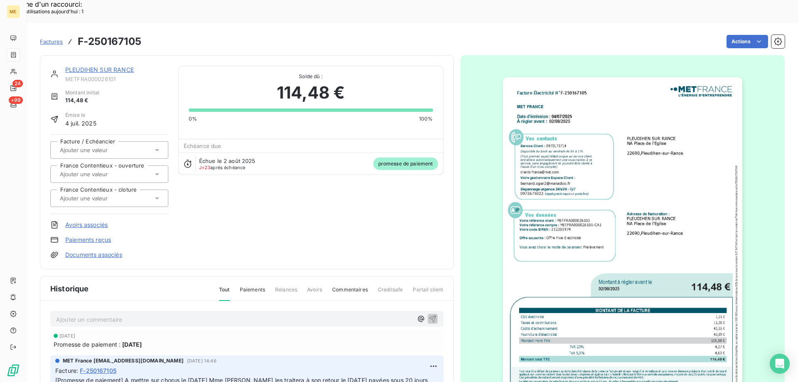
click at [569, 321] on img "button" at bounding box center [622, 246] width 239 height 338
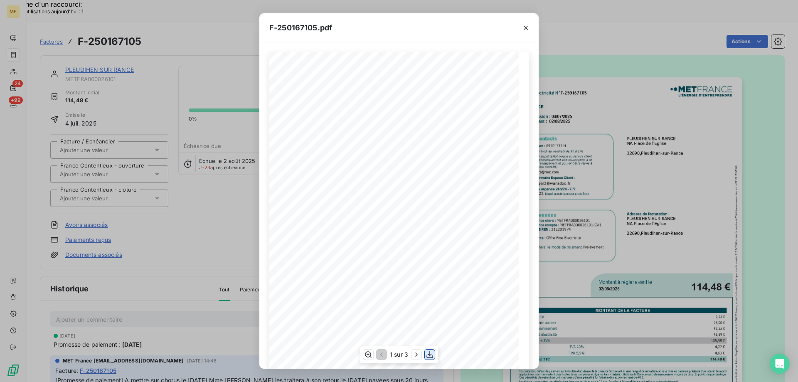
click at [431, 358] on icon "button" at bounding box center [429, 354] width 7 height 7
click at [577, 64] on div "F-250167105.pdf Facture Électricité N° F-250167105 MET Energie France [STREET_A…" at bounding box center [399, 191] width 798 height 382
click at [525, 28] on icon "button" at bounding box center [526, 28] width 4 height 4
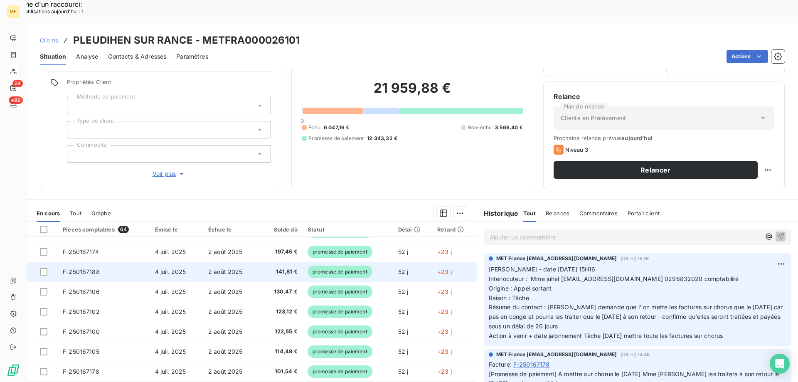
scroll to position [53, 0]
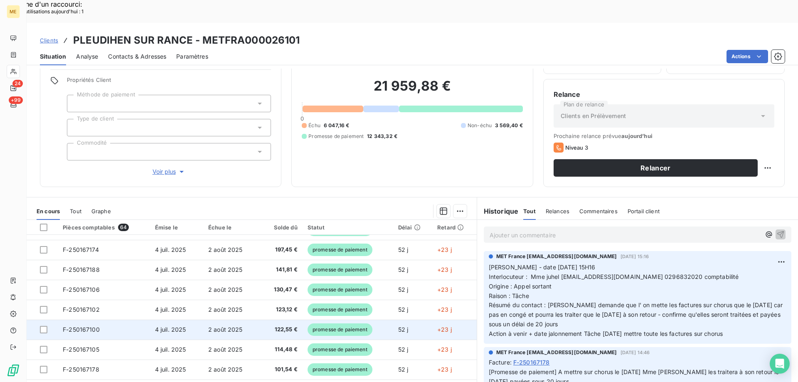
click at [76, 326] on span "F-250167100" at bounding box center [81, 329] width 37 height 7
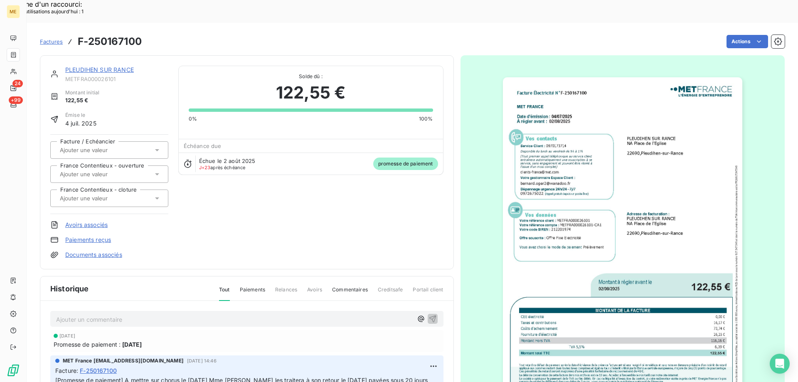
click at [561, 256] on img "button" at bounding box center [622, 246] width 239 height 338
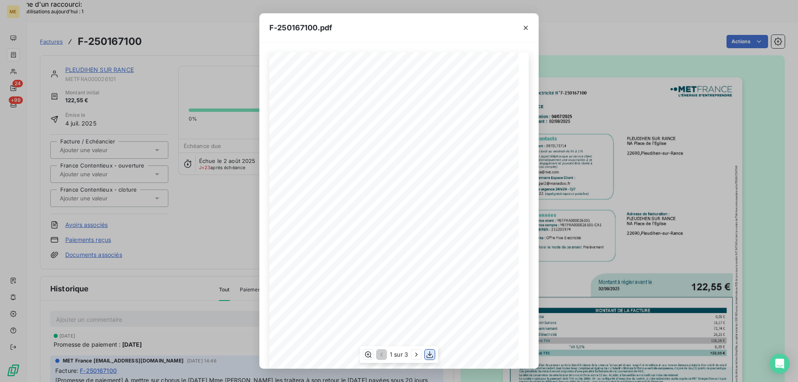
click at [430, 353] on icon "button" at bounding box center [429, 354] width 7 height 7
click at [610, 96] on div "F-250167100.pdf Facture Électricité N° F-250167100 MET Energie France [STREET_A…" at bounding box center [399, 191] width 798 height 382
click at [526, 29] on icon "button" at bounding box center [525, 28] width 8 height 8
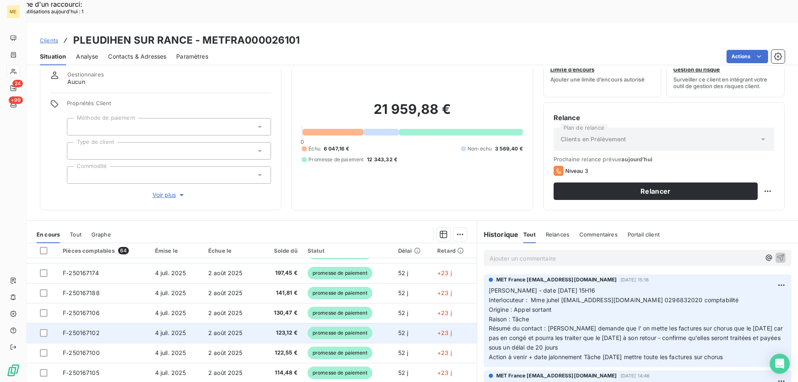
scroll to position [42, 0]
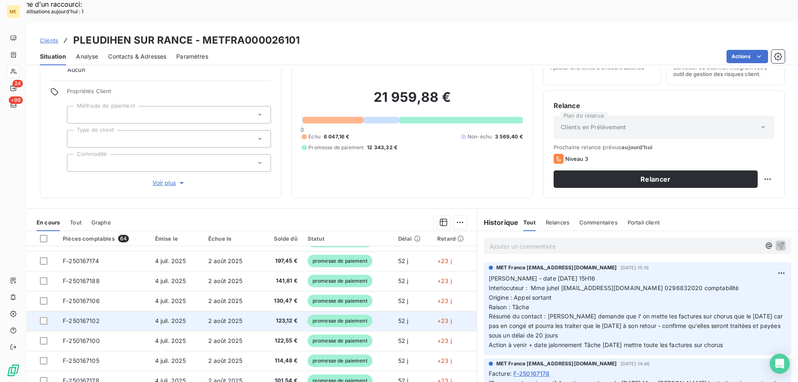
click at [83, 317] on span "F-250167102" at bounding box center [81, 320] width 37 height 7
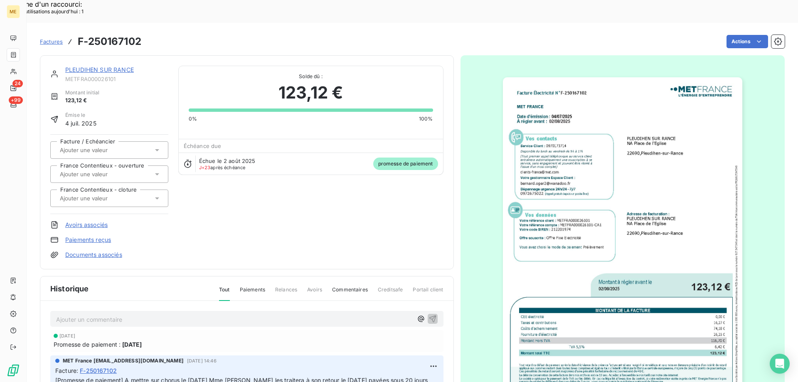
click at [557, 247] on img "button" at bounding box center [622, 246] width 239 height 338
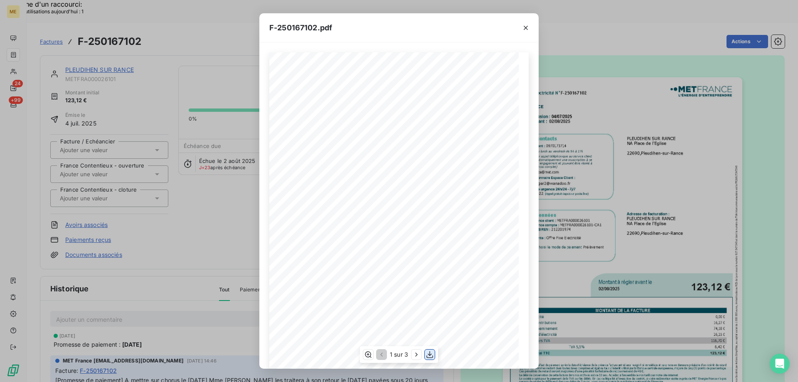
click at [429, 354] on icon "button" at bounding box center [429, 354] width 8 height 8
click at [615, 95] on div "F-250167102.pdf Facture Électricité N° F-250167102 MET Energie France [STREET_A…" at bounding box center [399, 191] width 798 height 382
click at [525, 27] on icon "button" at bounding box center [526, 28] width 4 height 4
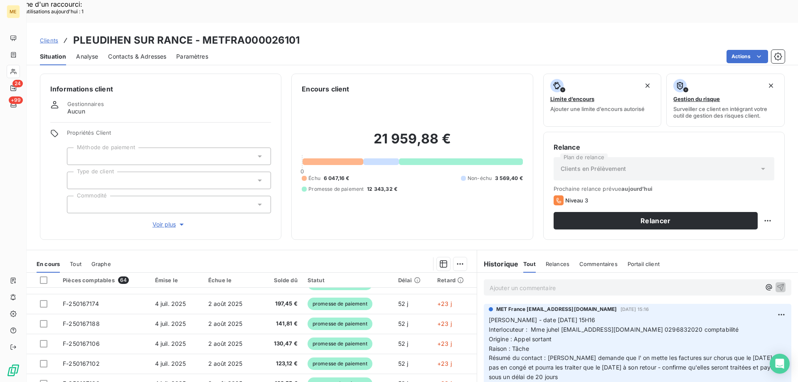
scroll to position [354, 0]
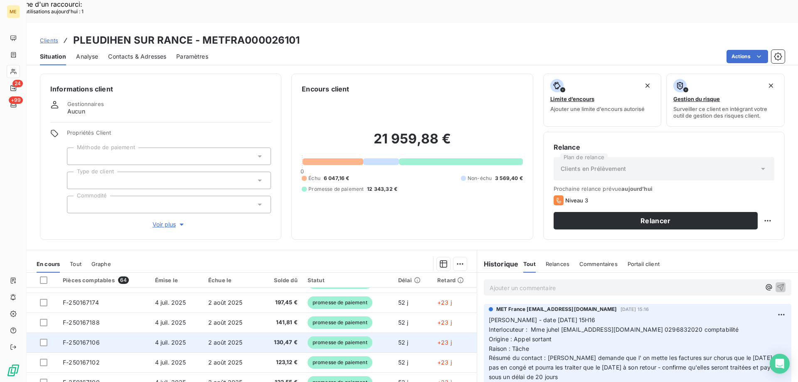
click at [83, 339] on span "F-250167106" at bounding box center [81, 342] width 37 height 7
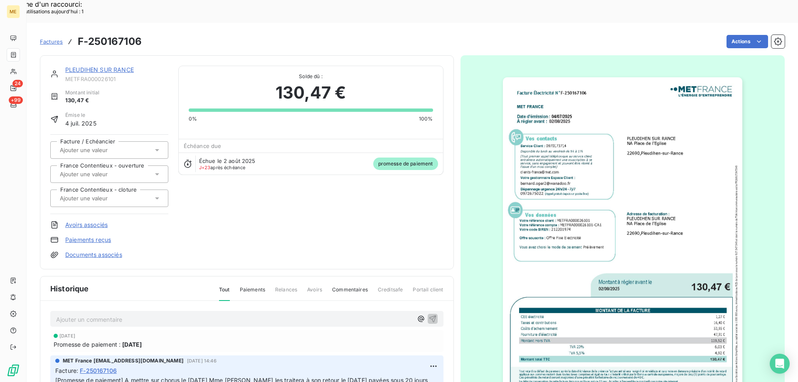
click at [689, 191] on img "button" at bounding box center [622, 246] width 239 height 338
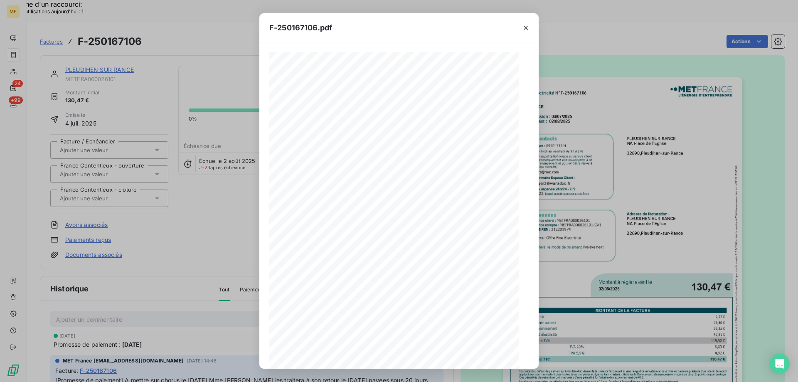
click at [448, 308] on span at bounding box center [404, 306] width 175 height 3
click at [428, 355] on icon "button" at bounding box center [429, 354] width 8 height 8
click at [629, 143] on div "F-250167106.pdf Facture Électricité N° F-250167106 MET Energie France [STREET_A…" at bounding box center [399, 191] width 798 height 382
click at [525, 30] on icon "button" at bounding box center [525, 28] width 8 height 8
